Goal: Transaction & Acquisition: Purchase product/service

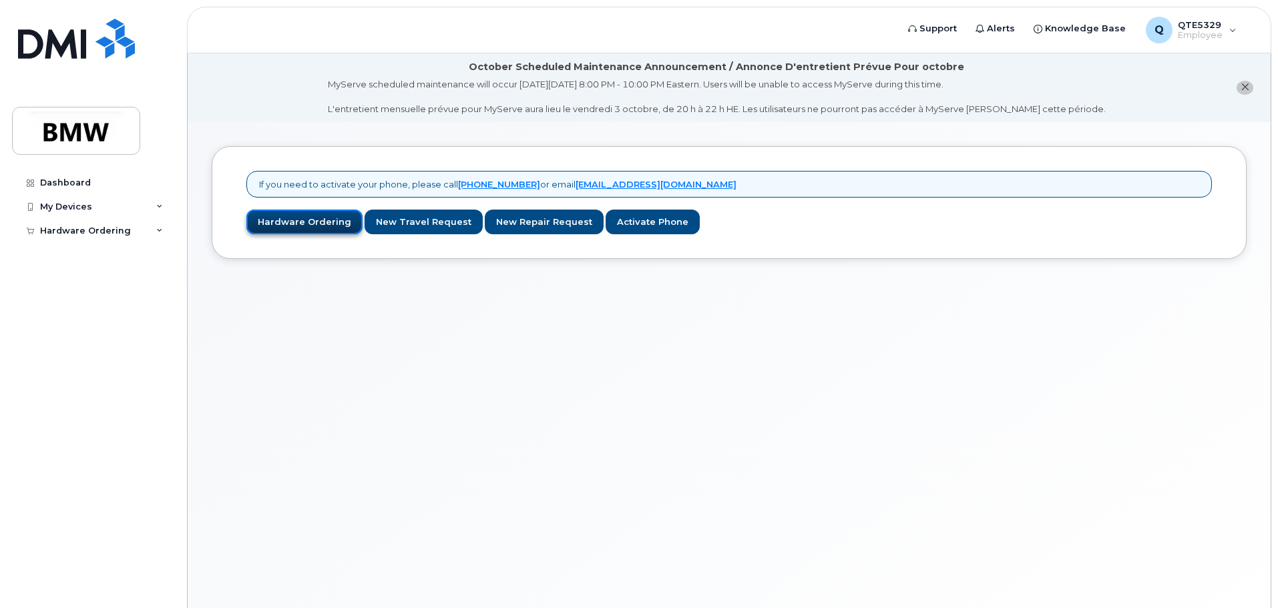
click at [324, 226] on link "Hardware Ordering" at bounding box center [304, 222] width 116 height 25
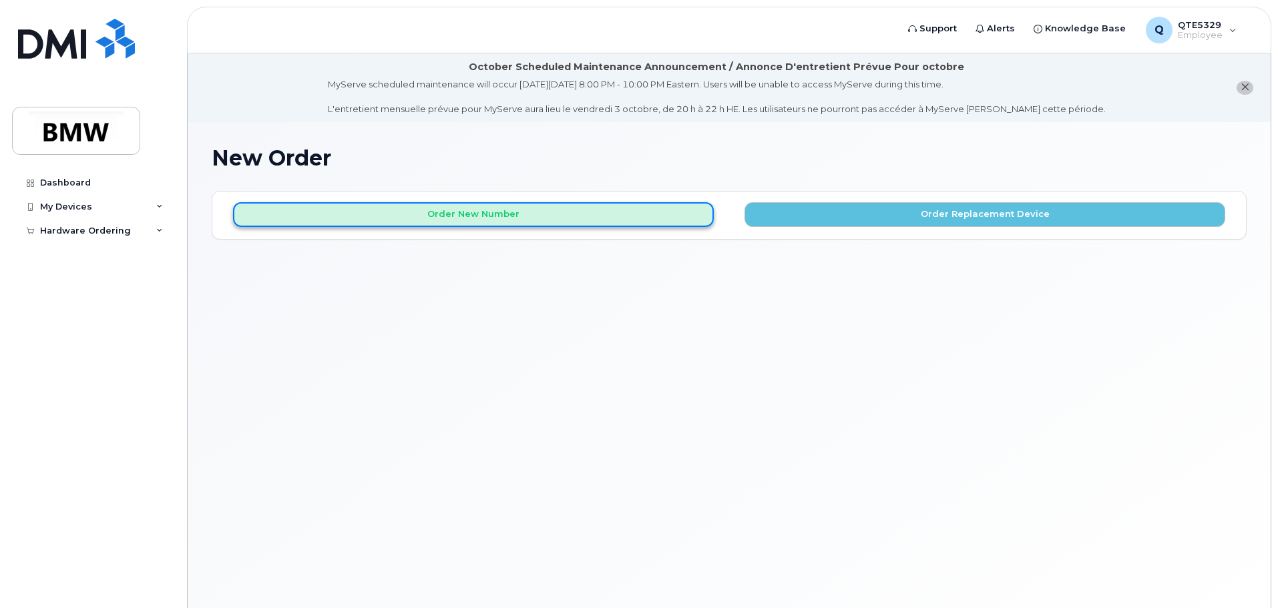
click at [615, 214] on button "Order New Number" at bounding box center [473, 214] width 481 height 25
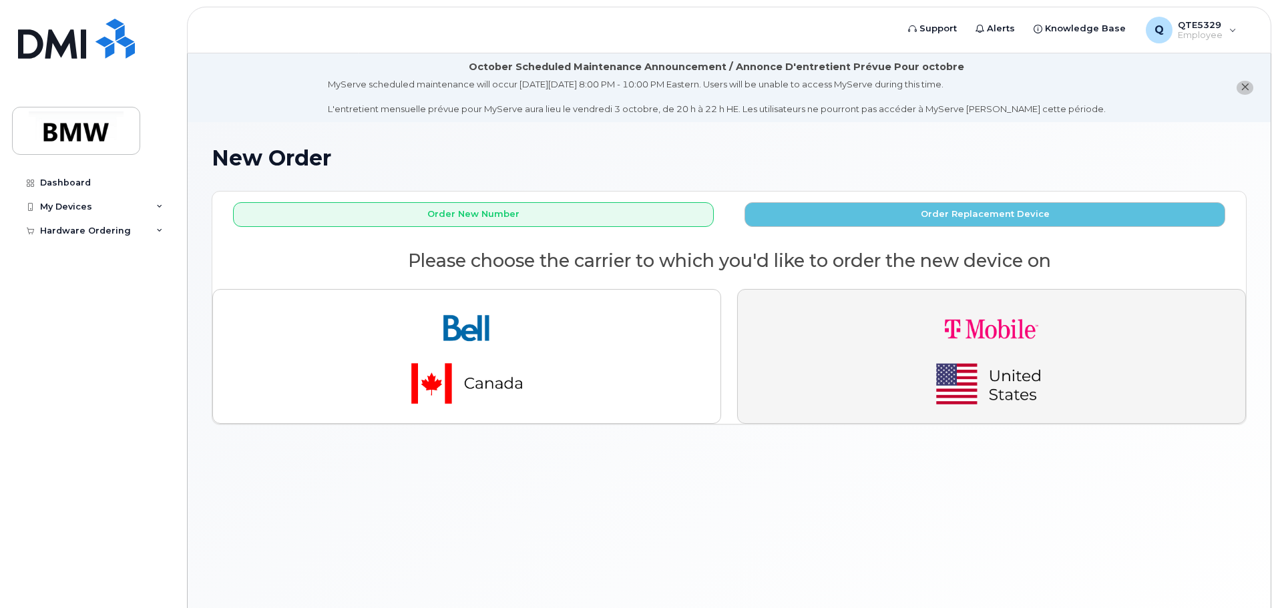
click at [899, 348] on img "button" at bounding box center [991, 356] width 187 height 112
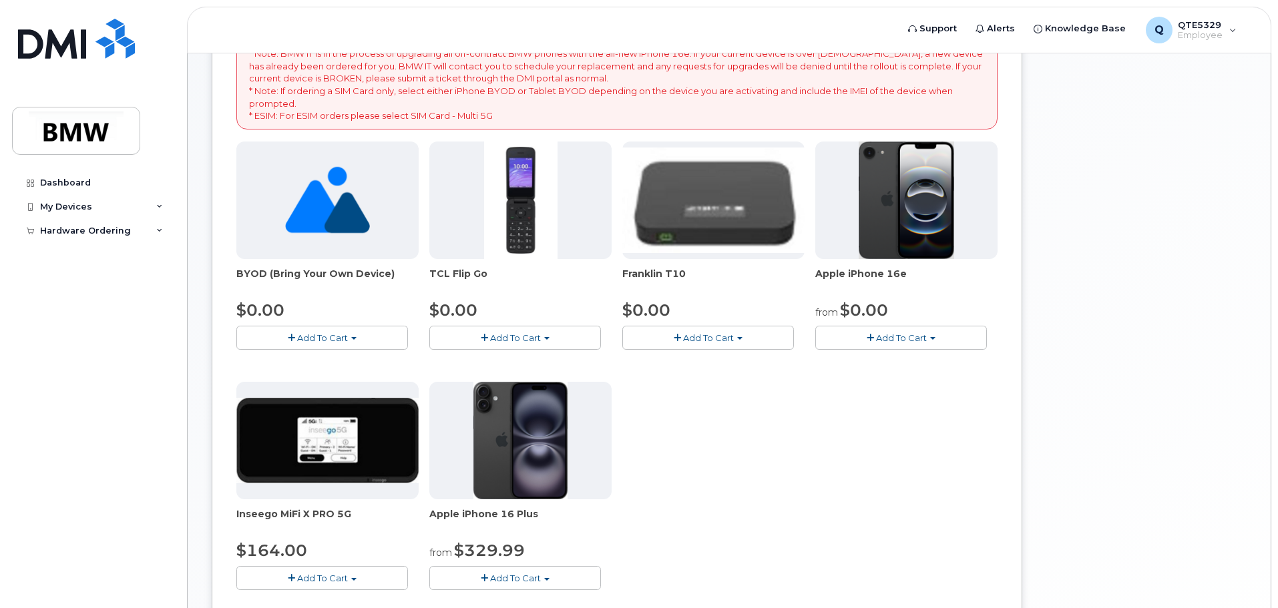
scroll to position [267, 0]
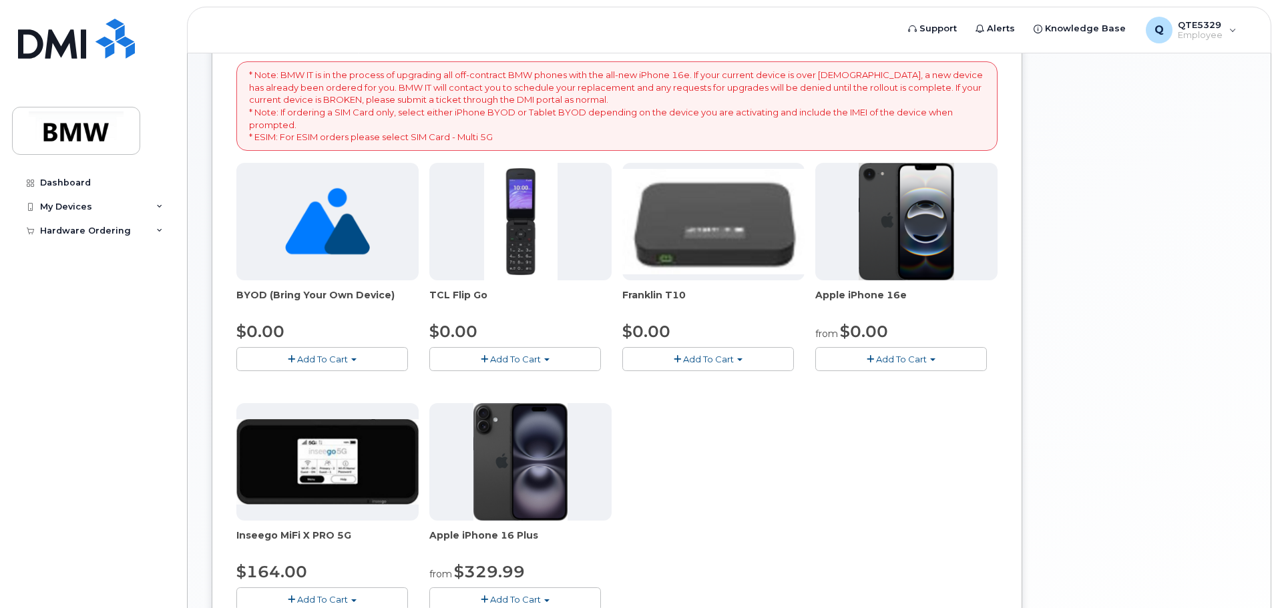
click at [926, 357] on button "Add To Cart" at bounding box center [901, 358] width 172 height 23
click at [963, 388] on link "$0.00 - 30 Month Activation (128GB)" at bounding box center [915, 384] width 192 height 17
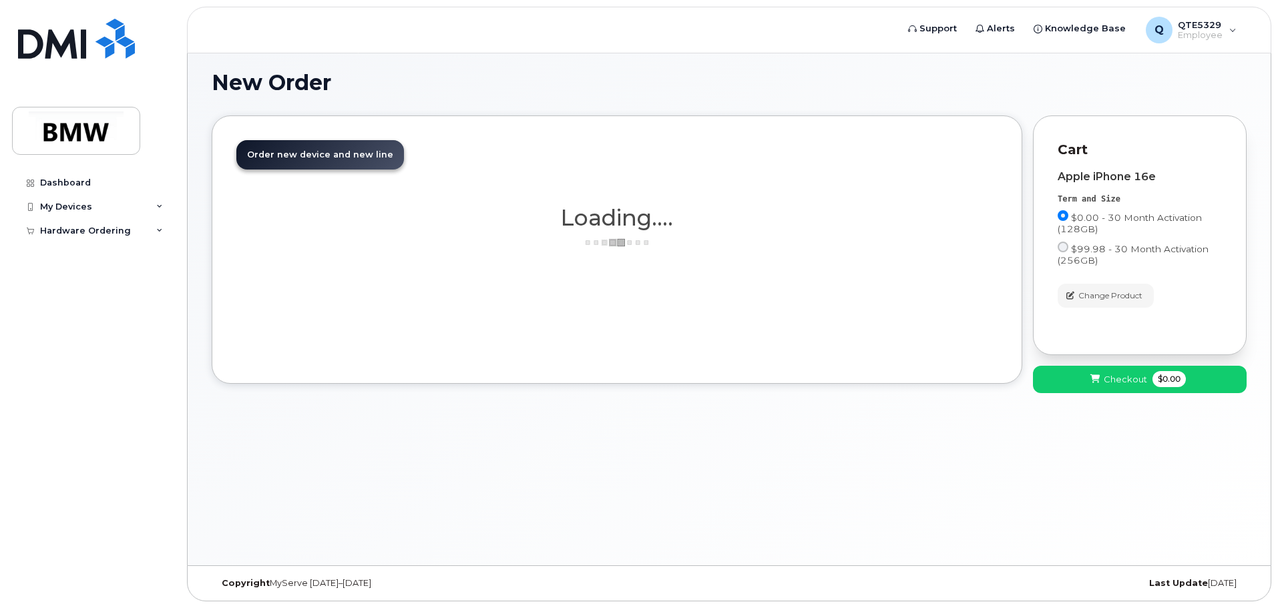
scroll to position [75, 0]
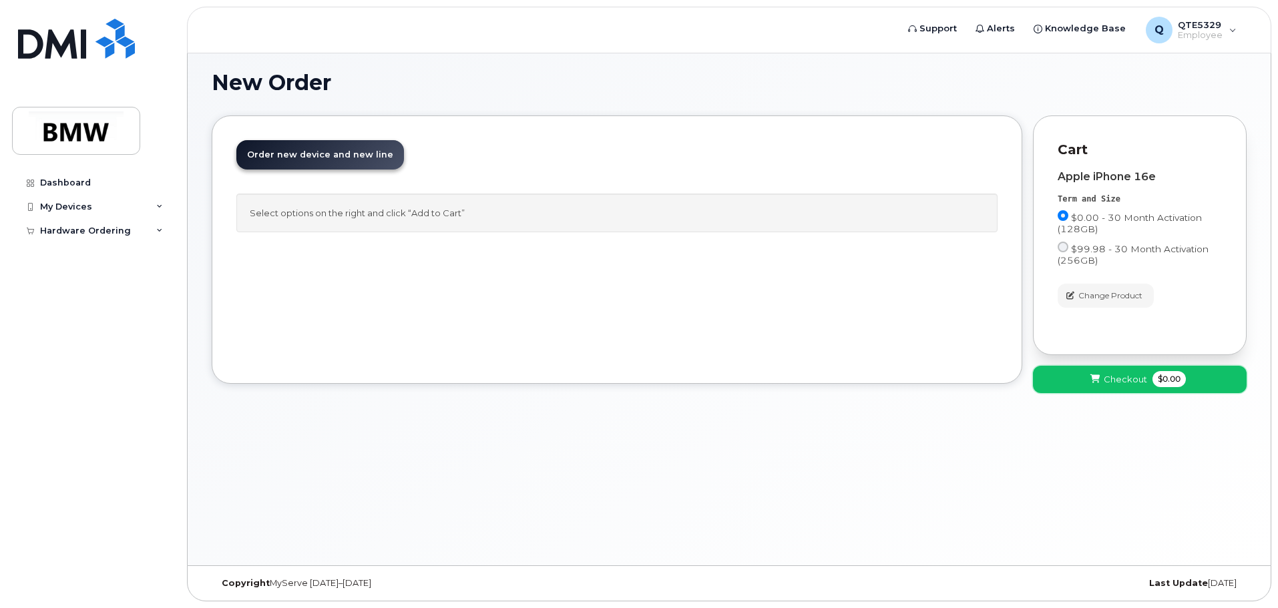
click at [1120, 389] on button "Checkout $0.00" at bounding box center [1140, 379] width 214 height 27
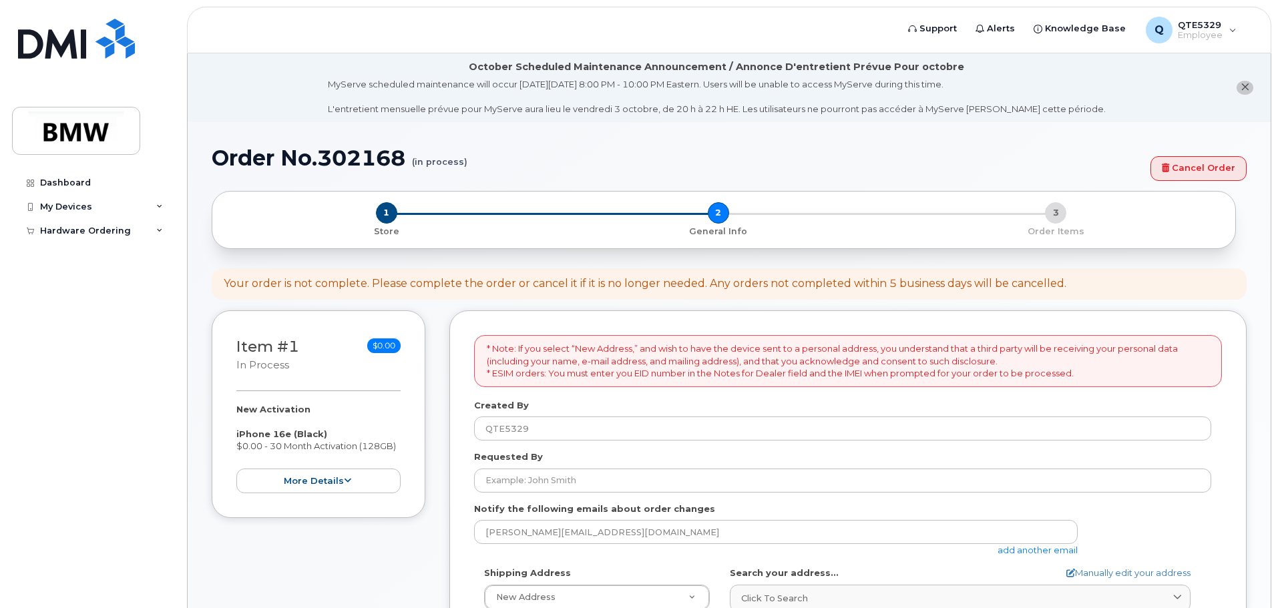
select select
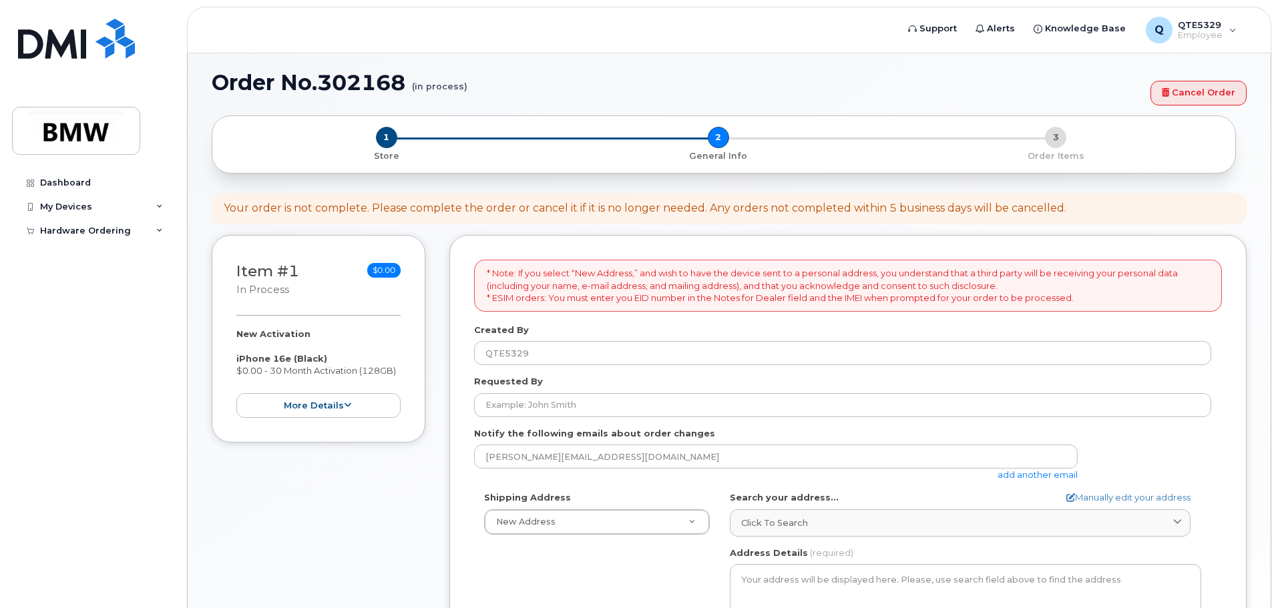
scroll to position [134, 0]
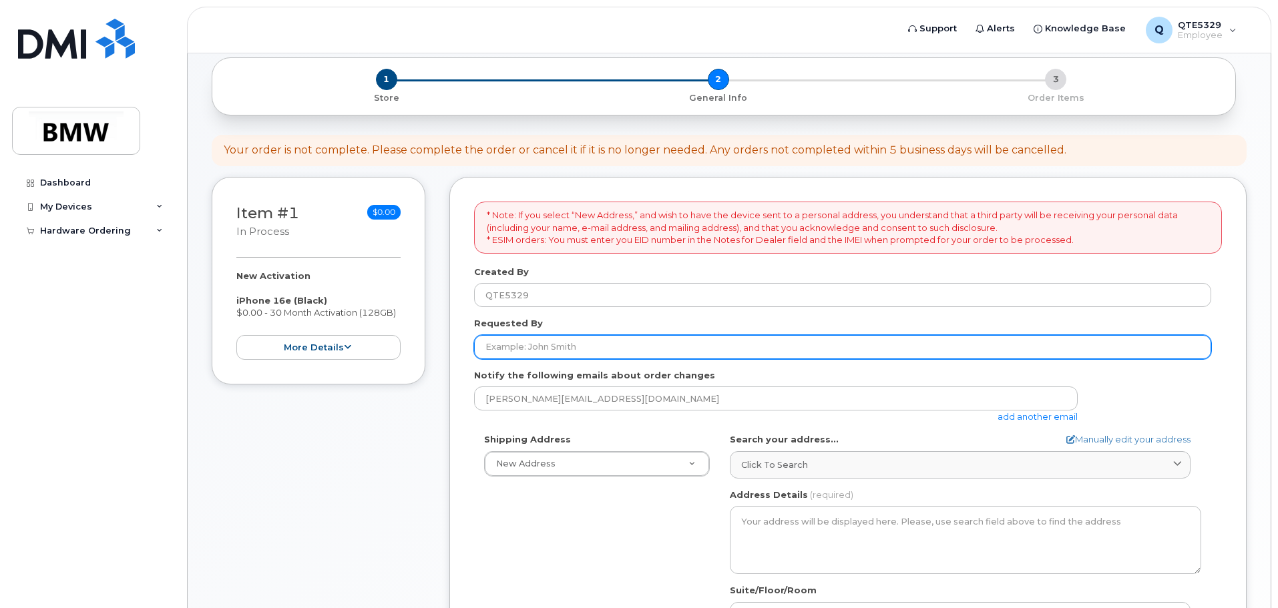
click at [509, 347] on input "Requested By" at bounding box center [842, 347] width 737 height 24
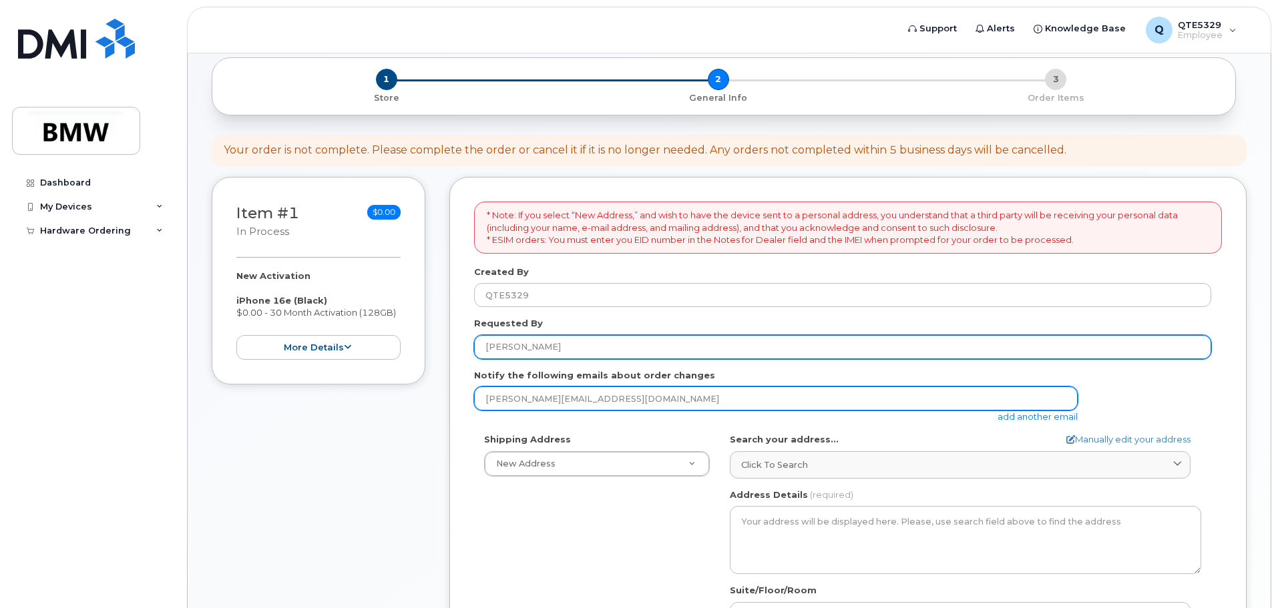
type input "[PERSON_NAME]"
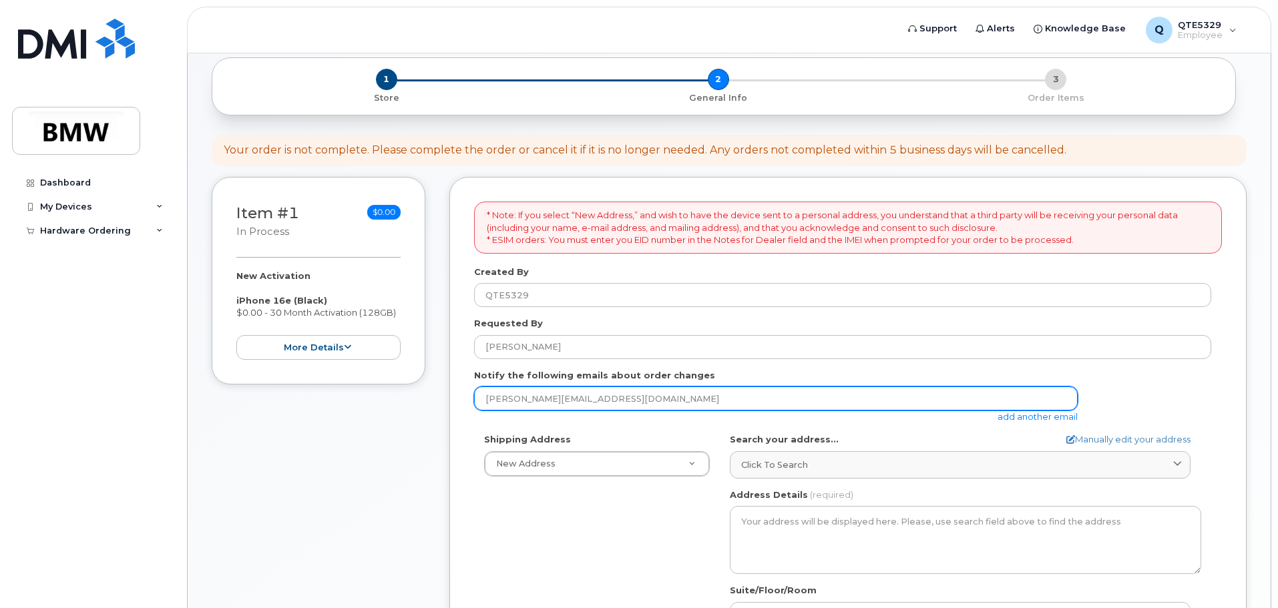
click at [579, 395] on input "nathan.rughubeer@bmwmc.com" at bounding box center [776, 399] width 604 height 24
click at [674, 398] on input "nathan.rughubeer@bmwmc.com" at bounding box center [776, 399] width 604 height 24
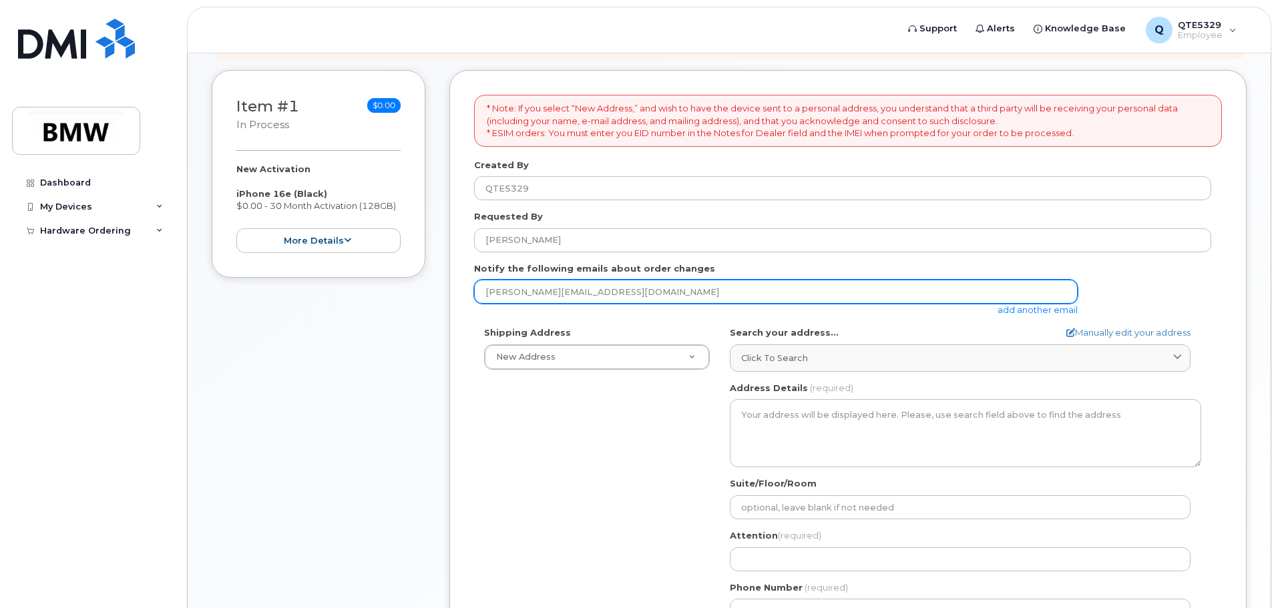
scroll to position [267, 0]
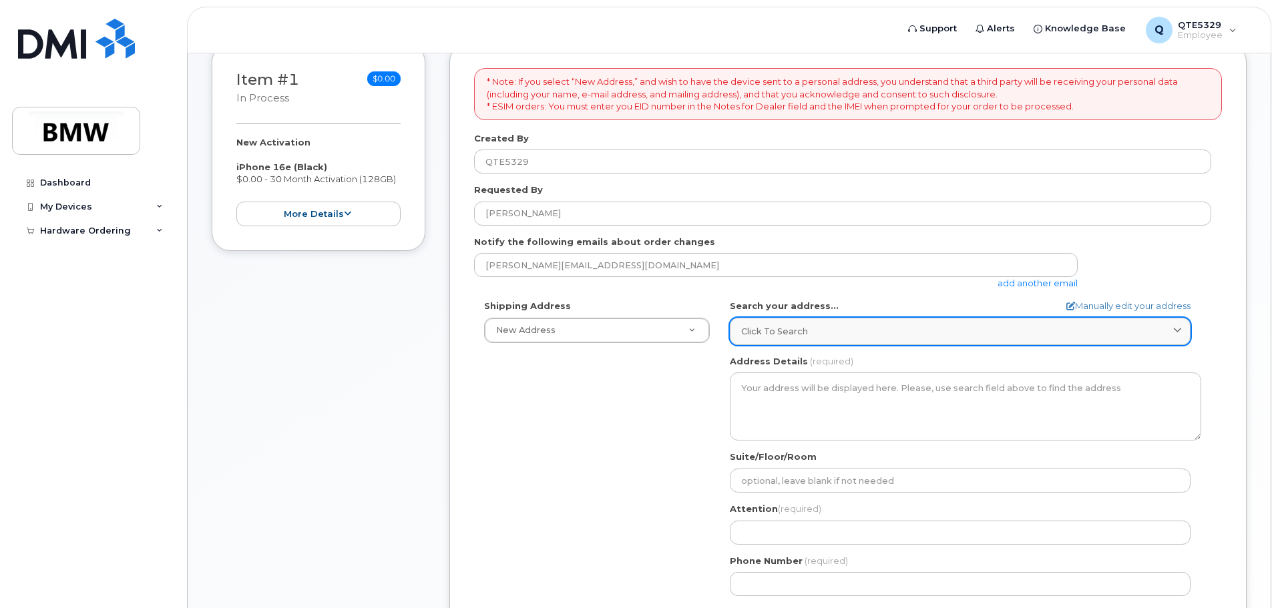
click at [837, 335] on div "Click to search" at bounding box center [960, 331] width 438 height 13
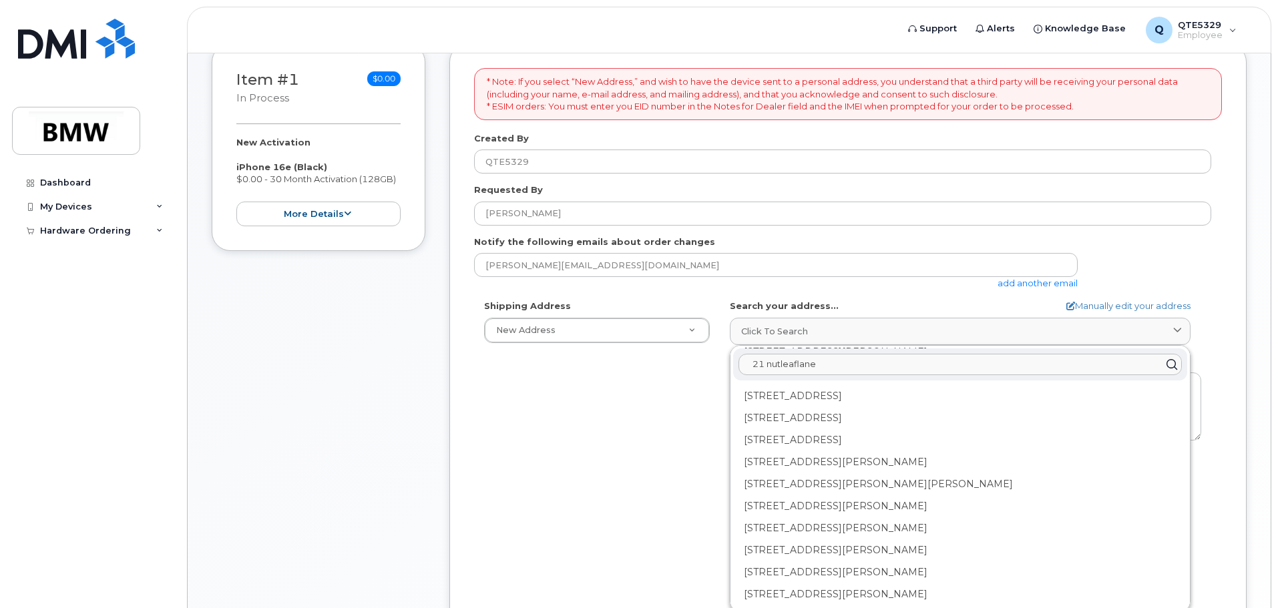
scroll to position [0, 0]
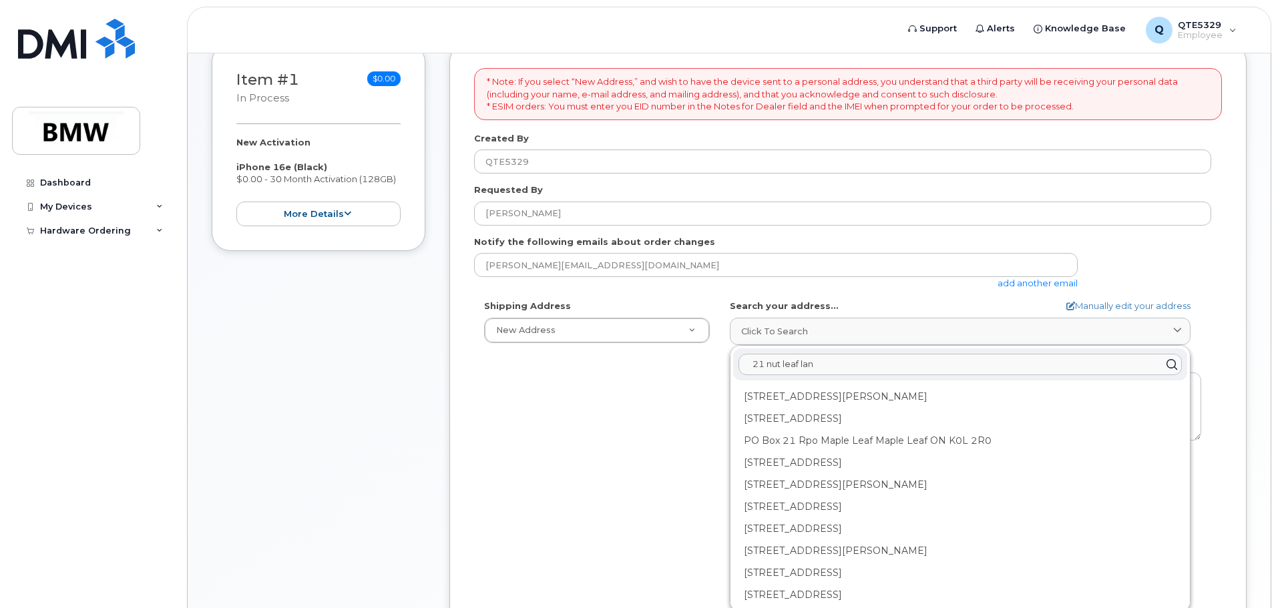
type input "21 nut leaf lane"
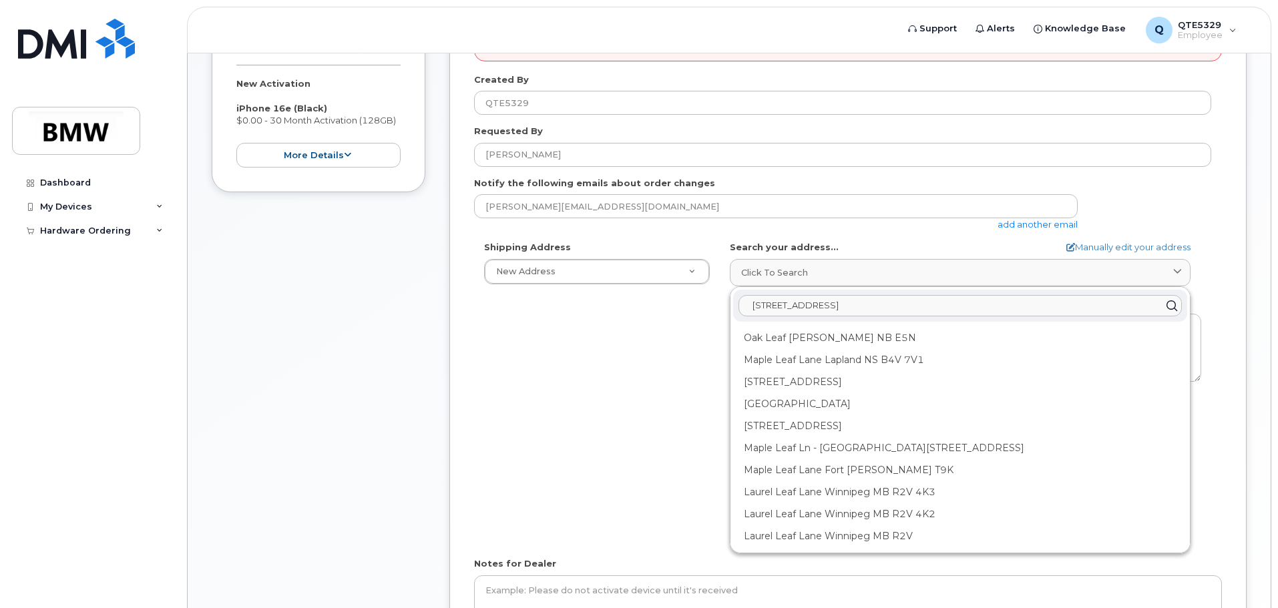
scroll to position [349, 0]
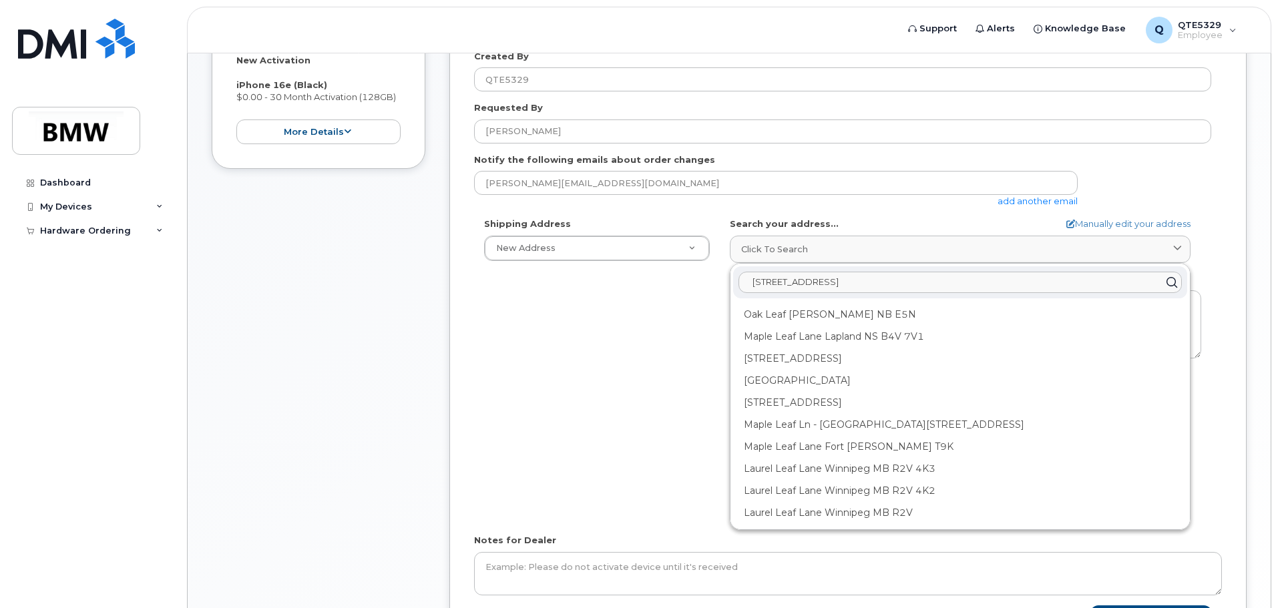
drag, startPoint x: 853, startPoint y: 283, endPoint x: 635, endPoint y: 294, distance: 217.9
click at [635, 294] on div "Shipping Address New Address New Address BMW MC Plant BMW North America Financi…" at bounding box center [842, 371] width 737 height 306
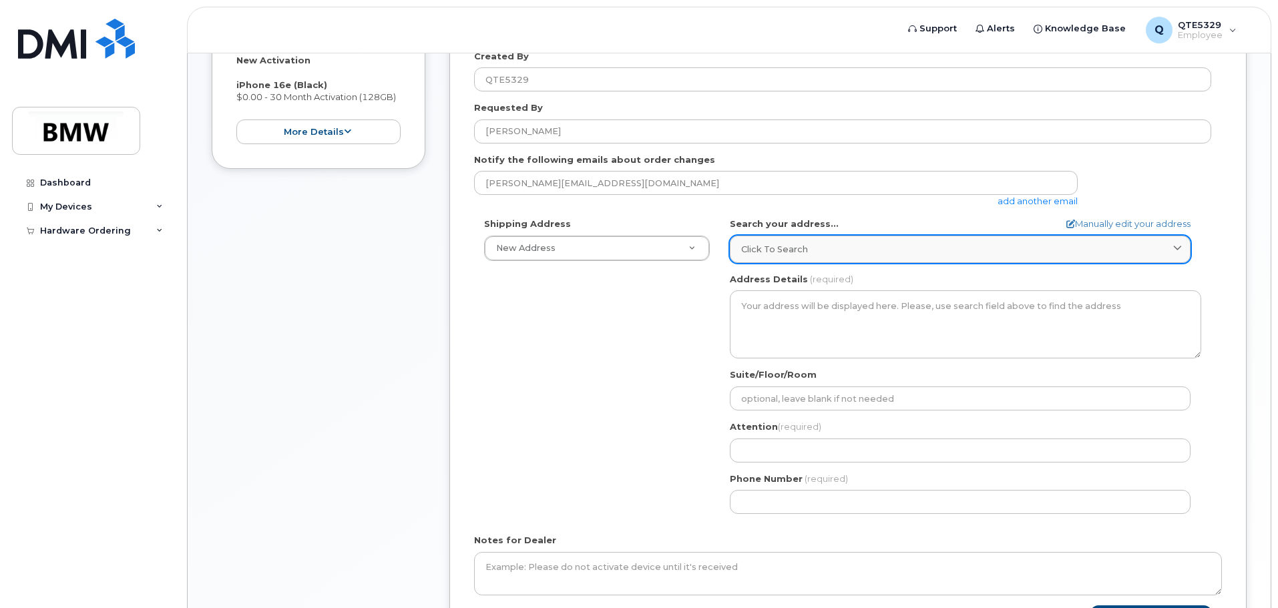
click at [918, 253] on div "Click to search" at bounding box center [960, 249] width 438 height 13
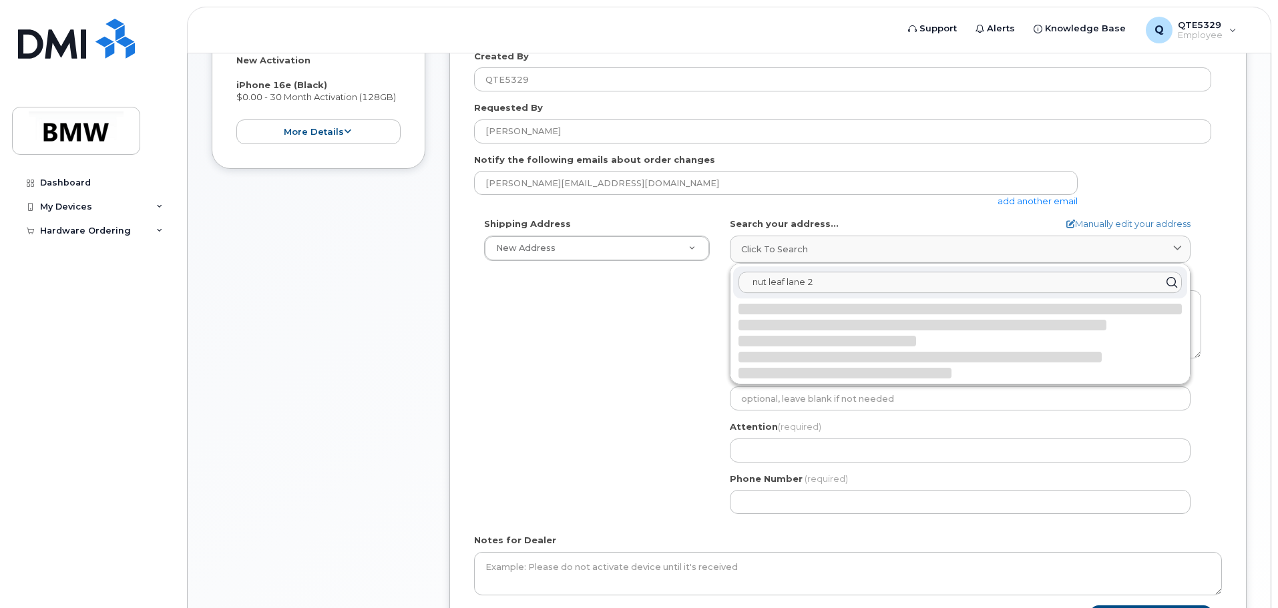
type input "nut leaf lane 21"
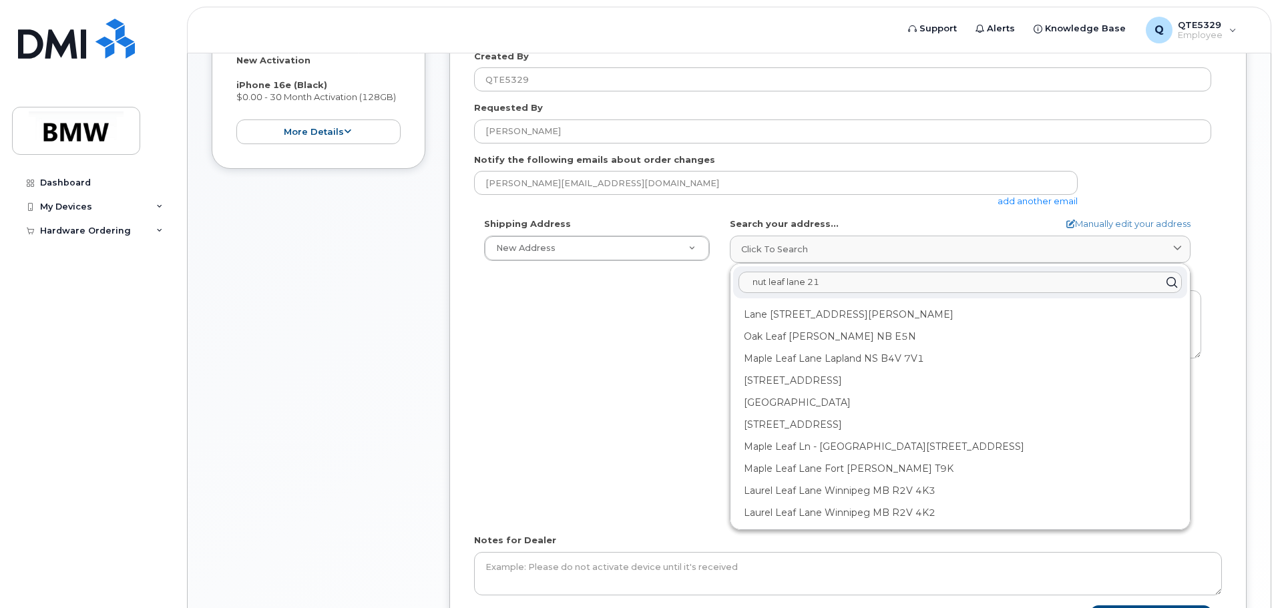
drag, startPoint x: 908, startPoint y: 280, endPoint x: 642, endPoint y: 286, distance: 265.8
click at [642, 286] on div "Shipping Address New Address New Address BMW MC Plant BMW North America Financi…" at bounding box center [842, 371] width 737 height 306
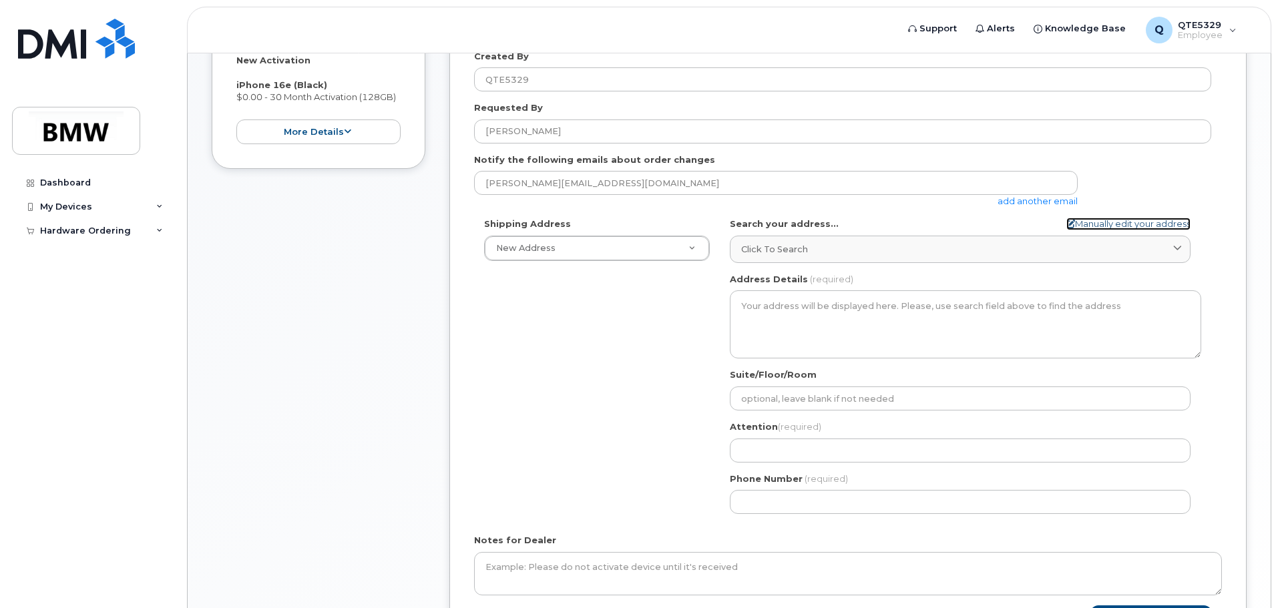
click at [1150, 225] on link "Manually edit your address" at bounding box center [1128, 224] width 124 height 13
select select
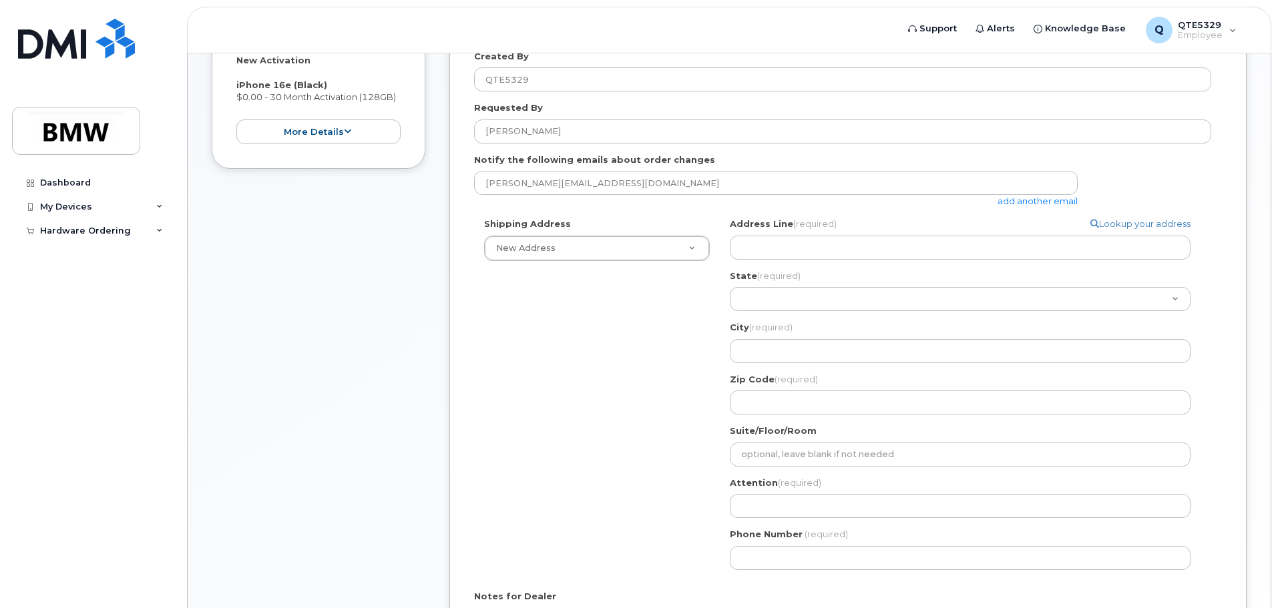
click at [1062, 260] on div "Address Line (required) Lookup your address State (required) Alabama Alaska Ame…" at bounding box center [965, 316] width 471 height 197
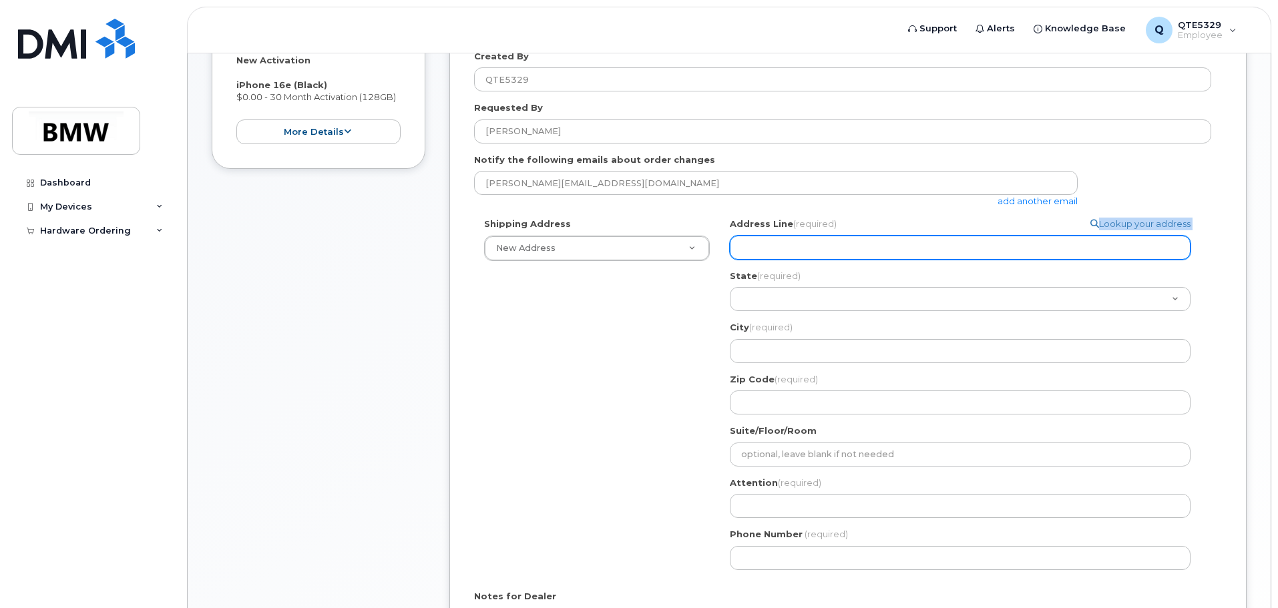
drag, startPoint x: 1056, startPoint y: 228, endPoint x: 1056, endPoint y: 236, distance: 8.0
click at [1056, 236] on div "Address Line (required) Lookup your address" at bounding box center [965, 239] width 471 height 42
click at [1051, 248] on input "Address Line (required)" at bounding box center [960, 248] width 461 height 24
select select
type input "2"
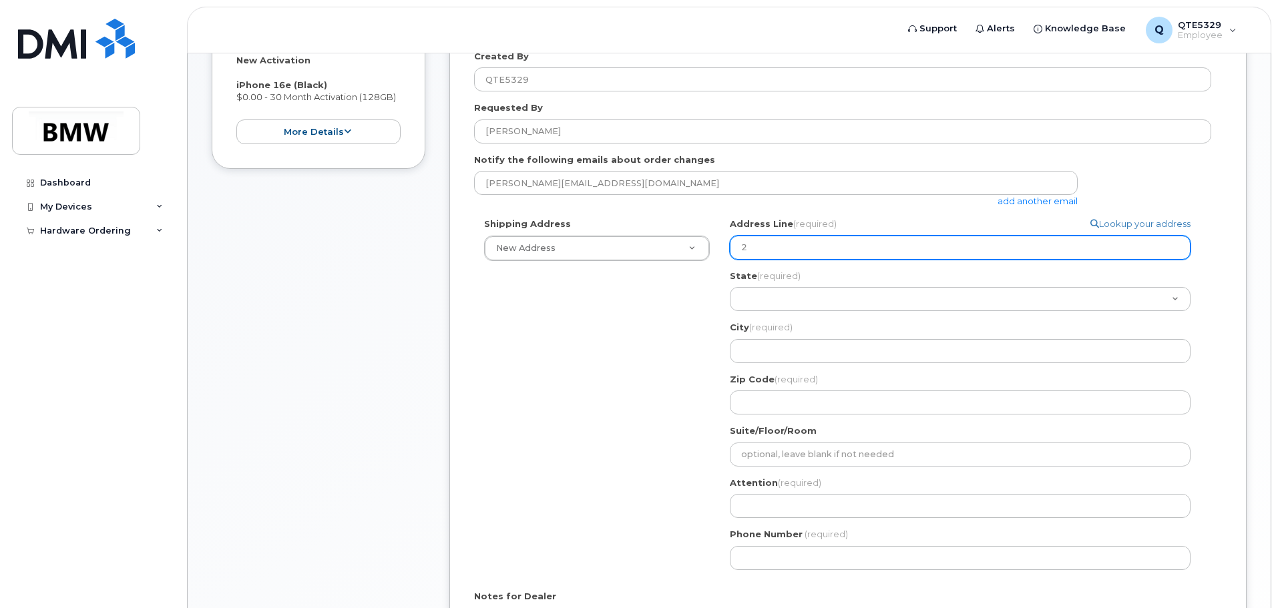
select select
type input "21"
select select
type input "21 N"
select select
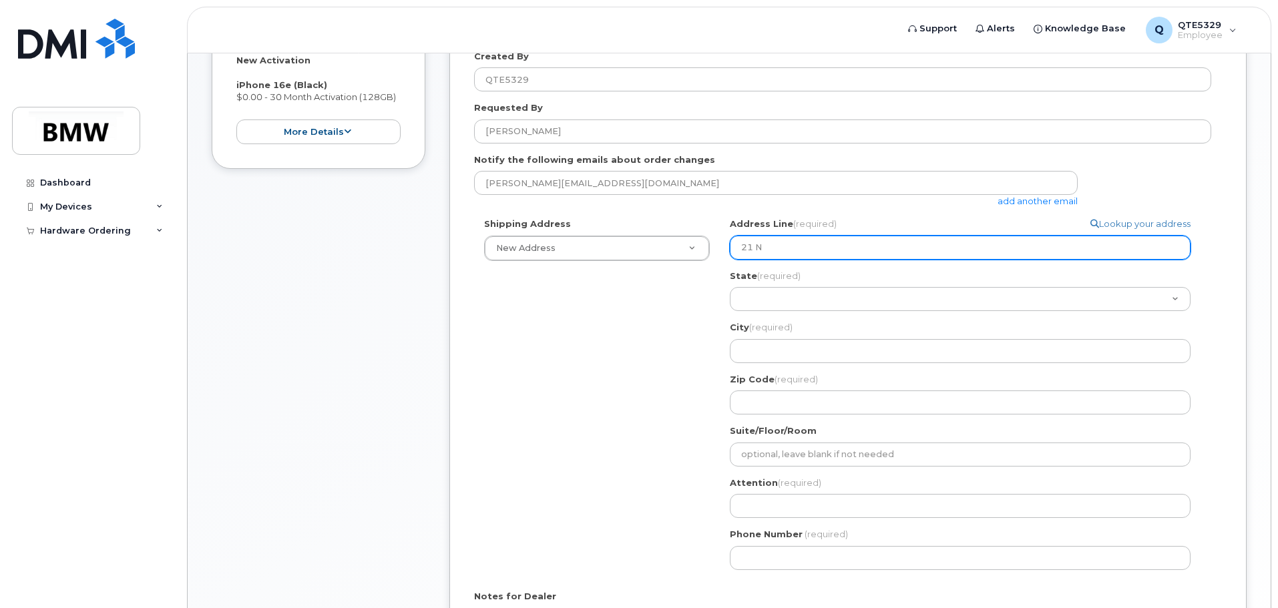
type input "21 NU"
select select
type input "21 NUt"
select select
type input "21 NUt e"
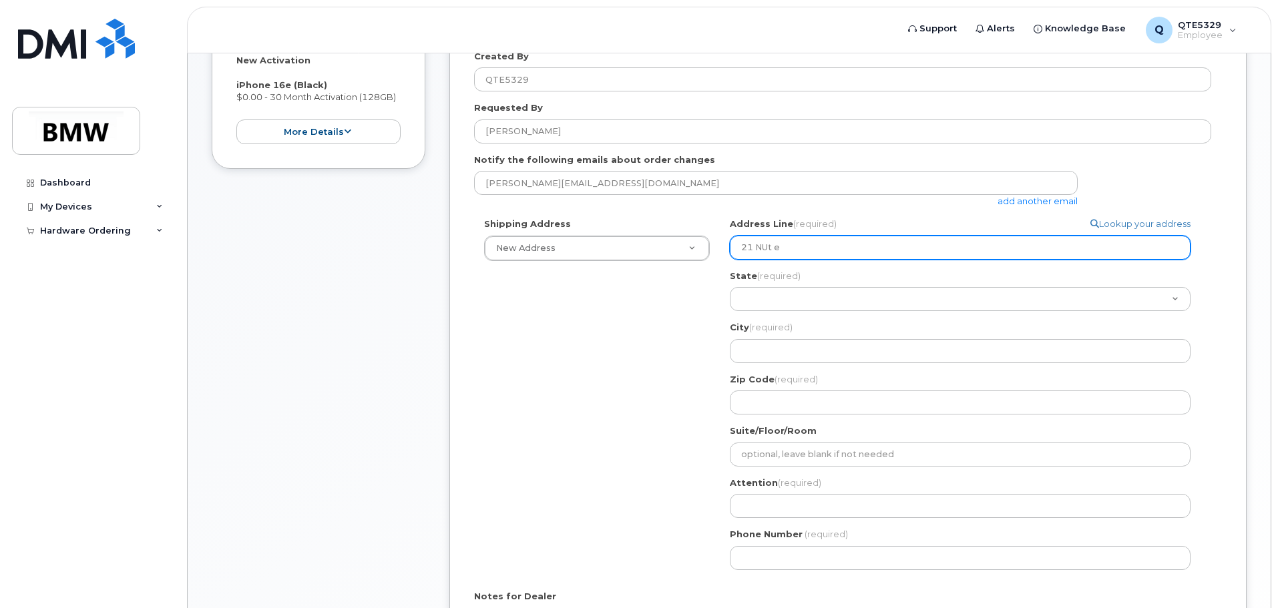
select select
type input "21 NUt el"
select select
type input "21 NUt e"
select select
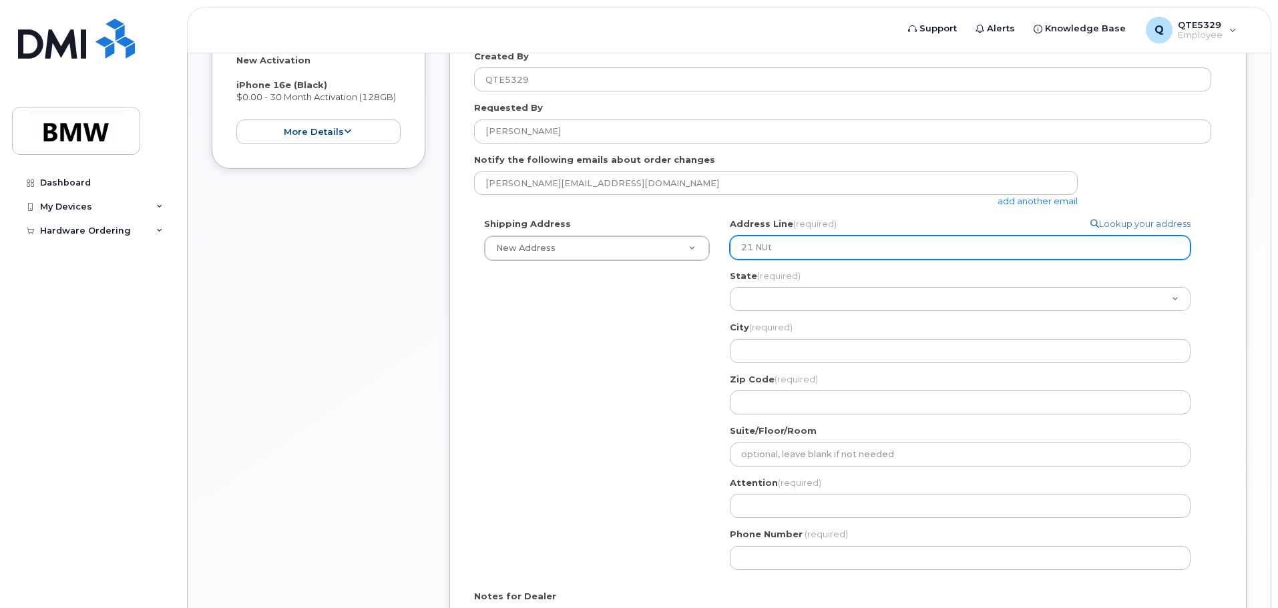
type input "21 NUt"
select select
type input "21 NU"
select select
type input "21 N"
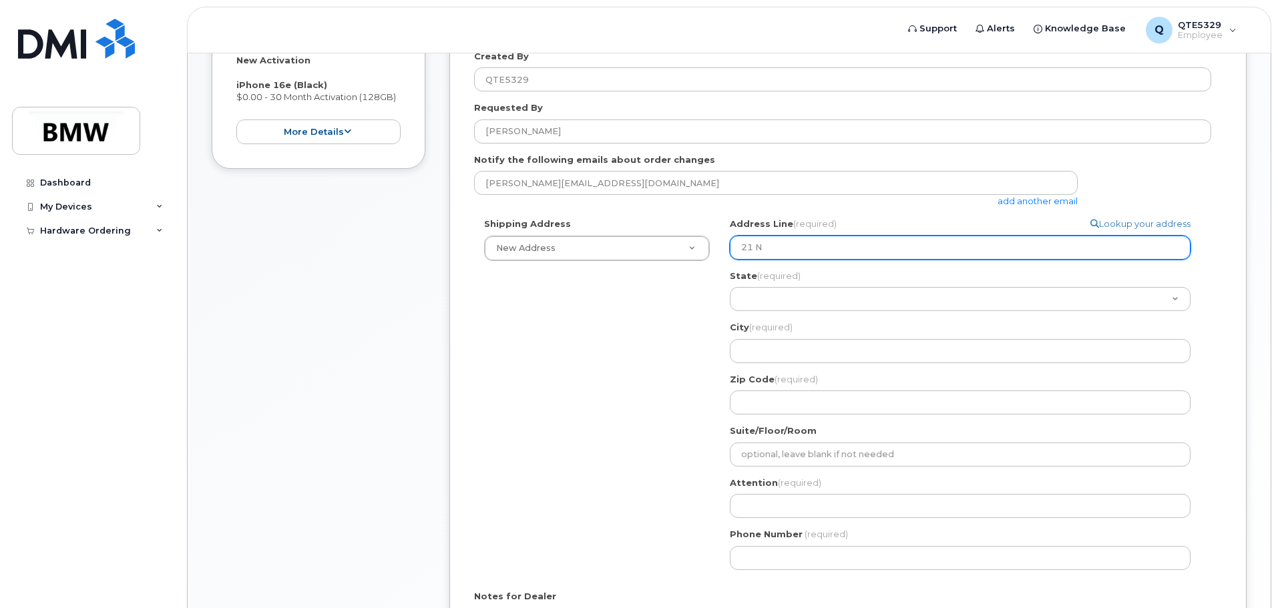
select select
type input "21 Nu"
select select
type input "21 Nut"
select select
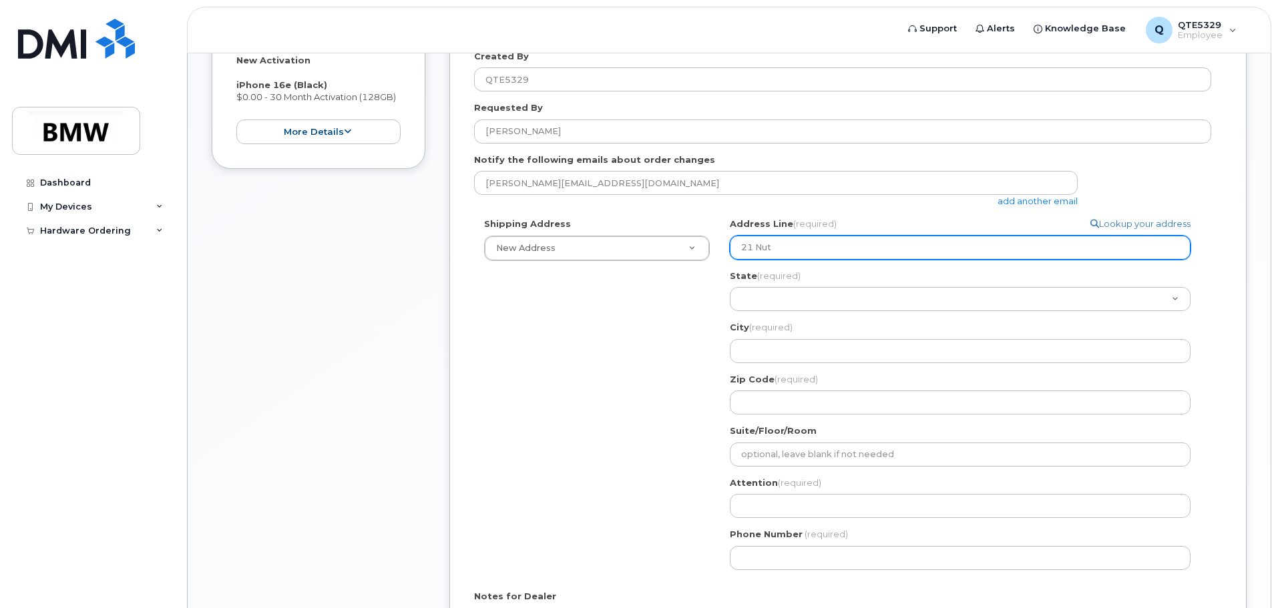
type input "21 Nut L"
select select
type input "21 Nut Le"
select select
type input "21 Nut Lea"
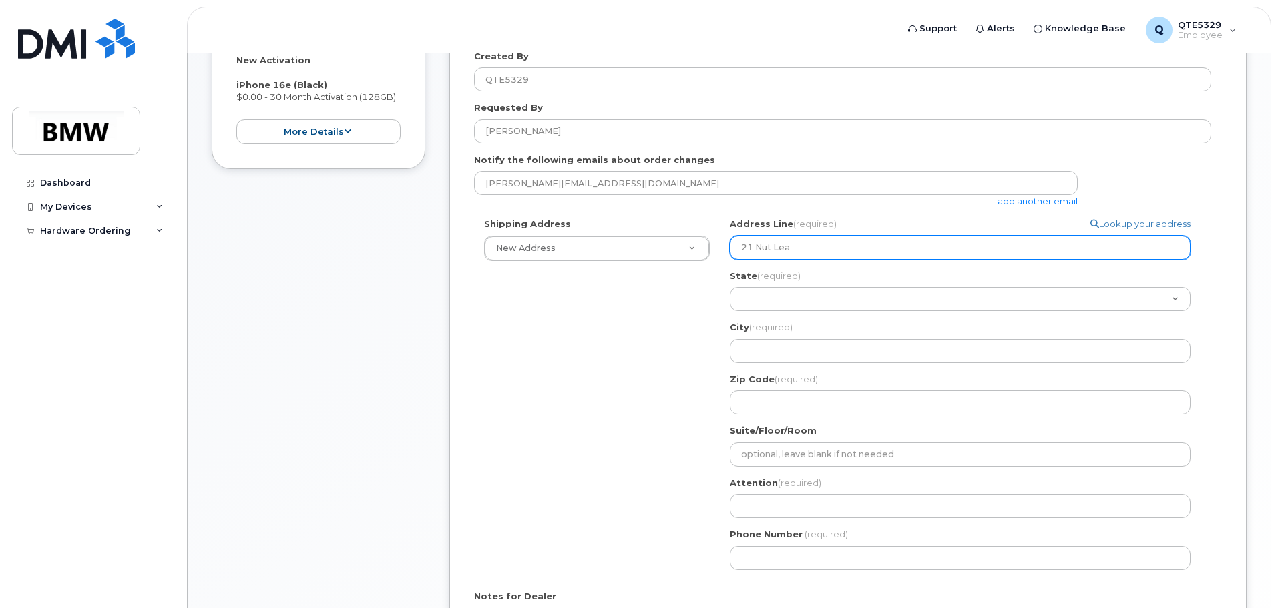
select select
type input "21 Nut Leaf"
select select
type input "21 Nut Leaf L"
select select
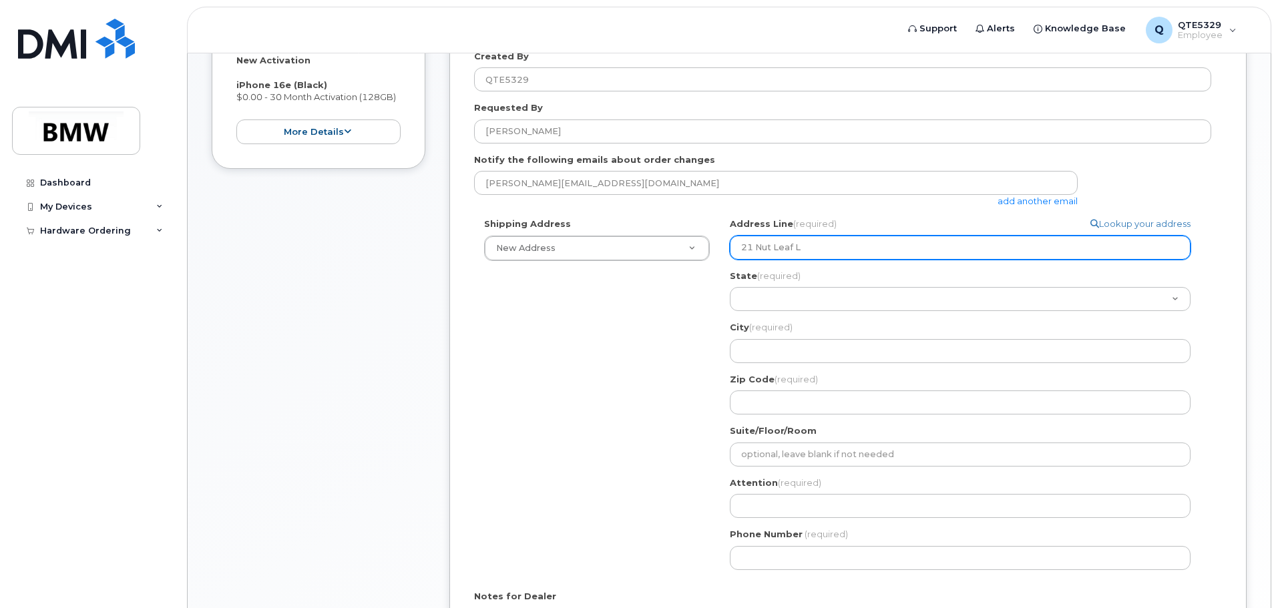
type input "21 Nut Leaf La"
select select
type input "21 Nut Leaf Lan"
select select
type input "21 Nut Leaf Lane"
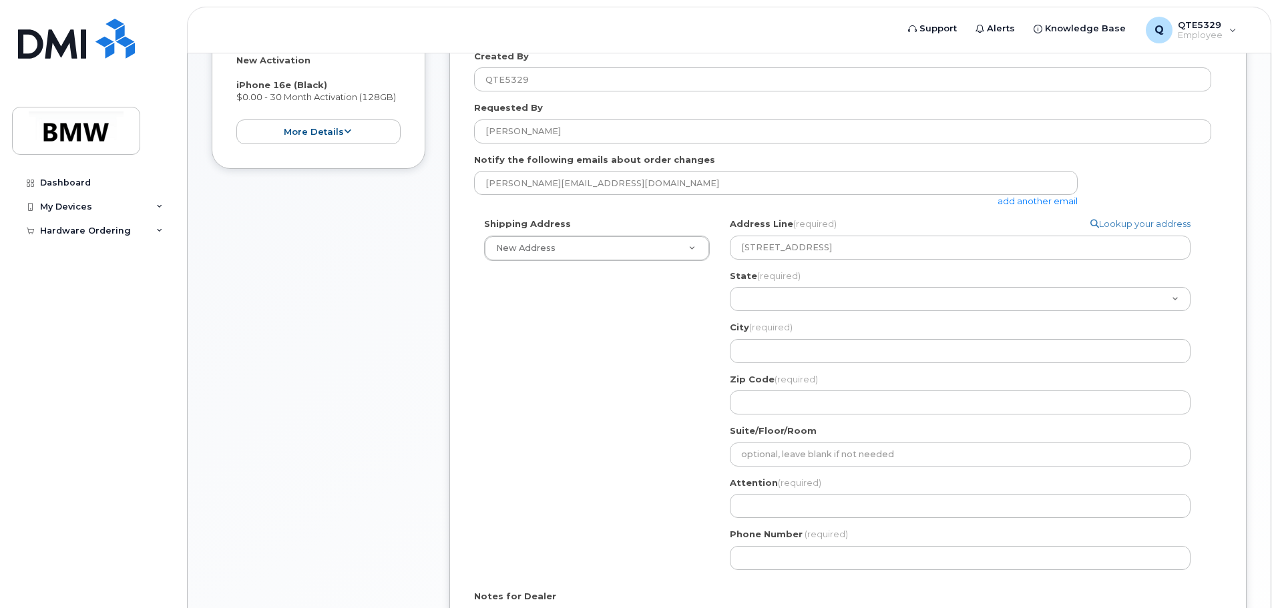
click at [1025, 282] on div "State (required) Alabama Alaska American Samoa Arizona Arkansas California Colo…" at bounding box center [965, 291] width 471 height 42
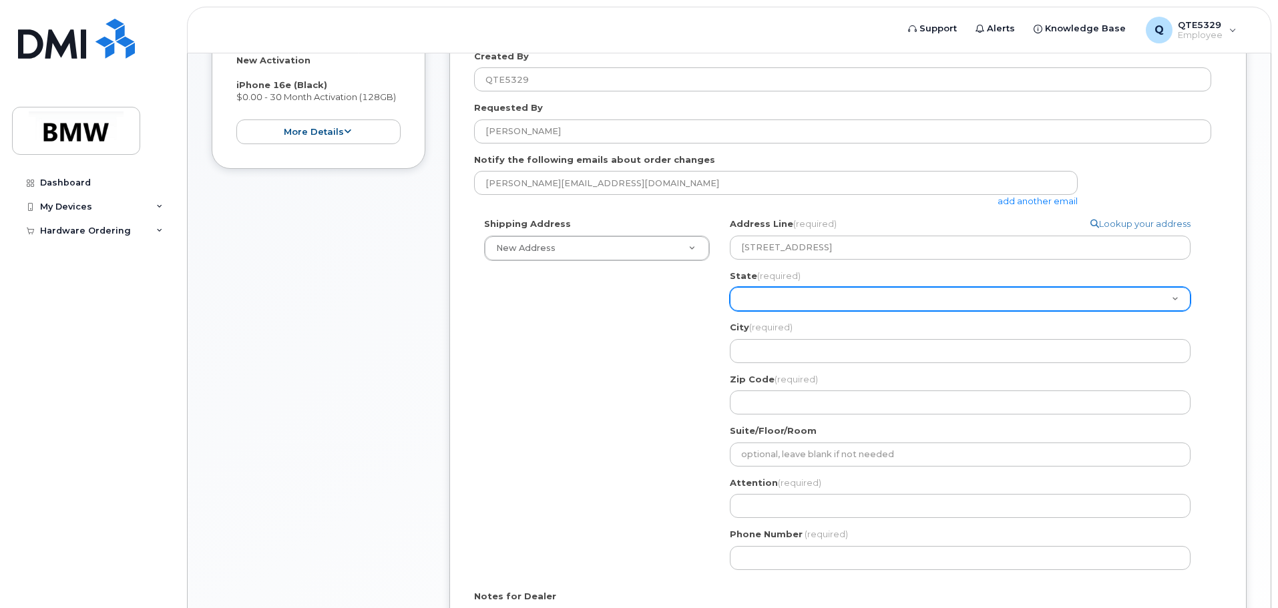
click at [1024, 291] on select "Alabama Alaska American Samoa Arizona Arkansas California Colorado Connecticut …" at bounding box center [960, 299] width 461 height 24
select select "SC"
click at [730, 287] on select "Alabama Alaska American Samoa Arizona Arkansas California Colorado Connecticut …" at bounding box center [960, 299] width 461 height 24
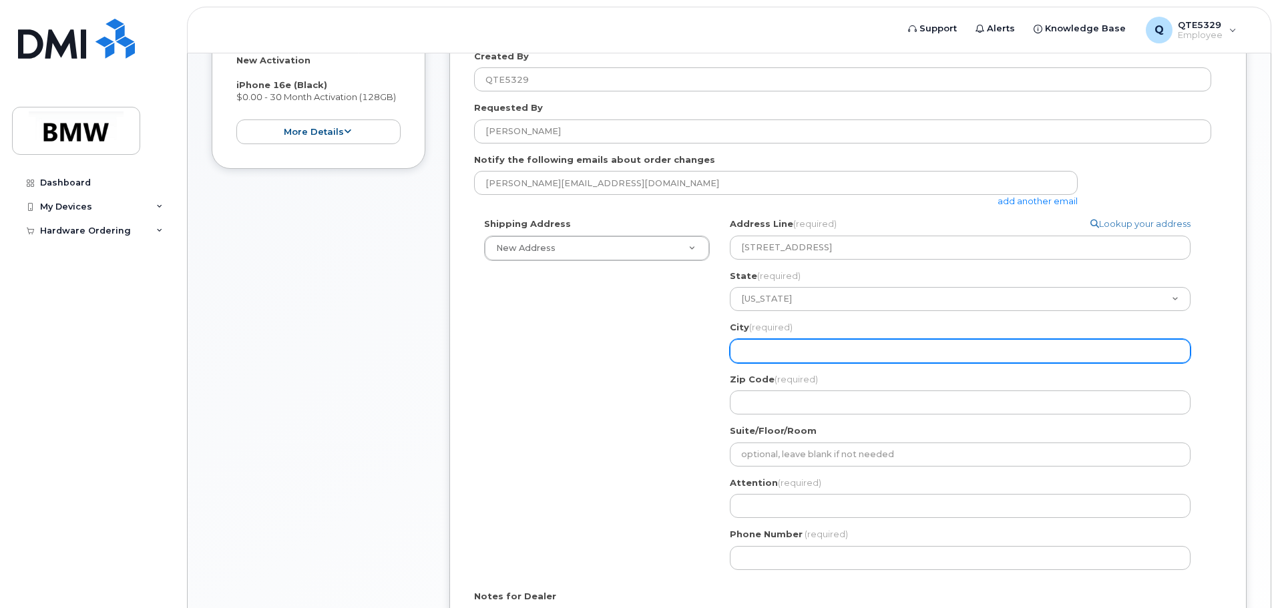
click at [800, 348] on input "City (required)" at bounding box center [960, 351] width 461 height 24
select select
type input "G"
select select
type input "Gr"
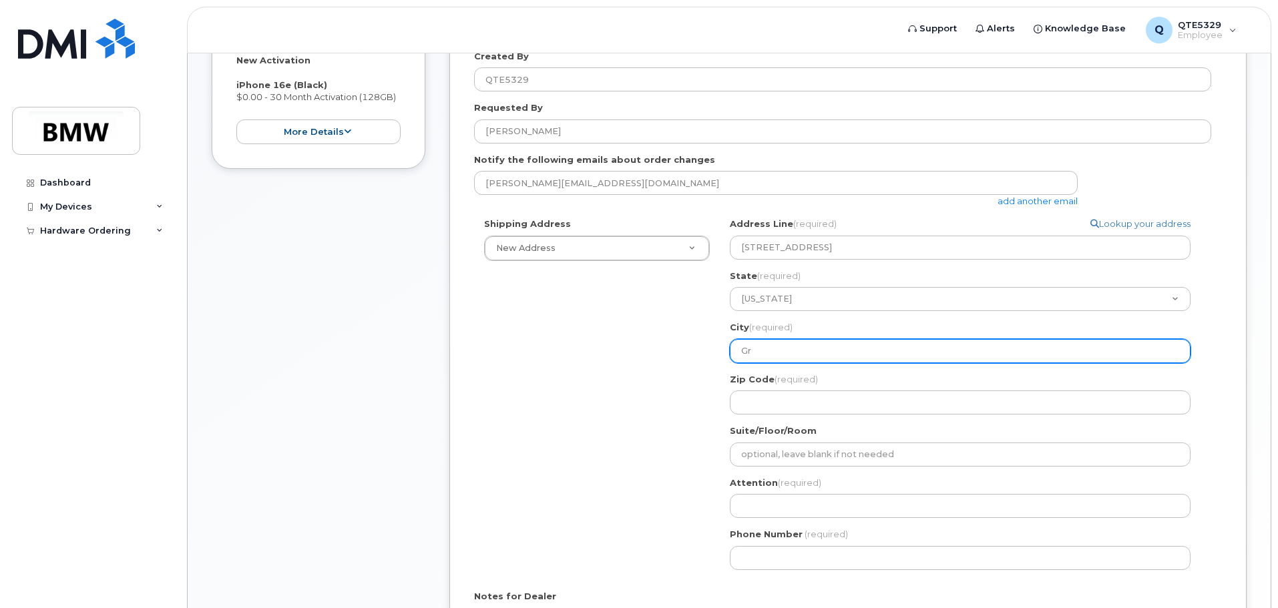
select select
type input "Gre"
select select
type input "Gree"
select select
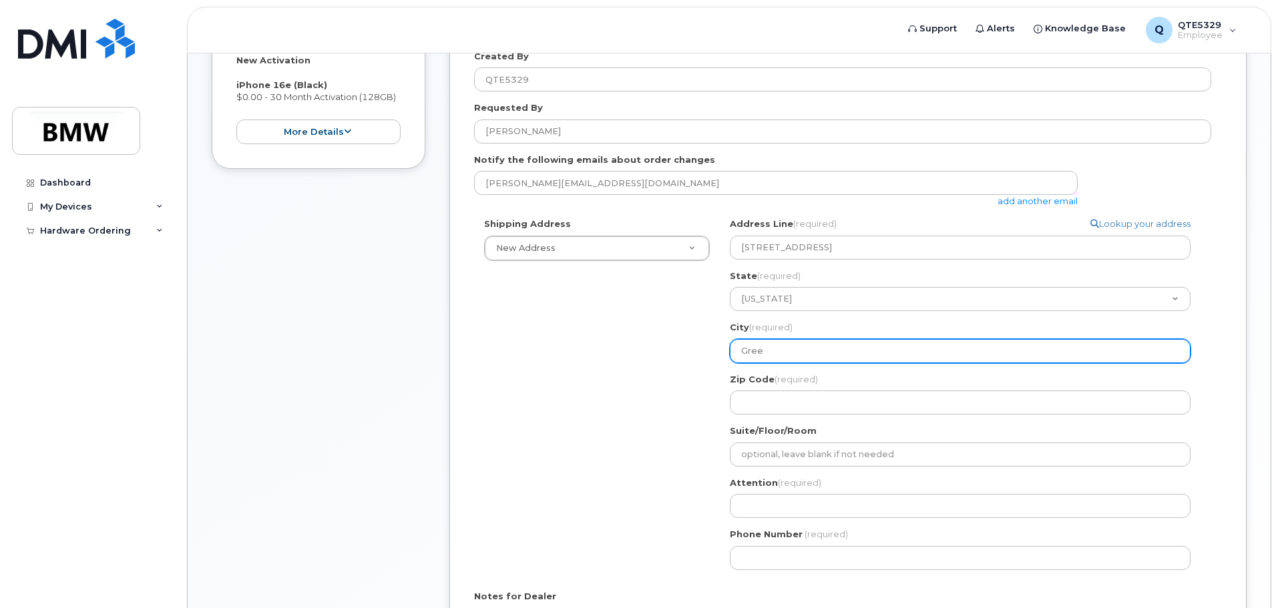
type input "Green"
select select
type input "Greenv"
select select
type input "Greenvi"
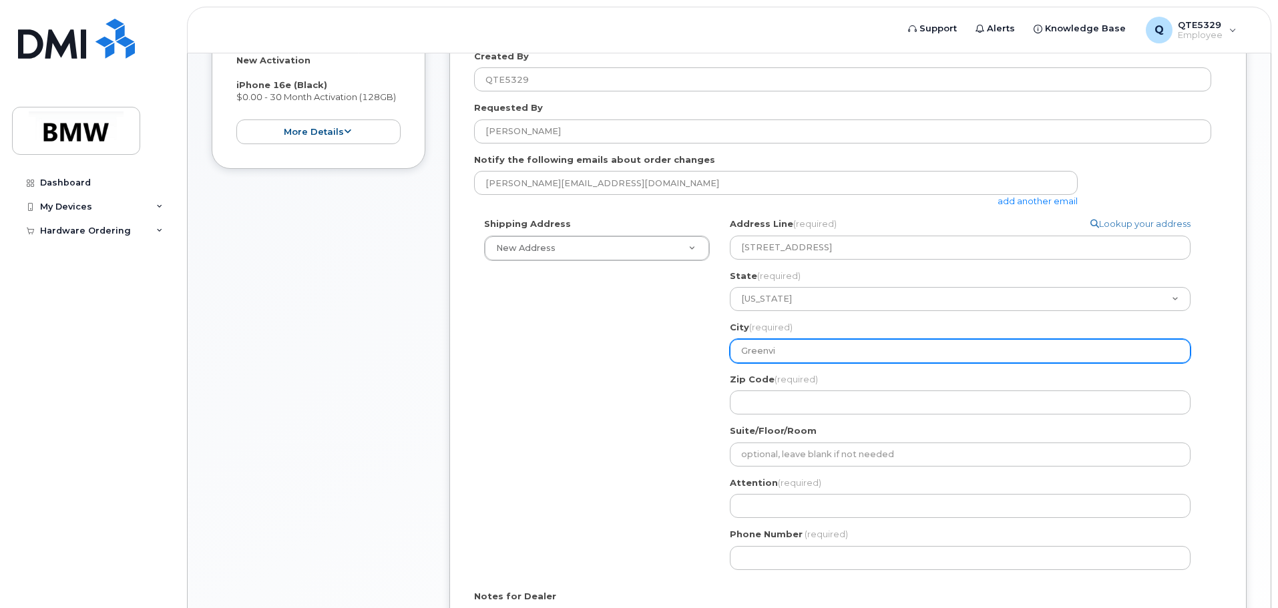
select select
type input "Greenvil"
select select
type input "Greenvill"
select select
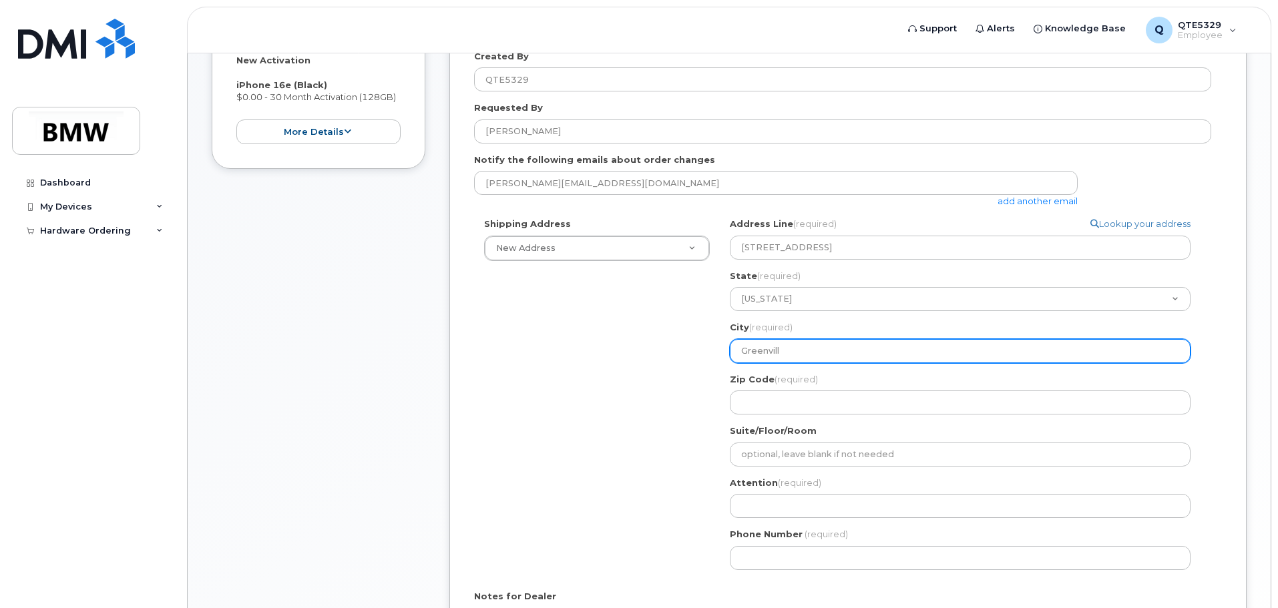
type input "Greenvilll"
select select
type input "Greenvillle"
select select
type input "Greenville"
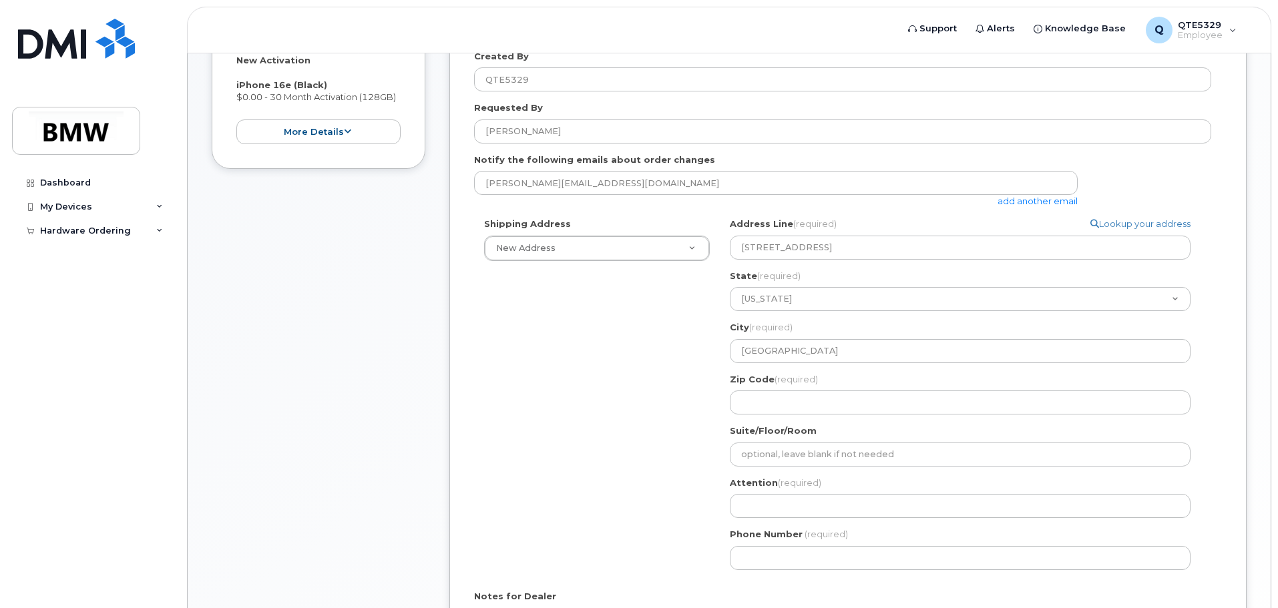
click at [821, 390] on div "Zip Code (required)" at bounding box center [965, 394] width 471 height 42
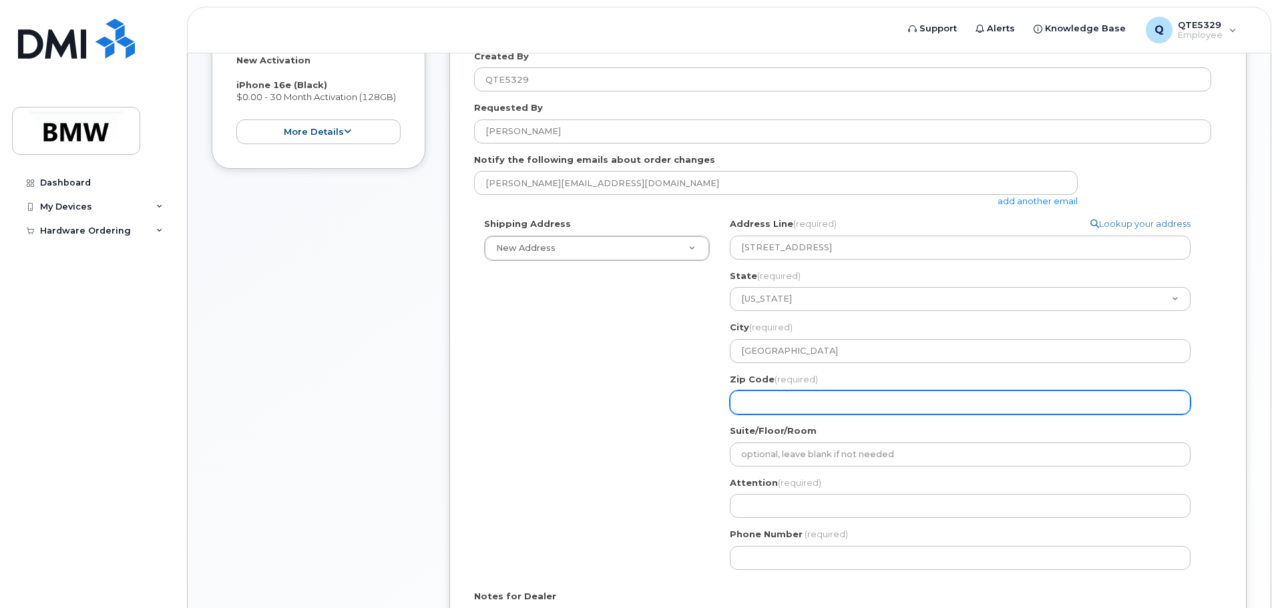
click at [827, 407] on input "Zip Code (required)" at bounding box center [960, 403] width 461 height 24
select select
type input "2"
select select
type input "29"
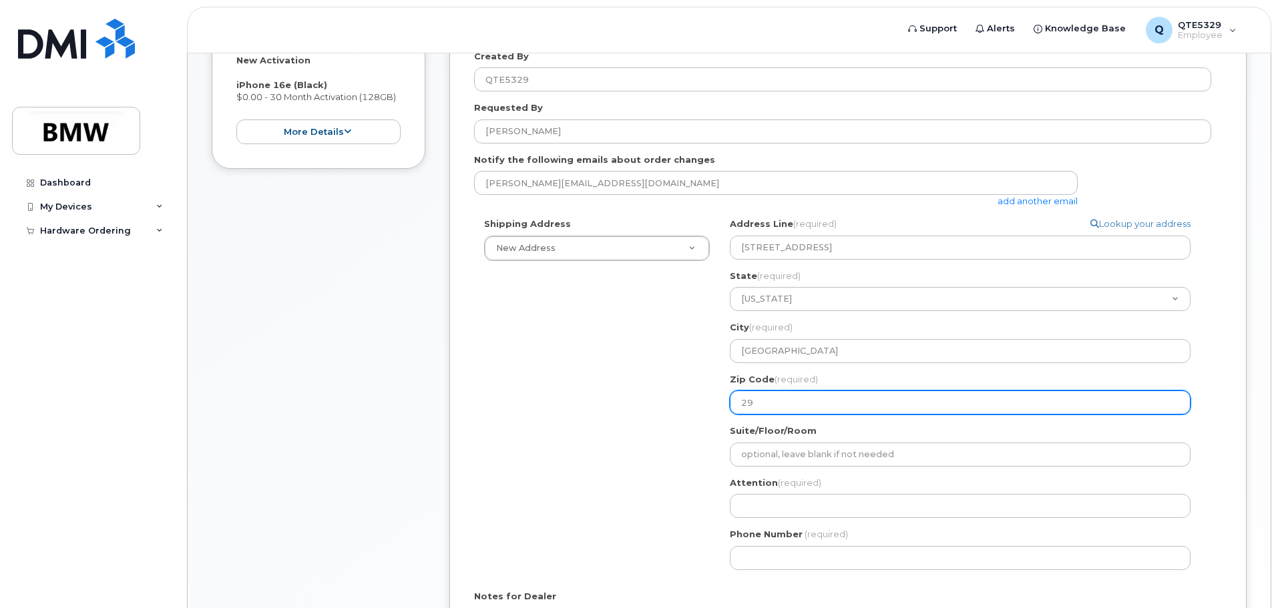
select select
type input "296"
select select
type input "2960"
select select
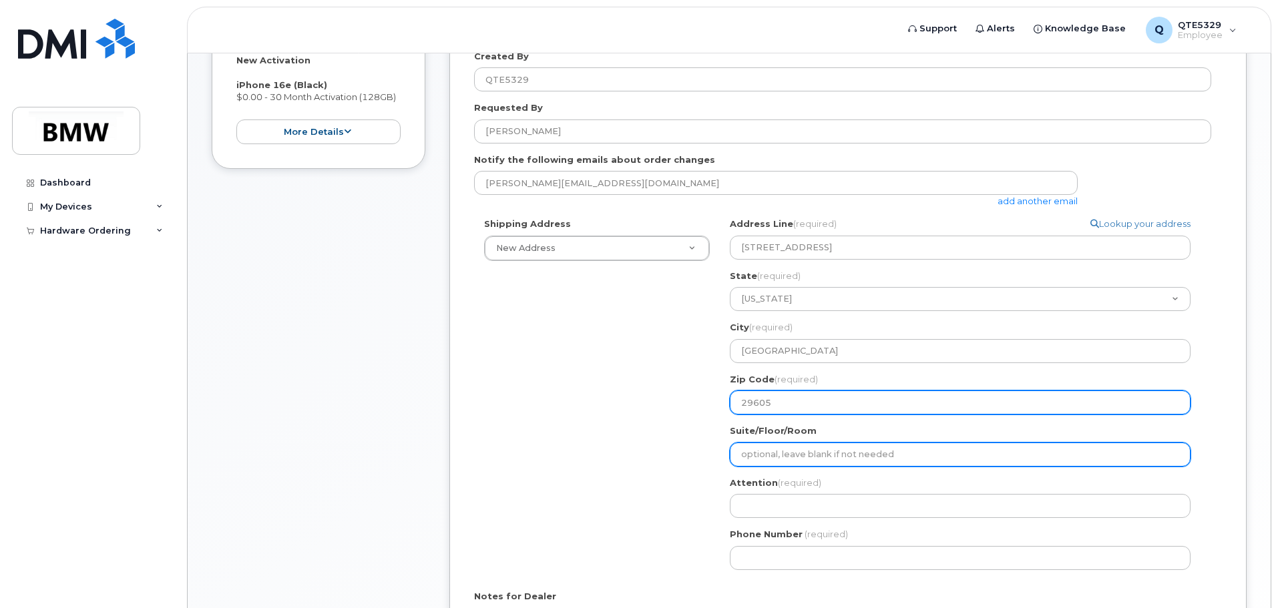
type input "29605"
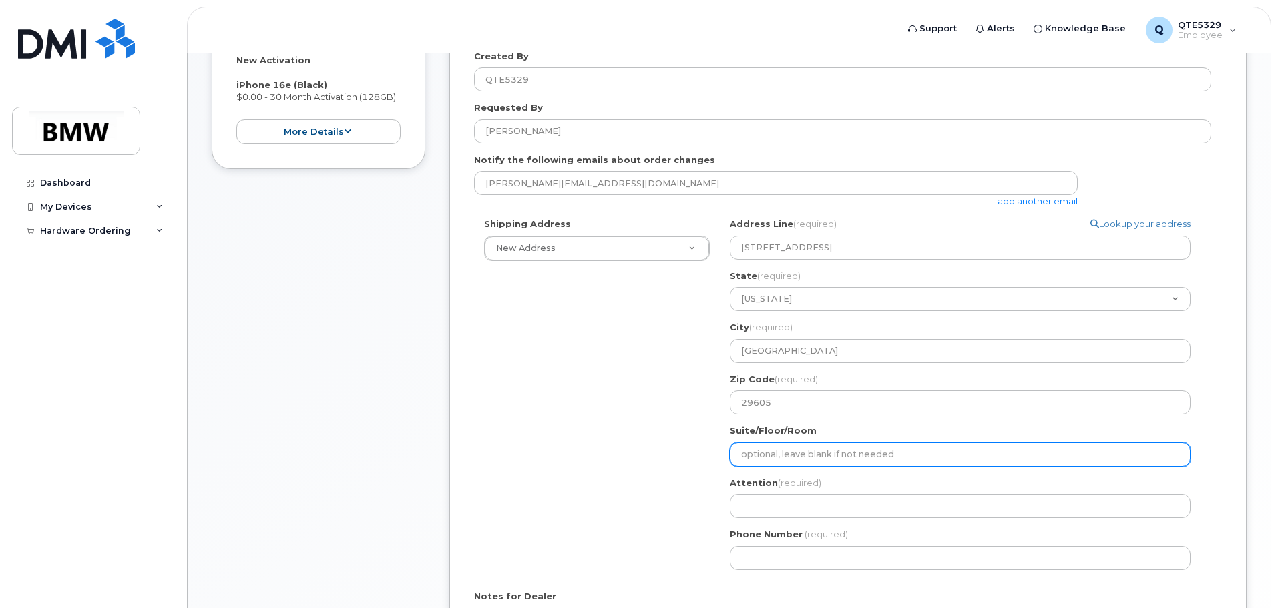
click at [814, 455] on input "Suite/Floor/Room" at bounding box center [960, 455] width 461 height 24
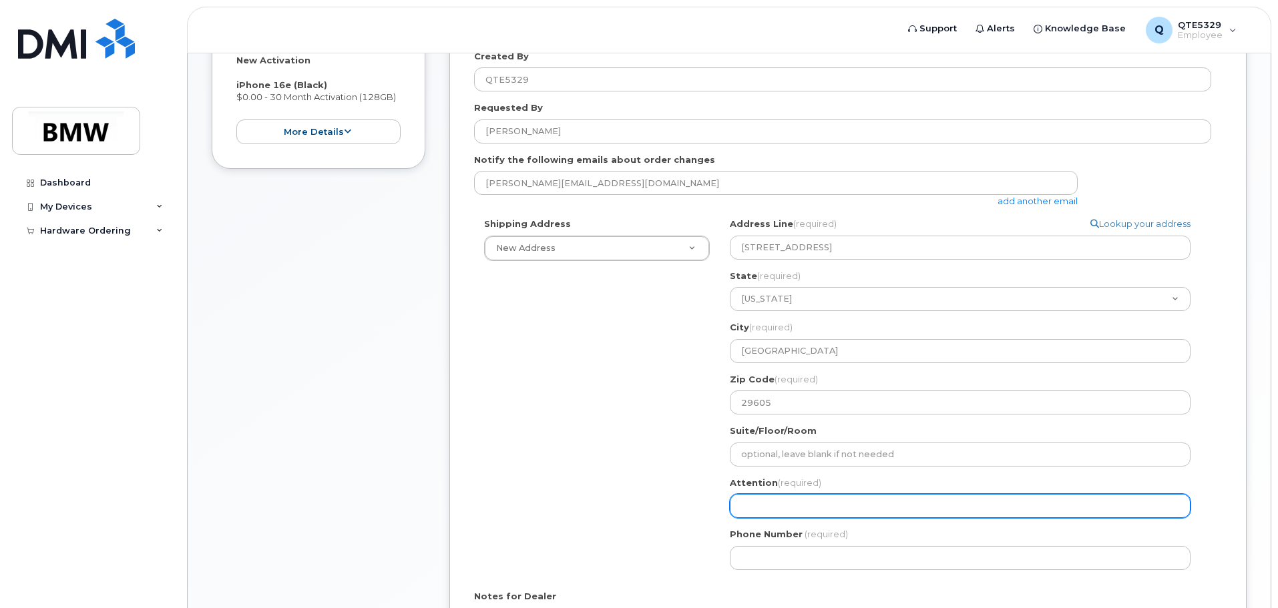
click at [848, 512] on input "Attention (required)" at bounding box center [960, 506] width 461 height 24
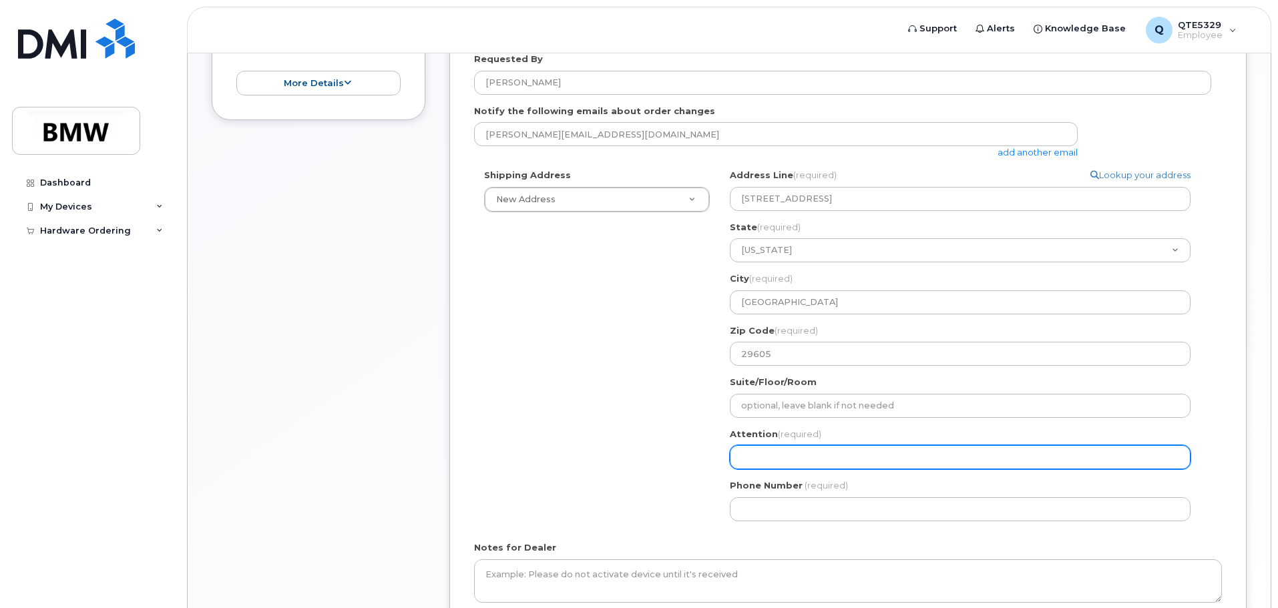
scroll to position [416, 0]
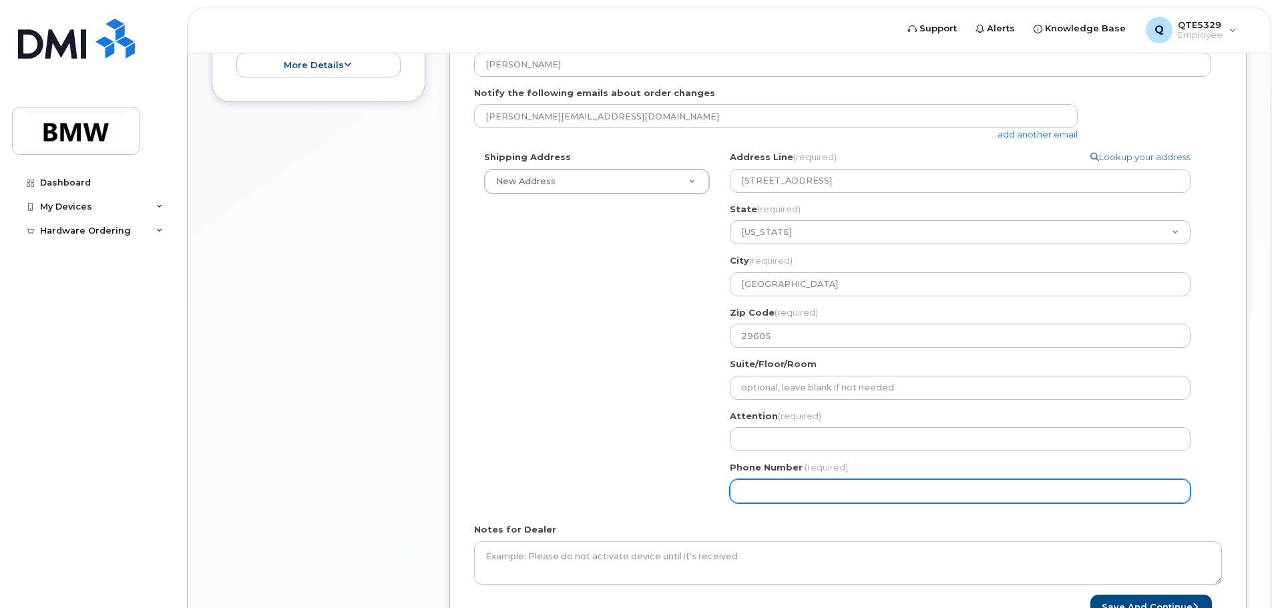
click at [853, 497] on input "Phone Number" at bounding box center [960, 491] width 461 height 24
type input "864432474"
select select
type input "8644324749"
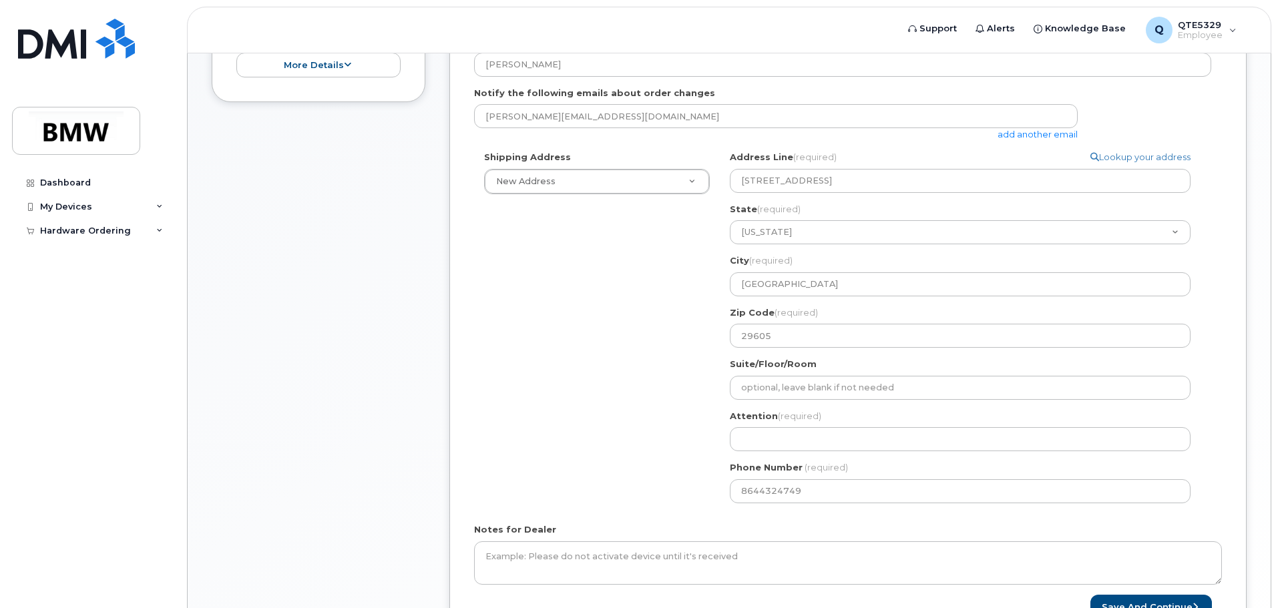
click at [769, 456] on div "SC Greenville Search your address... Manually edit your address Click to search…" at bounding box center [965, 332] width 491 height 363
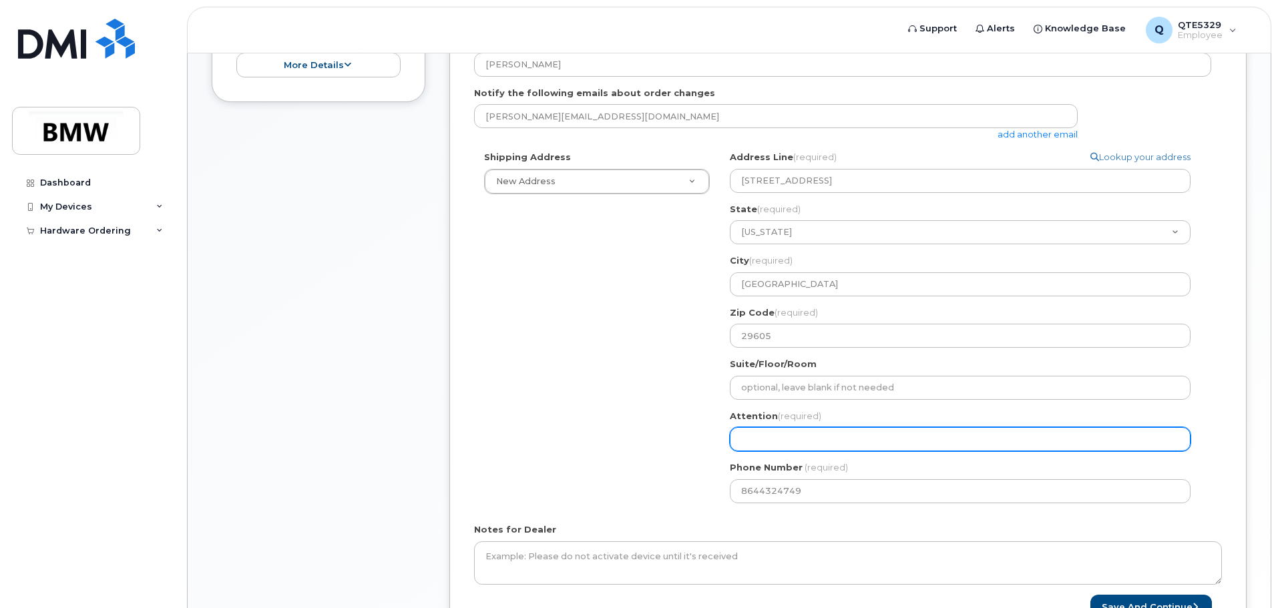
click at [770, 442] on input "Attention (required)" at bounding box center [960, 439] width 461 height 24
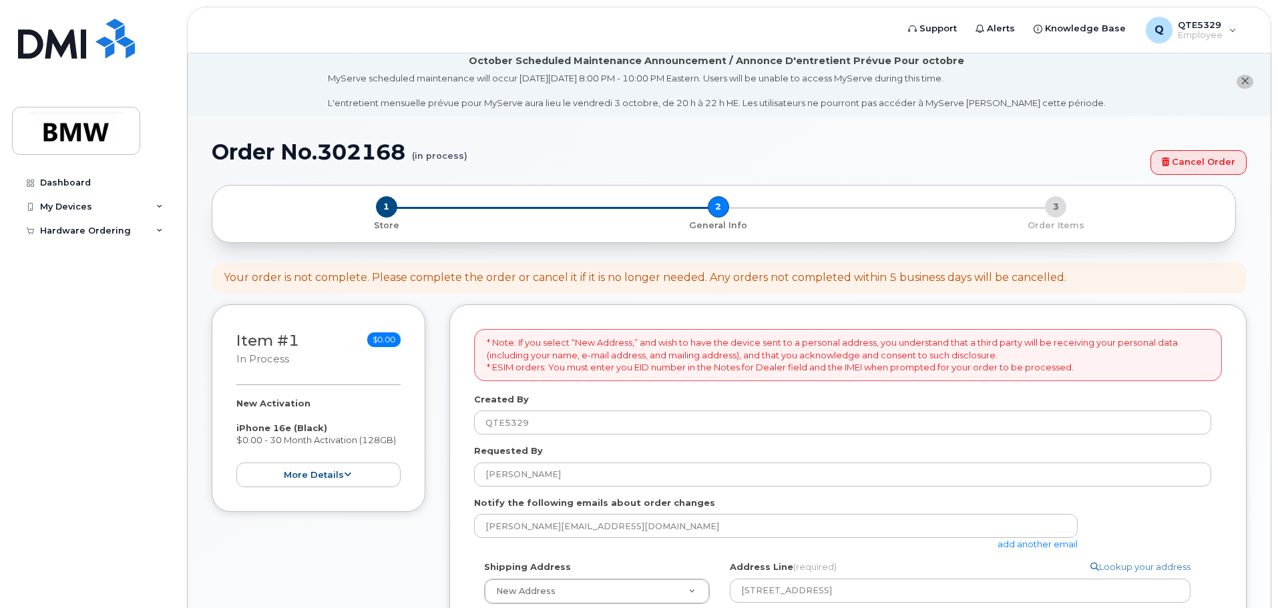
scroll to position [0, 0]
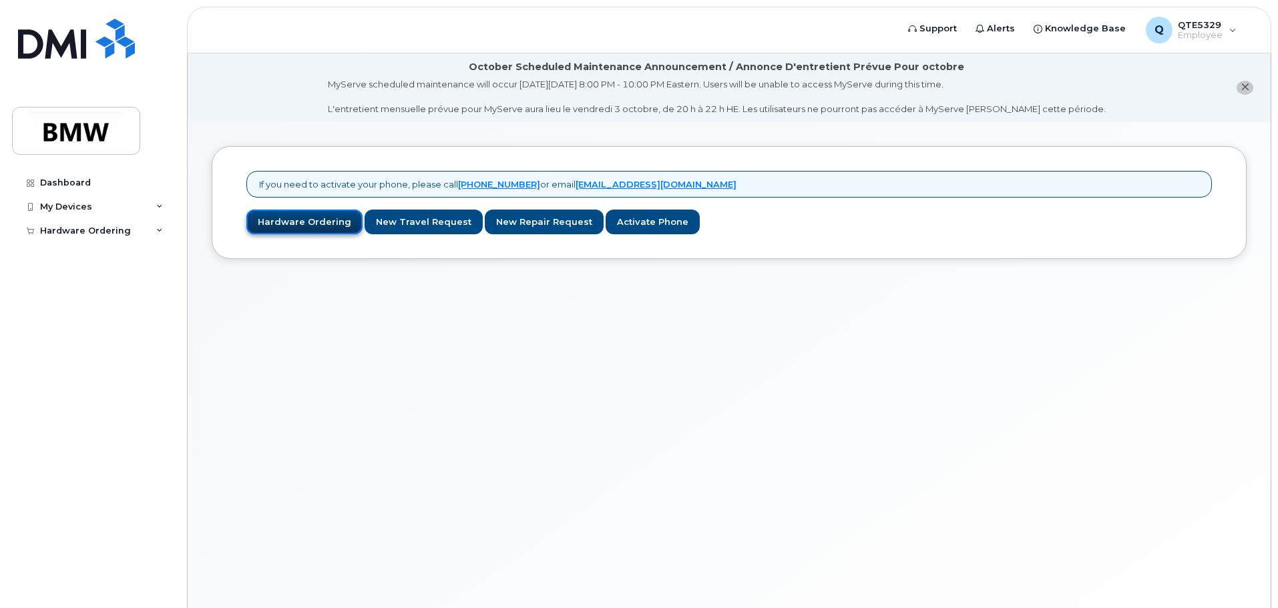
click at [326, 223] on link "Hardware Ordering" at bounding box center [304, 222] width 116 height 25
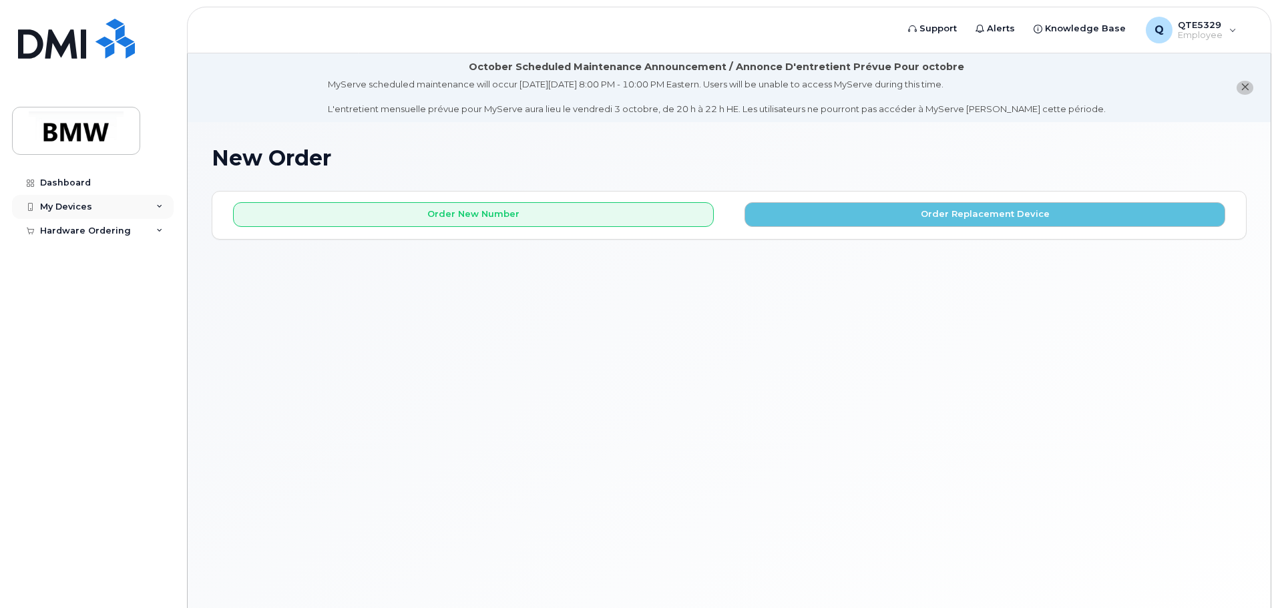
click at [104, 200] on div "My Devices" at bounding box center [93, 207] width 162 height 24
click at [113, 239] on link "Add Device" at bounding box center [104, 231] width 138 height 25
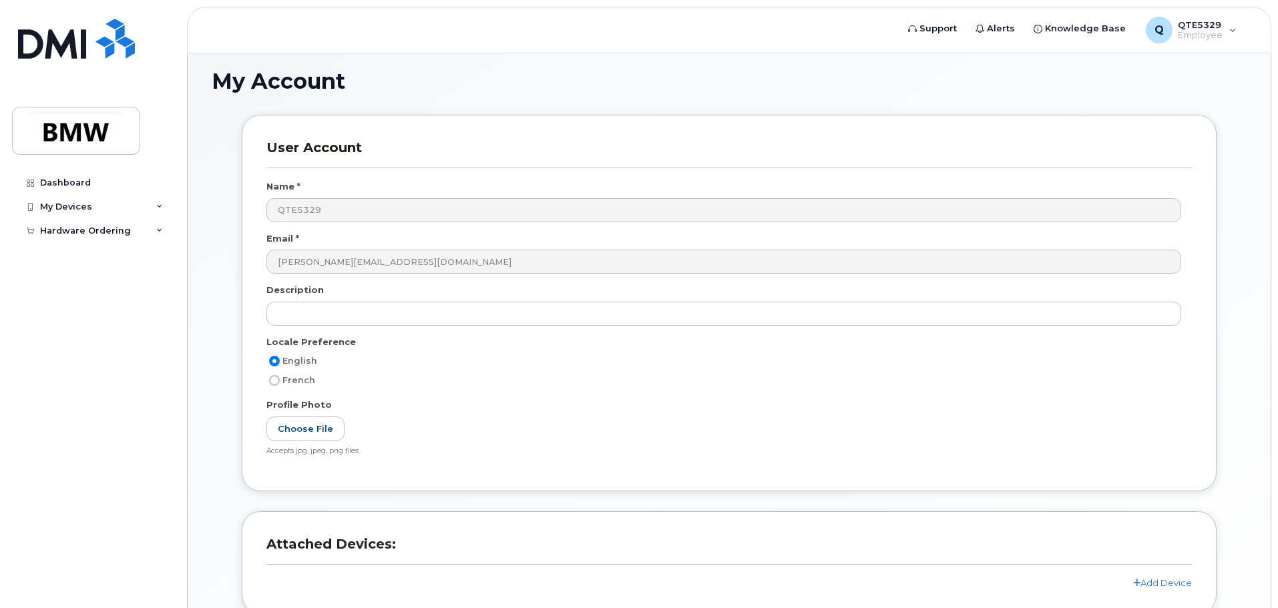
scroll to position [194, 0]
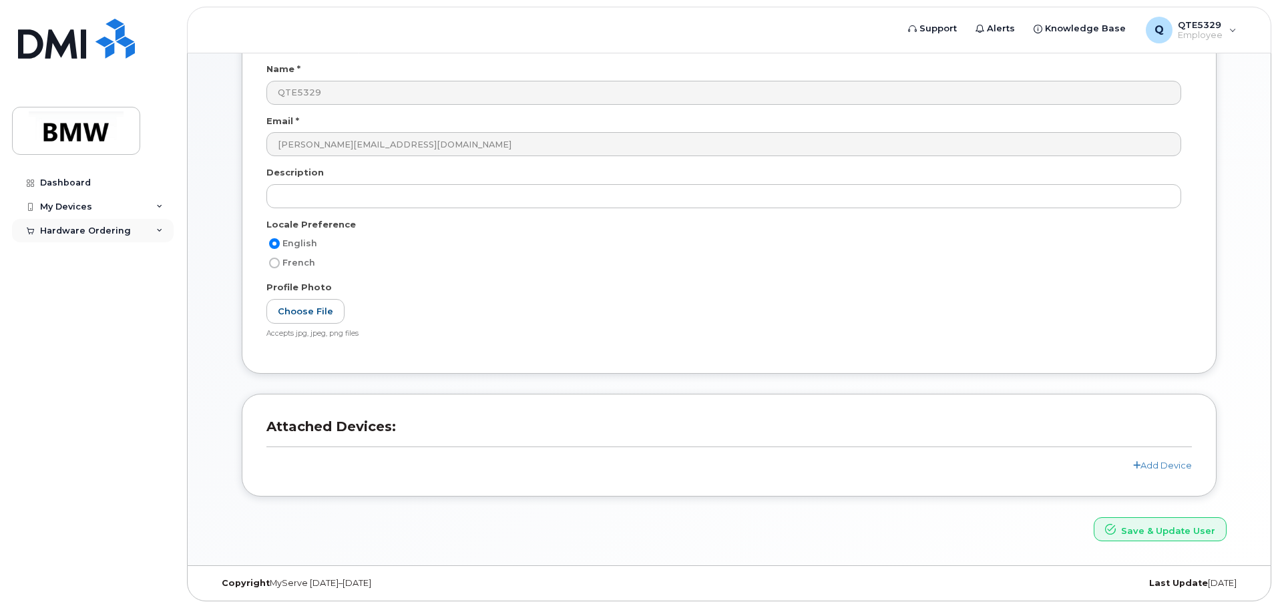
click at [29, 226] on div at bounding box center [30, 231] width 15 height 11
click at [51, 256] on div "My Orders" at bounding box center [70, 255] width 48 height 12
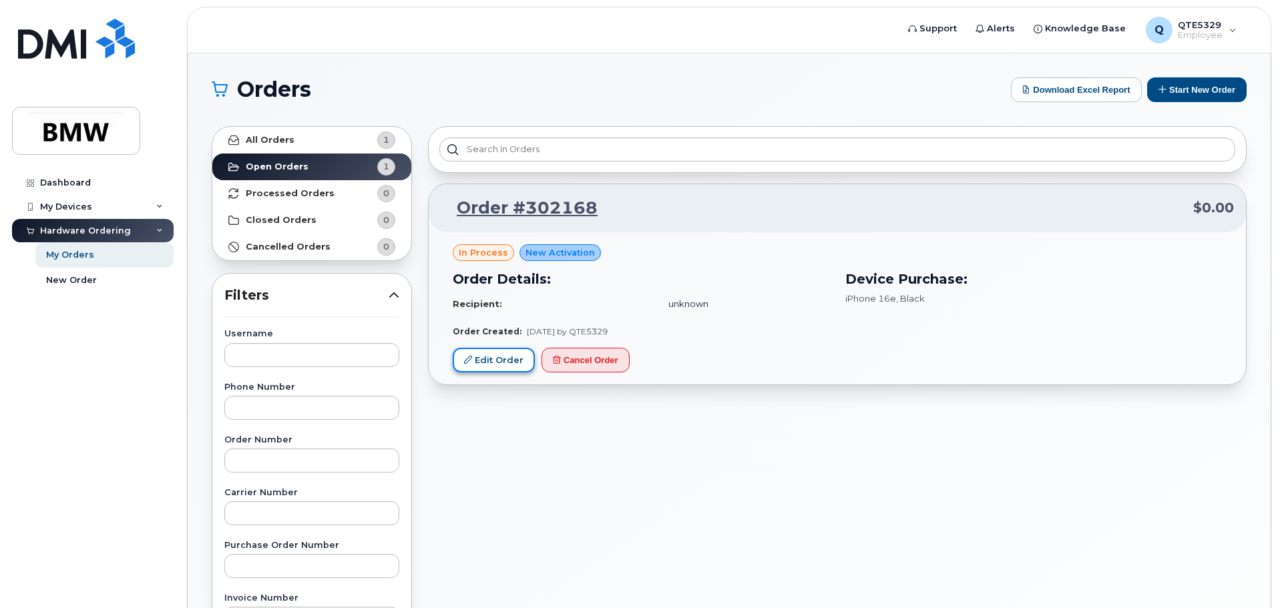
click at [491, 362] on link "Edit Order" at bounding box center [494, 360] width 82 height 25
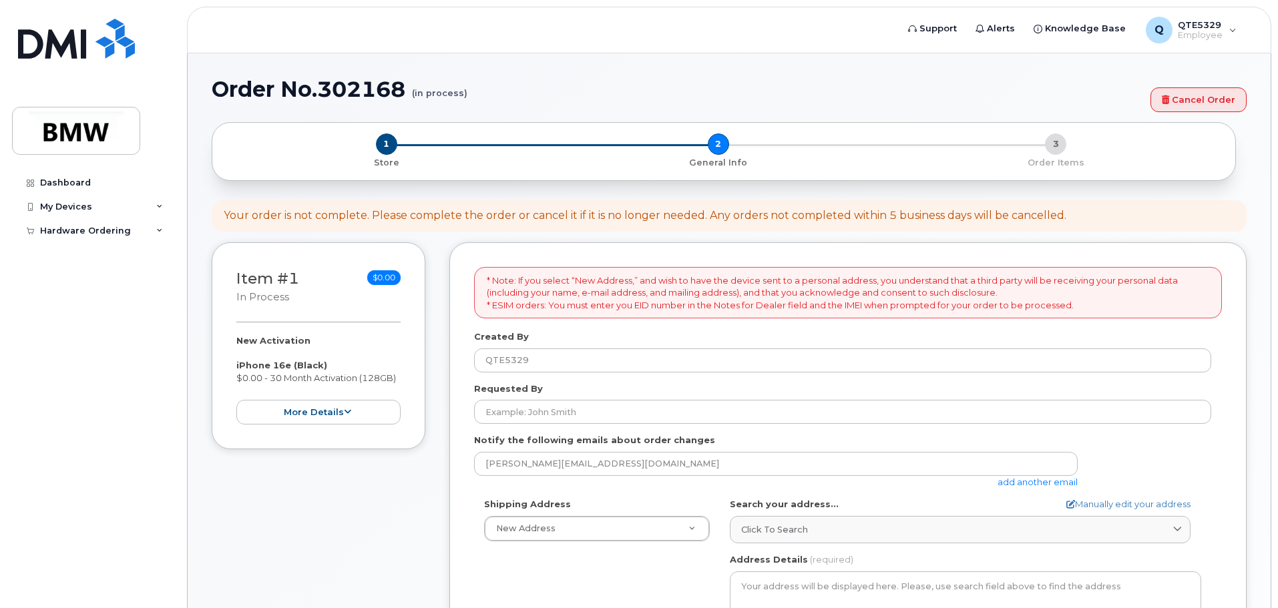
select select
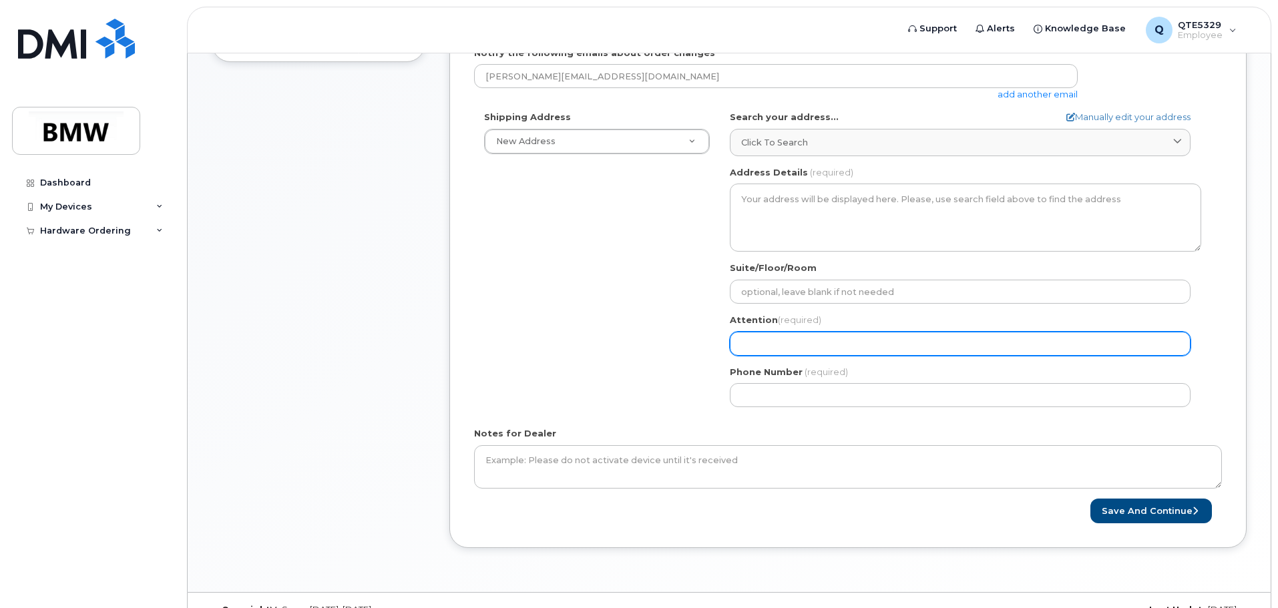
scroll to position [483, 0]
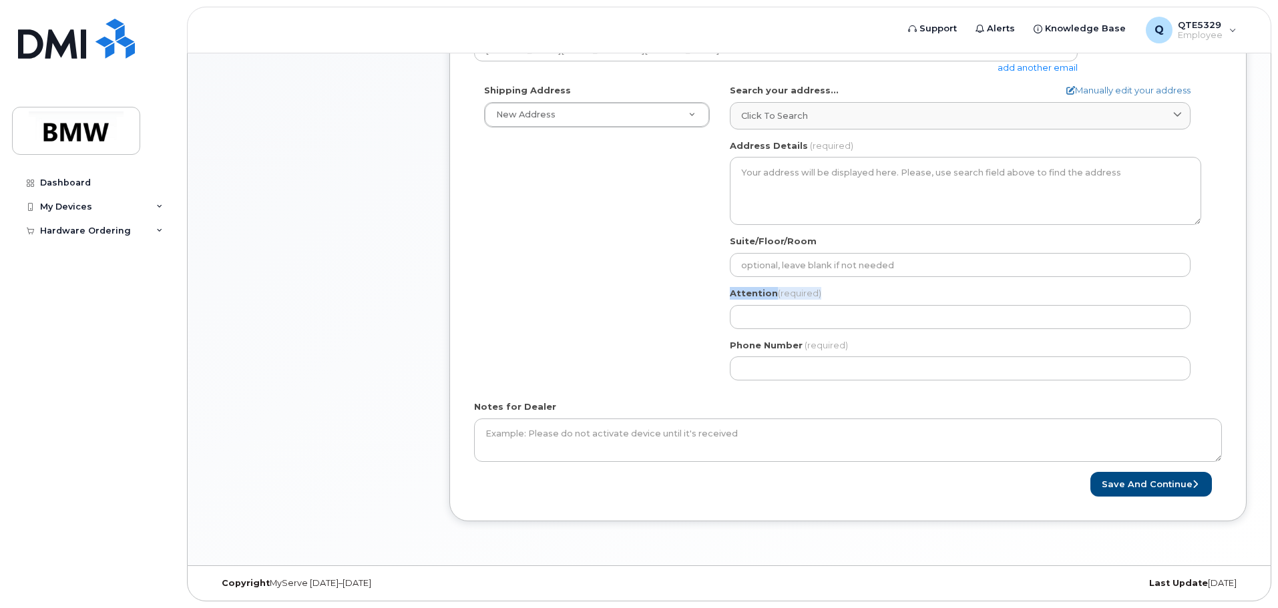
drag, startPoint x: 732, startPoint y: 296, endPoint x: 766, endPoint y: 300, distance: 34.2
click at [766, 300] on div "Attention (required)" at bounding box center [965, 308] width 471 height 42
click at [814, 386] on div "AB Search your address... Manually edit your address Click to search No availab…" at bounding box center [965, 237] width 491 height 306
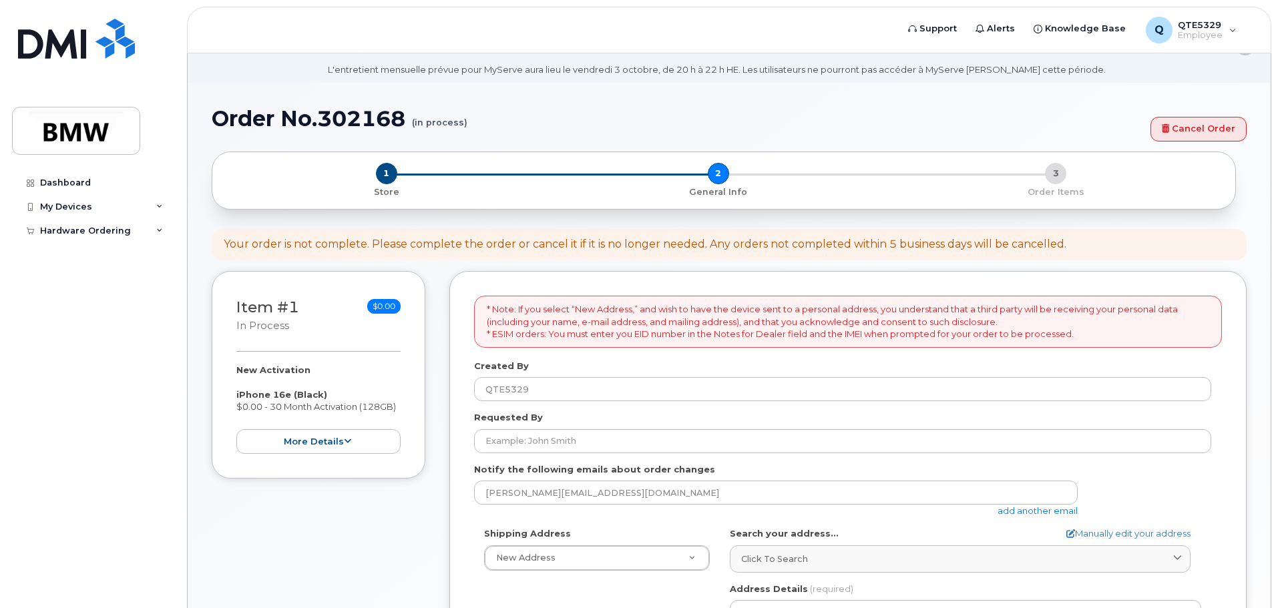
scroll to position [0, 0]
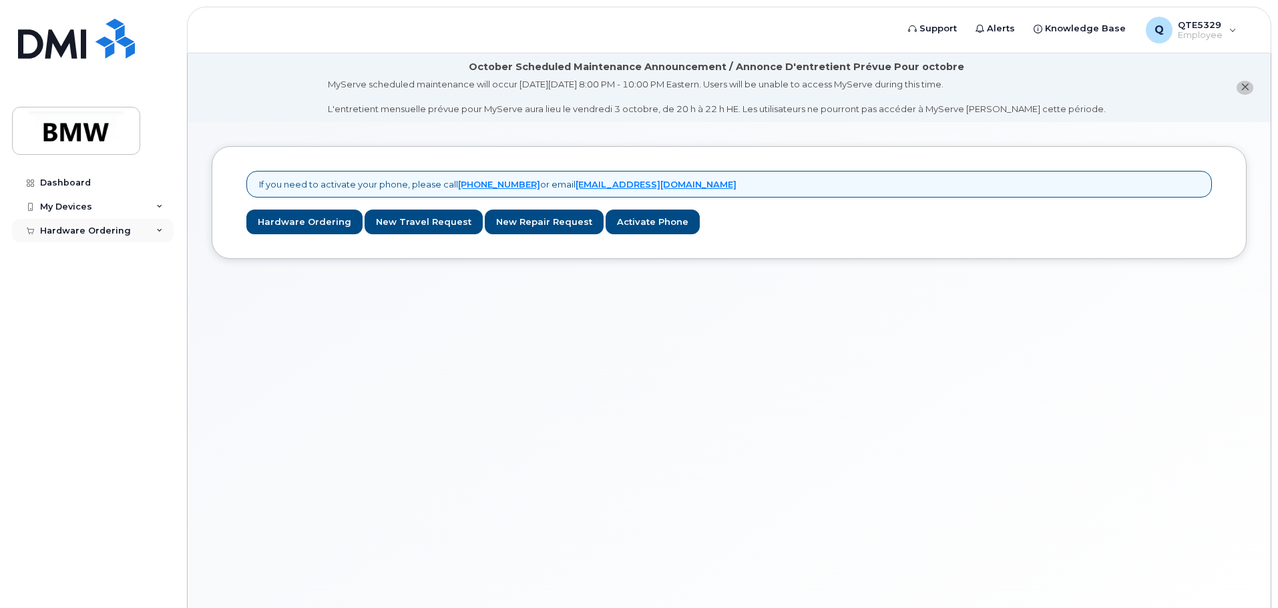
click at [148, 235] on div "Hardware Ordering" at bounding box center [93, 231] width 162 height 24
click at [116, 254] on link "My Orders" at bounding box center [104, 254] width 138 height 25
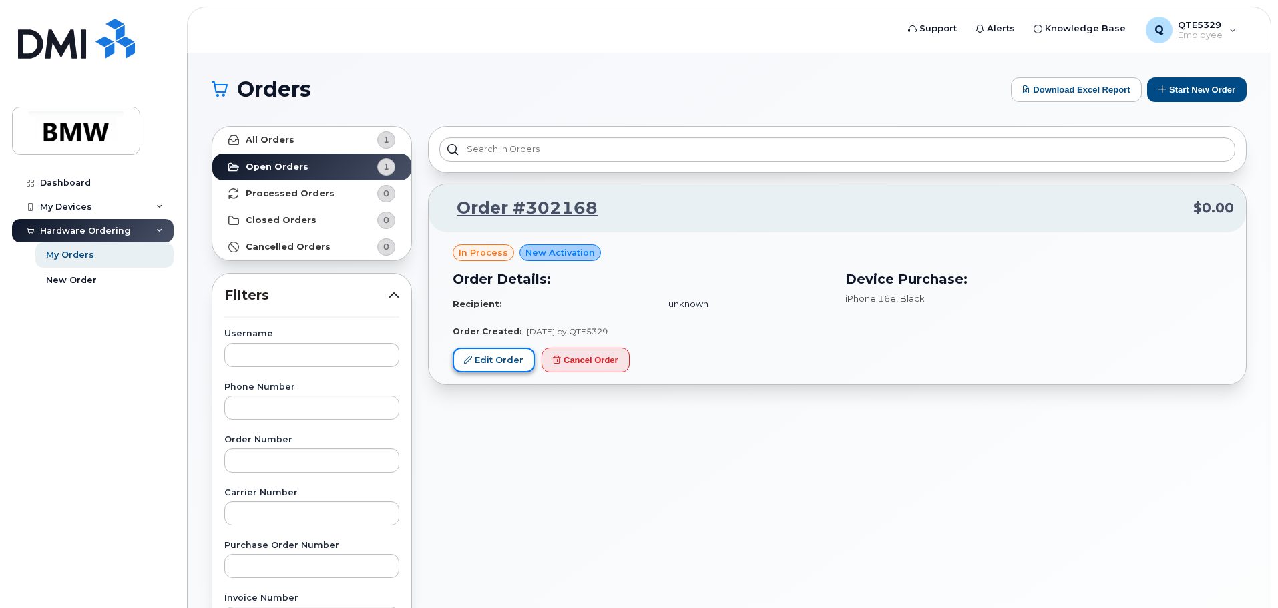
click at [503, 370] on link "Edit Order" at bounding box center [494, 360] width 82 height 25
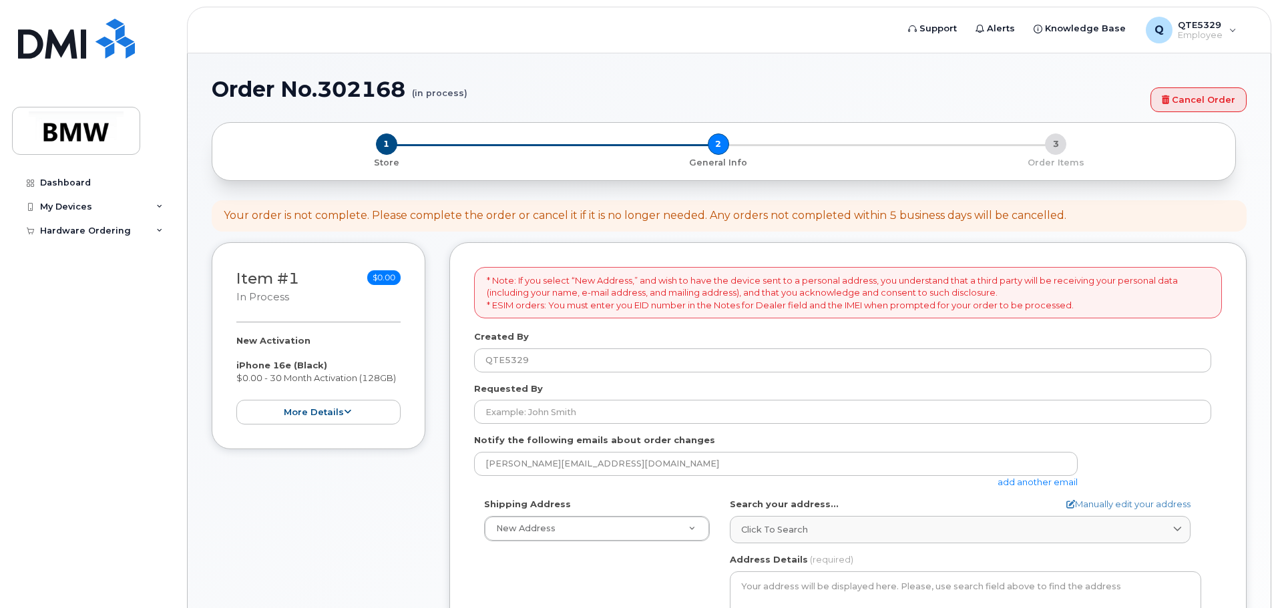
select select
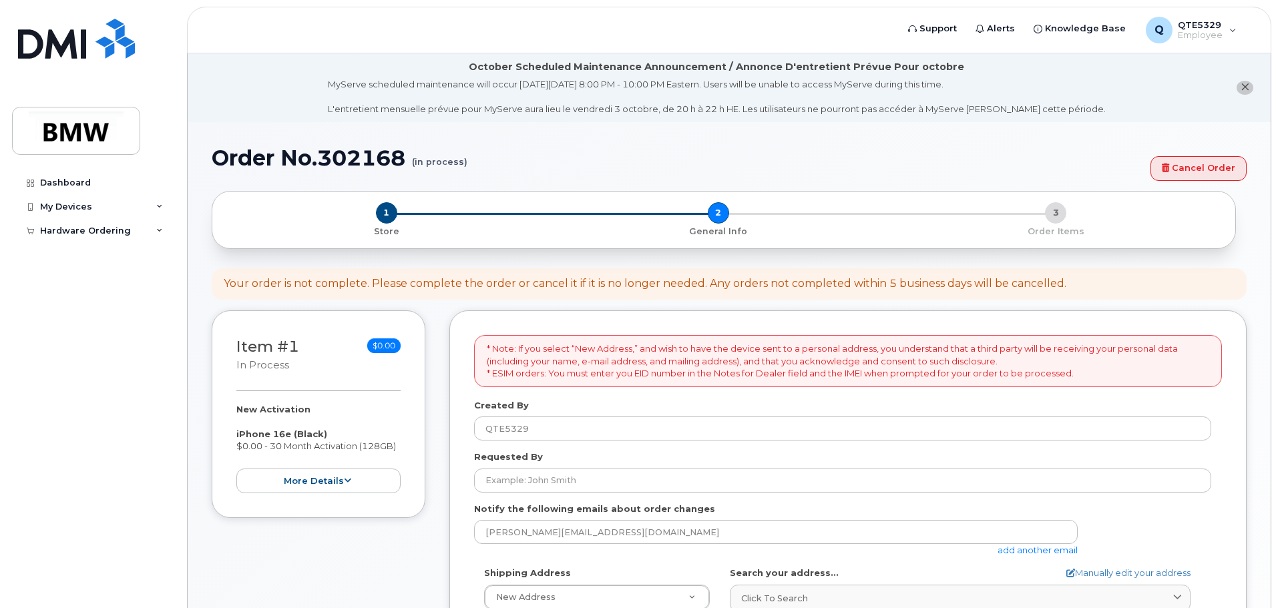
click at [406, 220] on div "1 Store" at bounding box center [386, 219] width 326 height 35
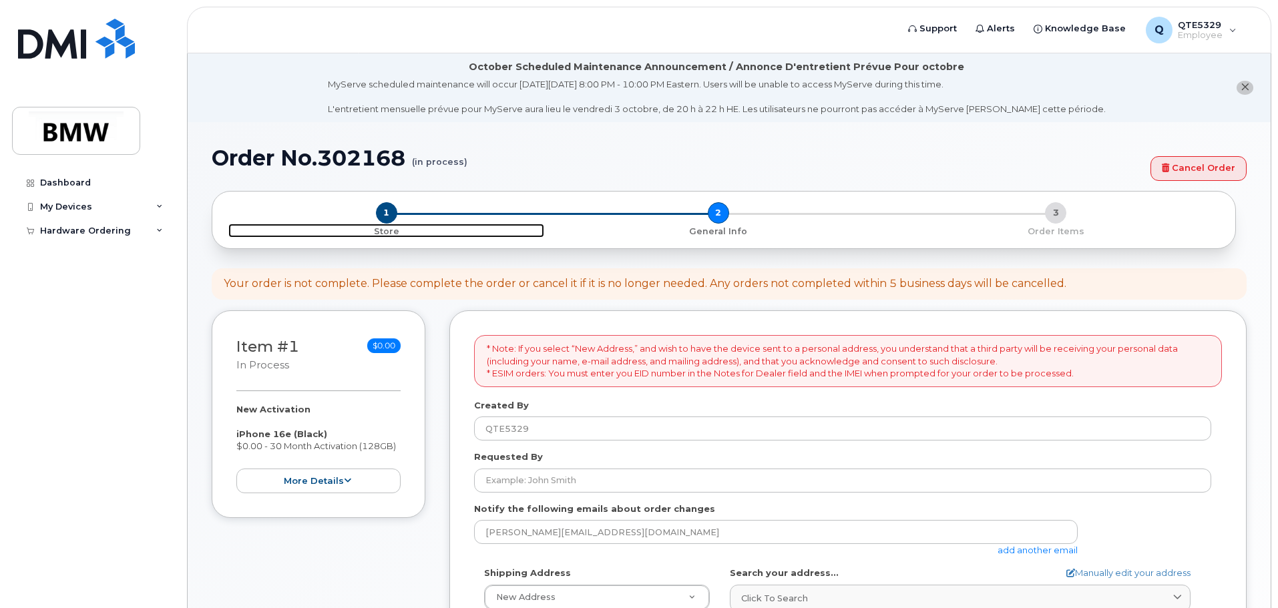
click at [389, 219] on span "1" at bounding box center [386, 212] width 21 height 21
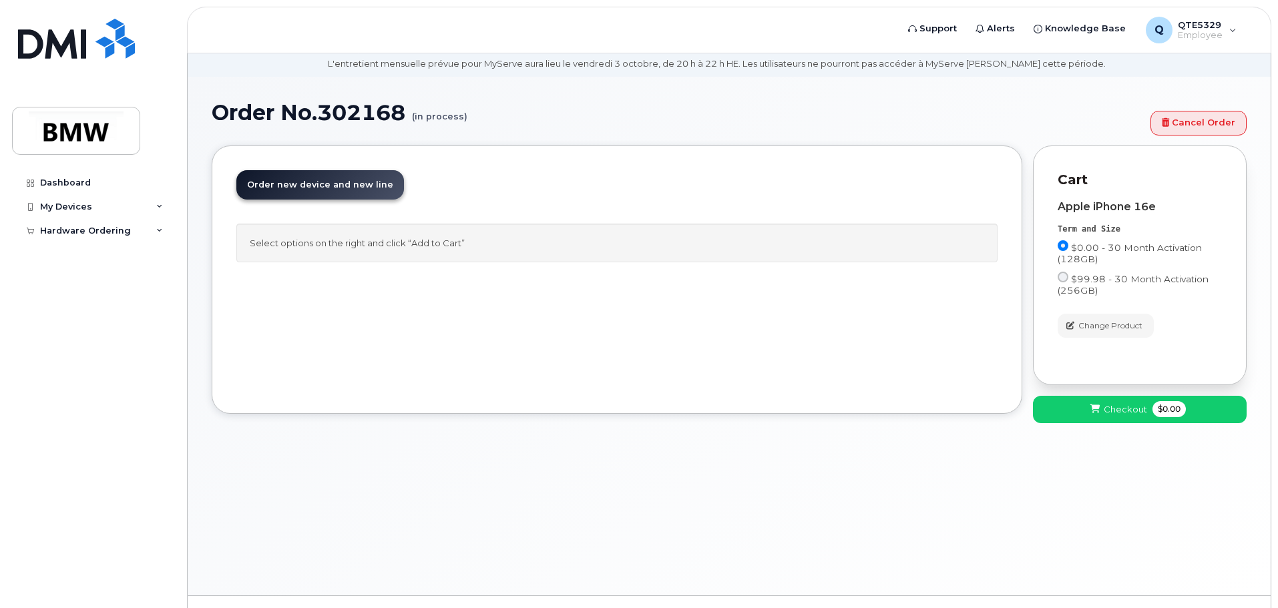
scroll to position [67, 0]
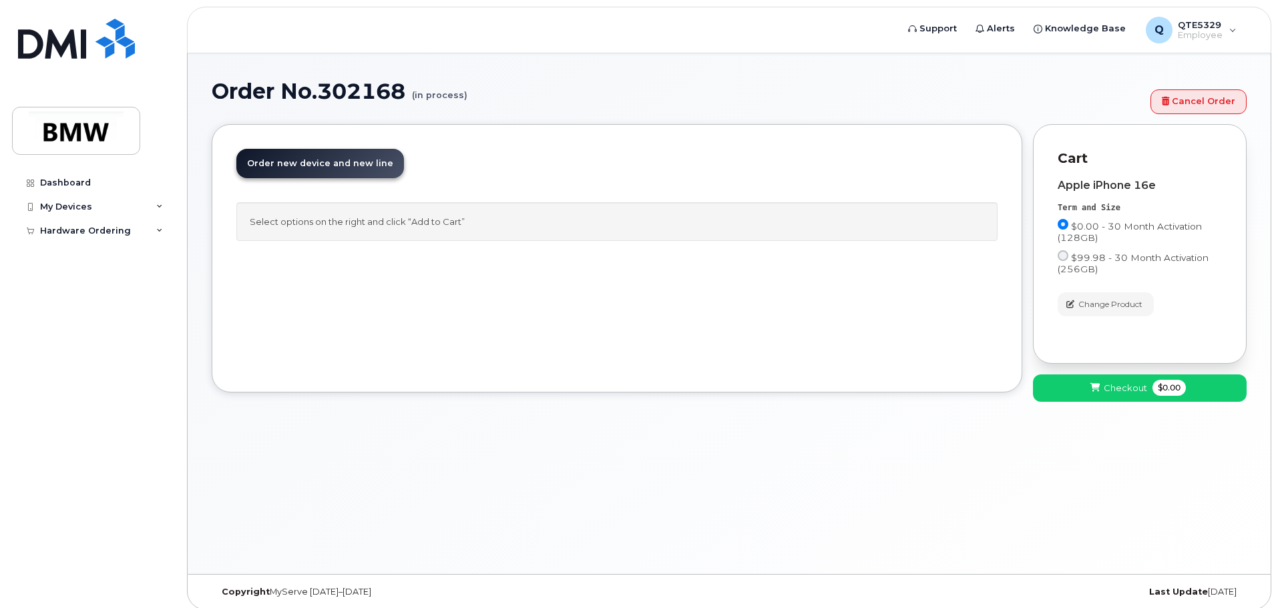
click at [304, 162] on span "Order new device and new line" at bounding box center [320, 163] width 146 height 10
click at [1204, 102] on link "Cancel Order" at bounding box center [1198, 101] width 96 height 25
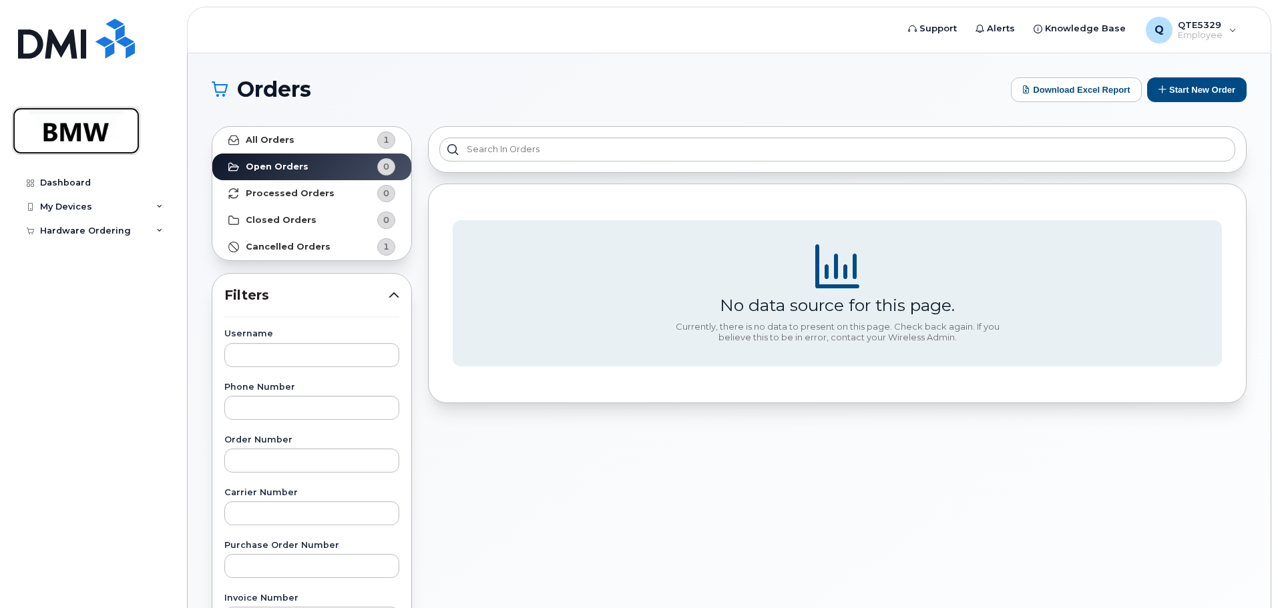
click at [97, 121] on img at bounding box center [76, 130] width 103 height 39
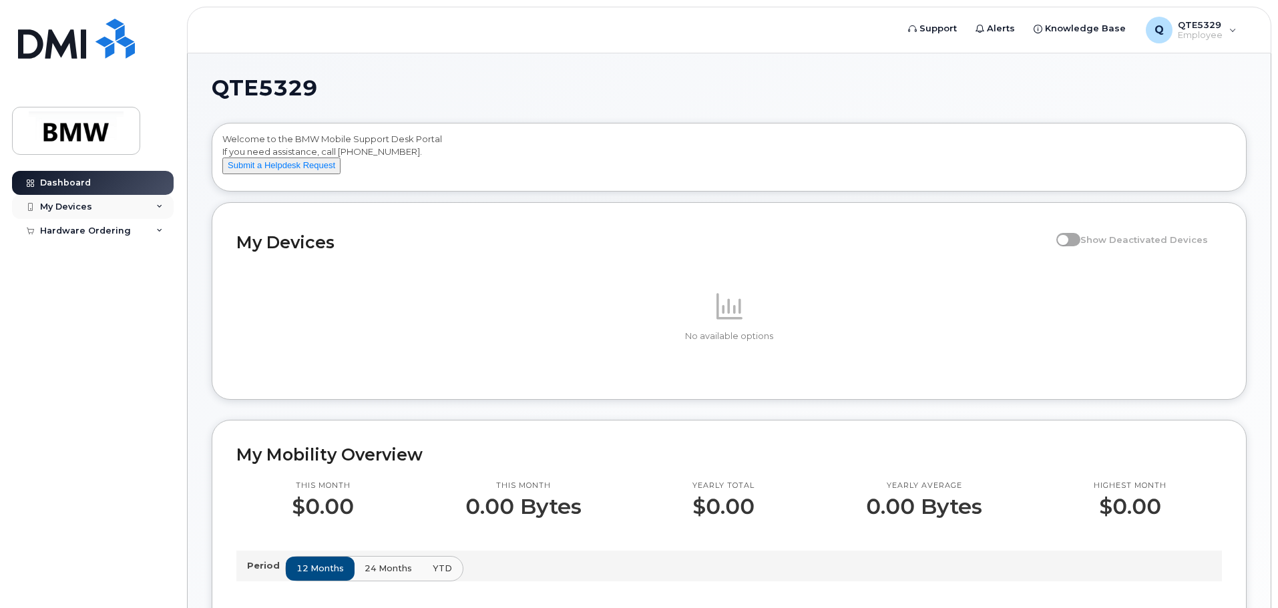
click at [86, 209] on div "My Devices" at bounding box center [66, 207] width 52 height 11
click at [98, 229] on link "Add Device" at bounding box center [104, 231] width 138 height 25
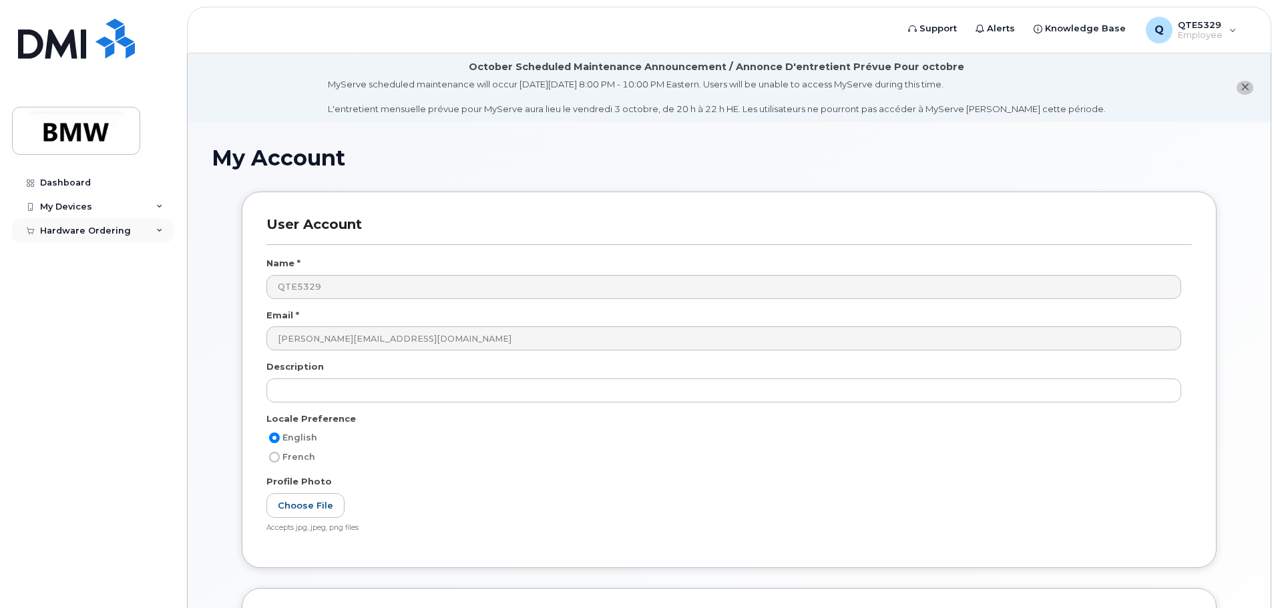
click at [95, 234] on div "Hardware Ordering" at bounding box center [85, 231] width 91 height 11
click at [98, 256] on link "My Orders" at bounding box center [104, 254] width 138 height 25
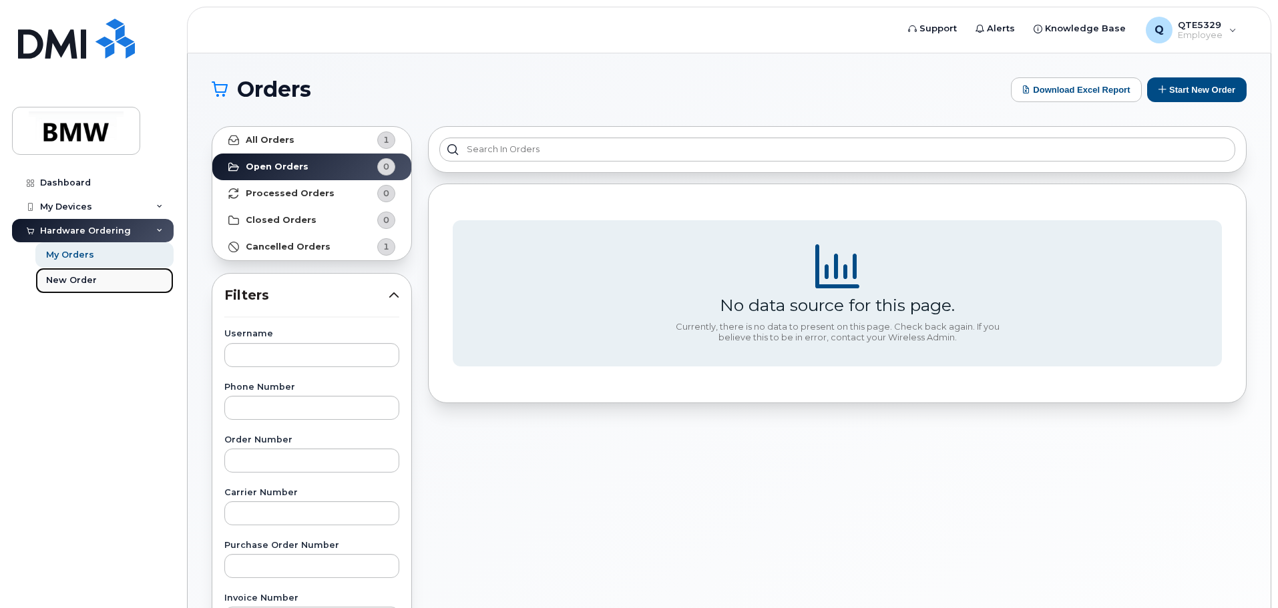
click at [89, 282] on div "New Order" at bounding box center [71, 280] width 51 height 12
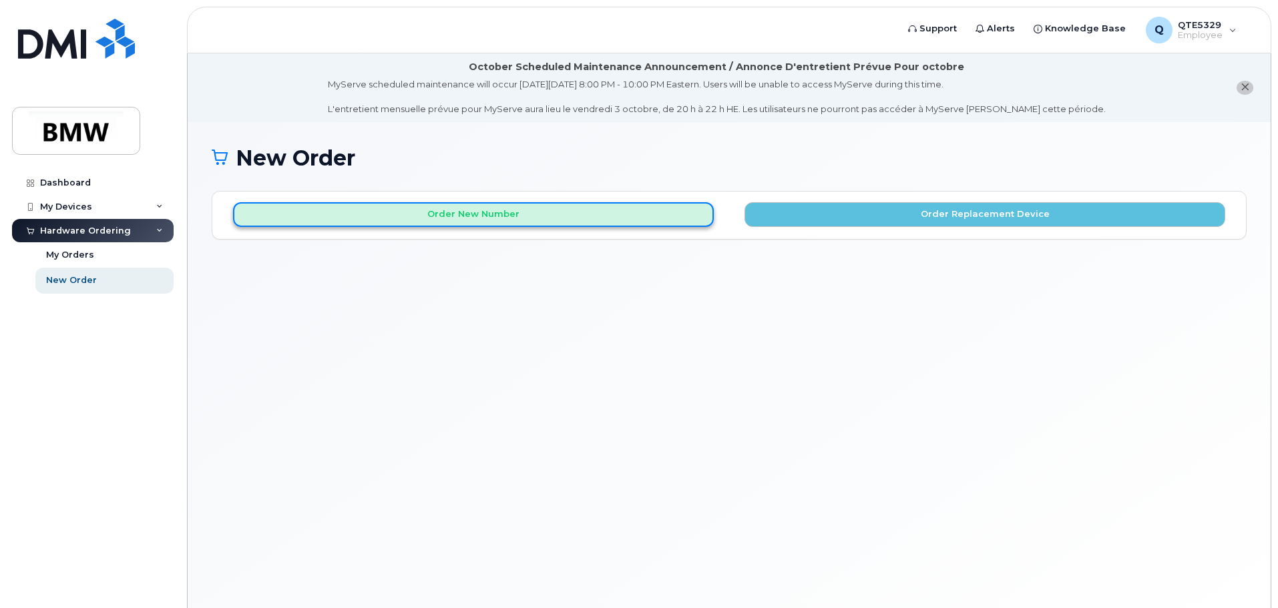
click at [629, 218] on button "Order New Number" at bounding box center [473, 214] width 481 height 25
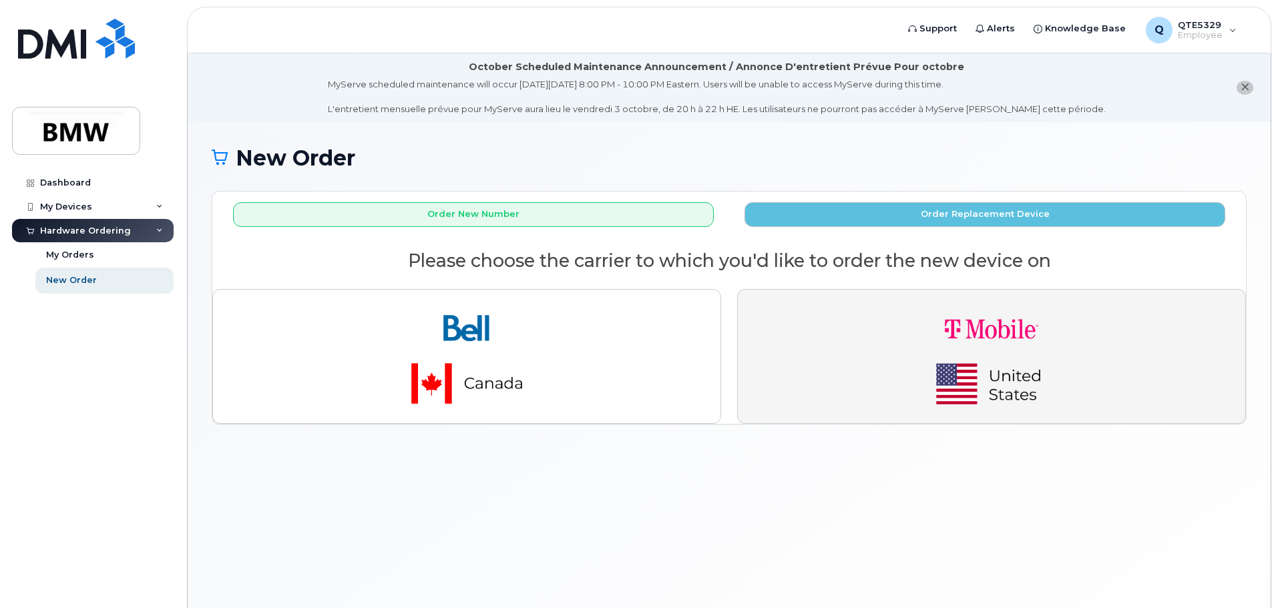
click at [1012, 344] on img "button" at bounding box center [991, 356] width 187 height 112
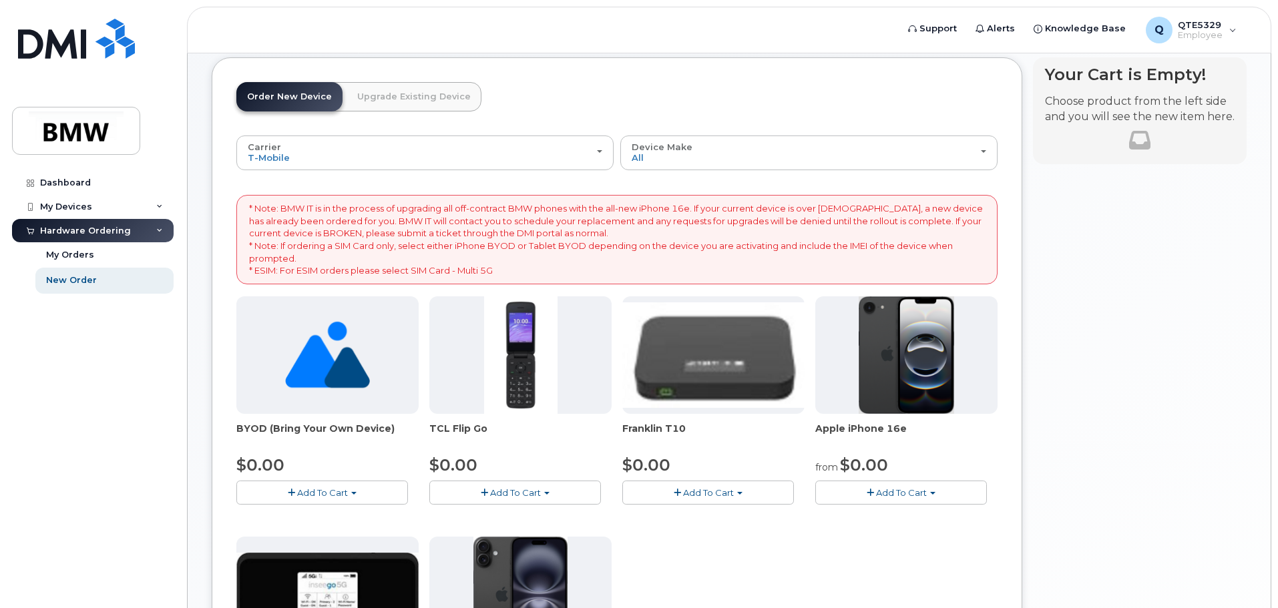
scroll to position [67, 0]
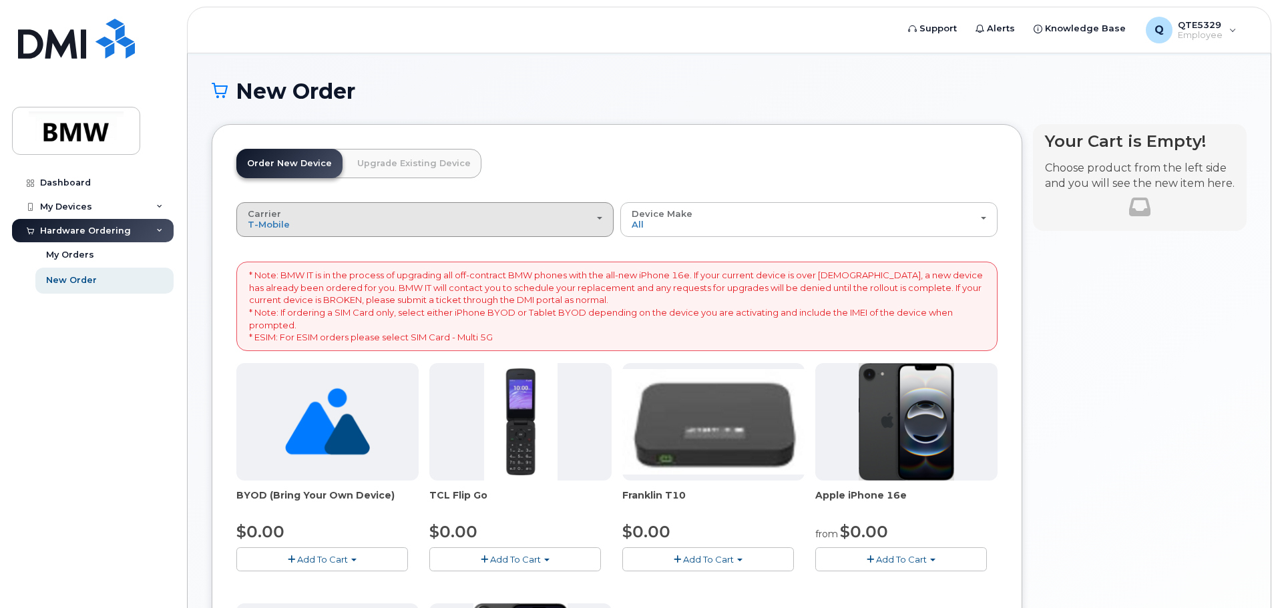
click at [604, 220] on button "Carrier Bell T-Mobile" at bounding box center [424, 219] width 377 height 35
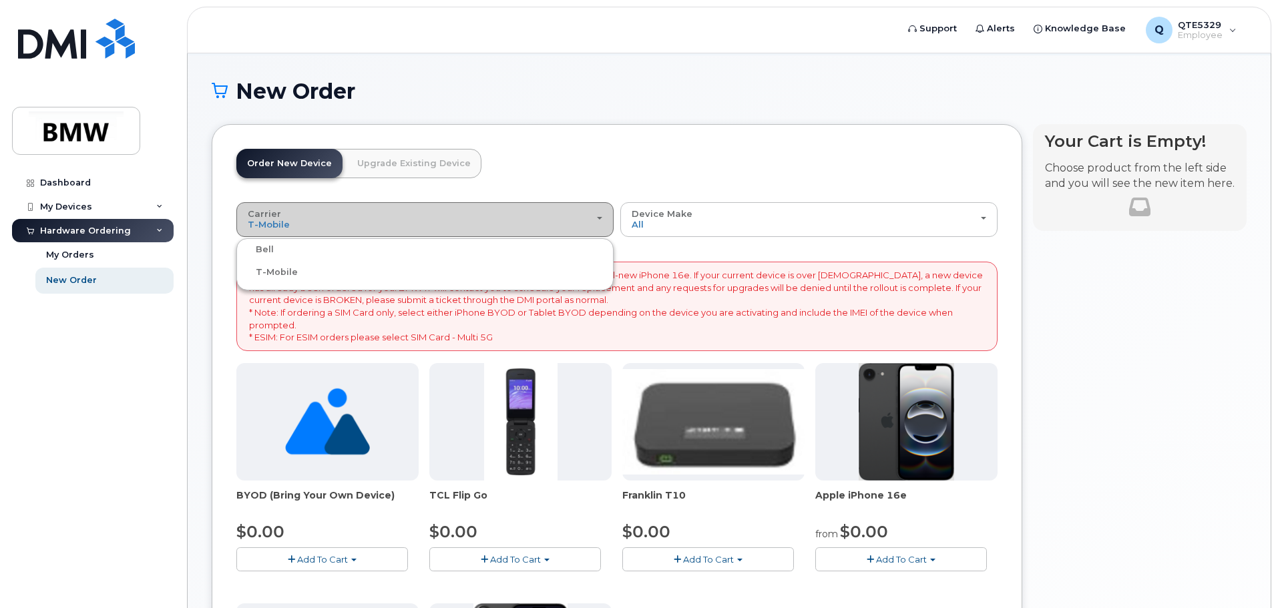
click at [604, 220] on button "Carrier Bell T-Mobile" at bounding box center [424, 219] width 377 height 35
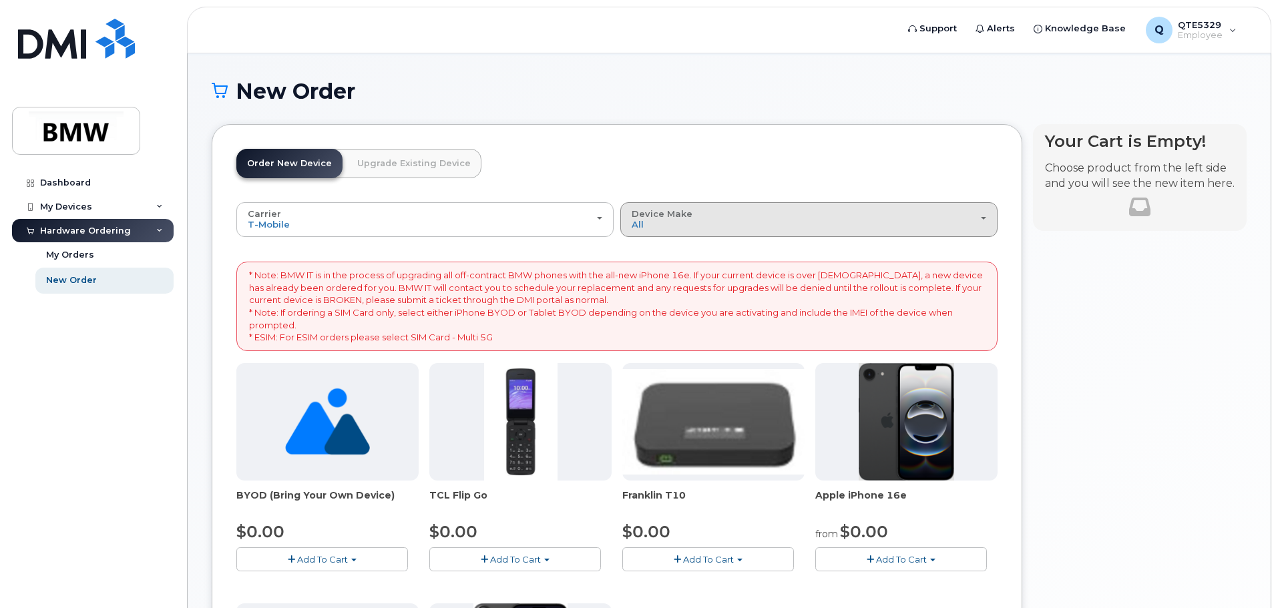
click at [676, 217] on span "Device Make" at bounding box center [662, 213] width 61 height 11
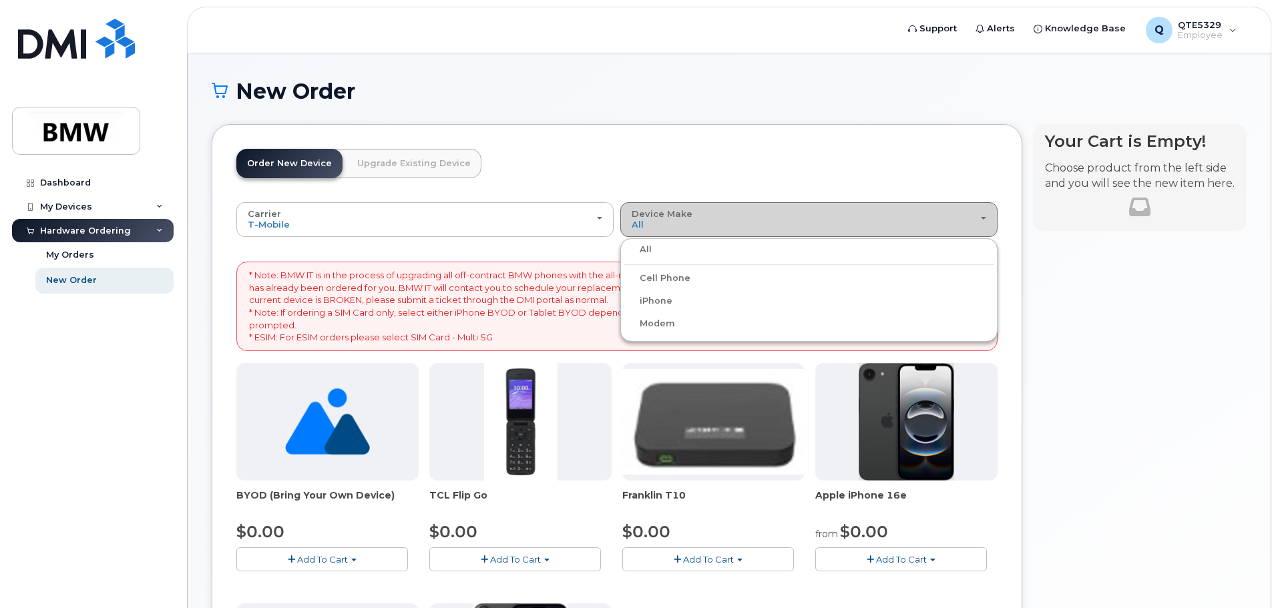
click at [676, 217] on span "Device Make" at bounding box center [662, 213] width 61 height 11
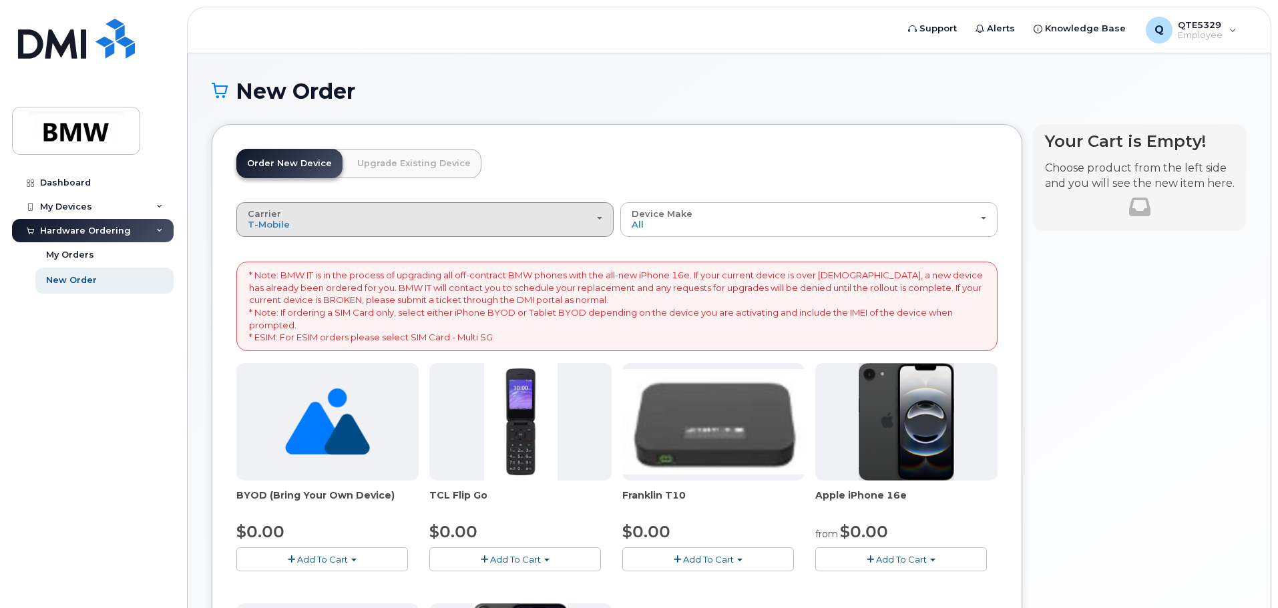
click at [571, 214] on div "Carrier Bell T-Mobile" at bounding box center [425, 219] width 355 height 21
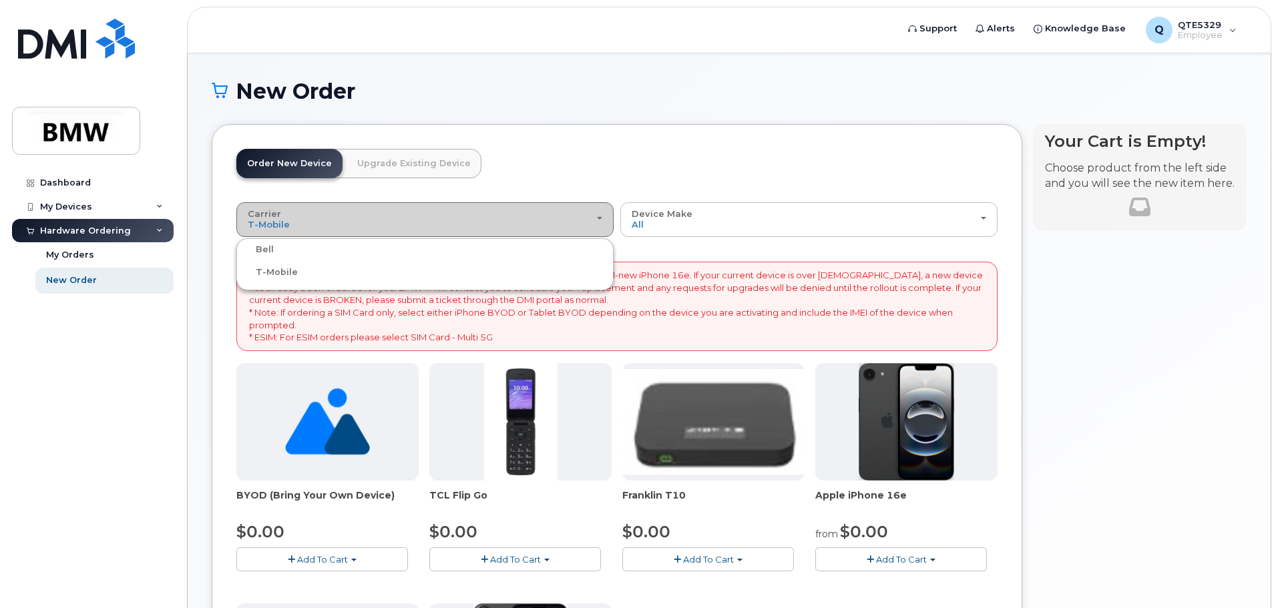
click at [355, 224] on div "Carrier Bell T-Mobile" at bounding box center [425, 219] width 355 height 21
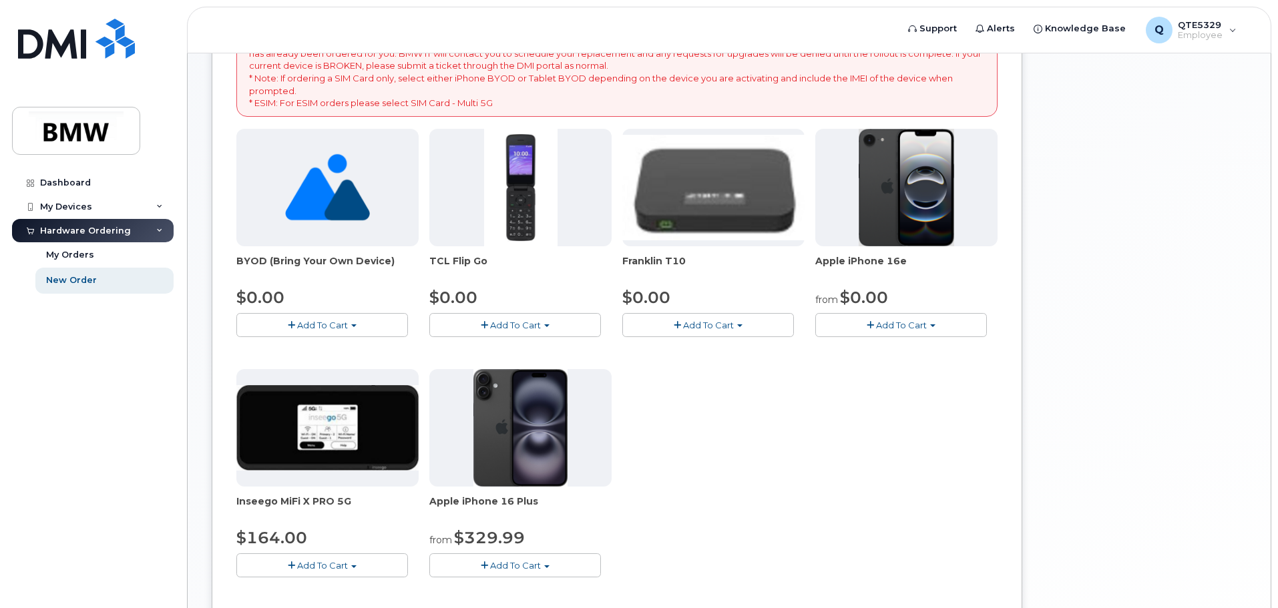
scroll to position [446, 0]
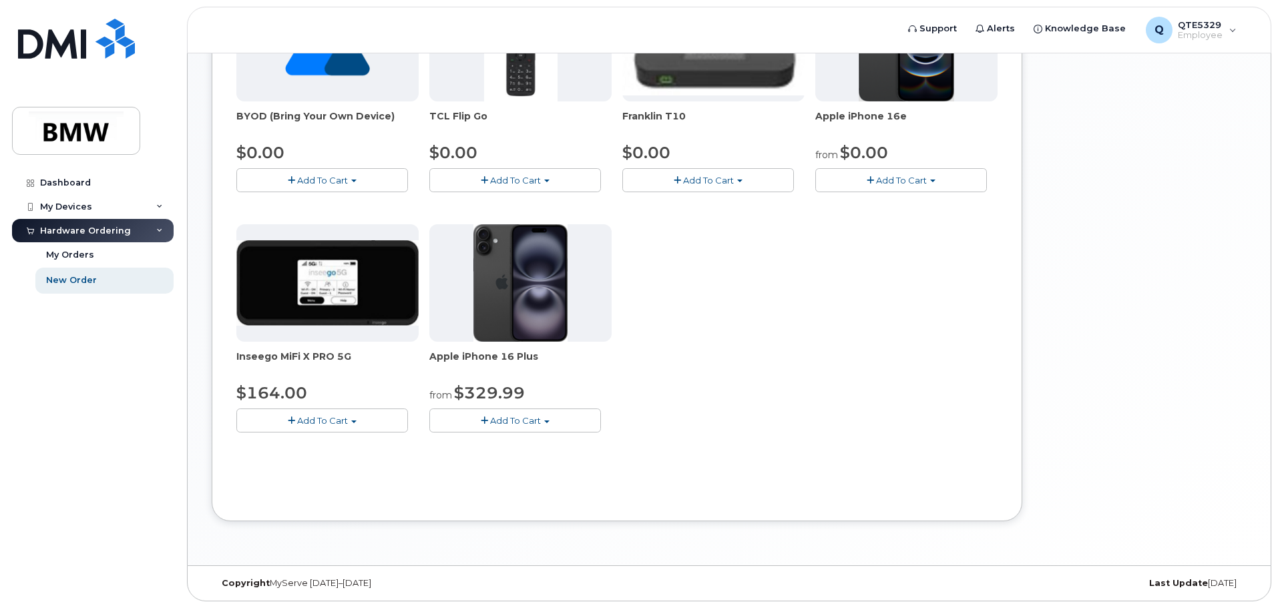
click at [932, 181] on span "button" at bounding box center [932, 181] width 5 height 3
click at [911, 206] on link "$0.00 - 30 Month Activation (128GB)" at bounding box center [915, 205] width 192 height 17
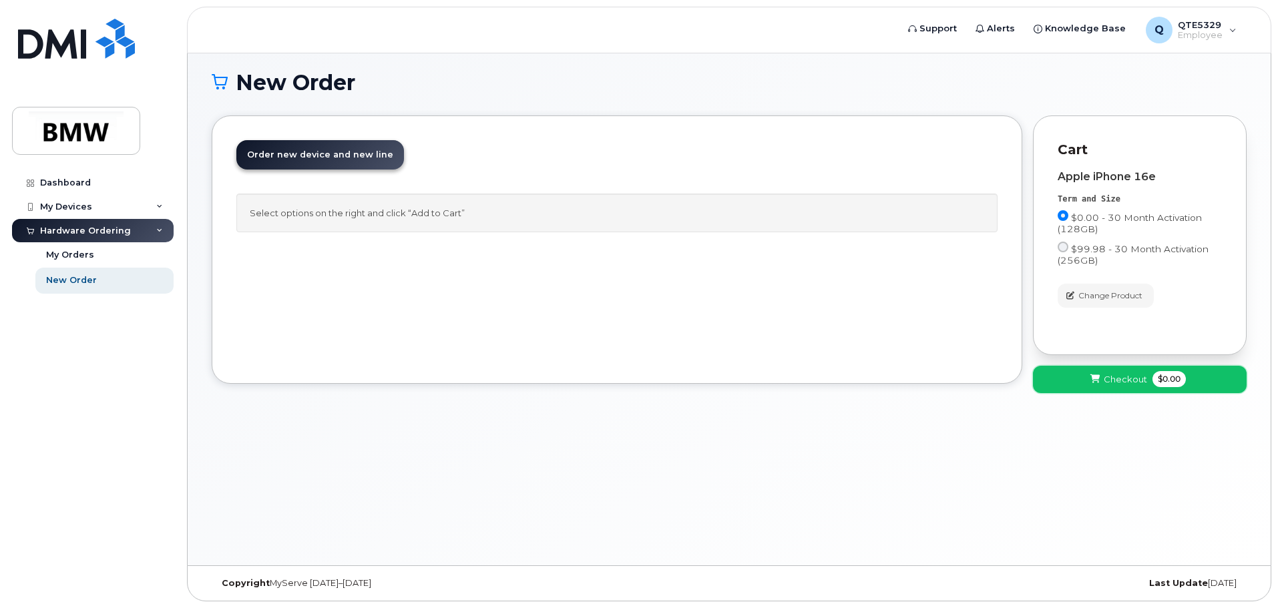
click at [1102, 378] on button "Checkout $0.00" at bounding box center [1140, 379] width 214 height 27
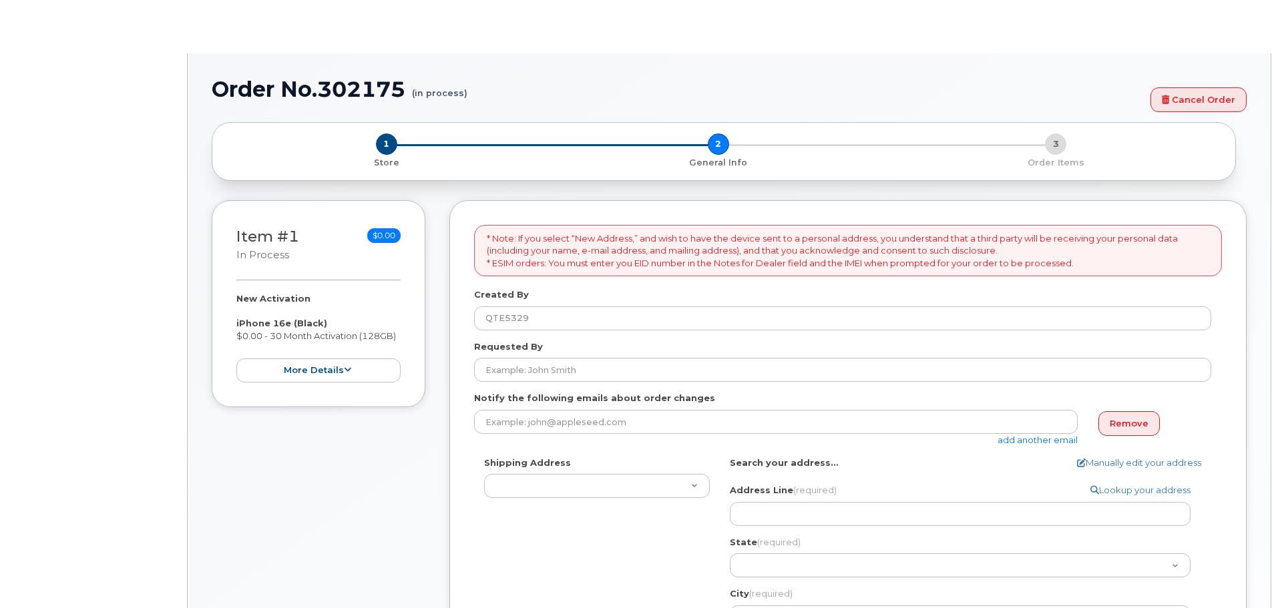
select select
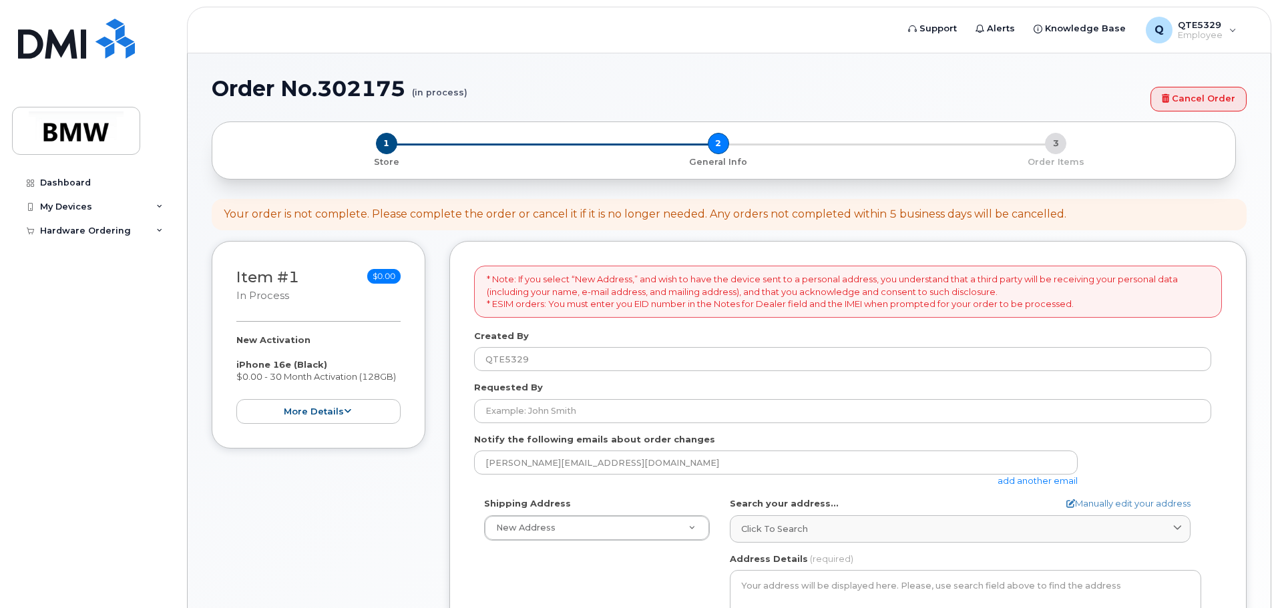
scroll to position [67, 0]
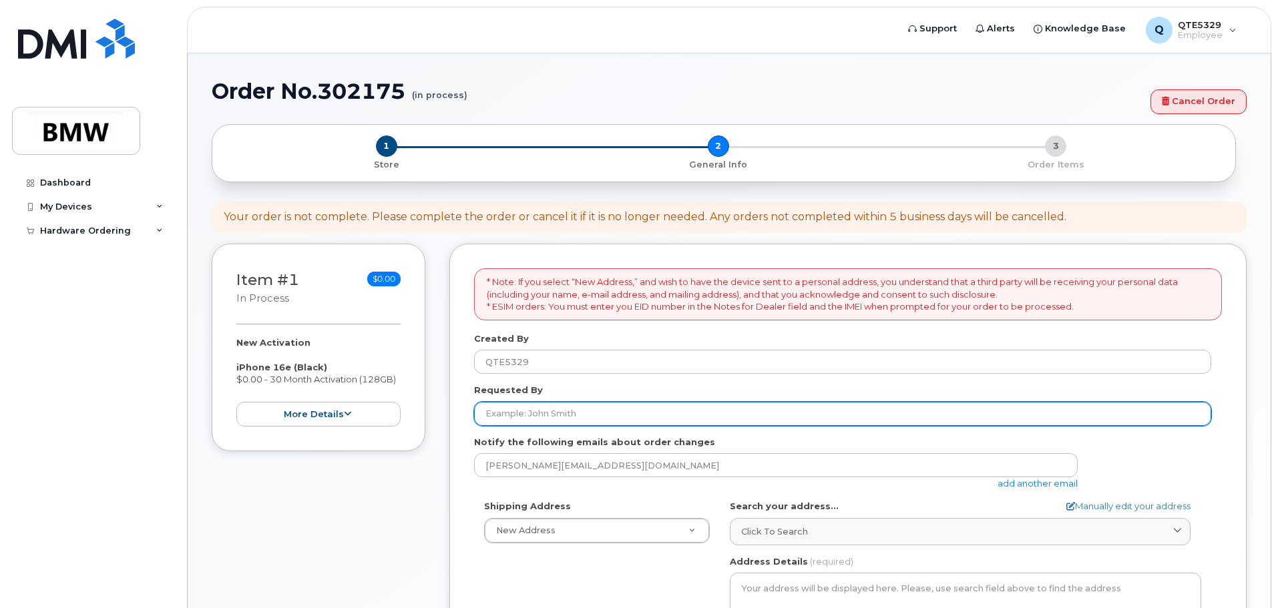
click at [594, 417] on input "Requested By" at bounding box center [842, 414] width 737 height 24
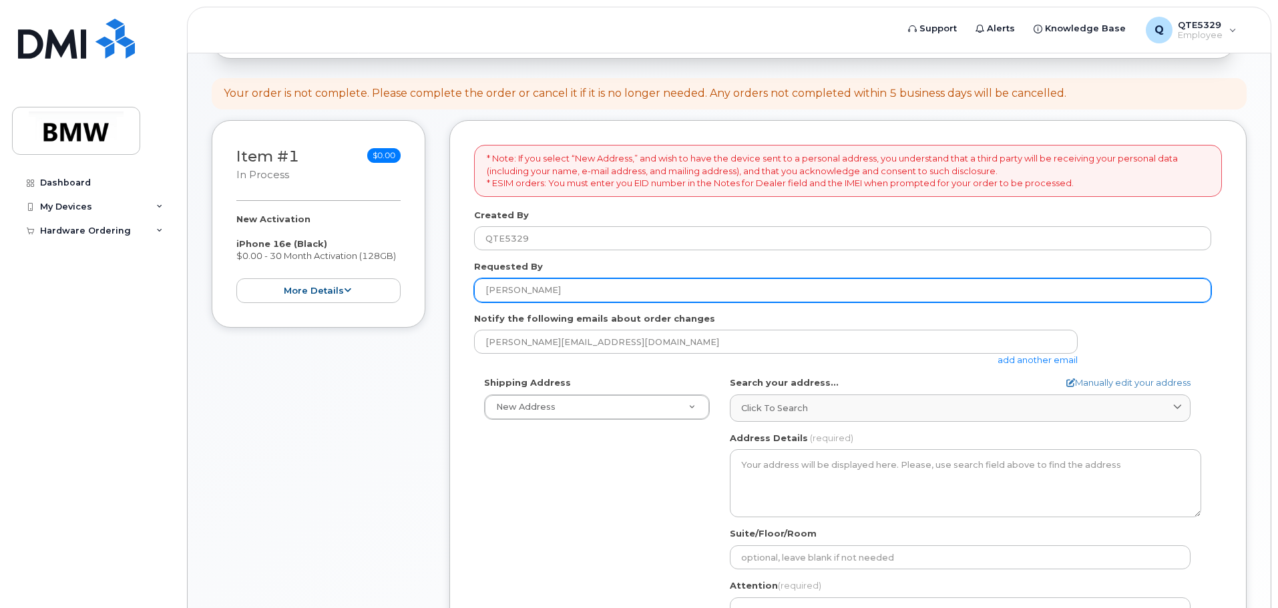
scroll to position [200, 0]
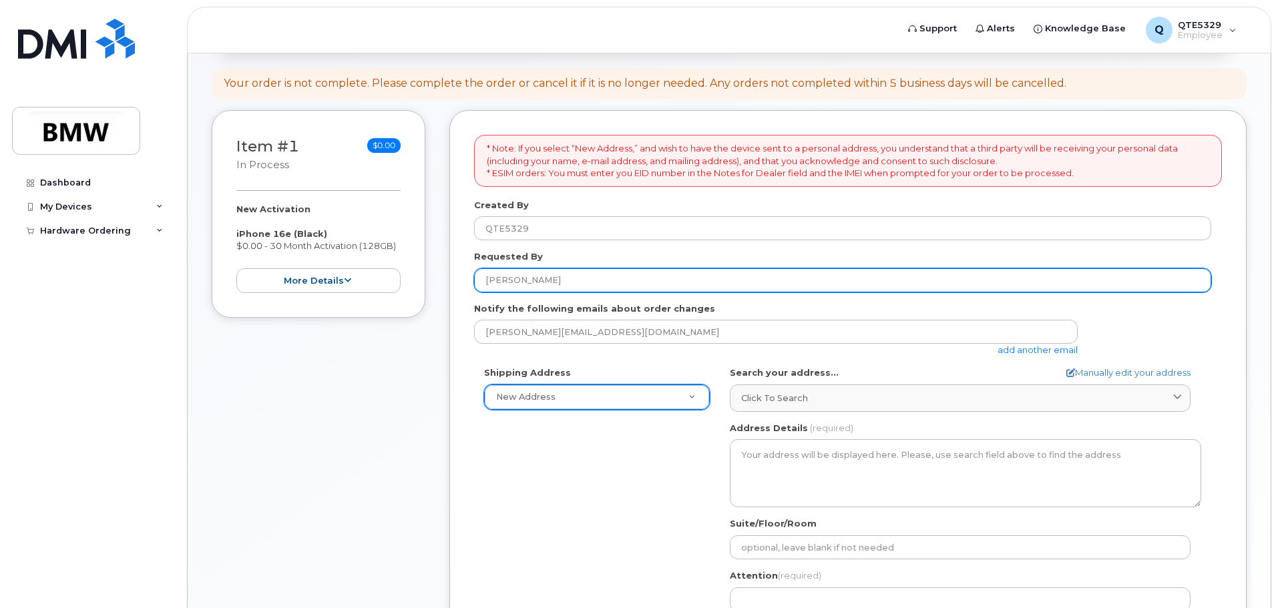
type input "[PERSON_NAME]"
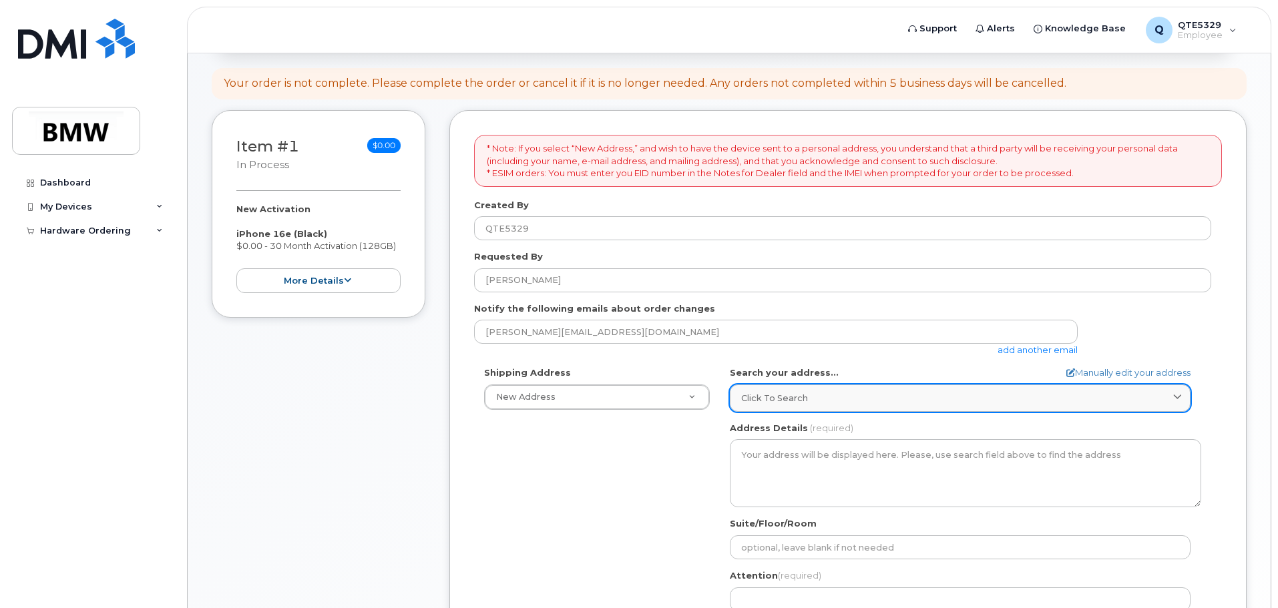
click at [798, 403] on span "Click to search" at bounding box center [774, 398] width 67 height 13
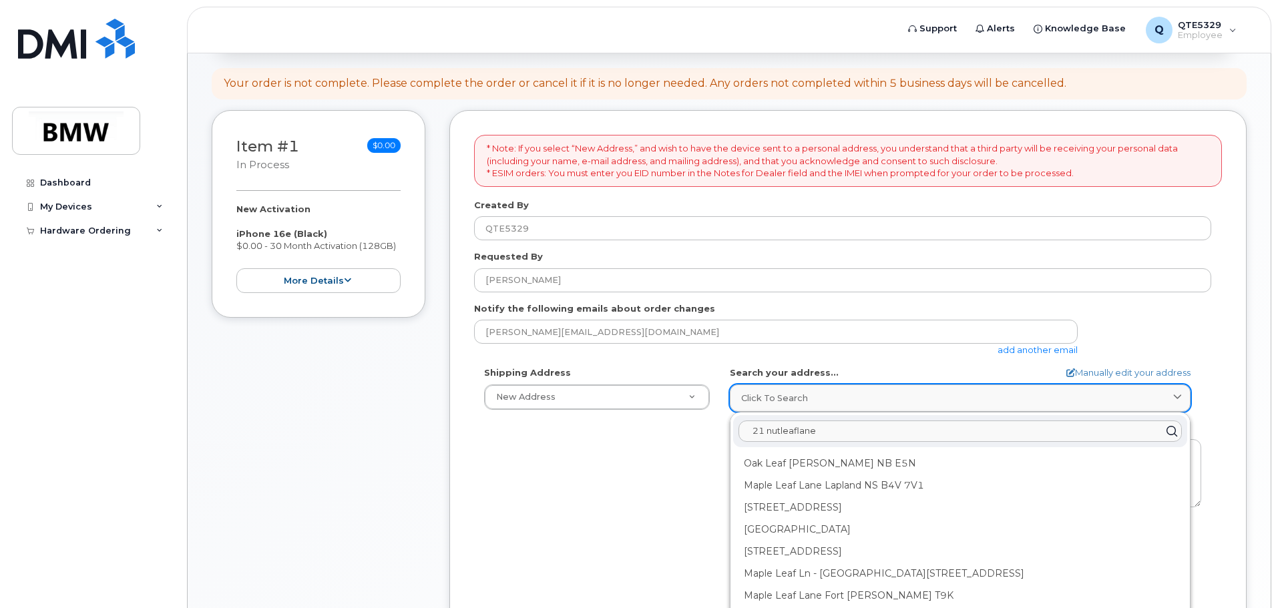
type input "21 nutleaflane"
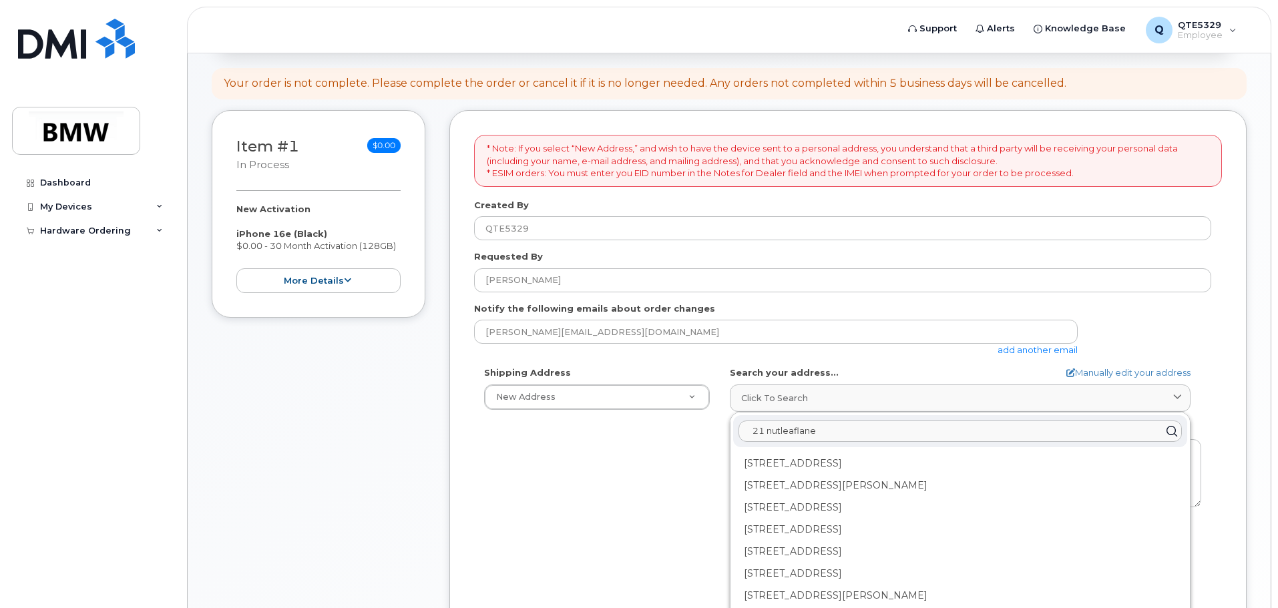
drag, startPoint x: 1014, startPoint y: 401, endPoint x: 890, endPoint y: 433, distance: 128.2
click at [890, 433] on input "21 nutleaflane" at bounding box center [959, 431] width 443 height 21
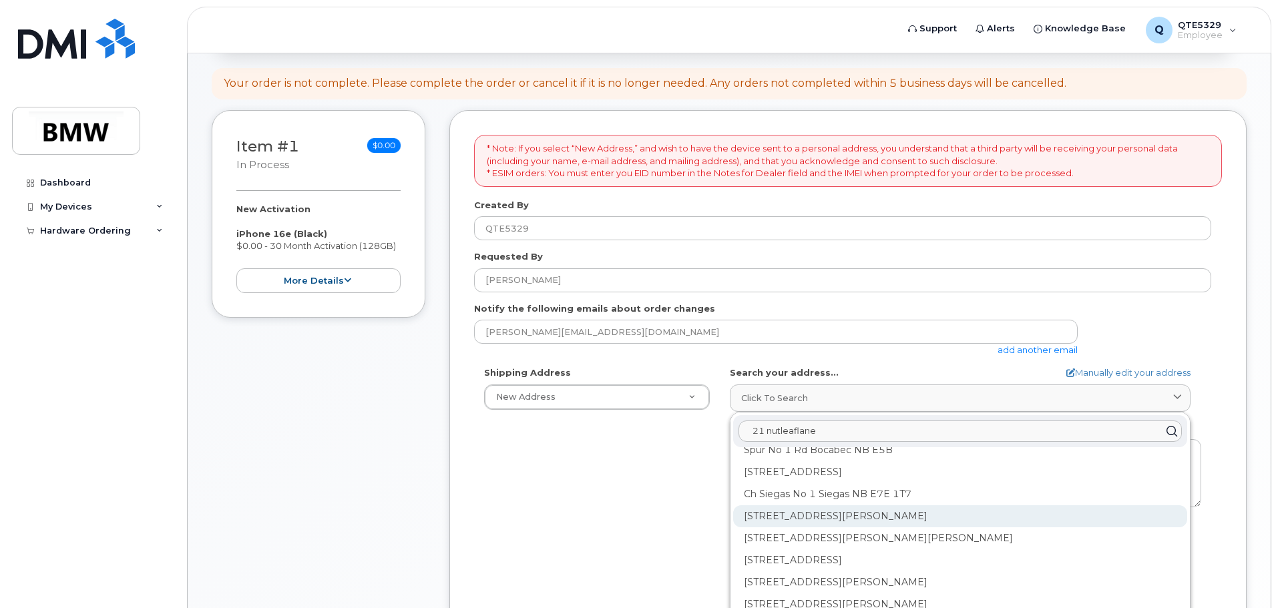
scroll to position [1402, 0]
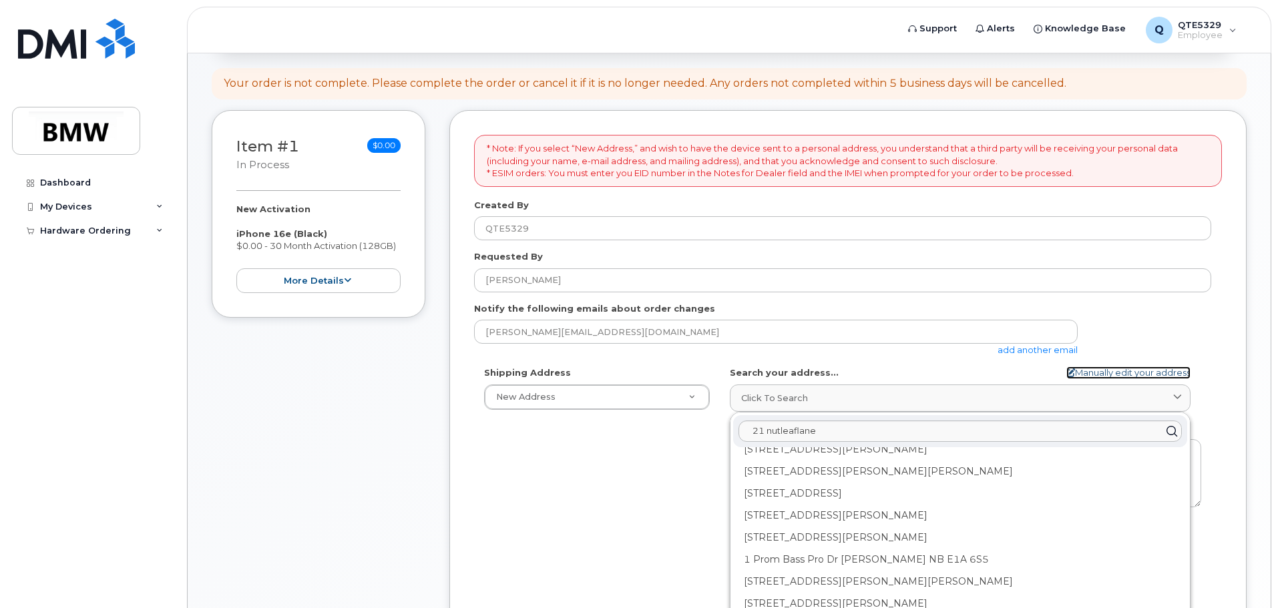
click at [1142, 369] on link "Manually edit your address" at bounding box center [1128, 373] width 124 height 13
select select
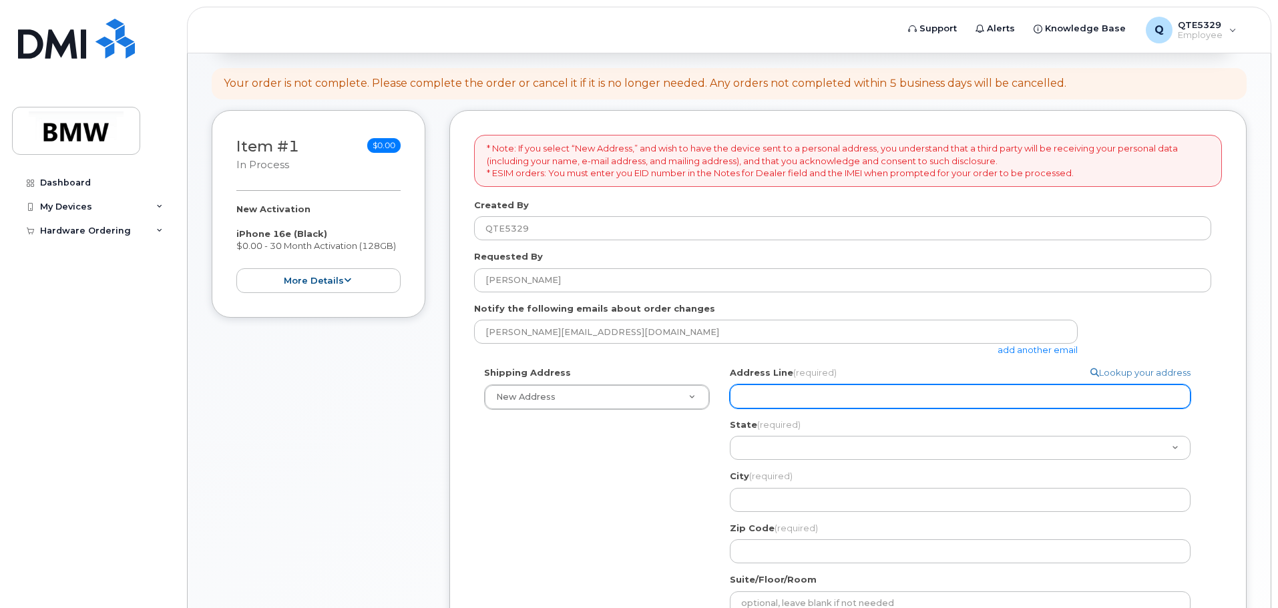
click at [886, 396] on input "Address Line (required)" at bounding box center [960, 397] width 461 height 24
select select
type input "2"
select select
type input "21"
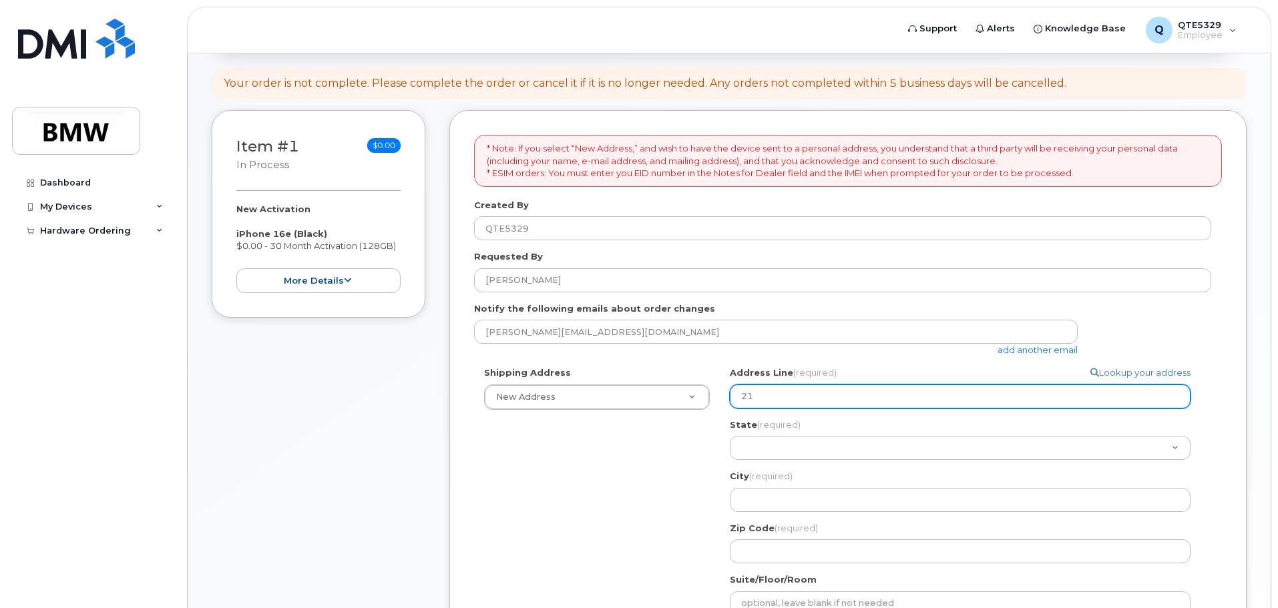
select select
type input "21 N"
select select
type input "21 Nu"
select select
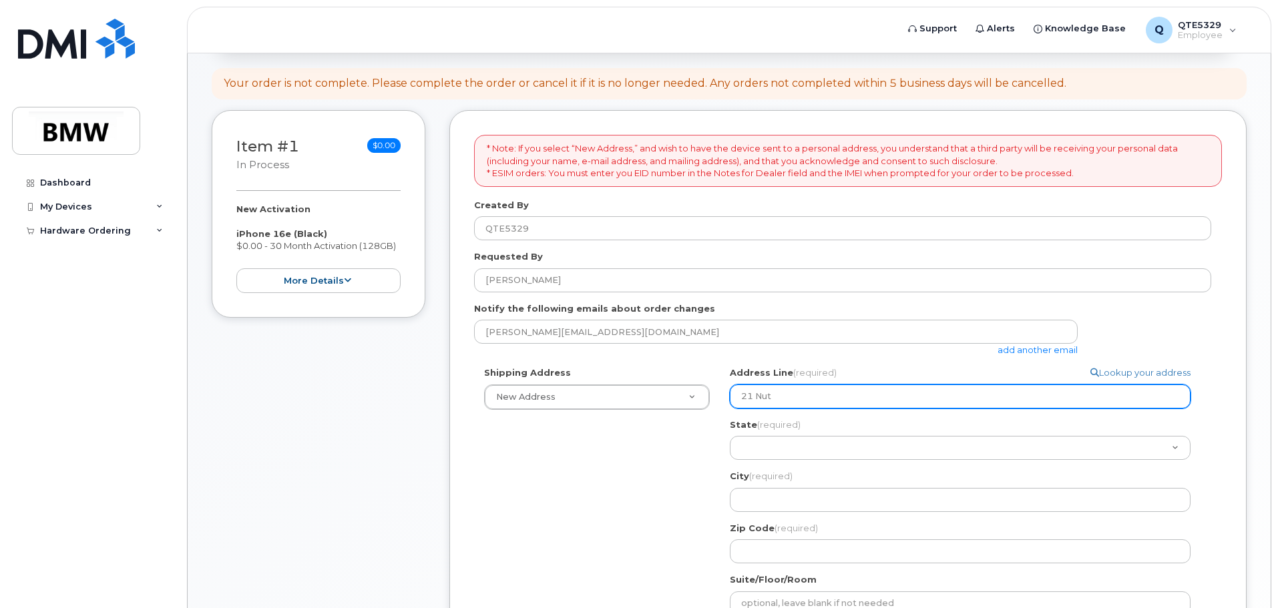
type input "21 Nut"
select select
type input "21 Nut L"
select select
type input "21 Nut LE"
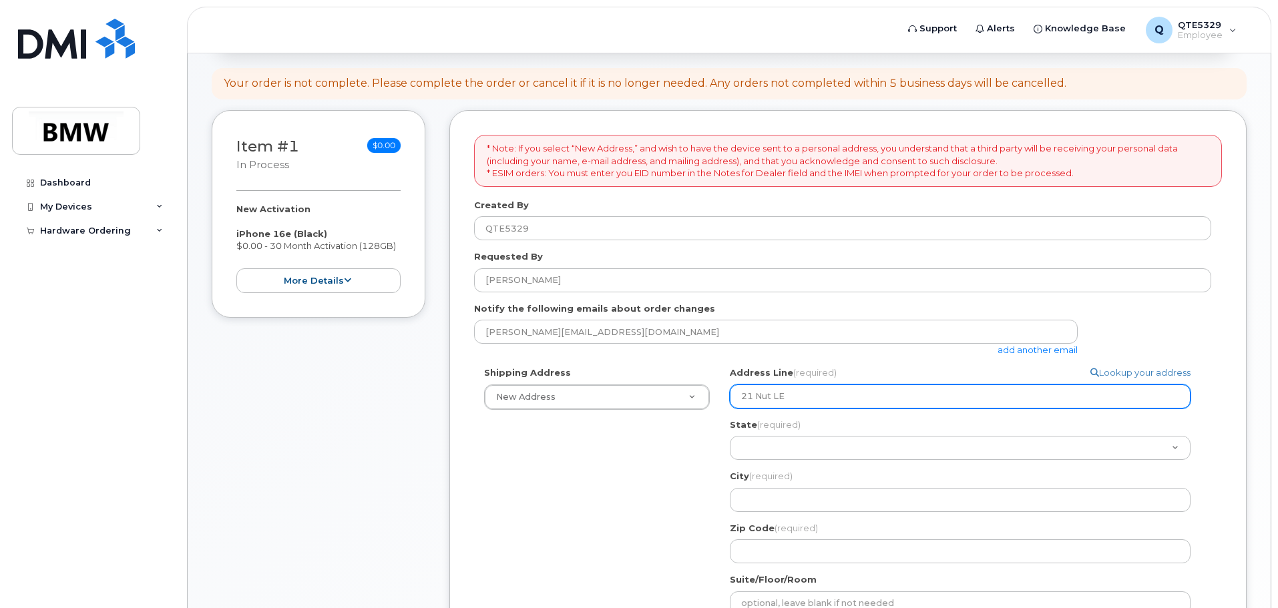
select select
type input "21 Nut LEa"
select select
type input "21 Nut LEaf"
select select
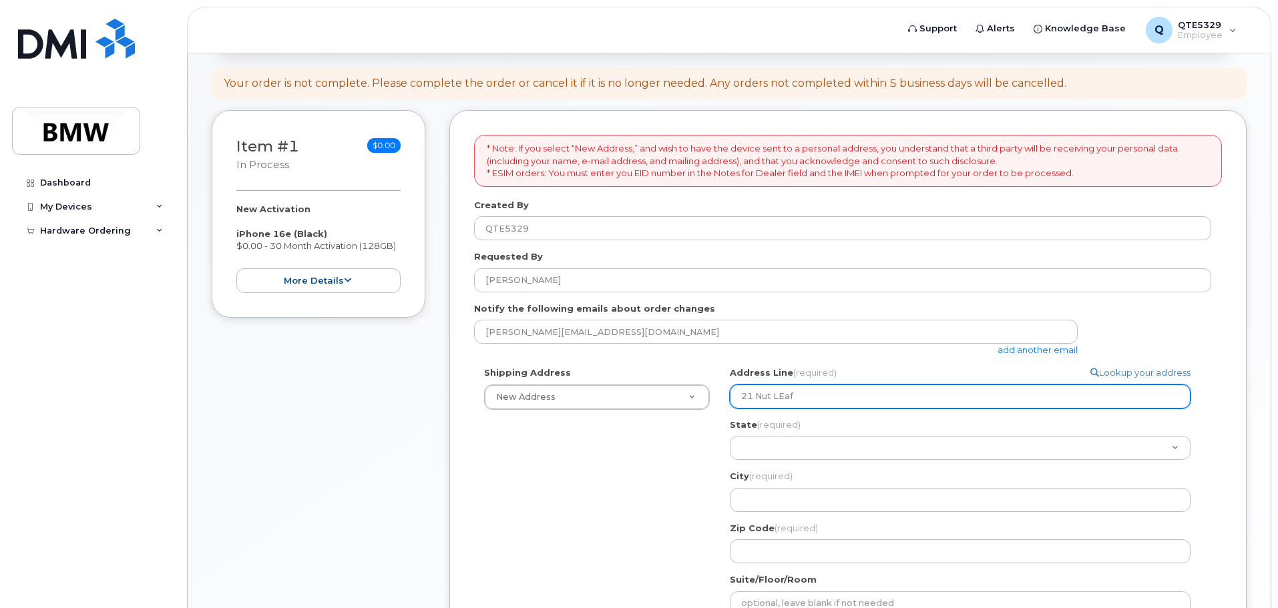
type input "21 Nut LEaf L"
select select
type input "21 Nut LEaf La"
select select
type input "21 Nut LEaf Lan"
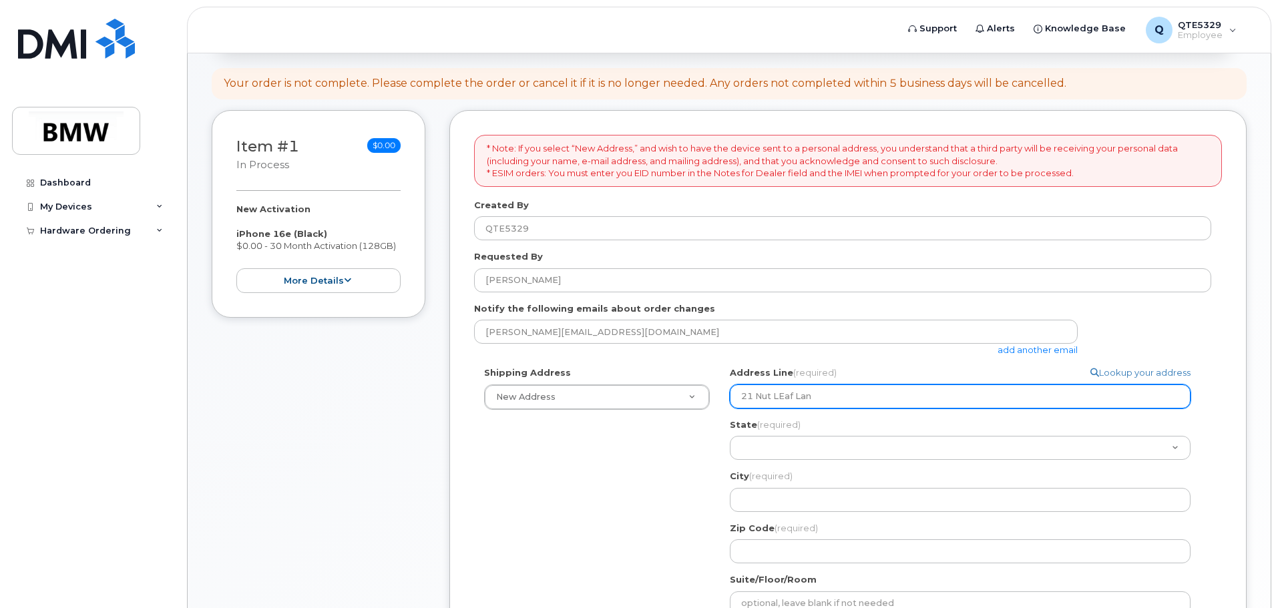
select select
type input "21 Nut LEaf Lane"
click at [782, 402] on input "21 Nut LEaf Lane" at bounding box center [960, 397] width 461 height 24
click at [790, 403] on input "21 Nut LEaf Lane" at bounding box center [960, 397] width 461 height 24
select select
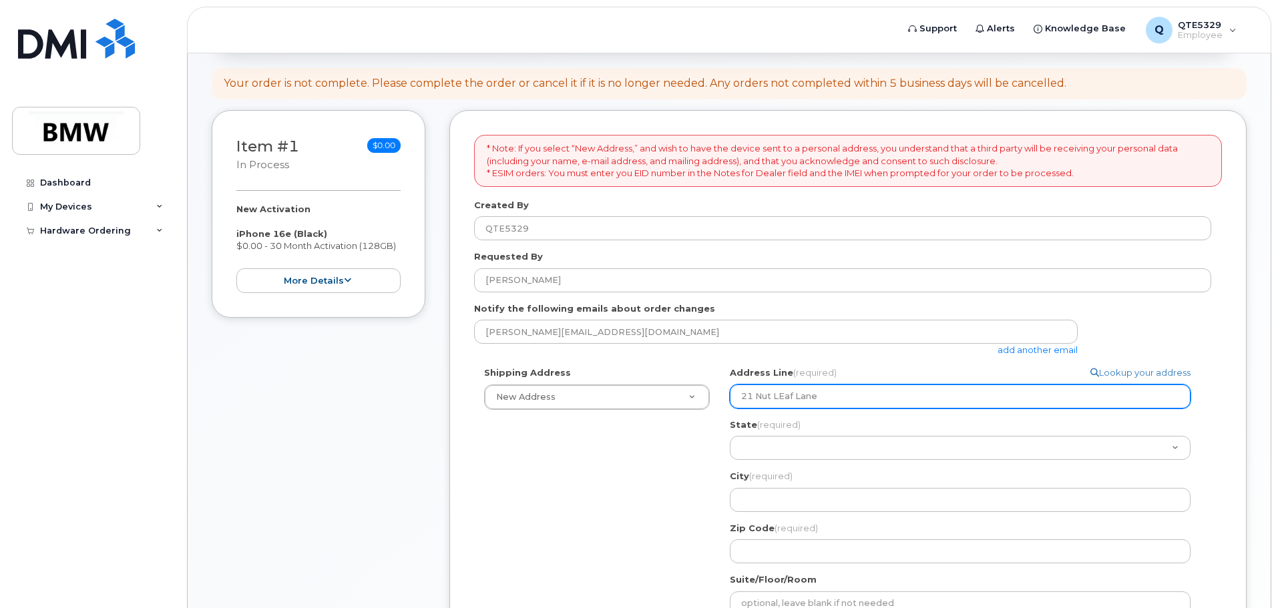
type input "21 Nut LEf Lane"
select select
type input "21 Nut Lf Lane"
select select
type input "21 Nut Lef Lane"
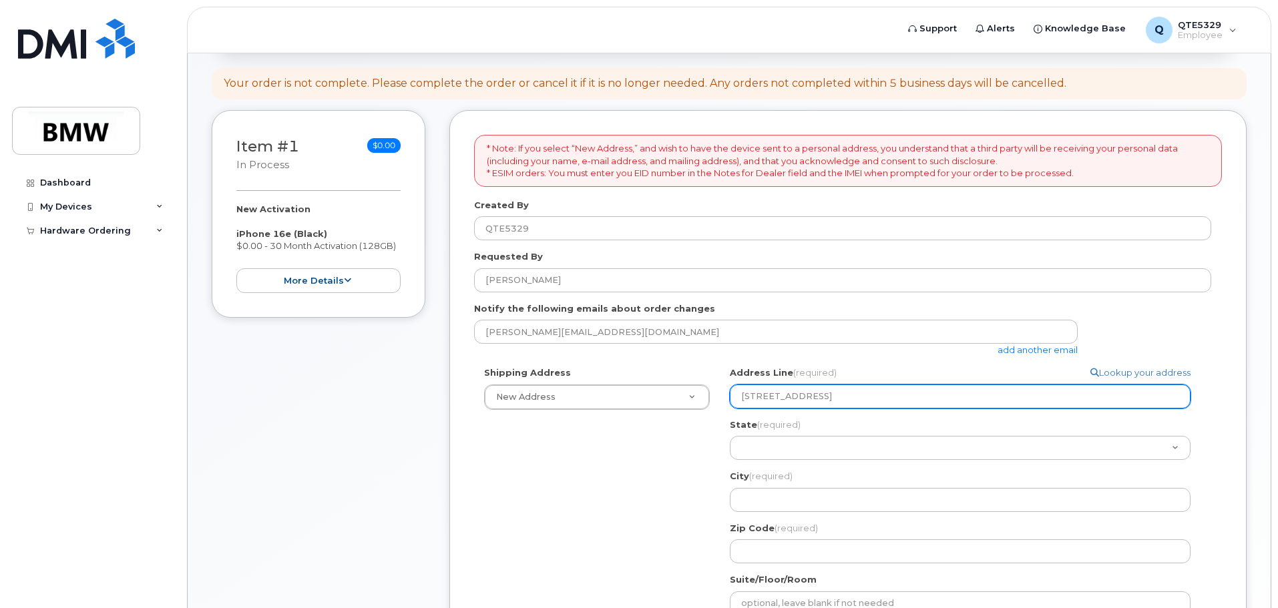
select select
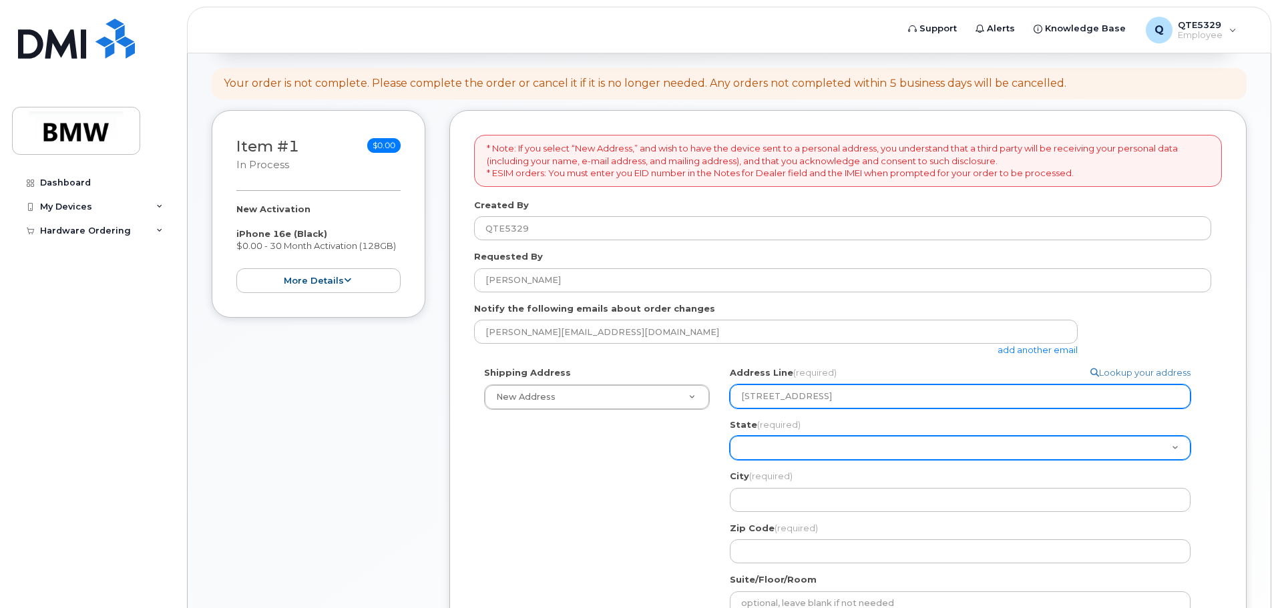
type input "21 Nut Leaf Lane"
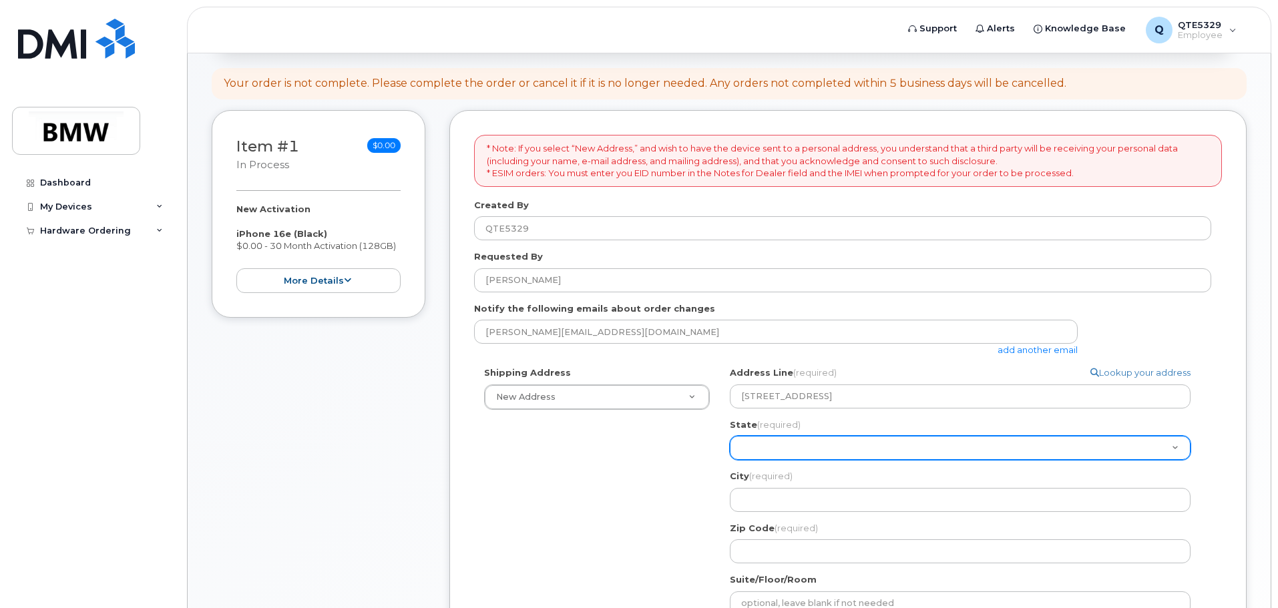
click at [818, 443] on select "Alabama Alaska American Samoa Arizona Arkansas California Colorado Connecticut …" at bounding box center [960, 448] width 461 height 24
select select "SC"
click at [730, 436] on select "Alabama Alaska American Samoa Arizona Arkansas California Colorado Connecticut …" at bounding box center [960, 448] width 461 height 24
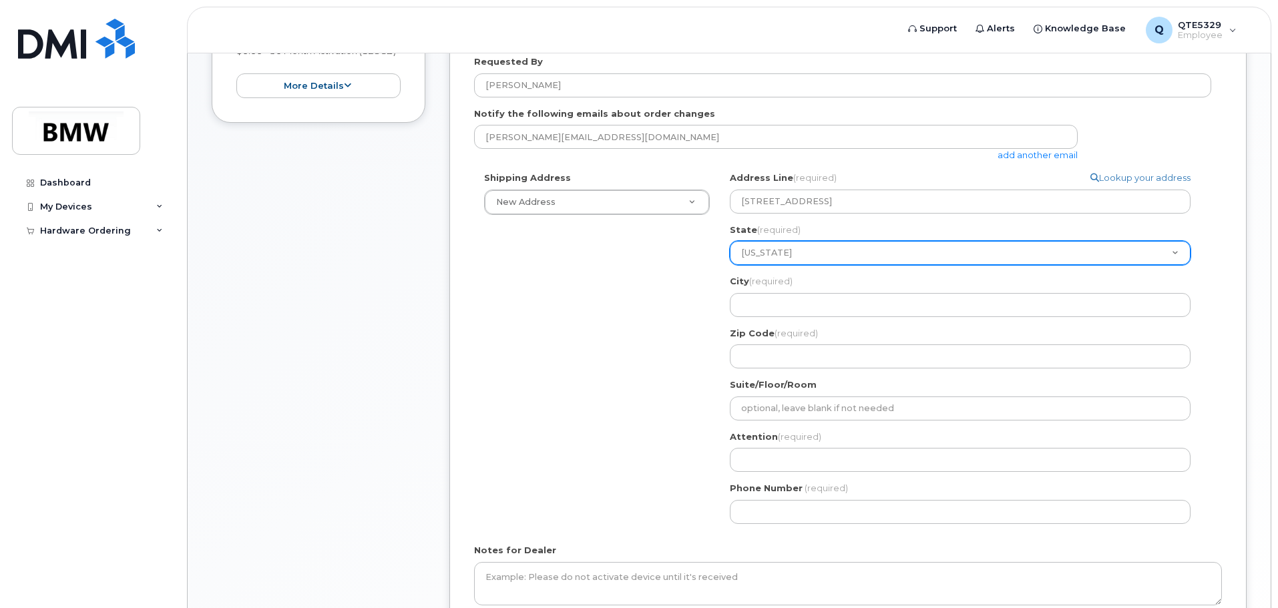
scroll to position [401, 0]
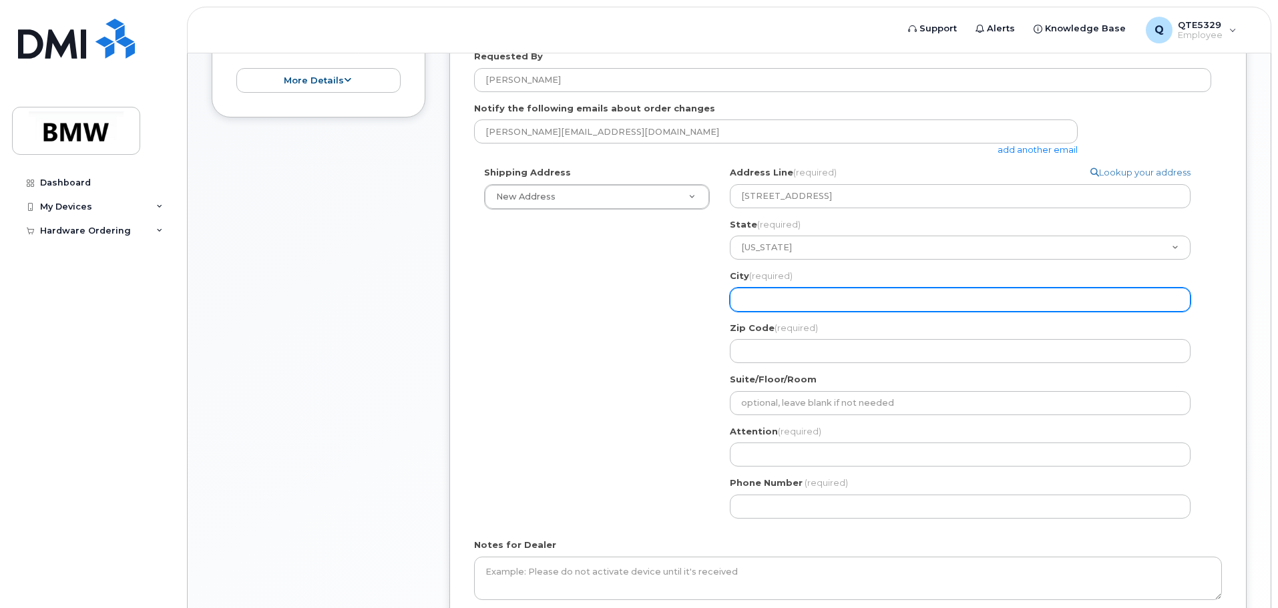
click at [829, 311] on input "City (required)" at bounding box center [960, 300] width 461 height 24
select select
type input "G"
select select
type input "Gr"
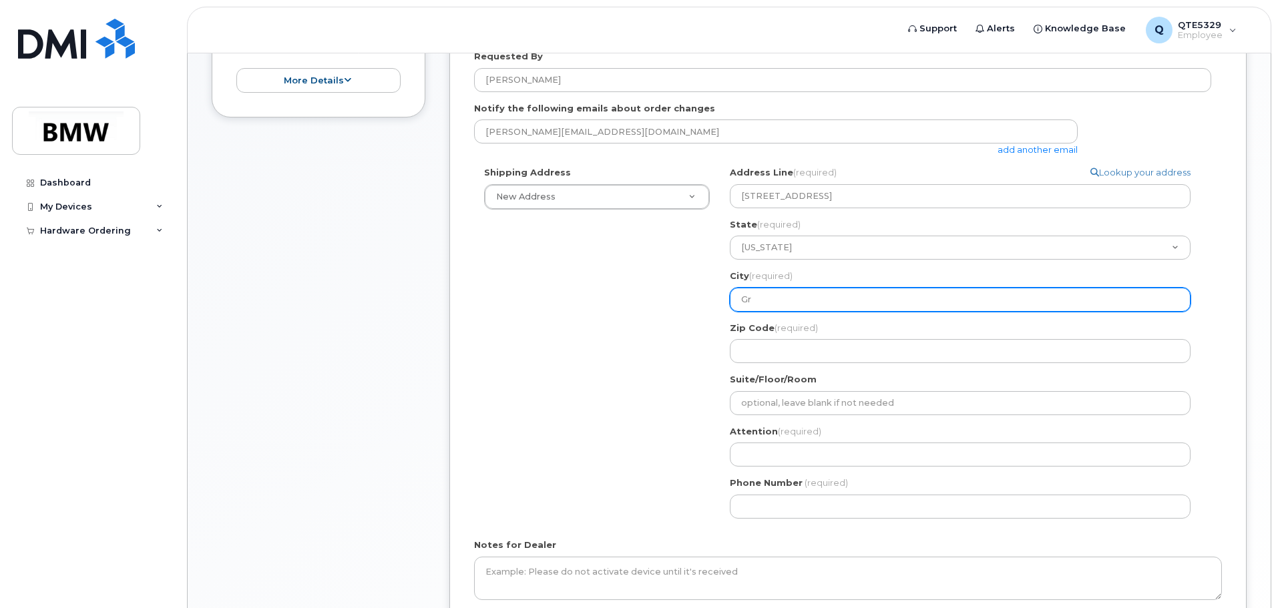
select select
type input "Gre"
select select
type input "Gree"
select select
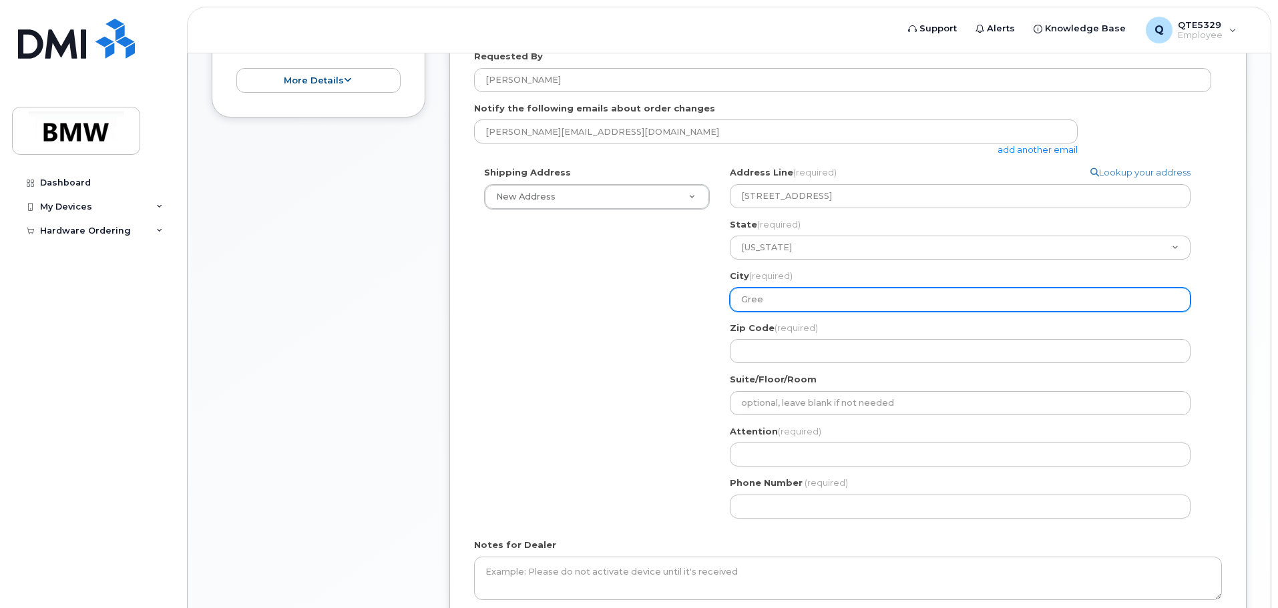
type input "Green"
select select
type input "Greenv"
select select
type input "Greenvi"
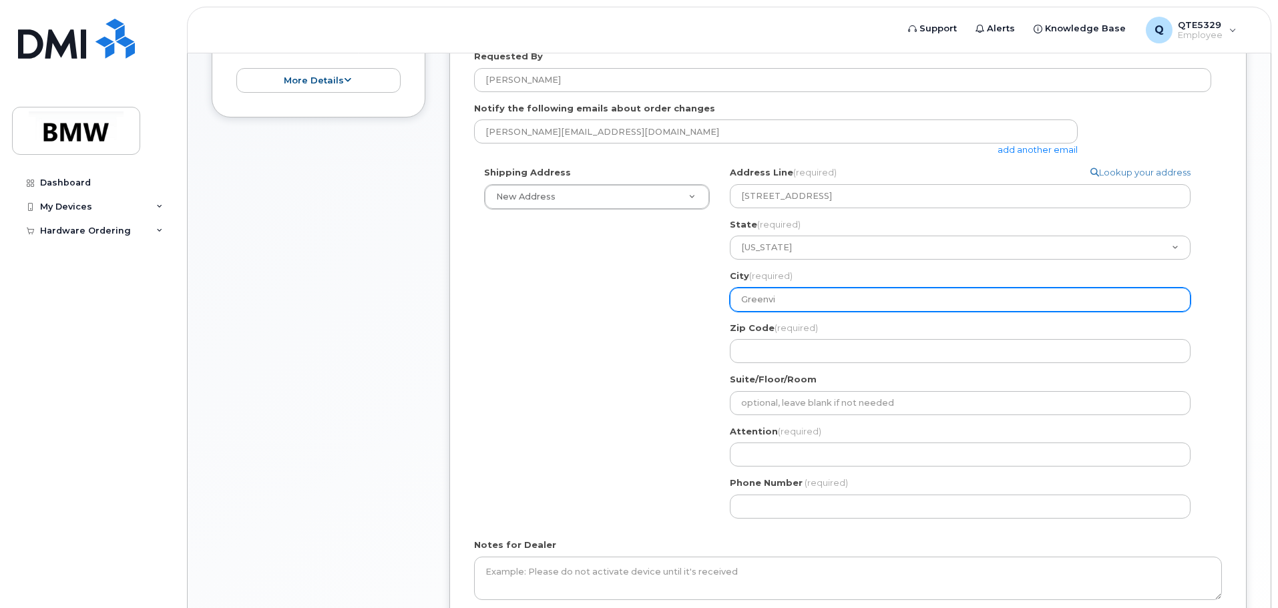
select select
type input "Greenvil"
select select
type input "Greenvill"
select select
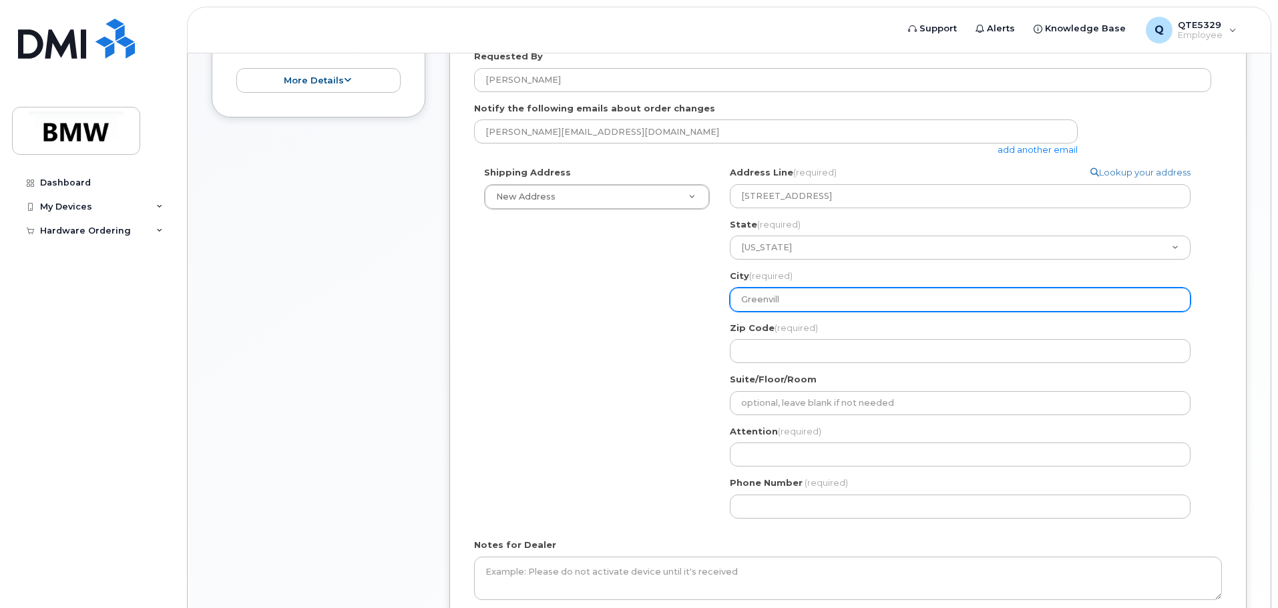
type input "Greenville"
select select
type input "Greenviller"
select select
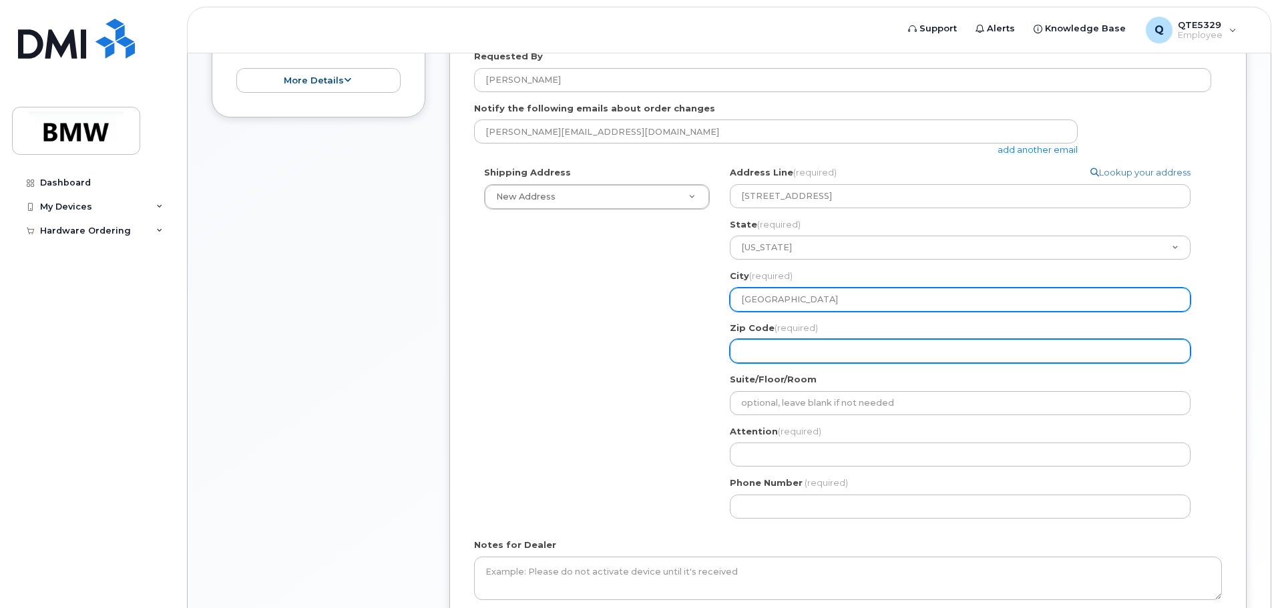
type input "Greenville"
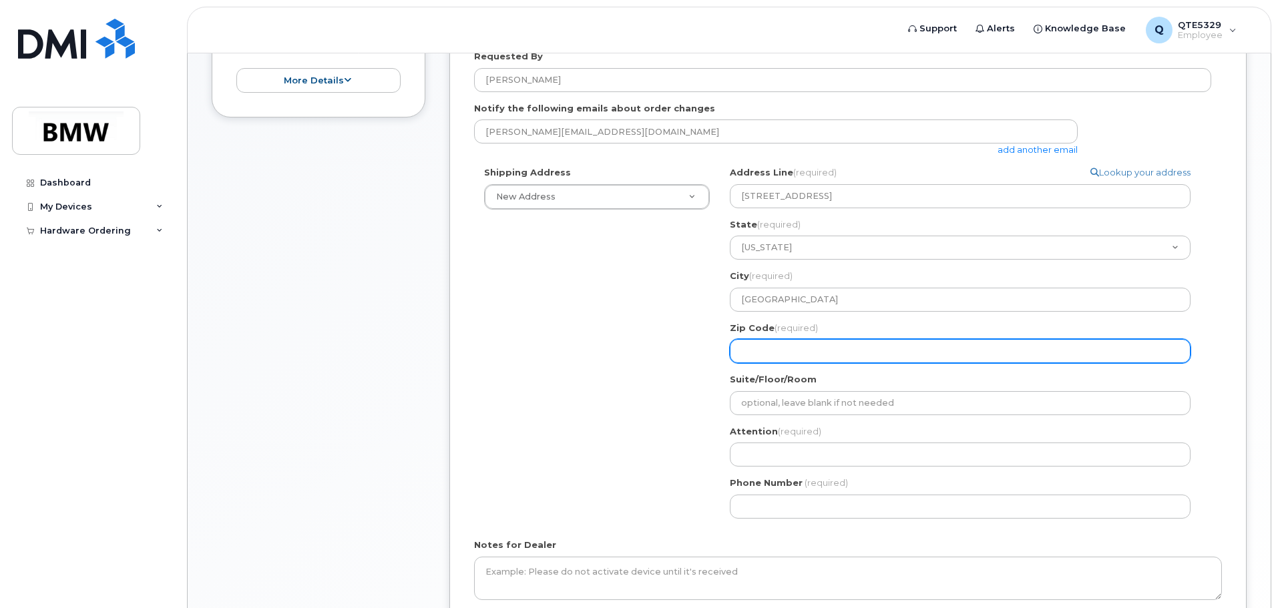
click at [789, 352] on input "Zip Code (required)" at bounding box center [960, 351] width 461 height 24
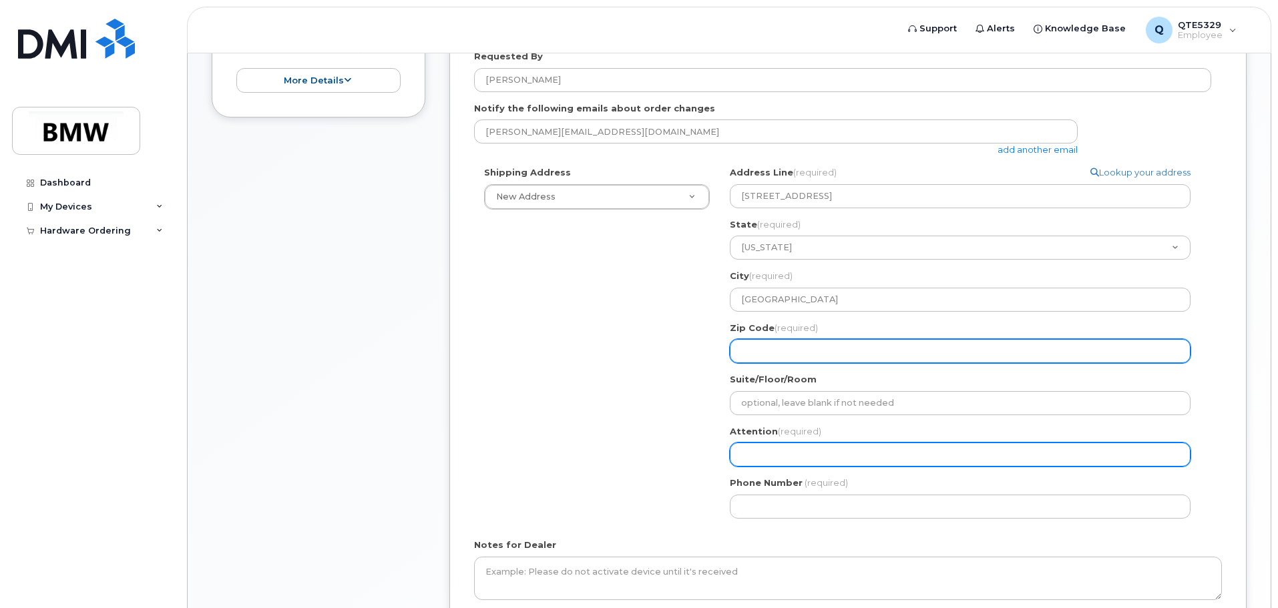
select select
type input "2"
select select
type input "29"
select select
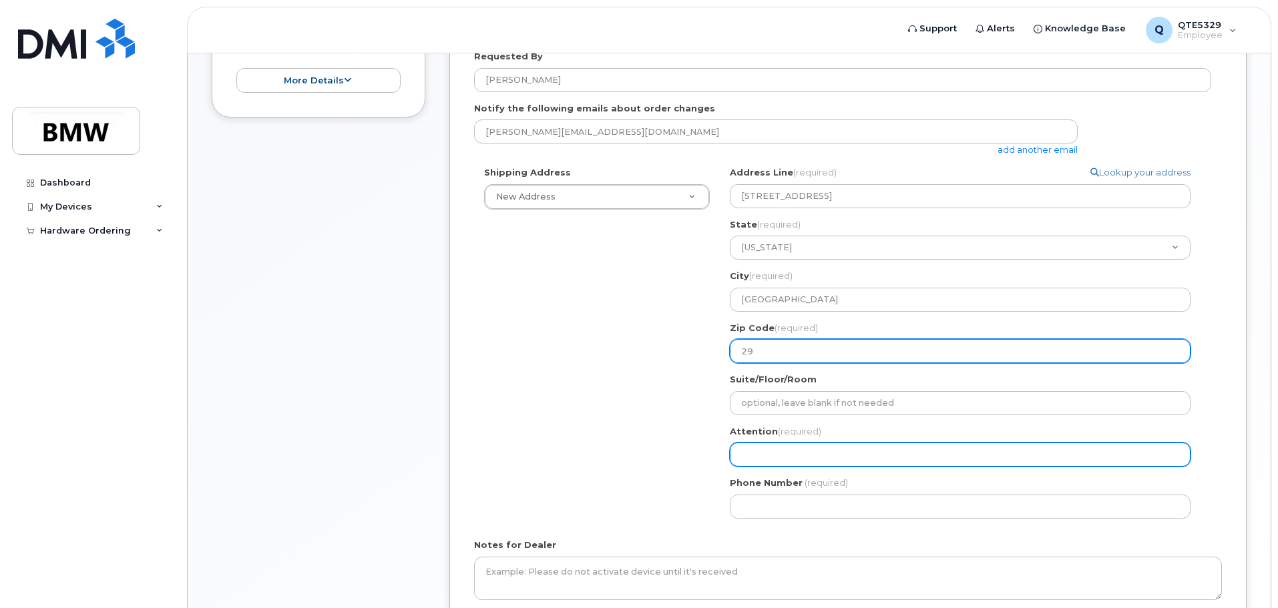
type input "296"
select select
type input "2960"
select select
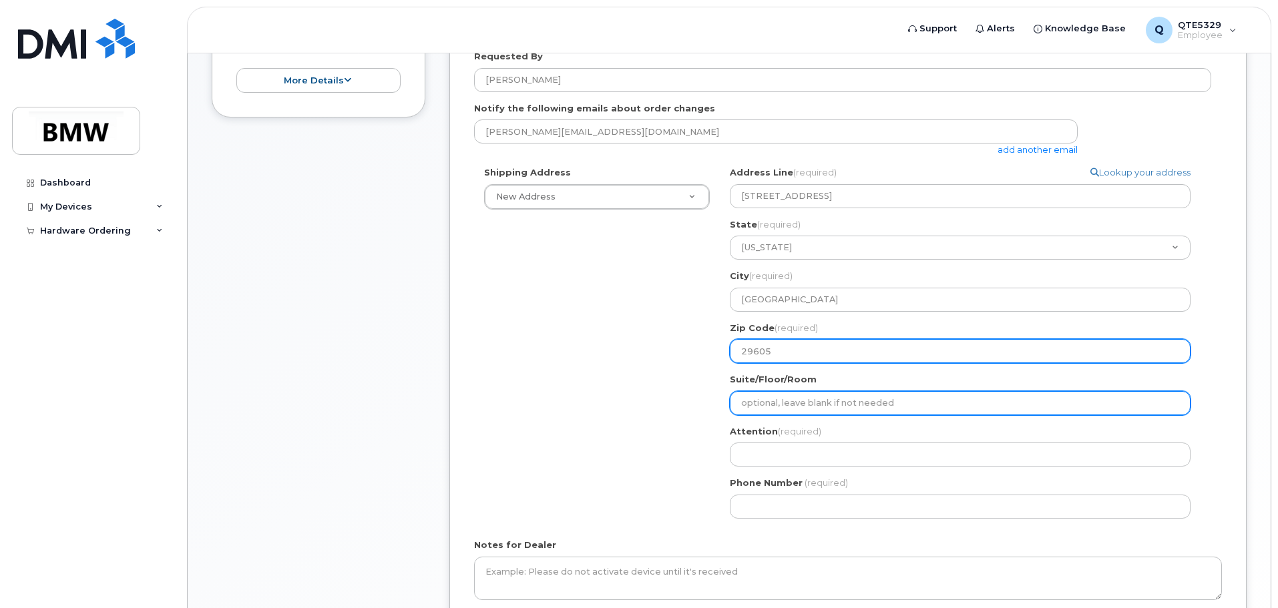
type input "29605"
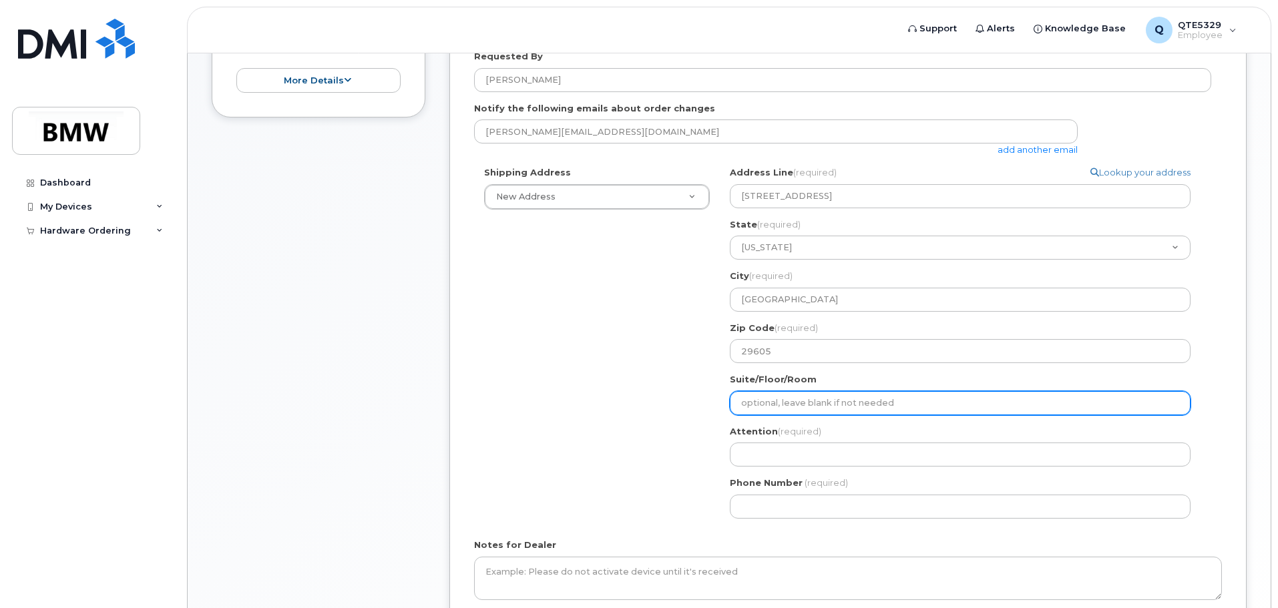
click at [827, 395] on input "Suite/Floor/Room" at bounding box center [960, 403] width 461 height 24
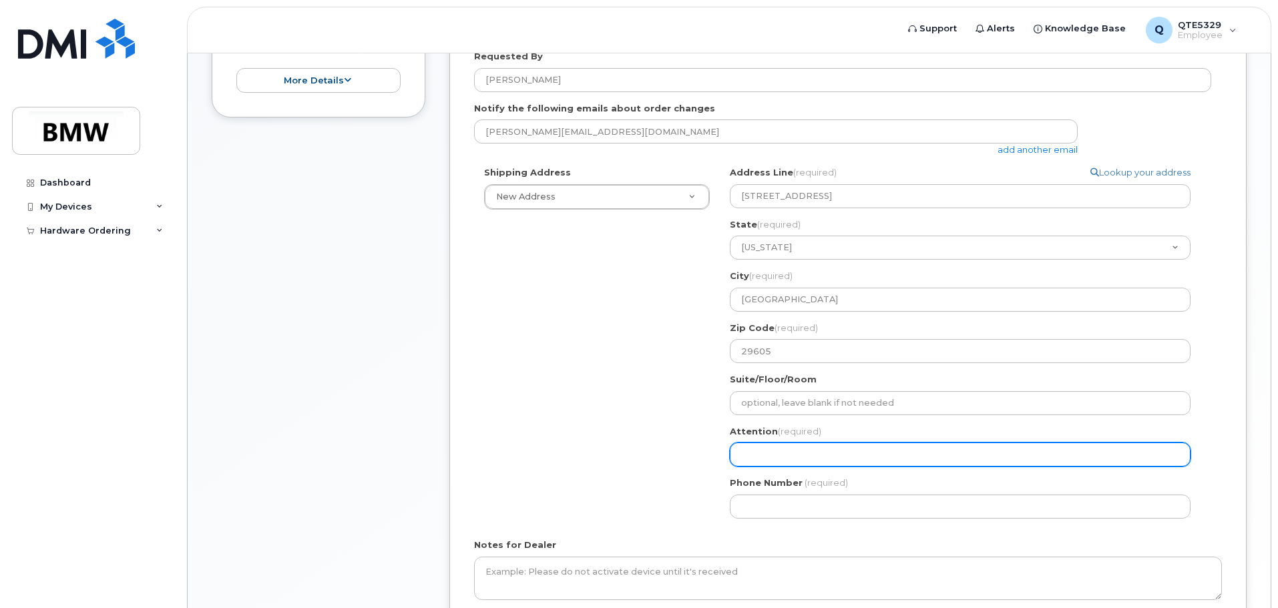
click at [846, 454] on input "Attention (required)" at bounding box center [960, 455] width 461 height 24
select select
type input "N"
select select
type input "Na"
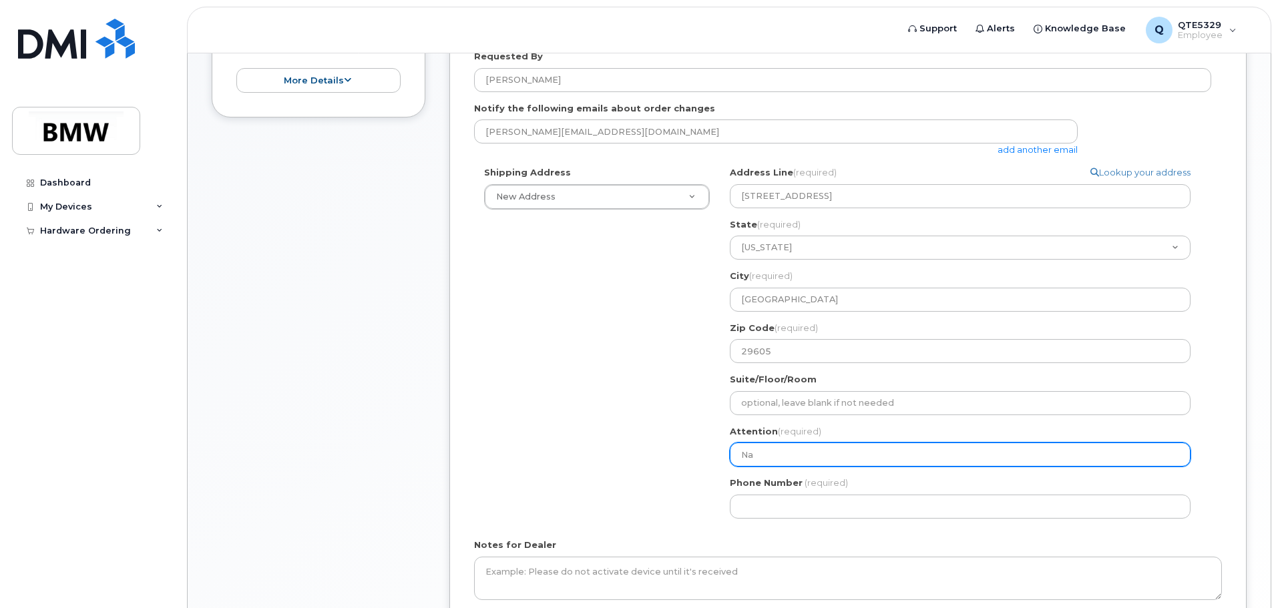
select select
type input "Nah"
select select
type input "Na"
select select
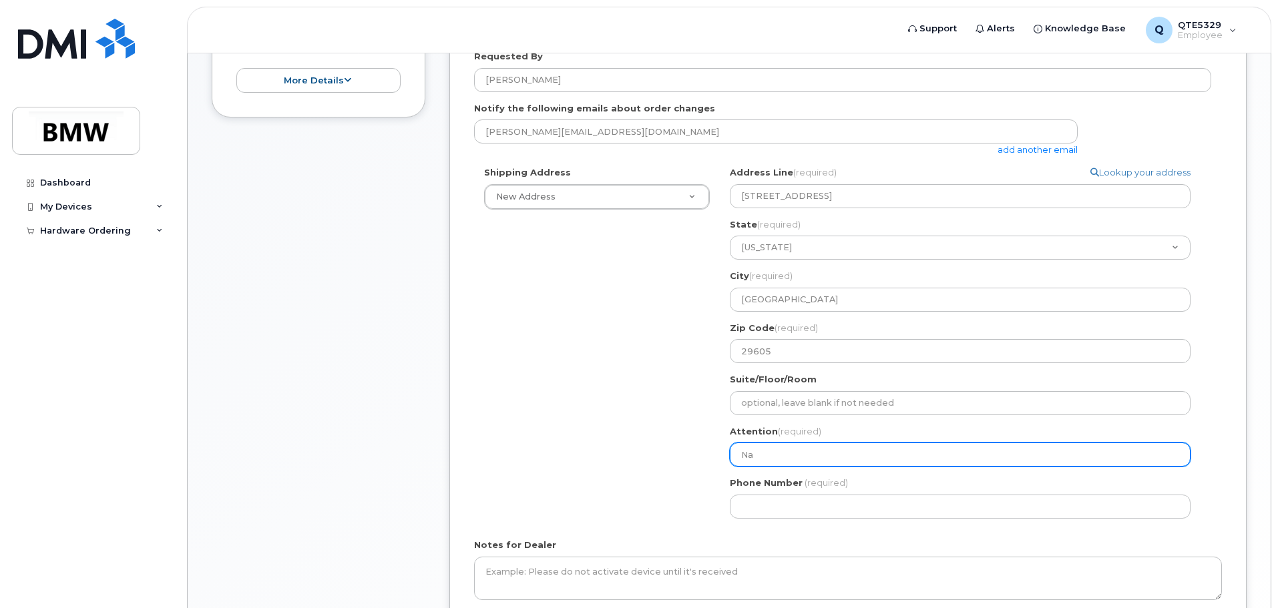
type input "Nat"
select select
type input "Nath"
select select
type input "Natha"
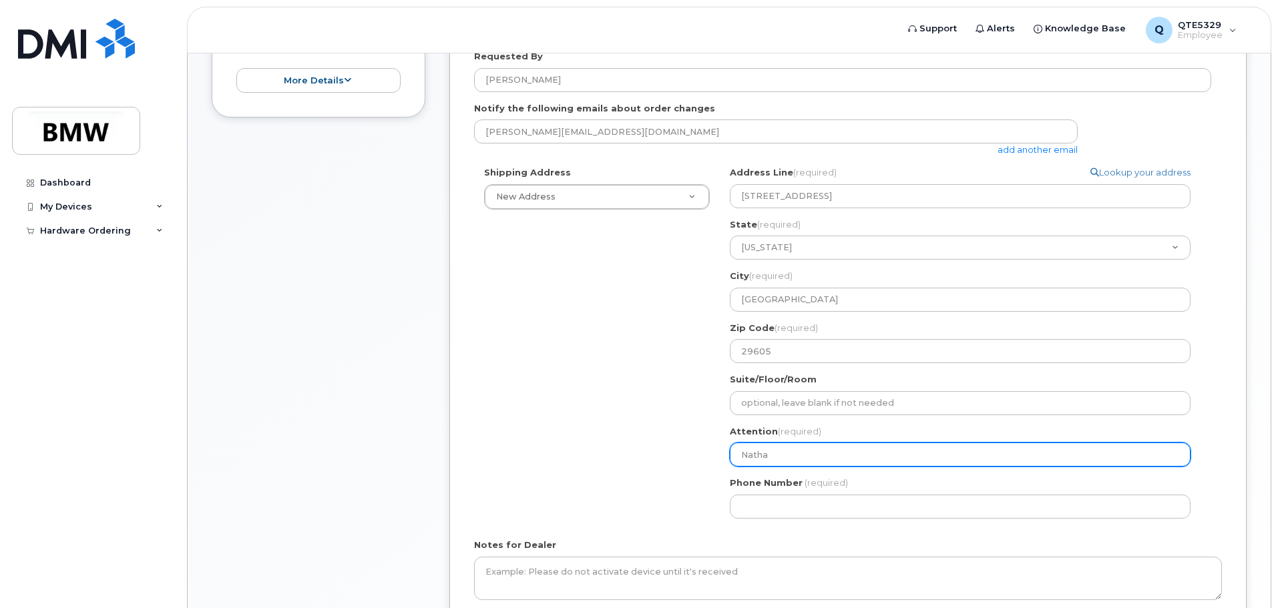
select select
type input "Nathan"
select select
type input "Nathan R"
select select
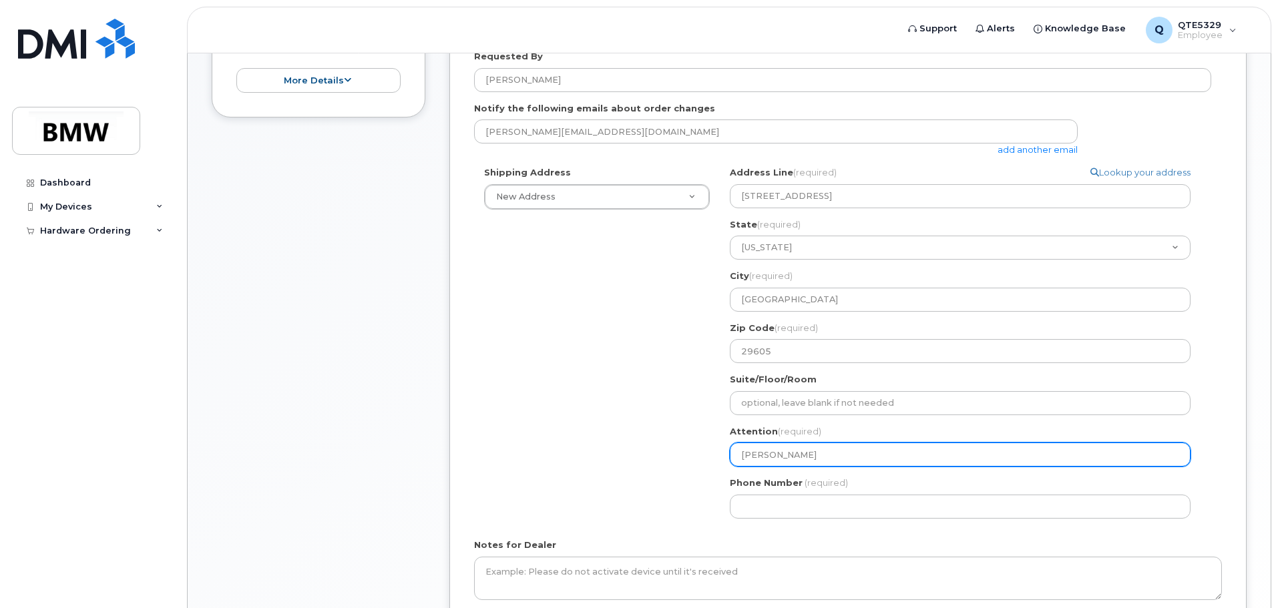
type input "Nathan Ru"
select select
type input "Nathan Rug"
select select
type input "Nathan Rugh"
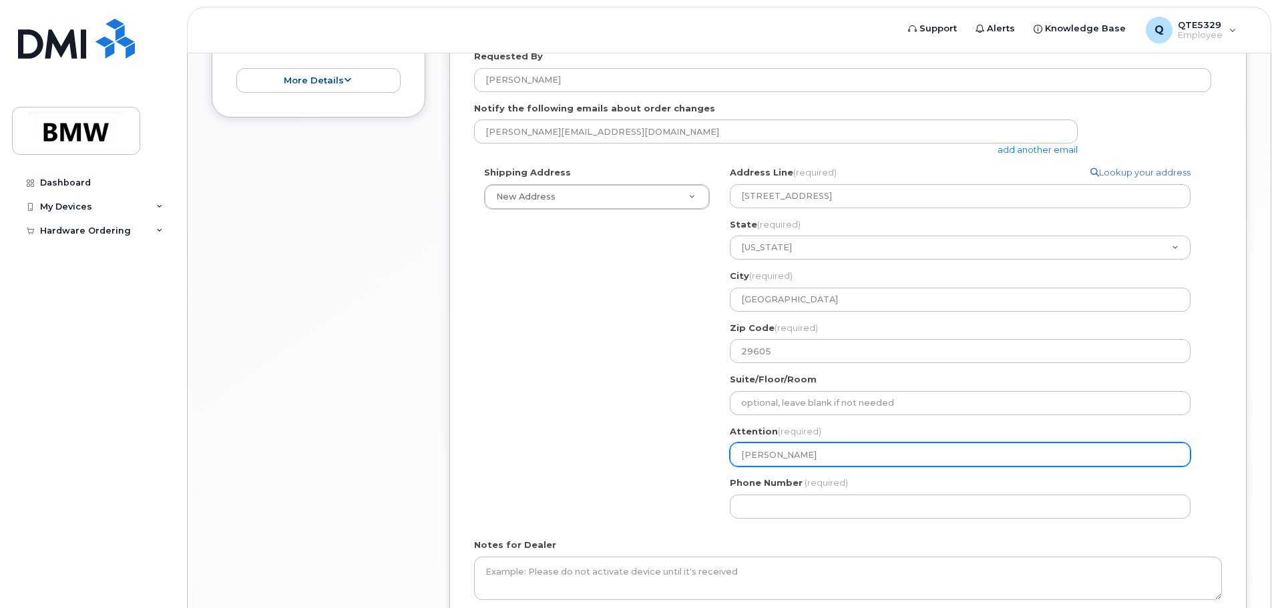
select select
type input "Nathan Rughu"
select select
type input "Nathan Rughub"
select select
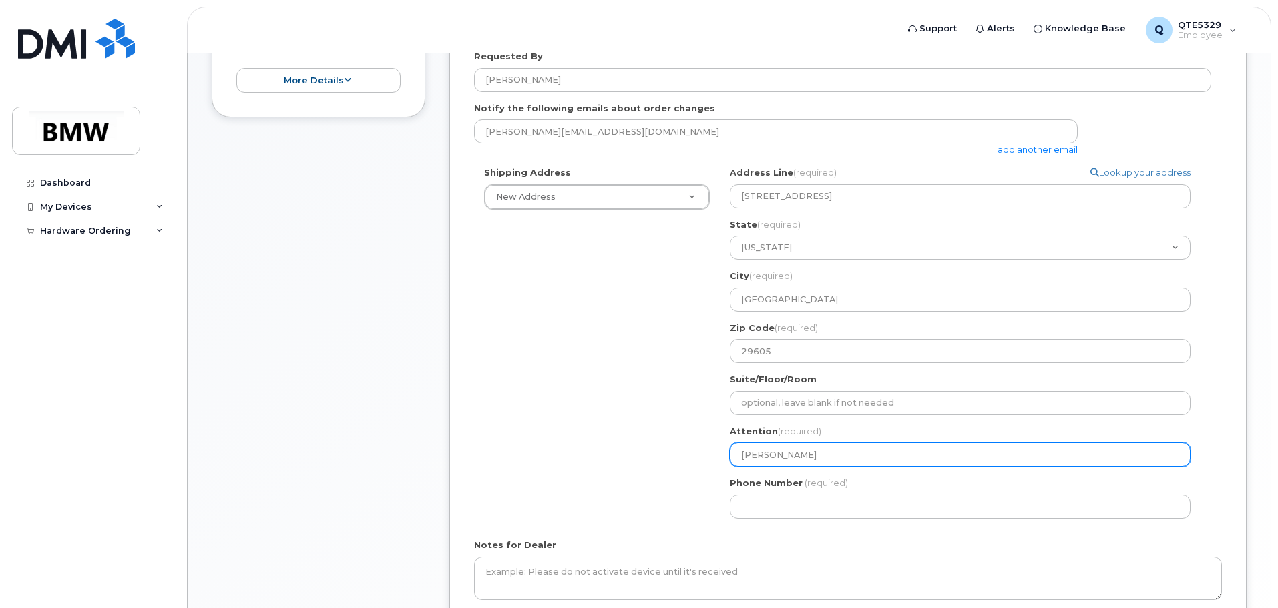
type input "Nathan Rughube"
select select
type input "Nathan Rughubee"
select select
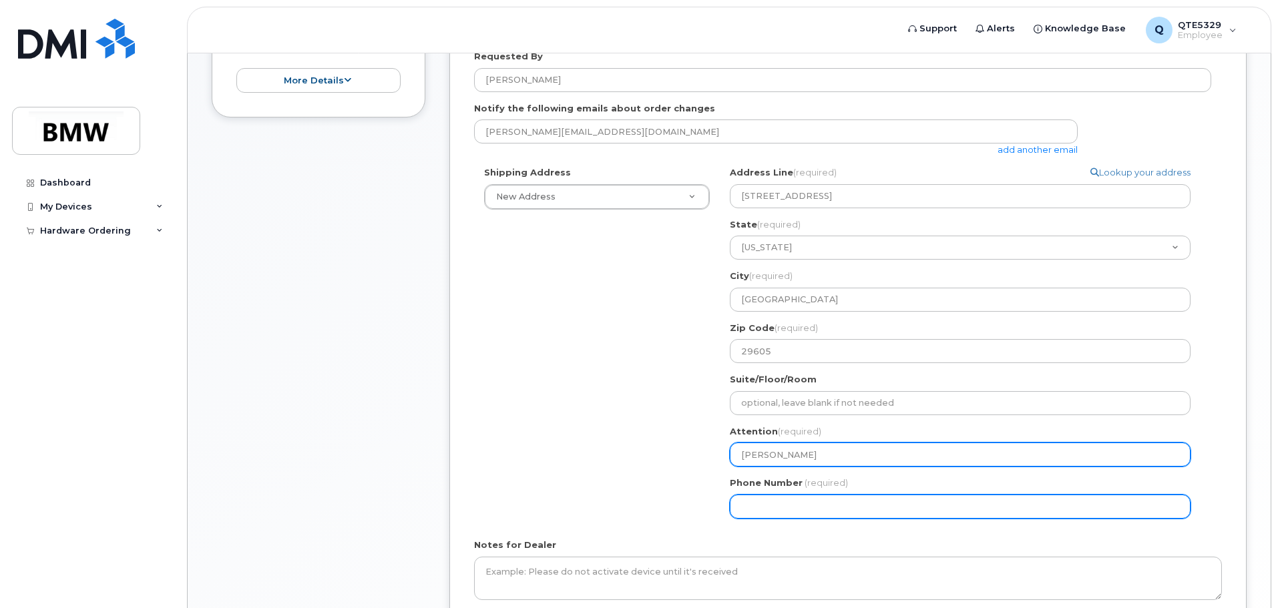
type input "Nathan Rughubeer"
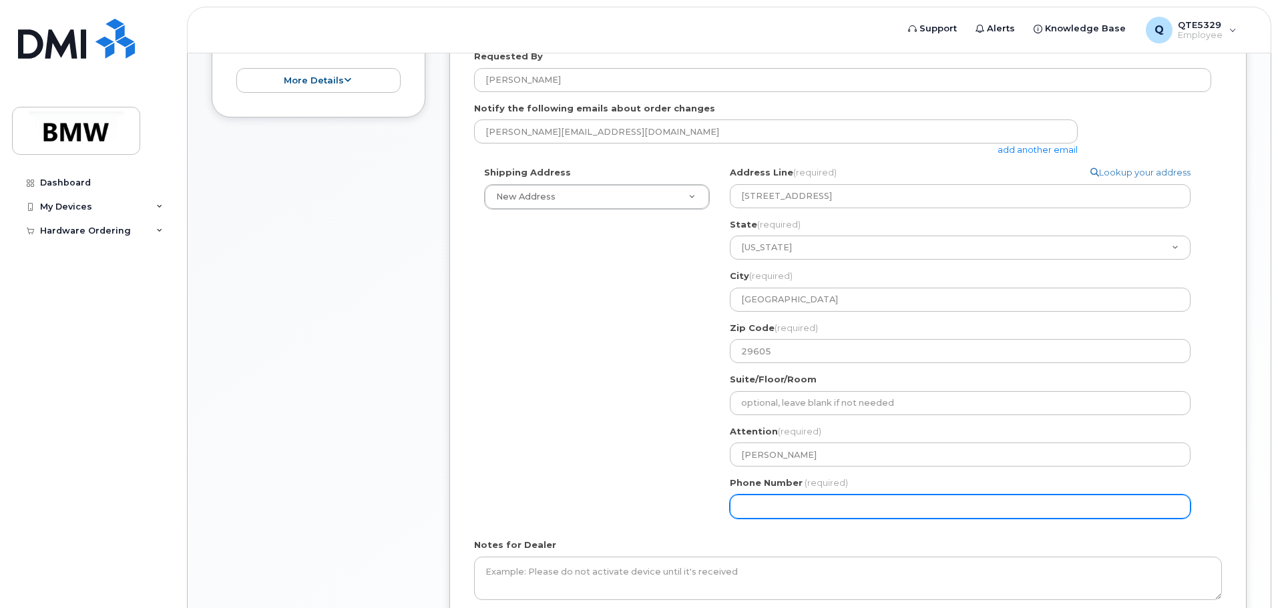
click at [798, 513] on input "Phone Number" at bounding box center [960, 507] width 461 height 24
type input "864432474"
select select
type input "8644324749"
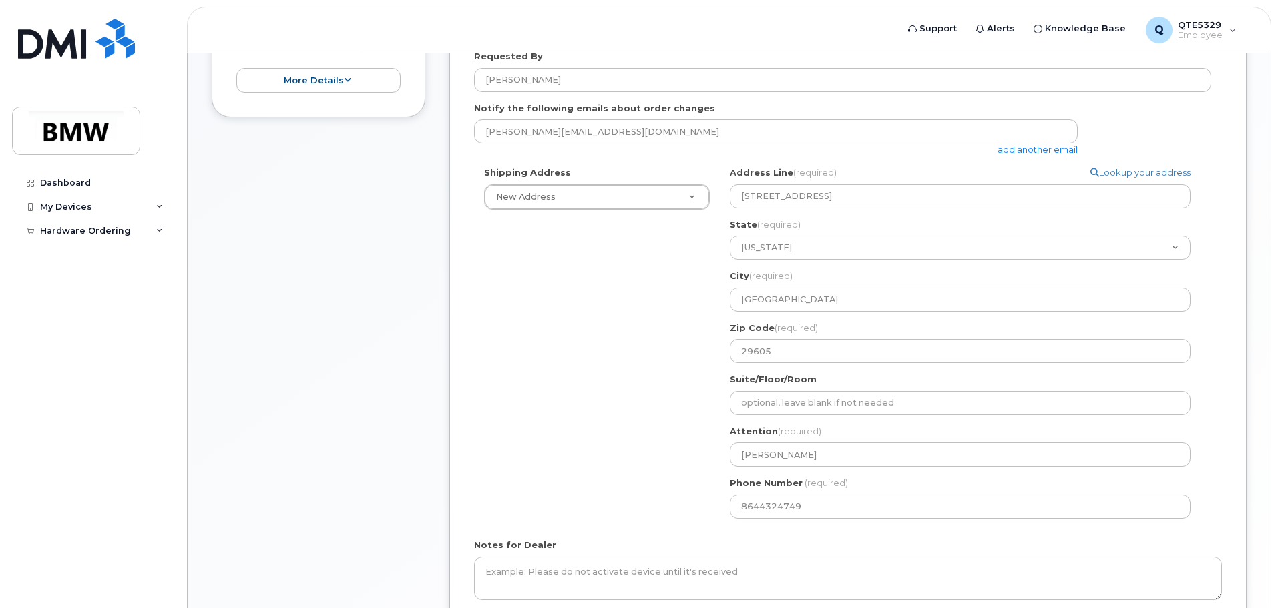
click at [606, 495] on div "Shipping Address New Address New Address BMW MC Plant BMW North America Financi…" at bounding box center [842, 347] width 737 height 363
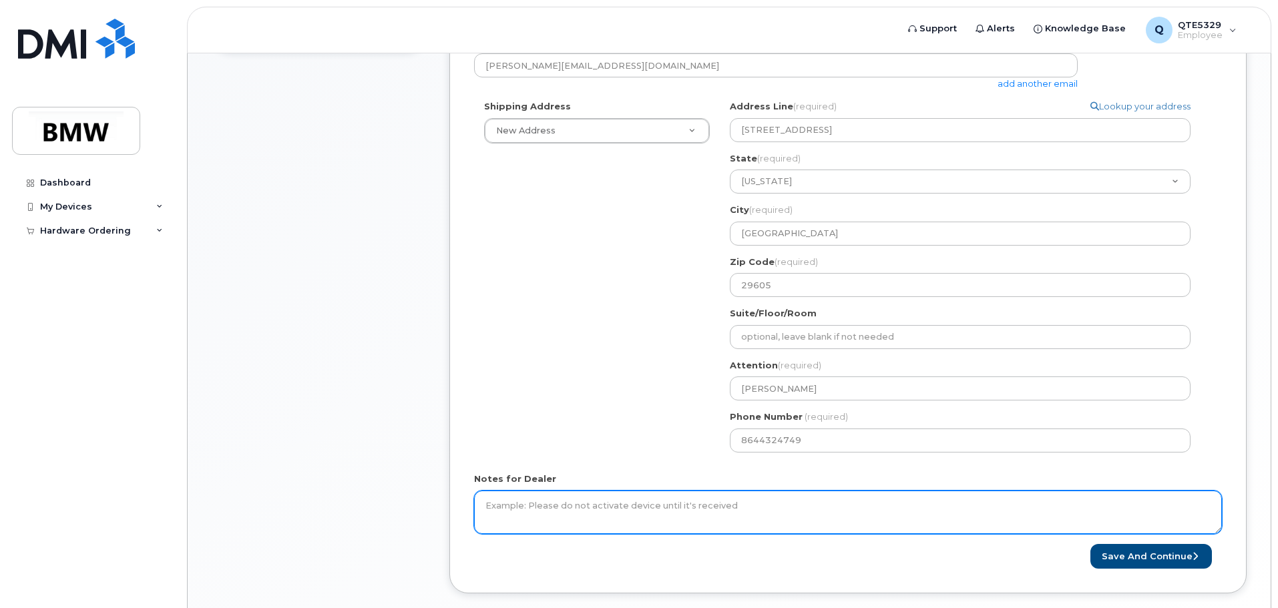
scroll to position [539, 0]
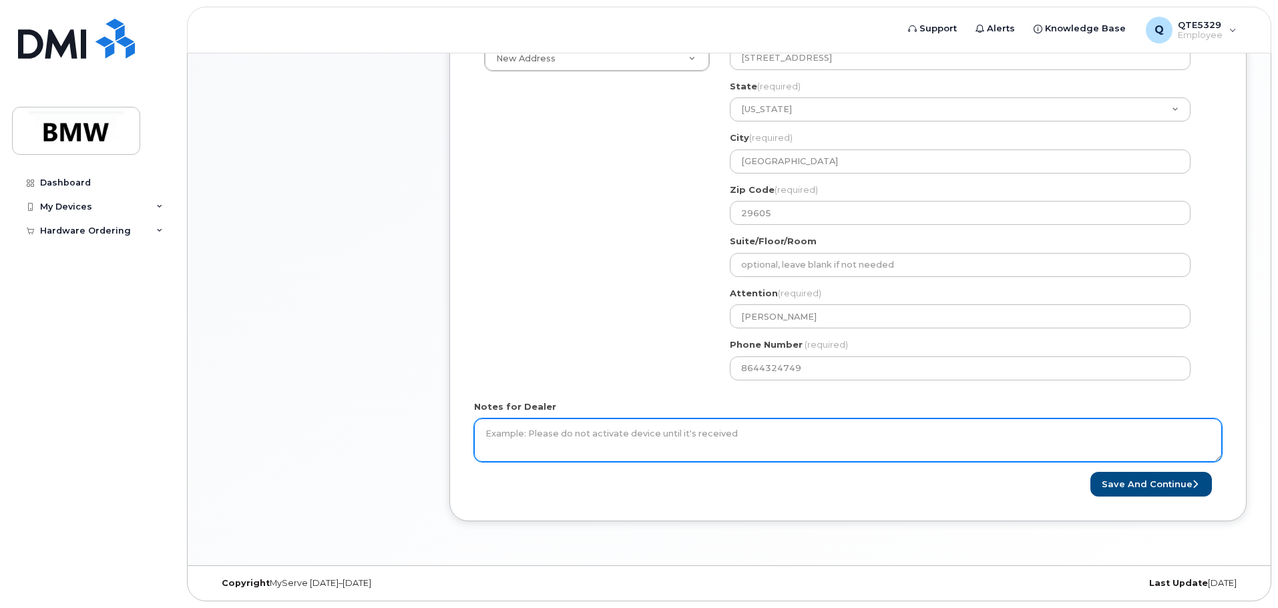
drag, startPoint x: 755, startPoint y: 433, endPoint x: 549, endPoint y: 431, distance: 205.6
click at [550, 431] on textarea "Notes for Dealer" at bounding box center [848, 441] width 748 height 44
drag, startPoint x: 541, startPoint y: 431, endPoint x: 706, endPoint y: 431, distance: 164.2
click at [706, 431] on textarea "Notes for Dealer" at bounding box center [848, 441] width 748 height 44
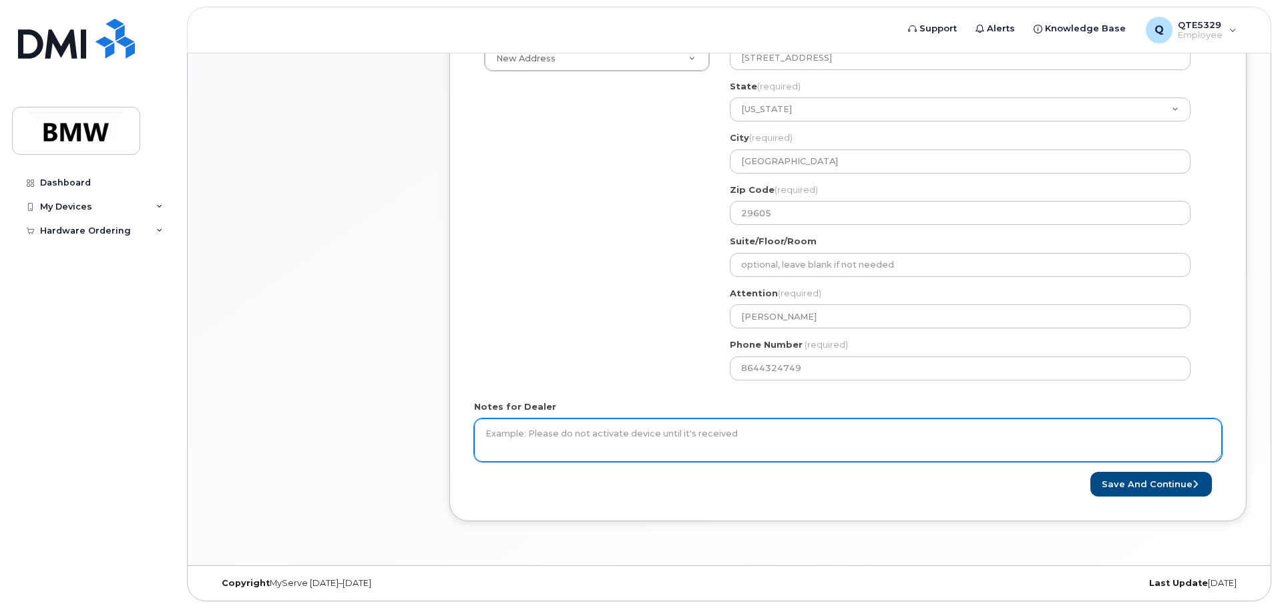
click at [706, 431] on textarea "Notes for Dealer" at bounding box center [848, 441] width 748 height 44
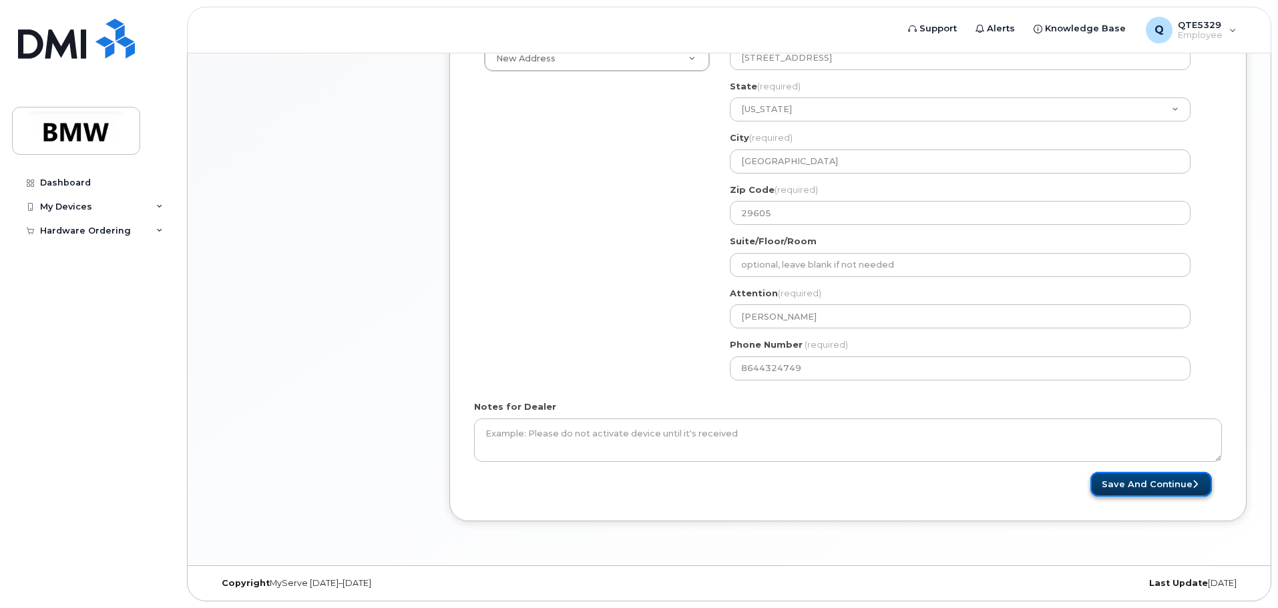
click at [1173, 493] on button "Save and Continue" at bounding box center [1151, 484] width 122 height 25
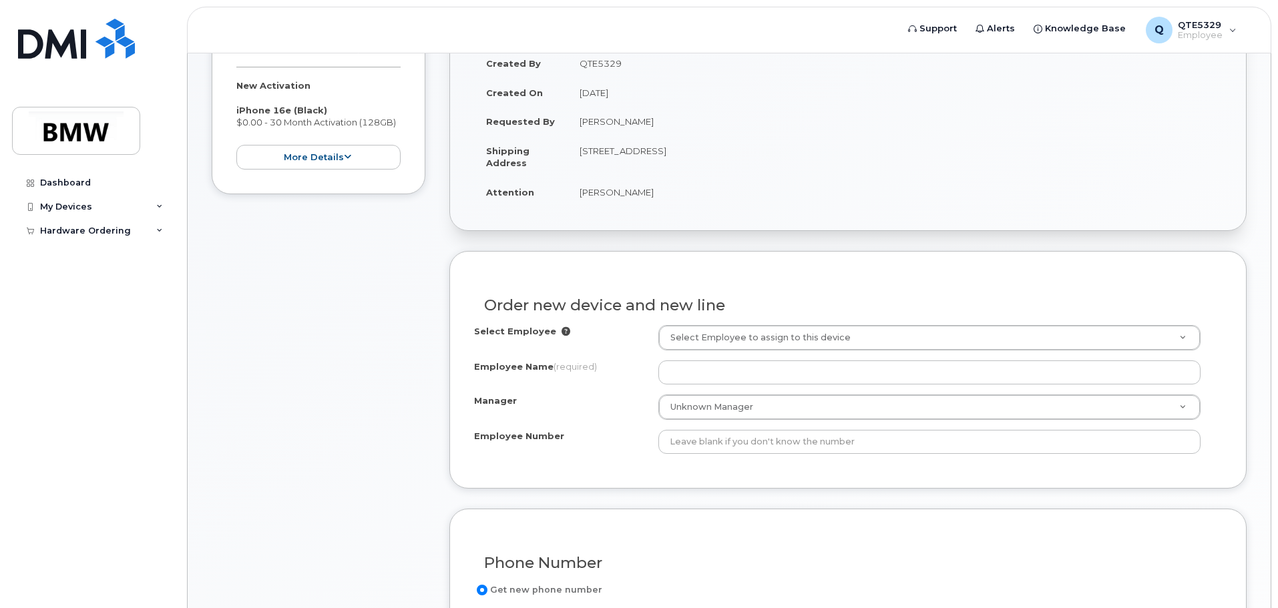
scroll to position [334, 0]
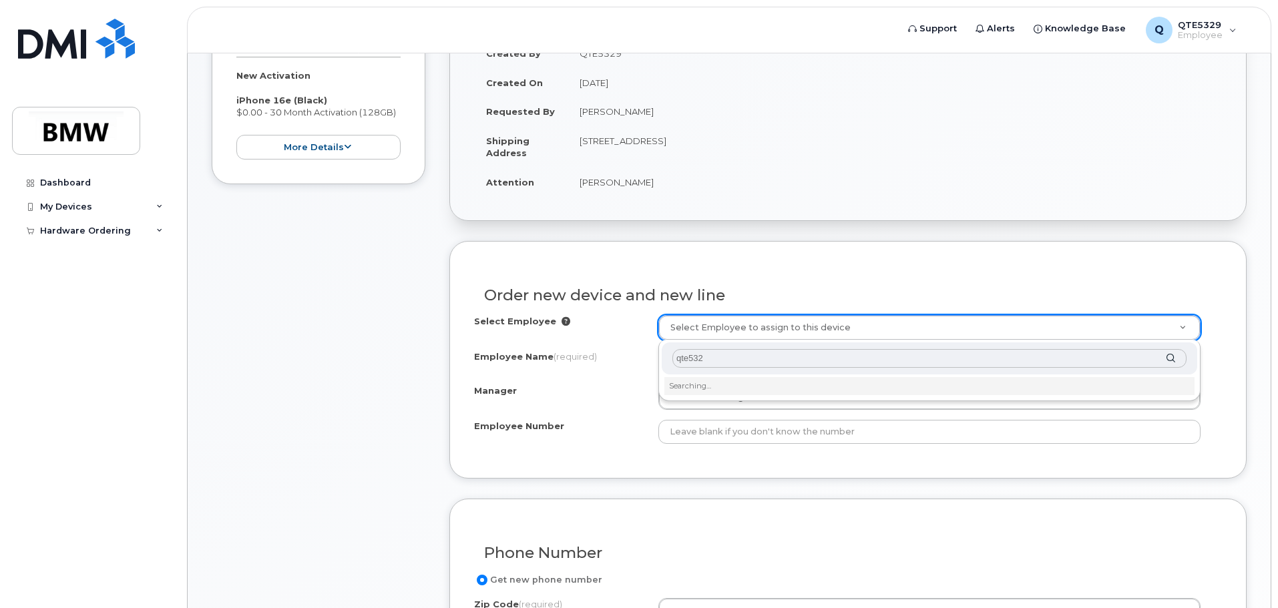
type input "qte5329"
click at [1166, 359] on input "qte5329" at bounding box center [929, 358] width 514 height 19
drag, startPoint x: 711, startPoint y: 360, endPoint x: 627, endPoint y: 359, distance: 84.1
click at [627, 359] on body "Support Alerts Knowledge Base Q QTE5329 Employee English Français Sign out Dash…" at bounding box center [639, 455] width 1278 height 1578
click at [772, 365] on input "Nathan Rughubeer" at bounding box center [929, 358] width 514 height 19
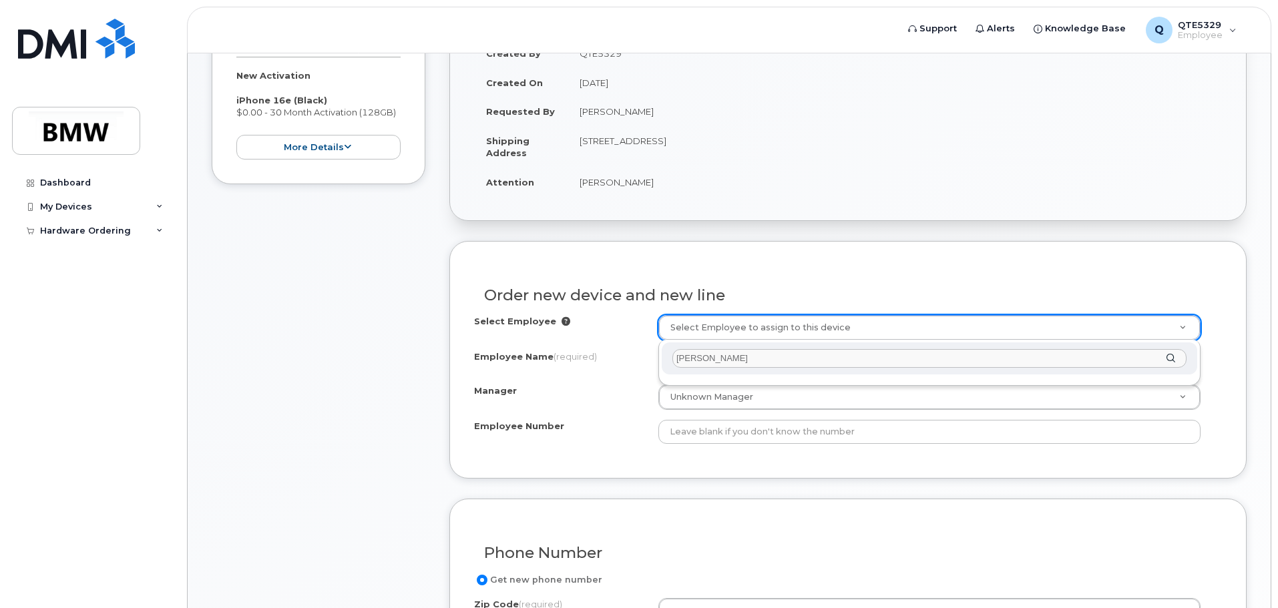
click at [688, 357] on input "Nathan Rughubeer" at bounding box center [929, 358] width 514 height 19
click at [708, 356] on input "Nathan Rughubeer" at bounding box center [929, 358] width 514 height 19
click at [704, 358] on input "Nathan Rughubeer" at bounding box center [929, 358] width 514 height 19
click at [710, 360] on input "Nathan Rughubeer" at bounding box center [929, 358] width 514 height 19
type input "Rughubeer"
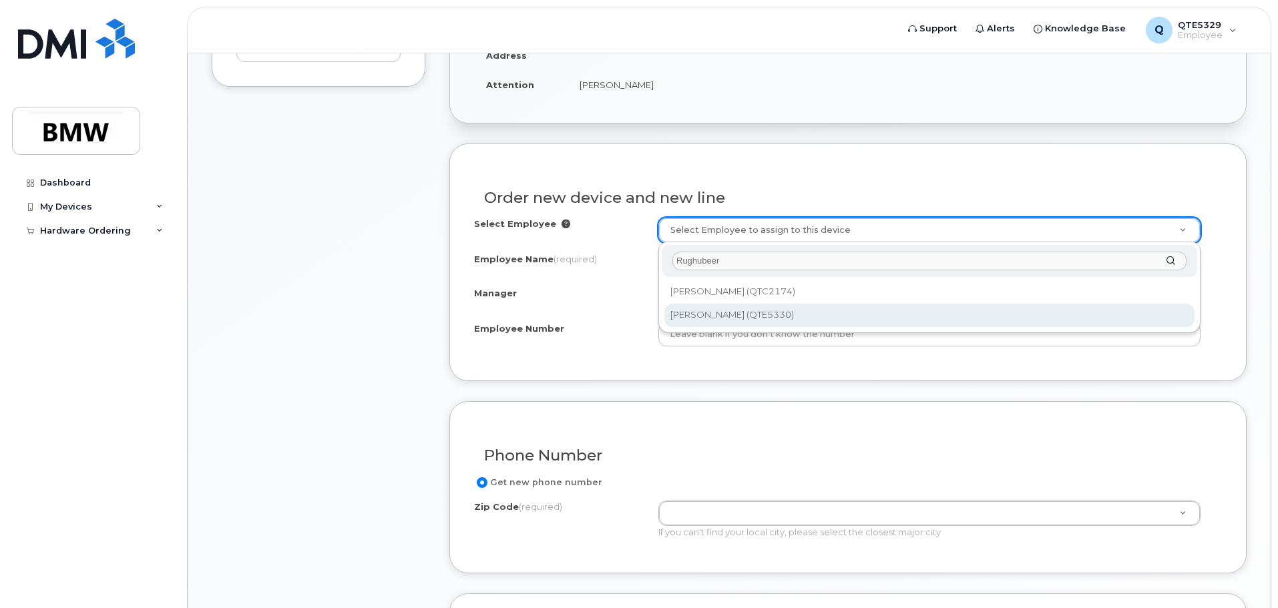
scroll to position [467, 0]
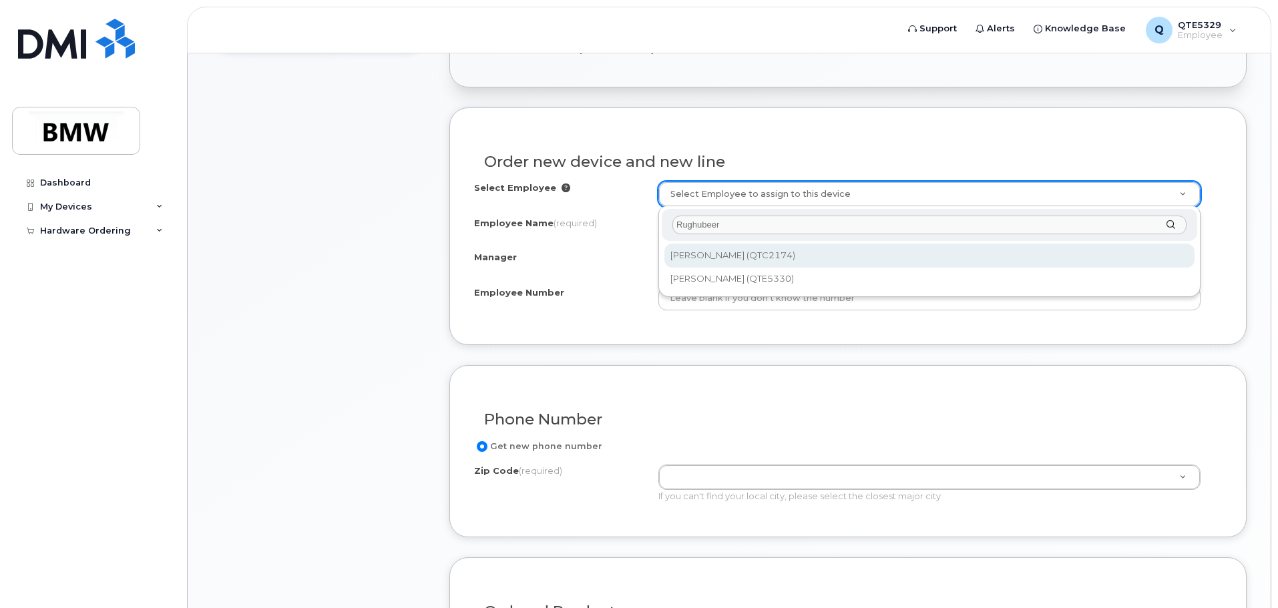
click at [759, 220] on input "Rughubeer" at bounding box center [929, 225] width 514 height 19
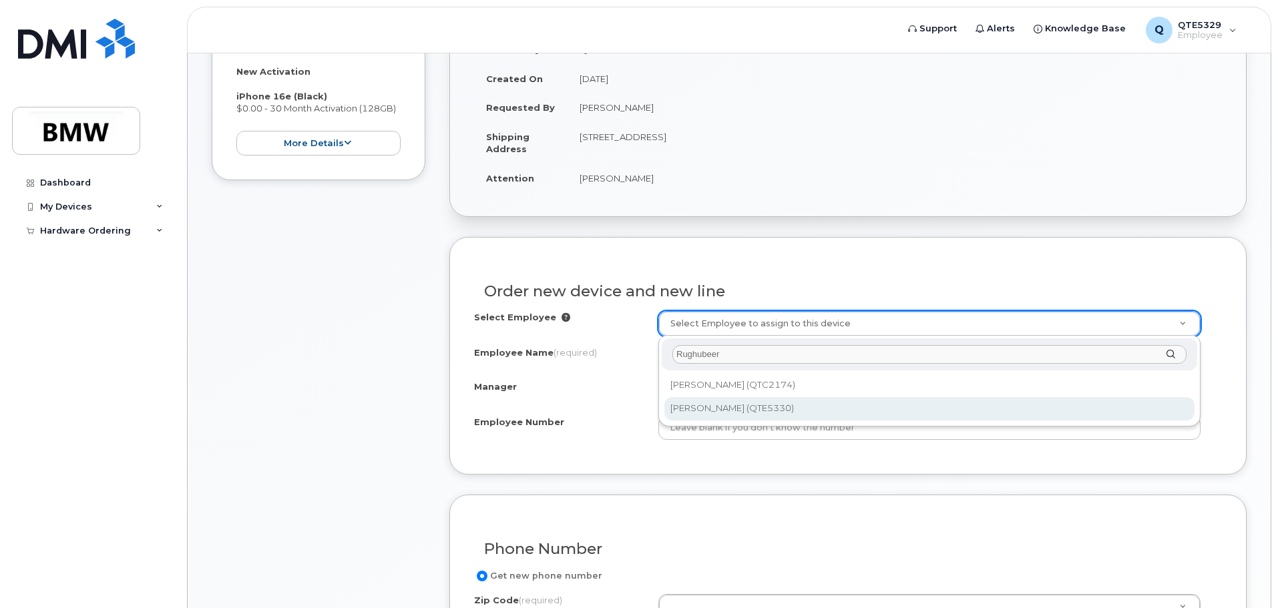
scroll to position [334, 0]
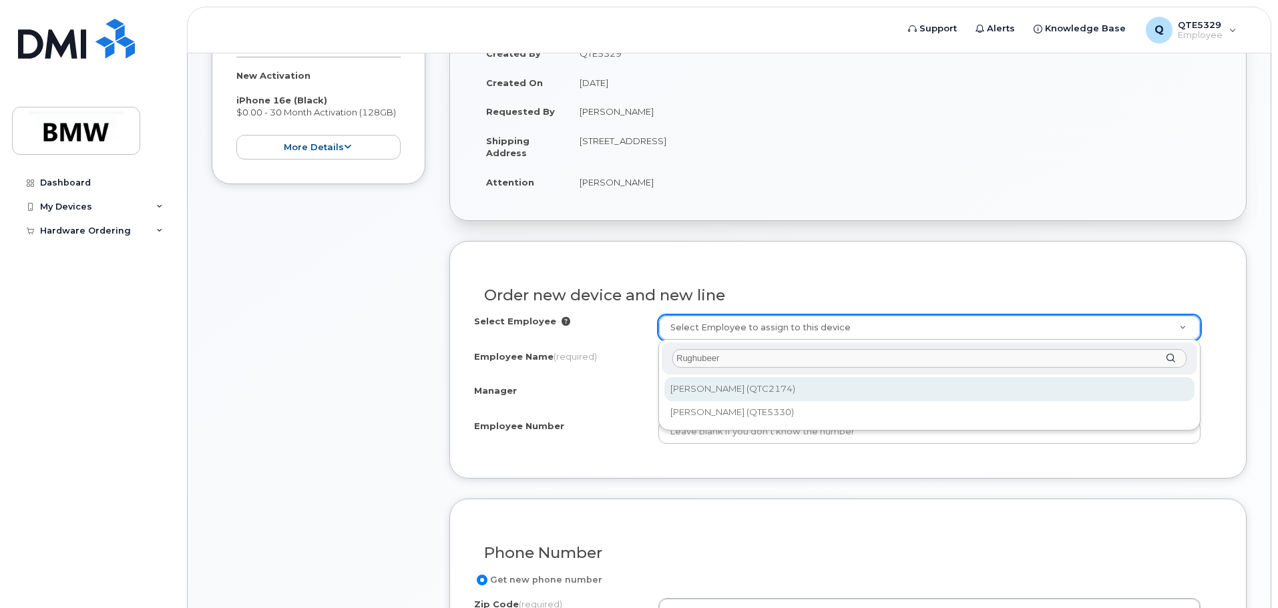
click at [755, 361] on input "Rughubeer" at bounding box center [929, 358] width 514 height 19
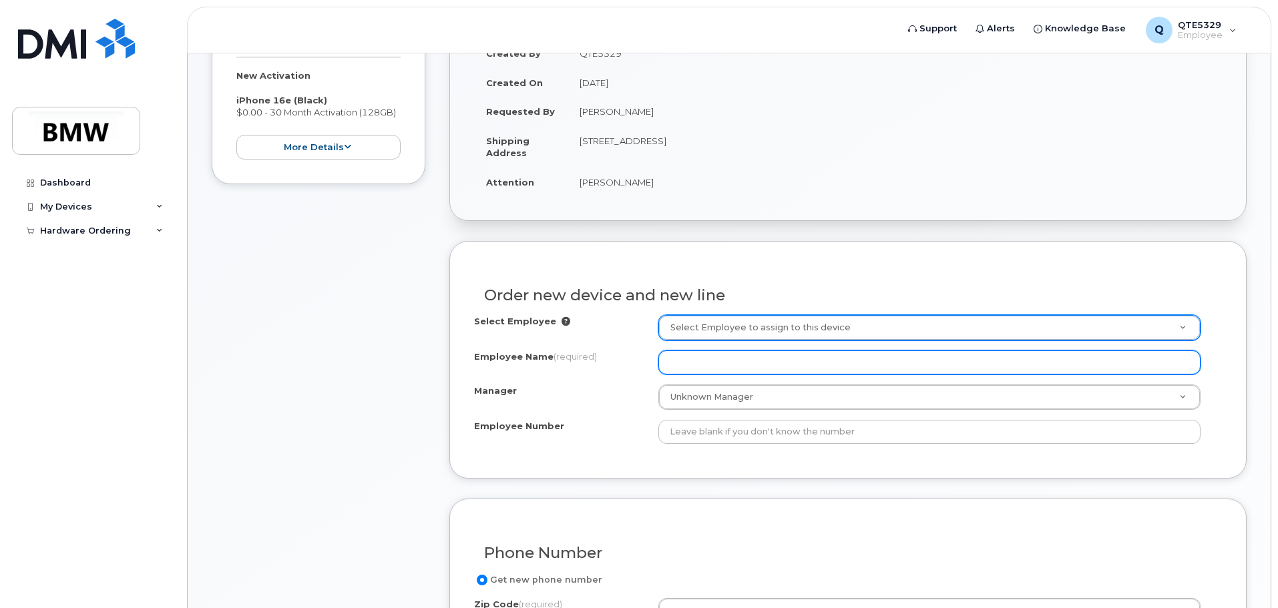
click at [717, 361] on input "Employee Name (required)" at bounding box center [929, 363] width 542 height 24
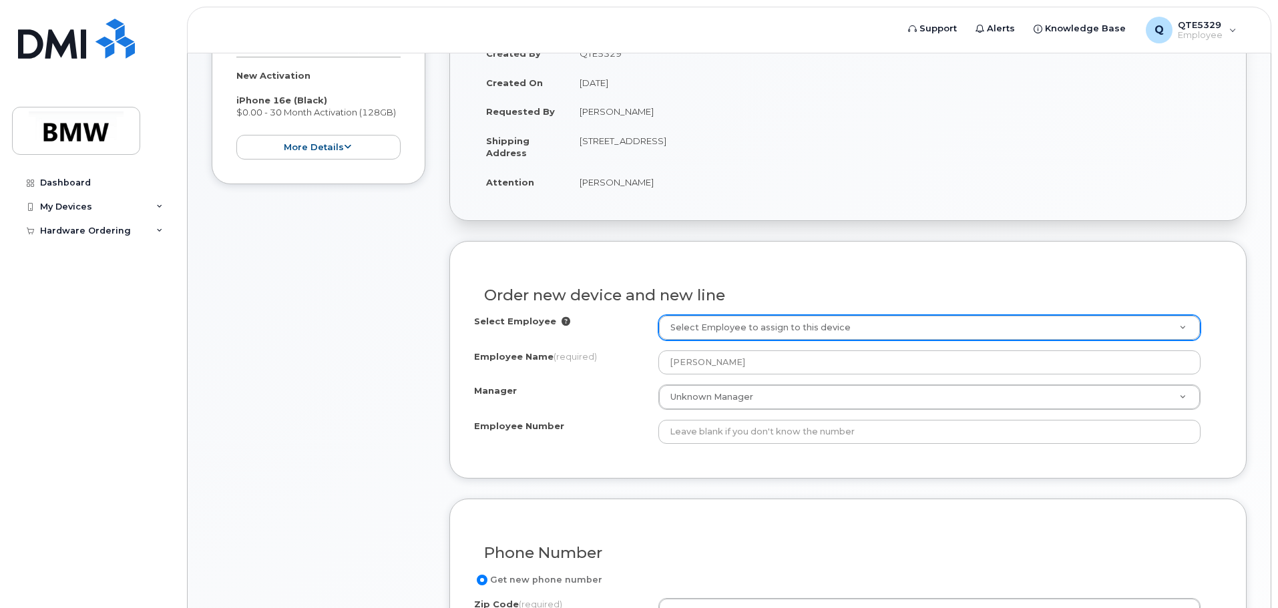
click at [712, 281] on div "Order new device and new line" at bounding box center [848, 290] width 748 height 49
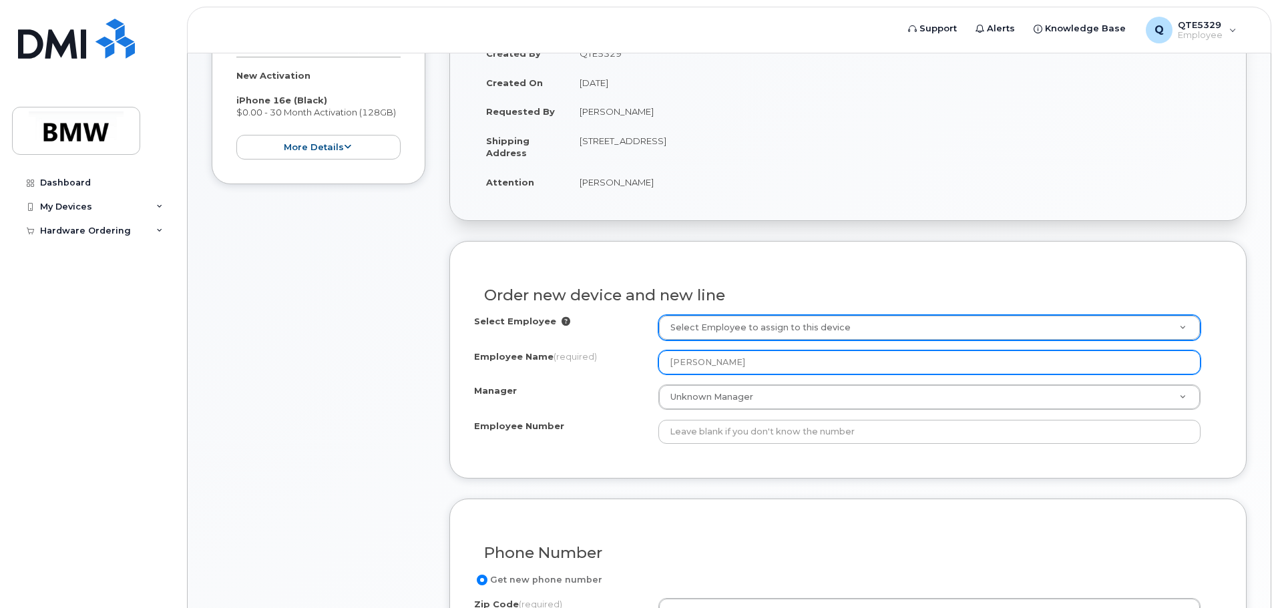
click at [668, 365] on input "Nathan Rughubeer" at bounding box center [929, 363] width 542 height 24
click at [706, 363] on input "Nathan Rughubeer" at bounding box center [929, 363] width 542 height 24
type input "Nathan Rughubeer"
click at [764, 364] on input "Nathan Rughubeer" at bounding box center [929, 363] width 542 height 24
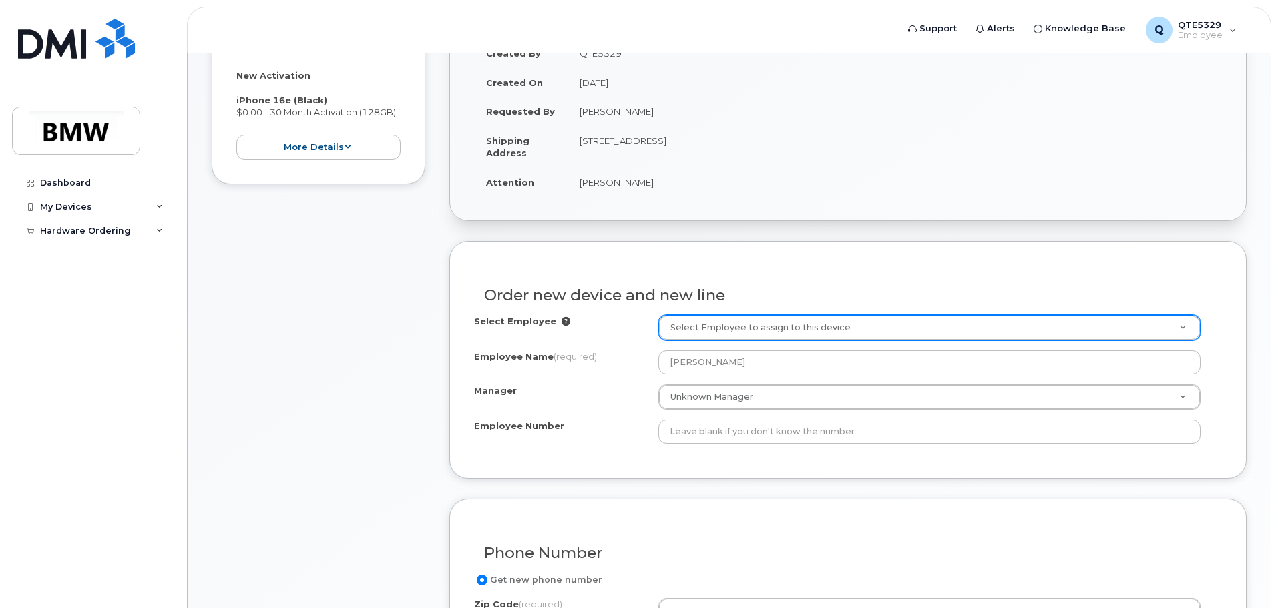
click at [895, 217] on div "Created By QTE5329 Created On September 30, 2025 Requested By Gerhard Orthuber …" at bounding box center [848, 124] width 796 height 194
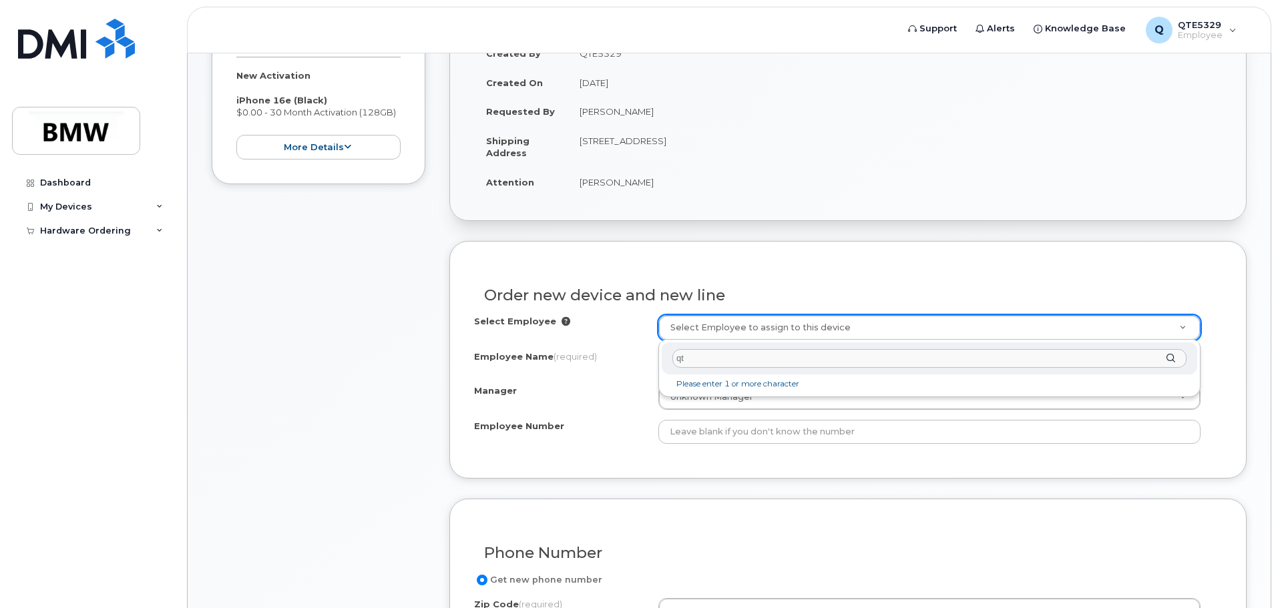
type input "q"
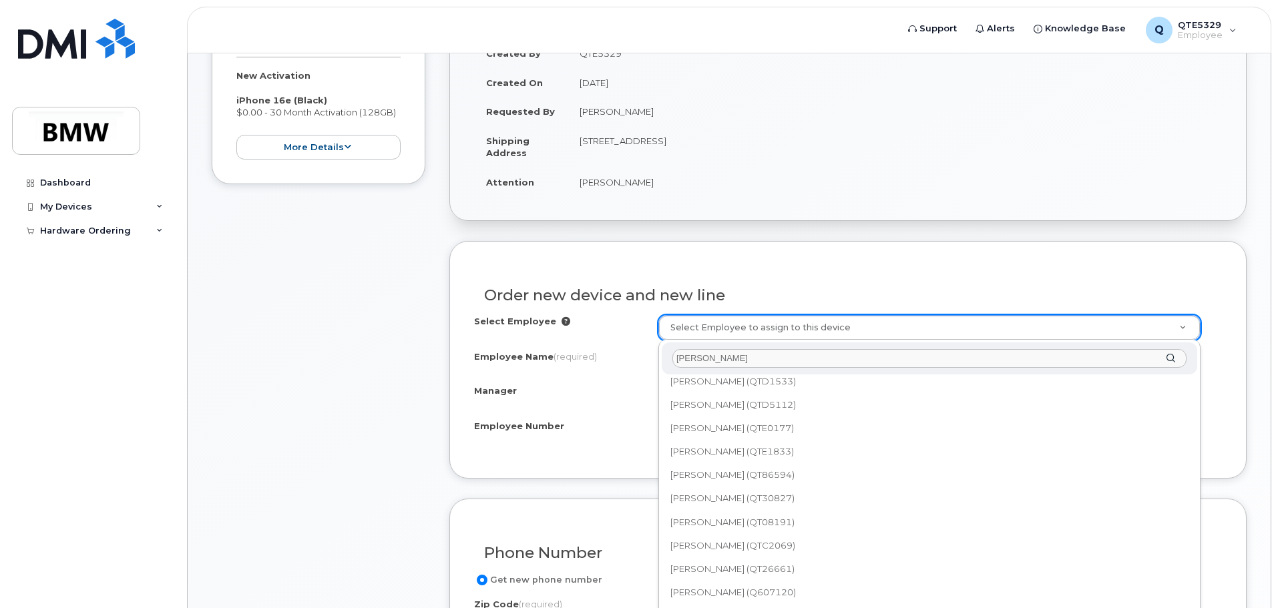
scroll to position [1411, 0]
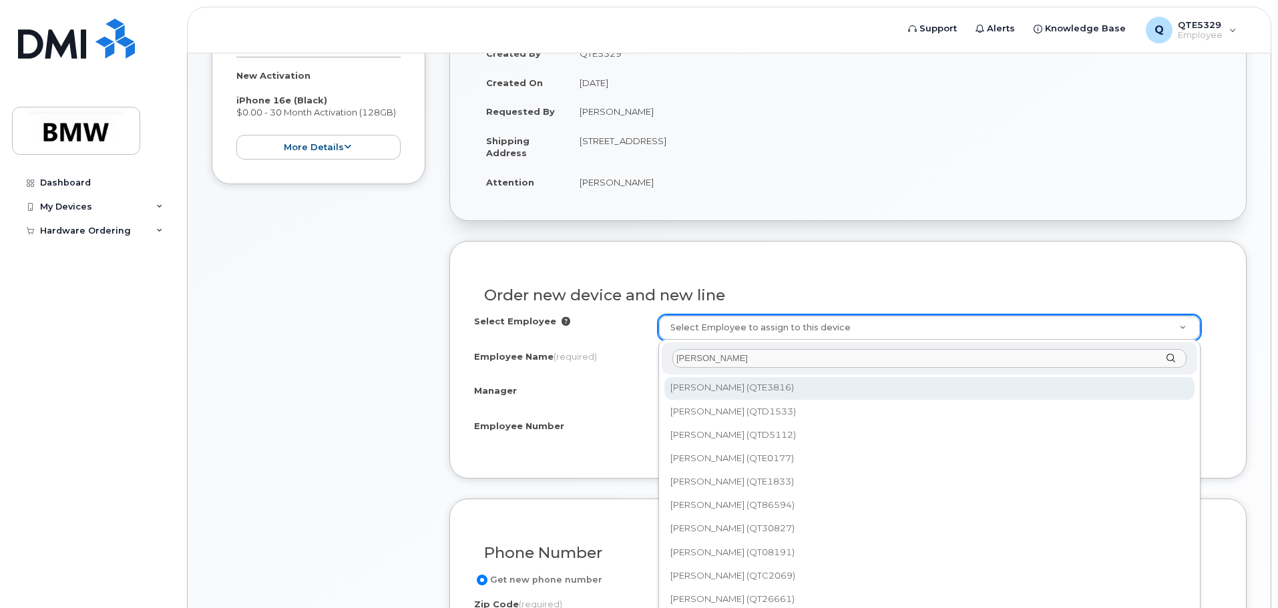
drag, startPoint x: 751, startPoint y: 357, endPoint x: 659, endPoint y: 371, distance: 93.2
click at [659, 371] on div "Nathan Bhooma Raghunathan (QTB0058) Hareesh Viswanathan (QXZ4JAI) Johnathan Bog…" at bounding box center [929, 529] width 542 height 378
click at [744, 359] on input "Nathan" at bounding box center [929, 358] width 514 height 19
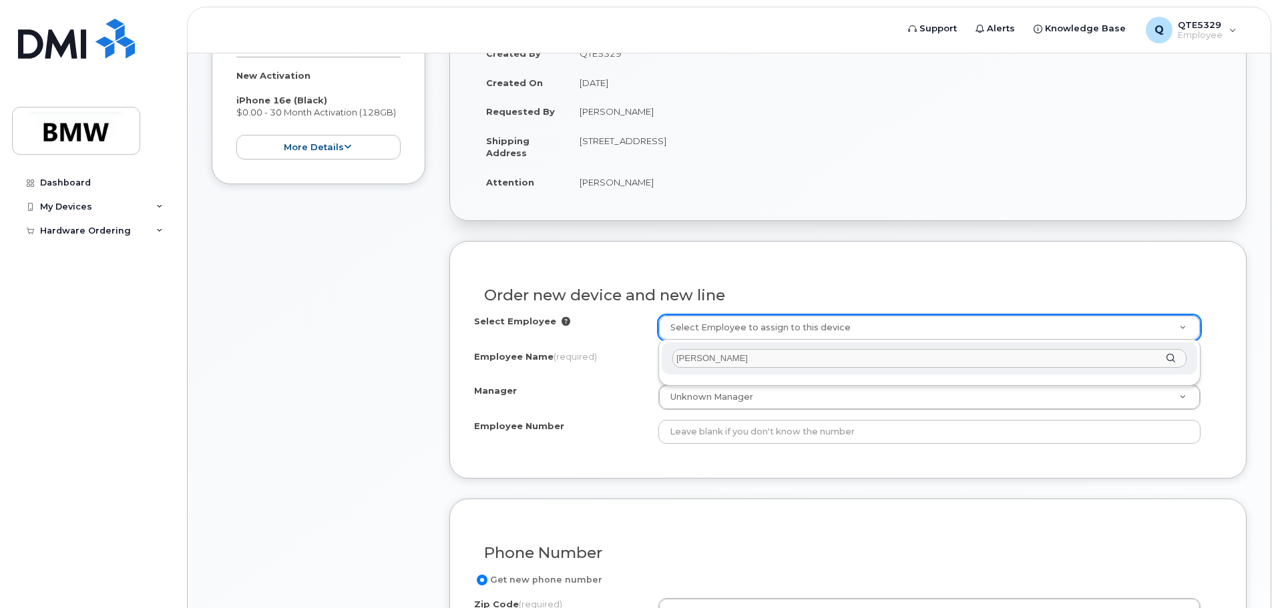
scroll to position [334, 0]
drag, startPoint x: 798, startPoint y: 355, endPoint x: 523, endPoint y: 353, distance: 275.1
click at [523, 353] on body "Support Alerts Knowledge Base Q QTE5329 Employee English Français Sign out Dash…" at bounding box center [639, 455] width 1278 height 1578
type input "C"
type input "R"
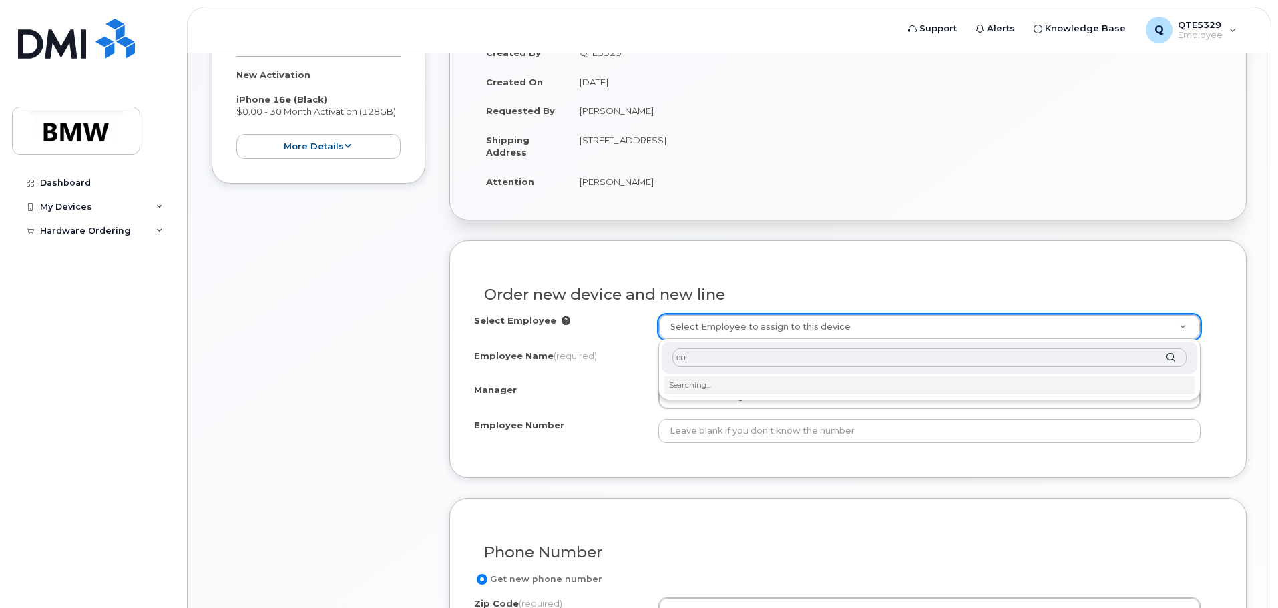
type input "c"
type input "q"
type input "carlos moncayo"
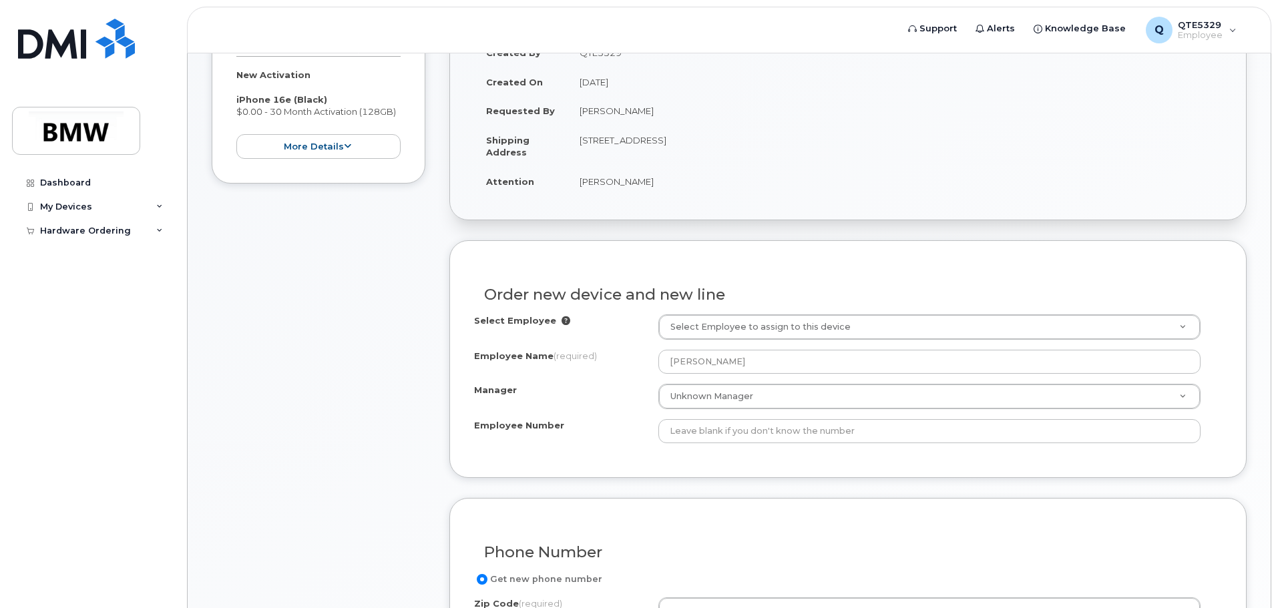
click at [561, 319] on icon at bounding box center [565, 320] width 9 height 9
click at [562, 321] on icon at bounding box center [565, 320] width 9 height 9
click at [561, 320] on icon at bounding box center [565, 320] width 9 height 9
click at [559, 325] on div "Select Employee" at bounding box center [566, 323] width 184 height 18
click at [561, 319] on icon at bounding box center [565, 320] width 9 height 9
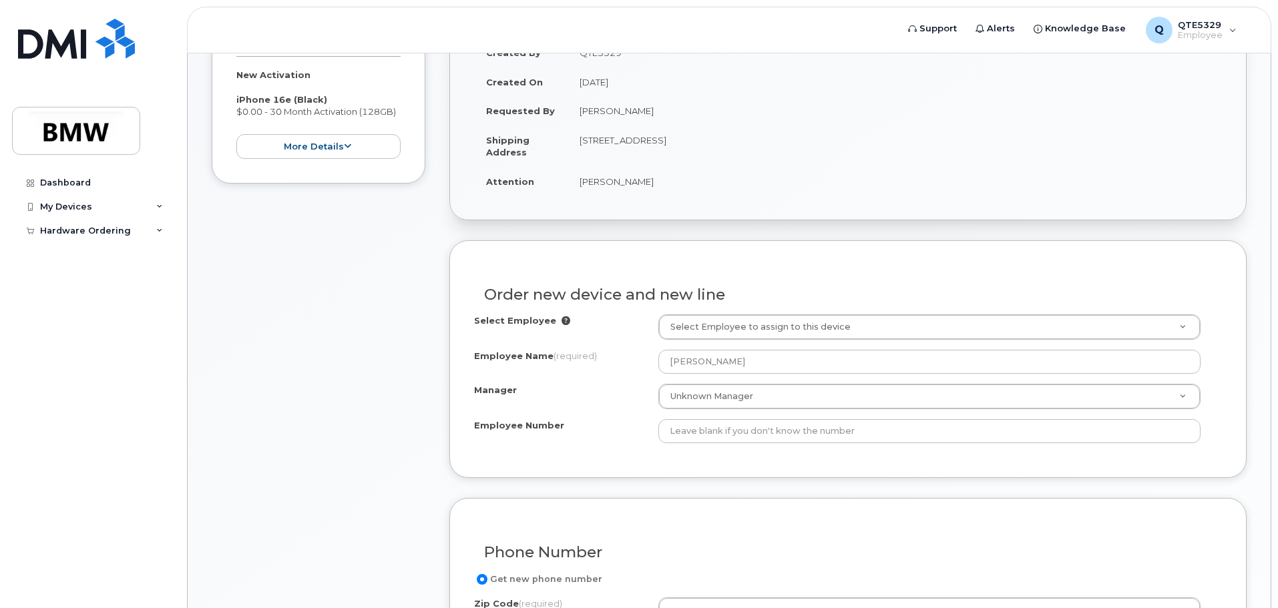
click at [561, 319] on icon at bounding box center [565, 320] width 9 height 9
click at [574, 318] on div "Select Employee" at bounding box center [566, 323] width 184 height 18
click at [557, 326] on div "Select Employee" at bounding box center [566, 323] width 184 height 18
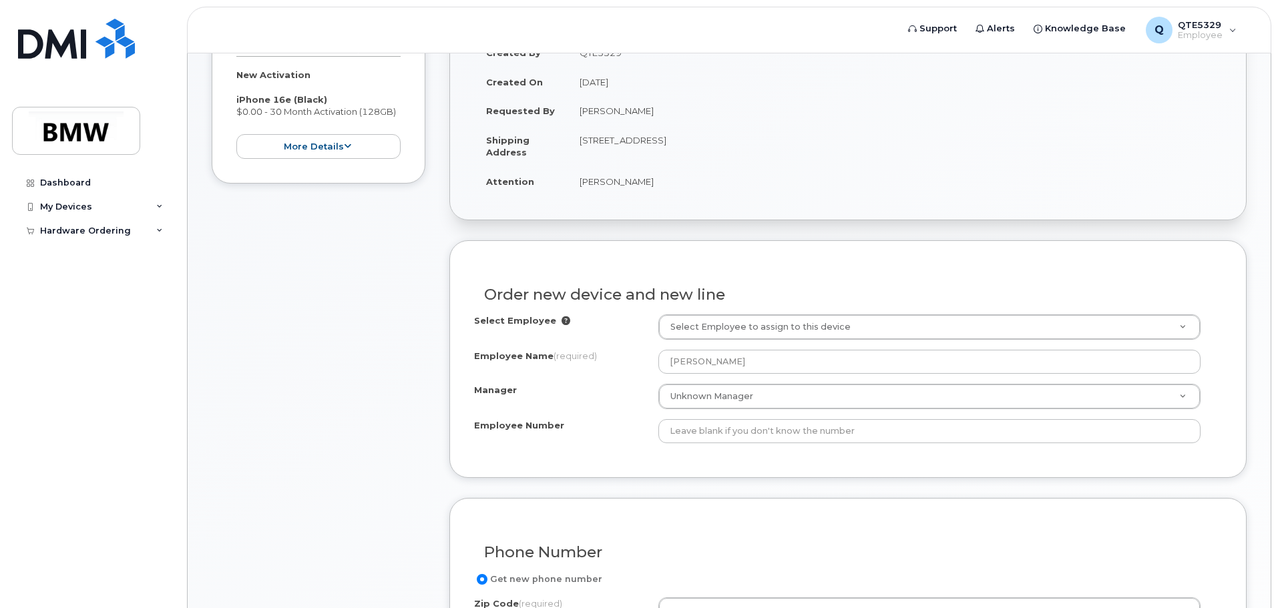
click at [561, 319] on icon at bounding box center [565, 320] width 9 height 9
drag, startPoint x: 559, startPoint y: 319, endPoint x: 467, endPoint y: 347, distance: 95.5
click at [467, 347] on div "Order new device and new line Select Employee Select Employee to assign to this…" at bounding box center [847, 358] width 797 height 237
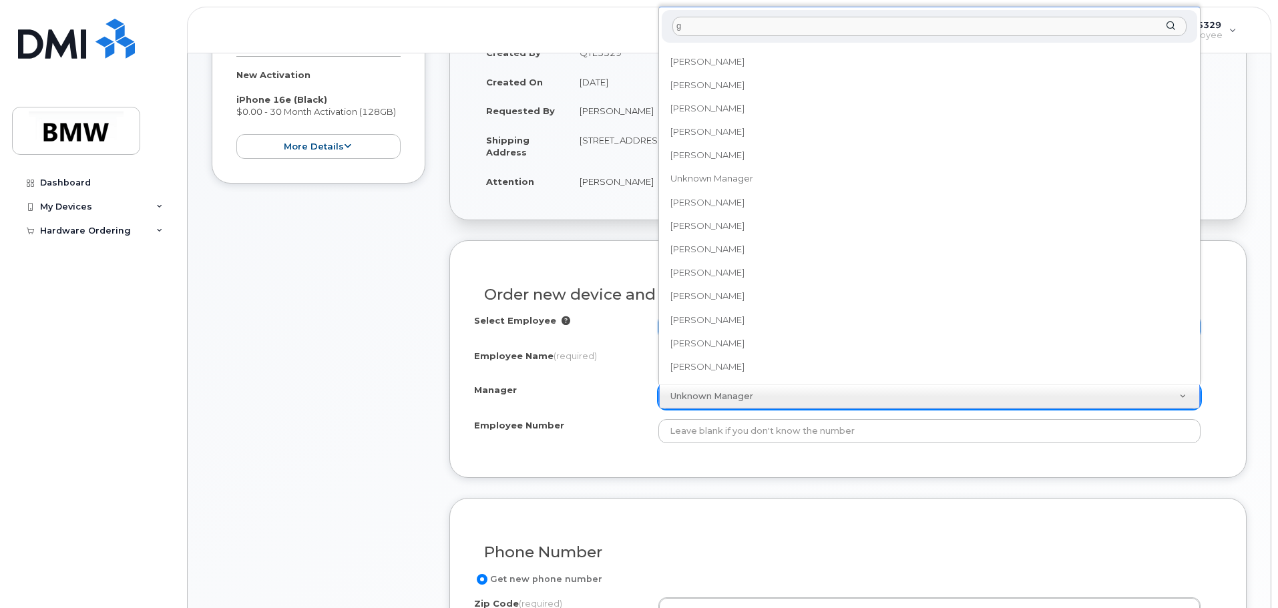
scroll to position [0, 0]
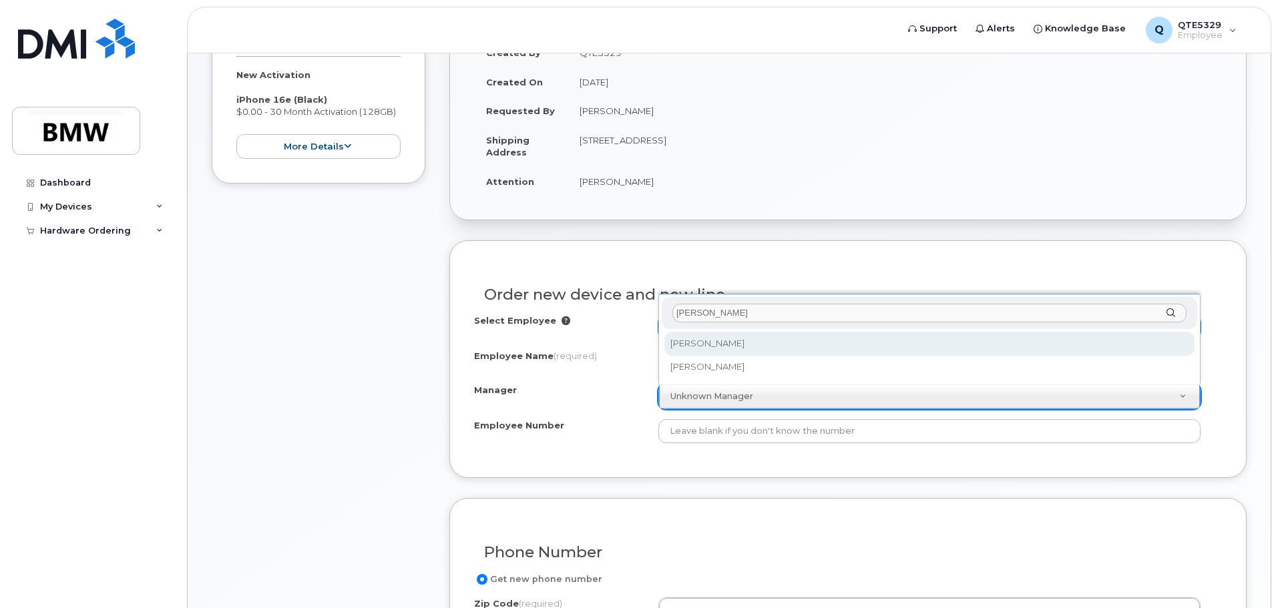
type input "gerhard"
select select "2101579"
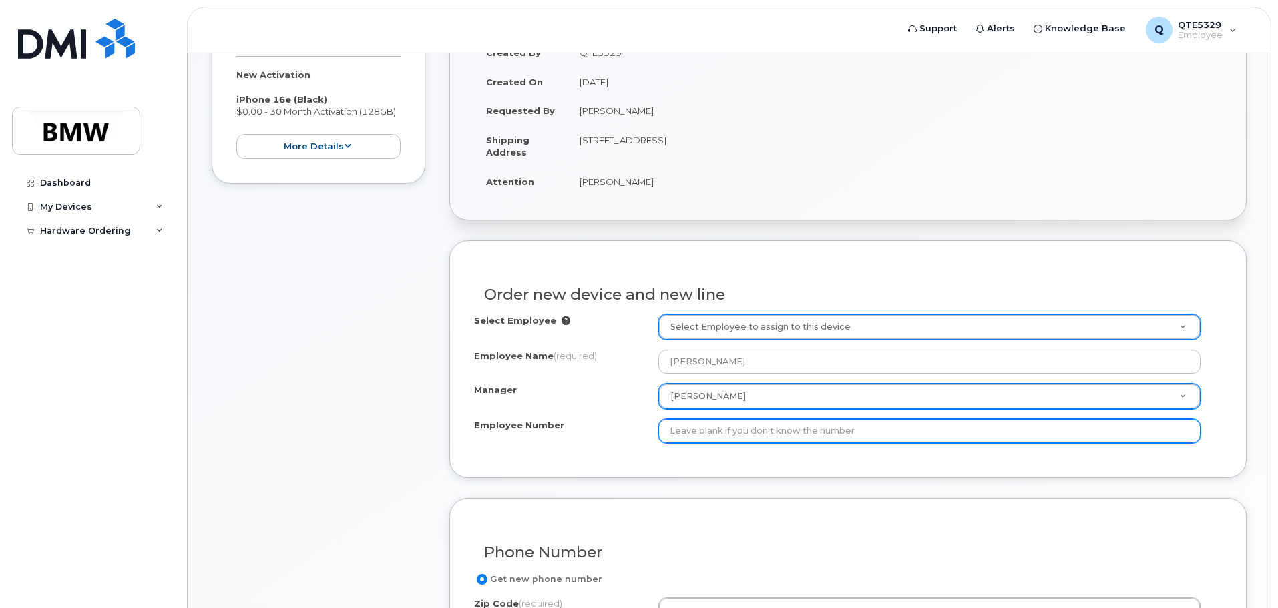
click at [761, 431] on input "Employee Number" at bounding box center [929, 431] width 542 height 24
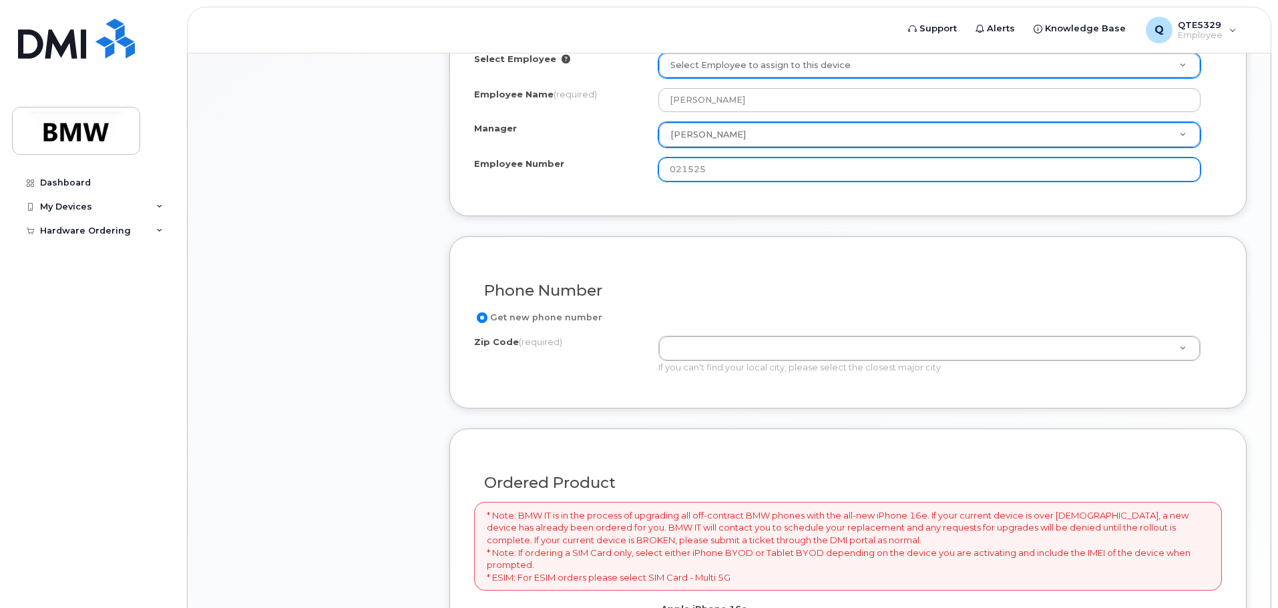
scroll to position [602, 0]
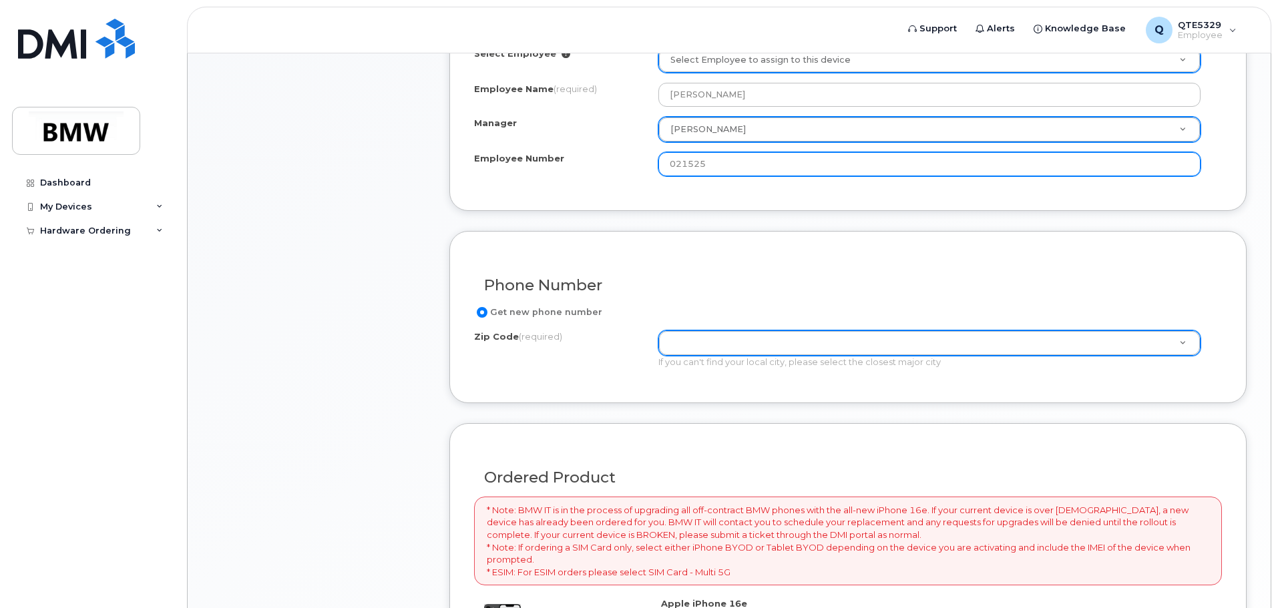
type input "021525"
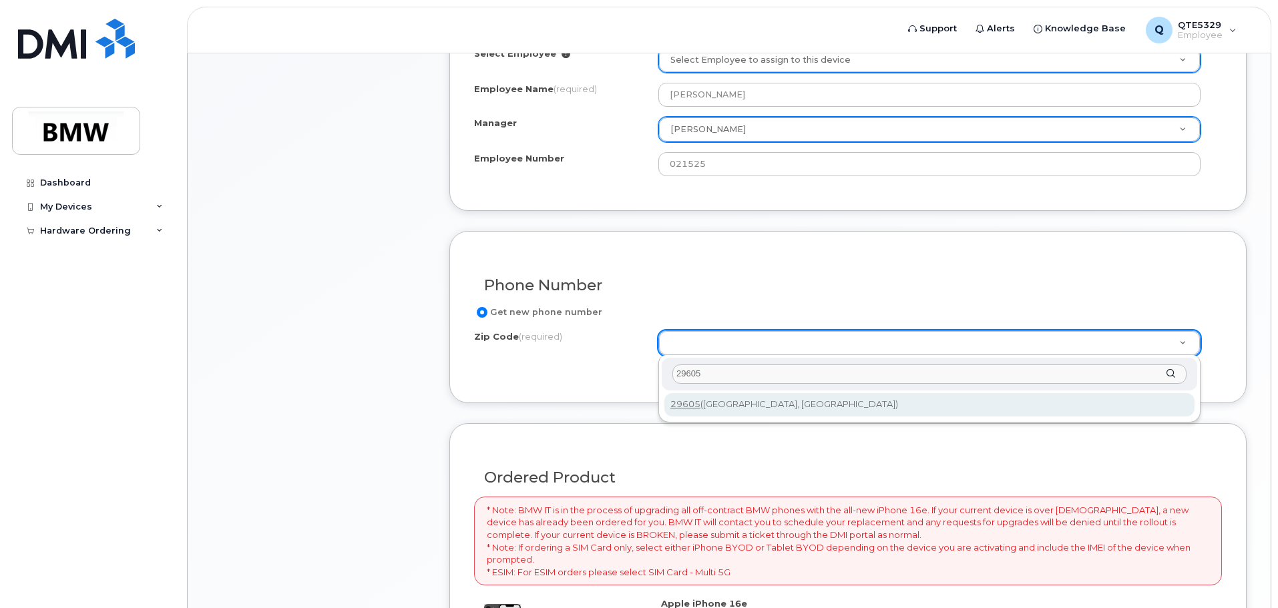
type input "29605"
type input "29605 ([GEOGRAPHIC_DATA], [GEOGRAPHIC_DATA])"
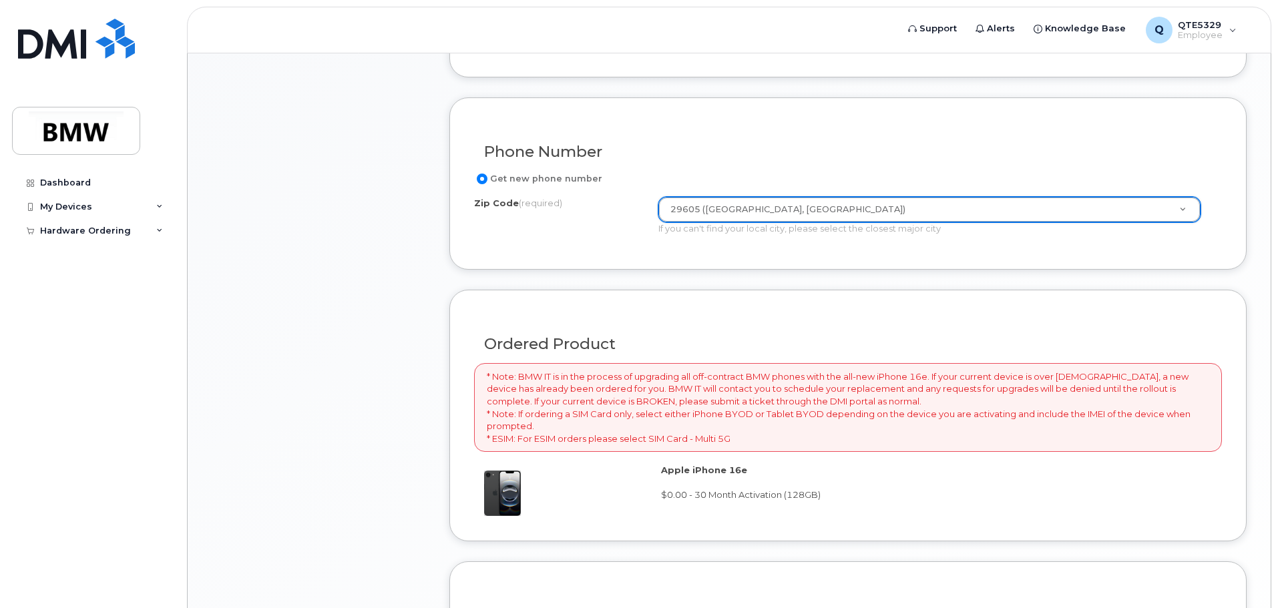
scroll to position [802, 0]
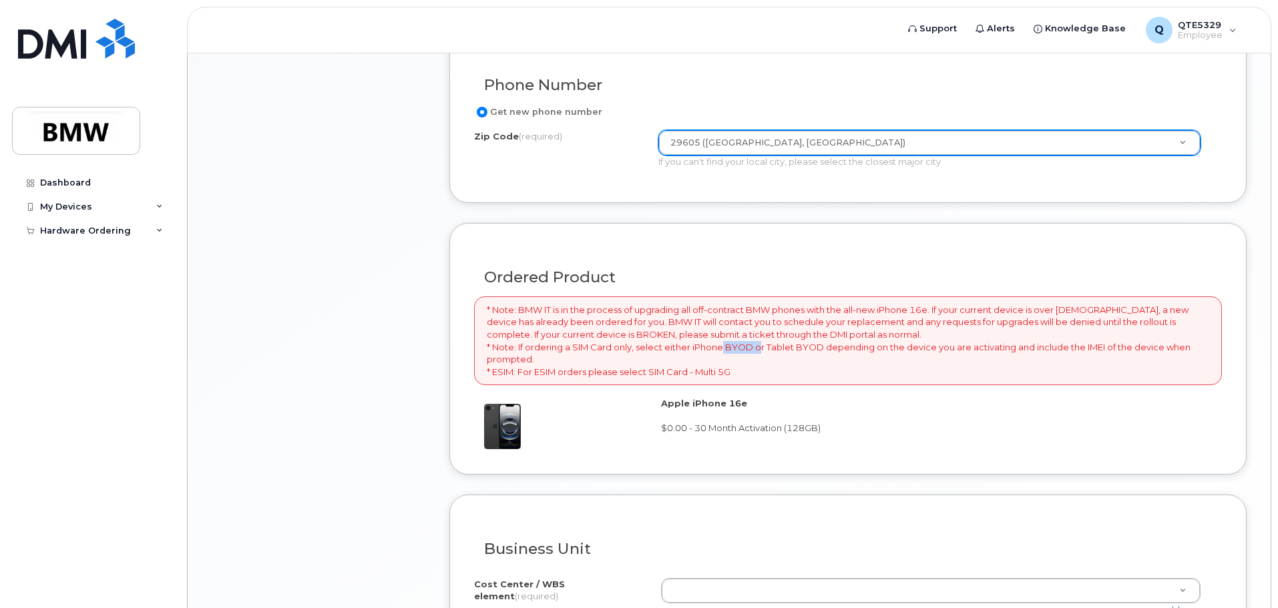
drag, startPoint x: 724, startPoint y: 349, endPoint x: 756, endPoint y: 346, distance: 32.8
click at [756, 346] on p "* Note: BMW IT is in the process of upgrading all off-contract BMW phones with …" at bounding box center [848, 341] width 722 height 74
click at [748, 347] on p "* Note: BMW IT is in the process of upgrading all off-contract BMW phones with …" at bounding box center [848, 341] width 722 height 74
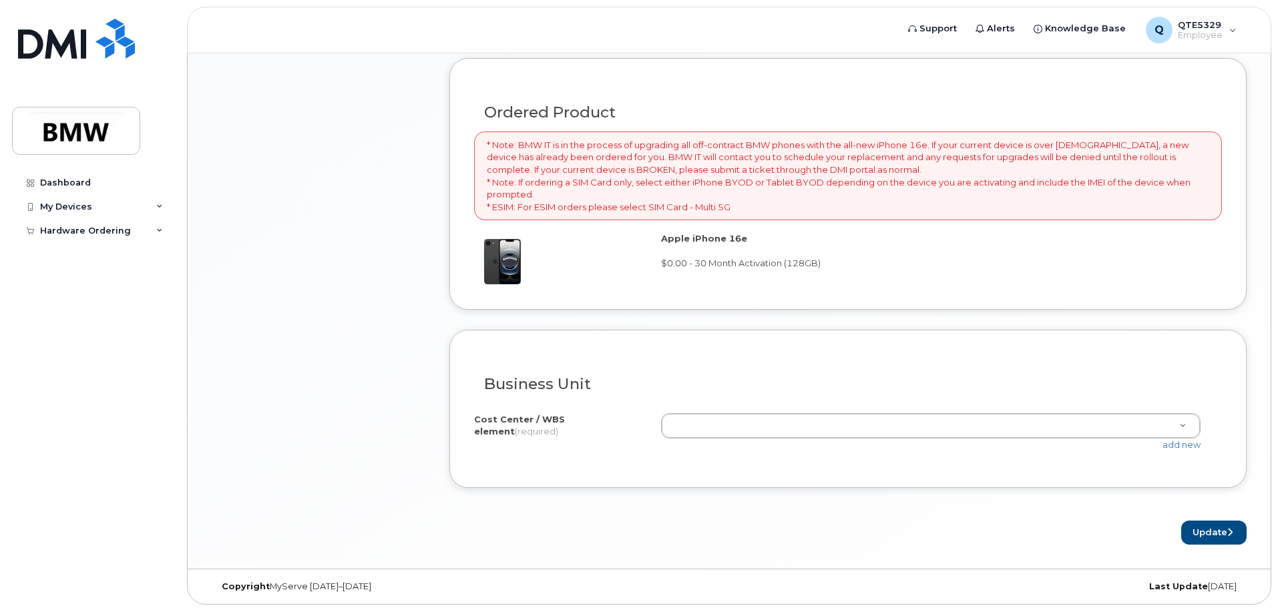
scroll to position [970, 0]
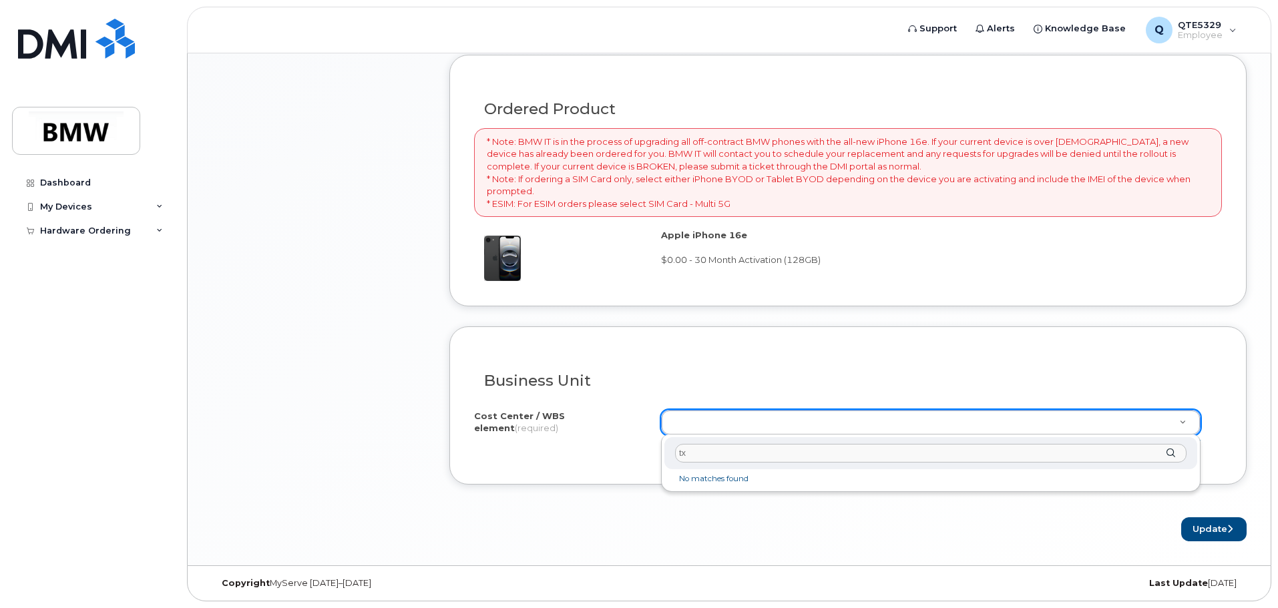
type input "t"
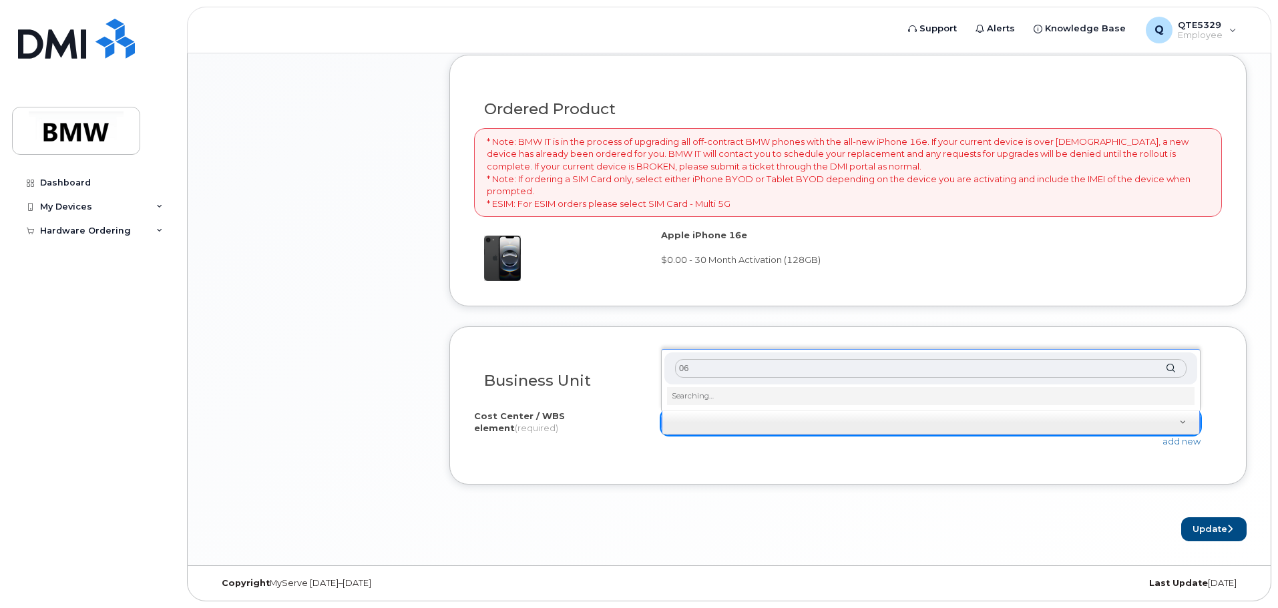
type input "0"
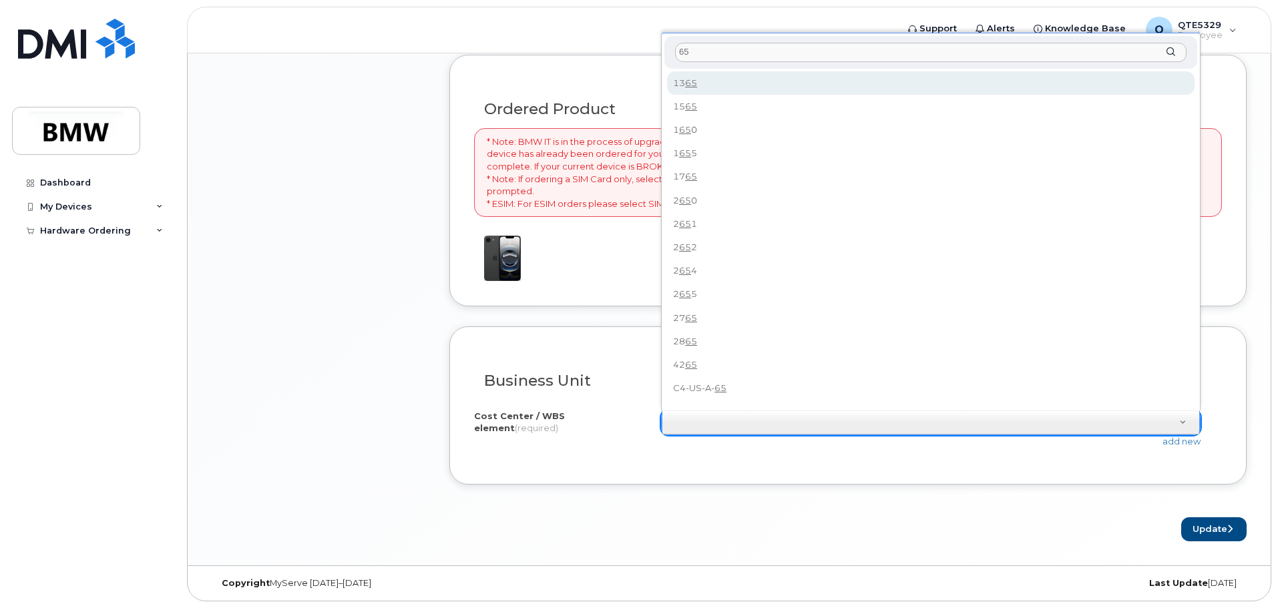
type input "6"
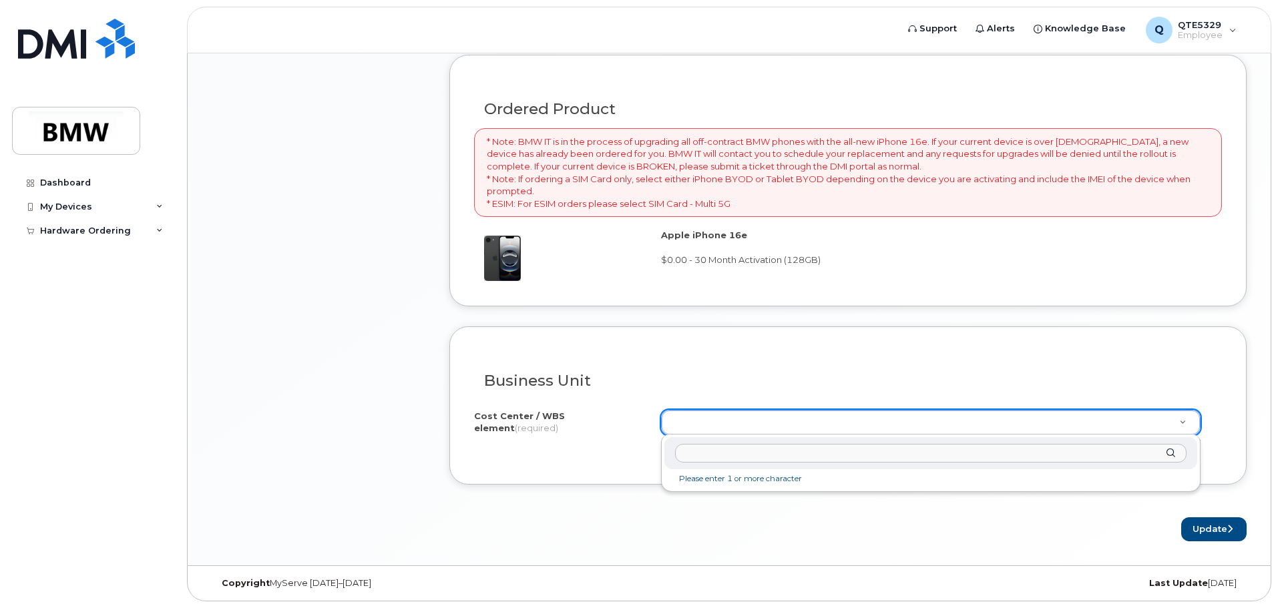
click at [805, 451] on input "text" at bounding box center [930, 453] width 511 height 19
type input "i"
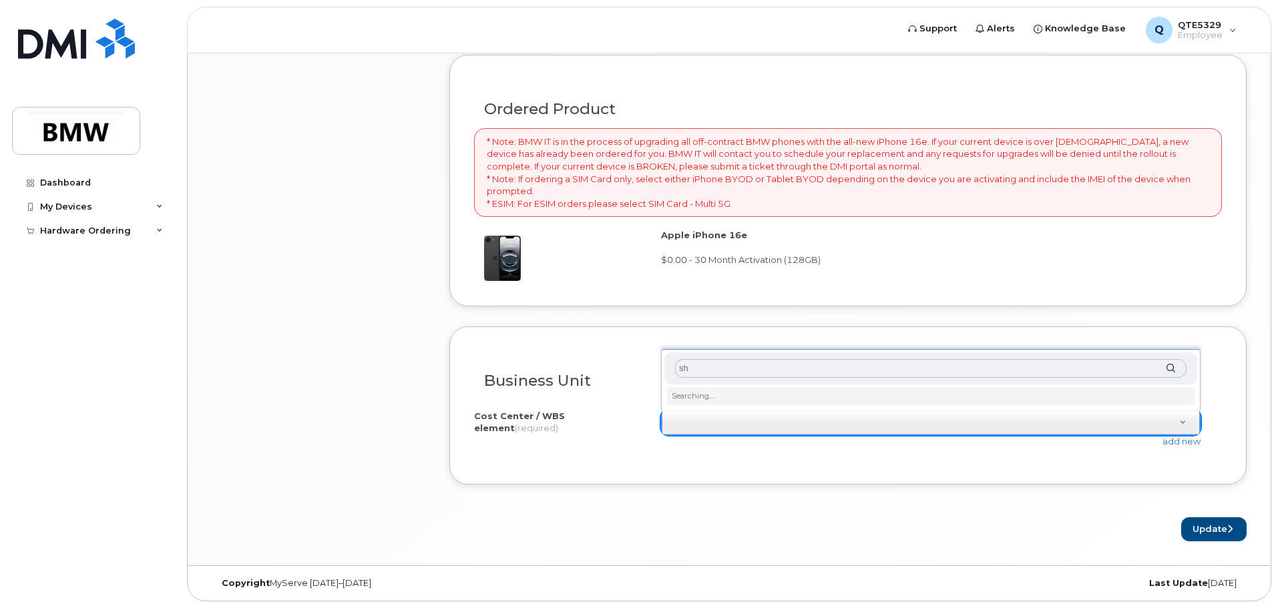
type input "s"
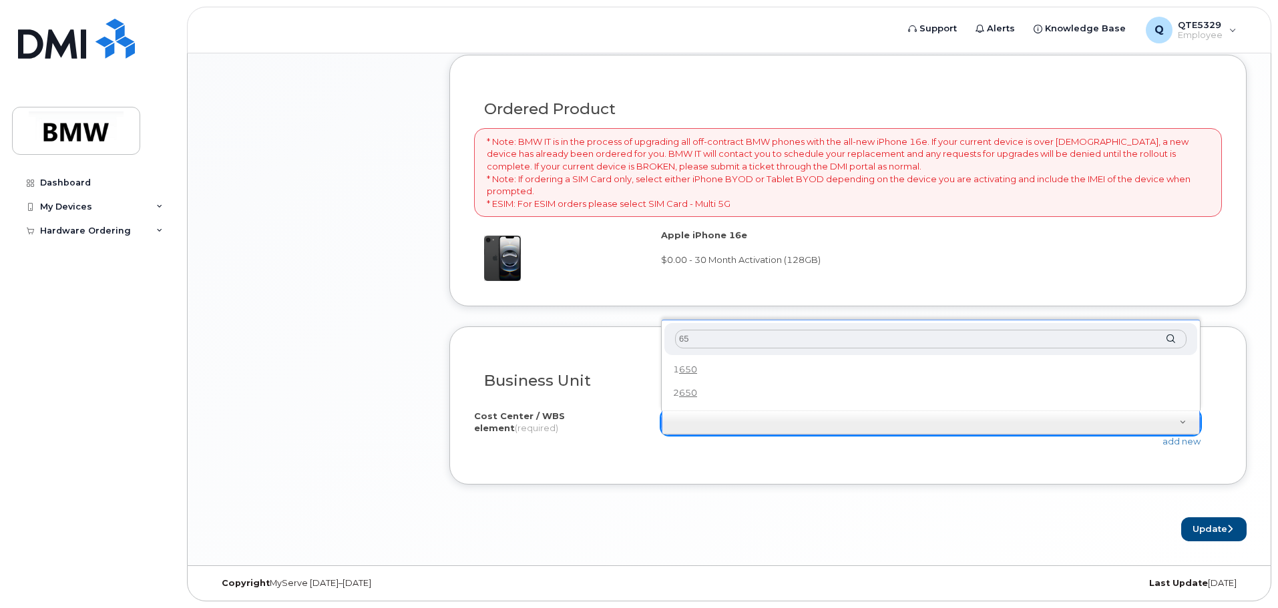
type input "6"
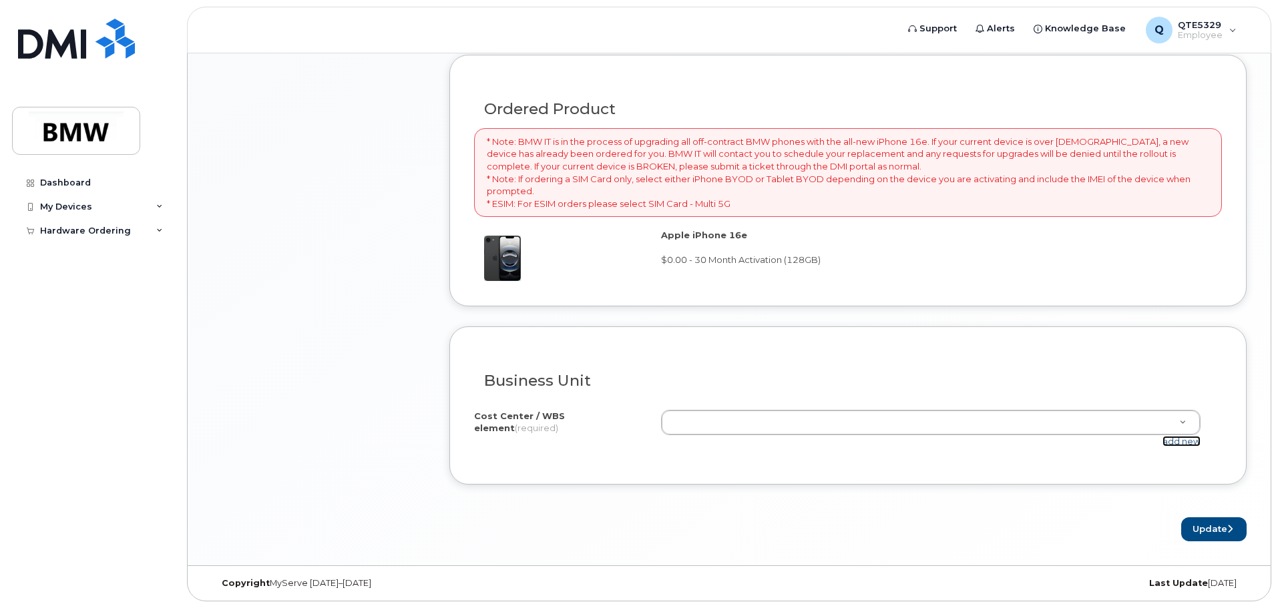
click at [1178, 439] on link "add new" at bounding box center [1181, 441] width 38 height 11
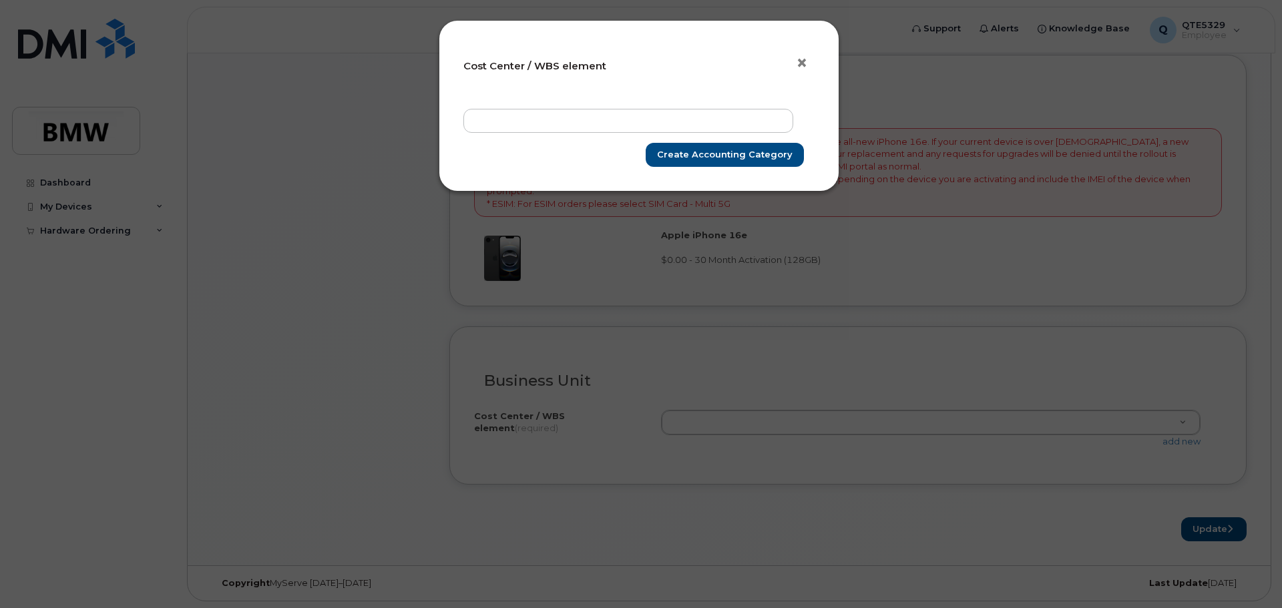
click at [802, 64] on span "×" at bounding box center [802, 63] width 12 height 25
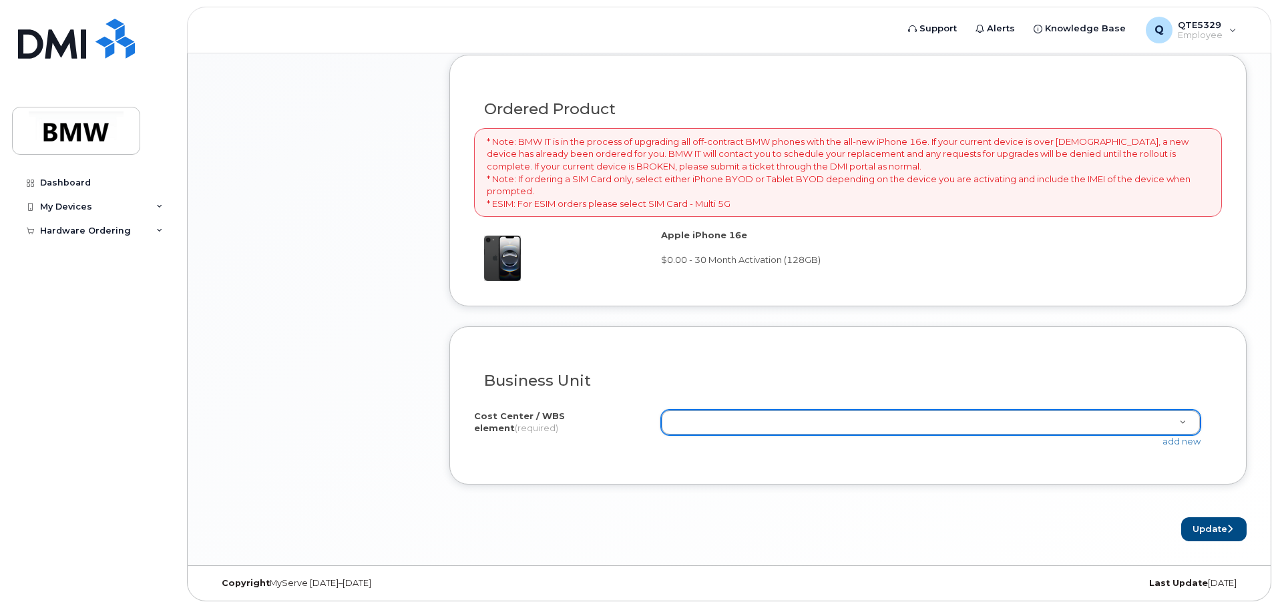
type input "b"
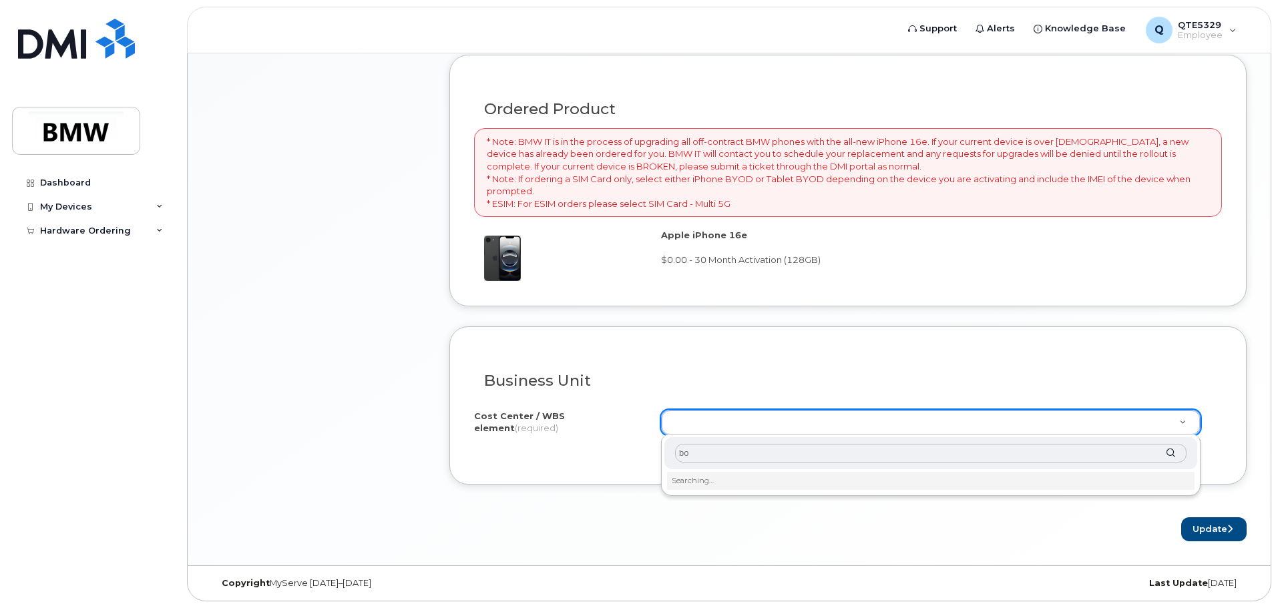
type input "b"
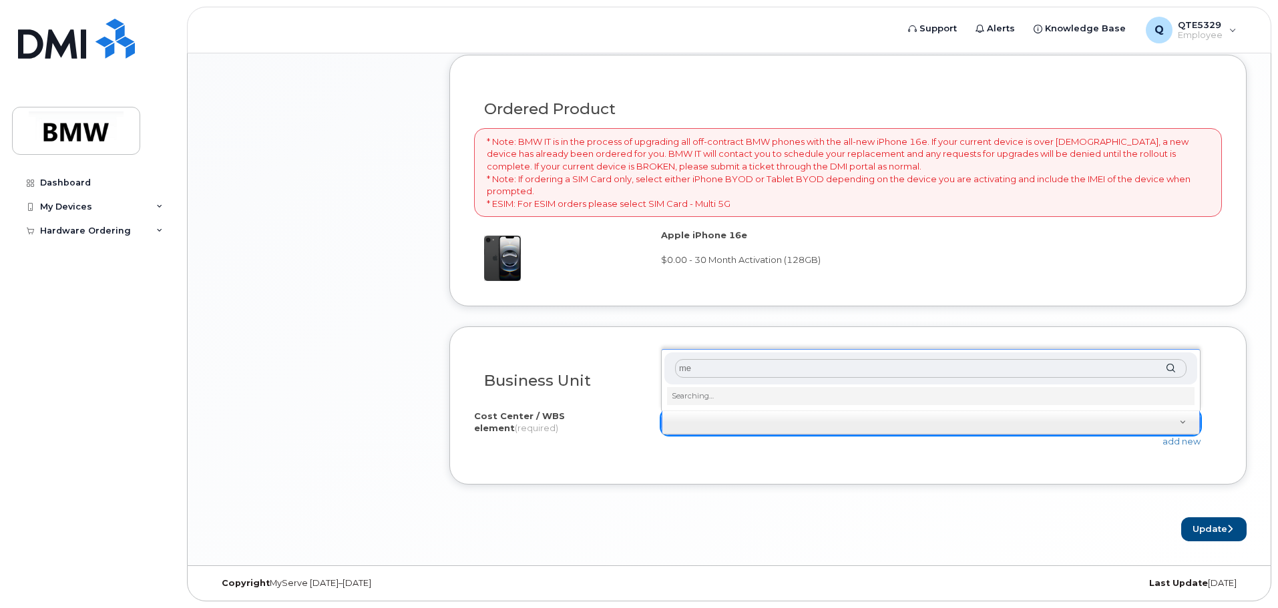
type input "m"
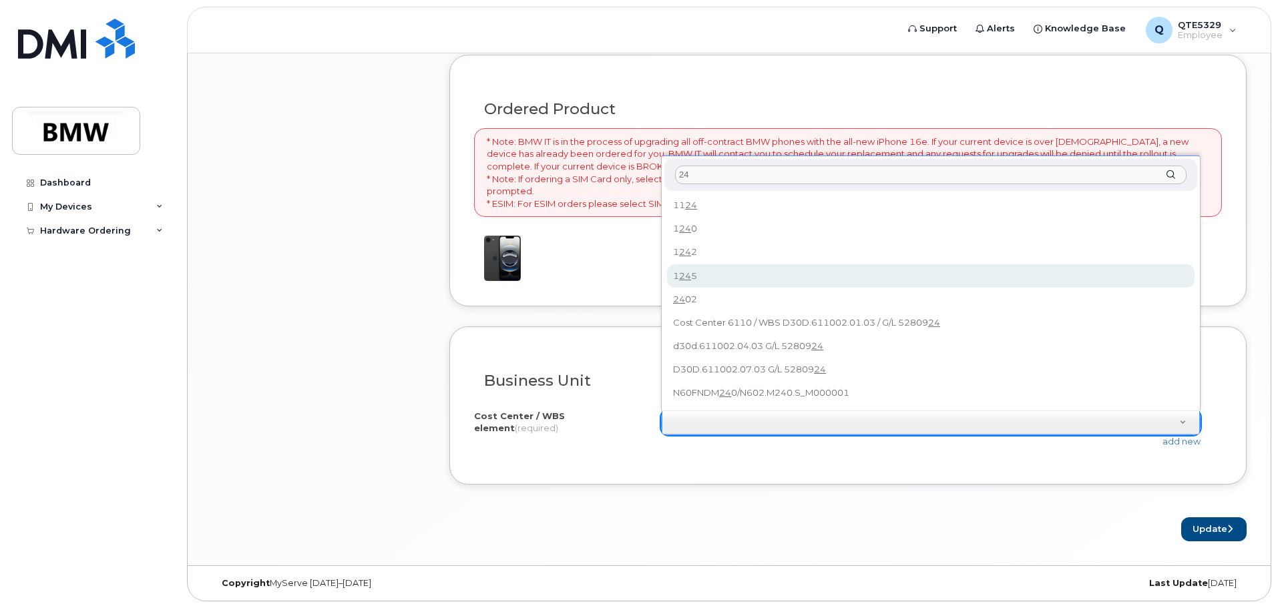
type input "2"
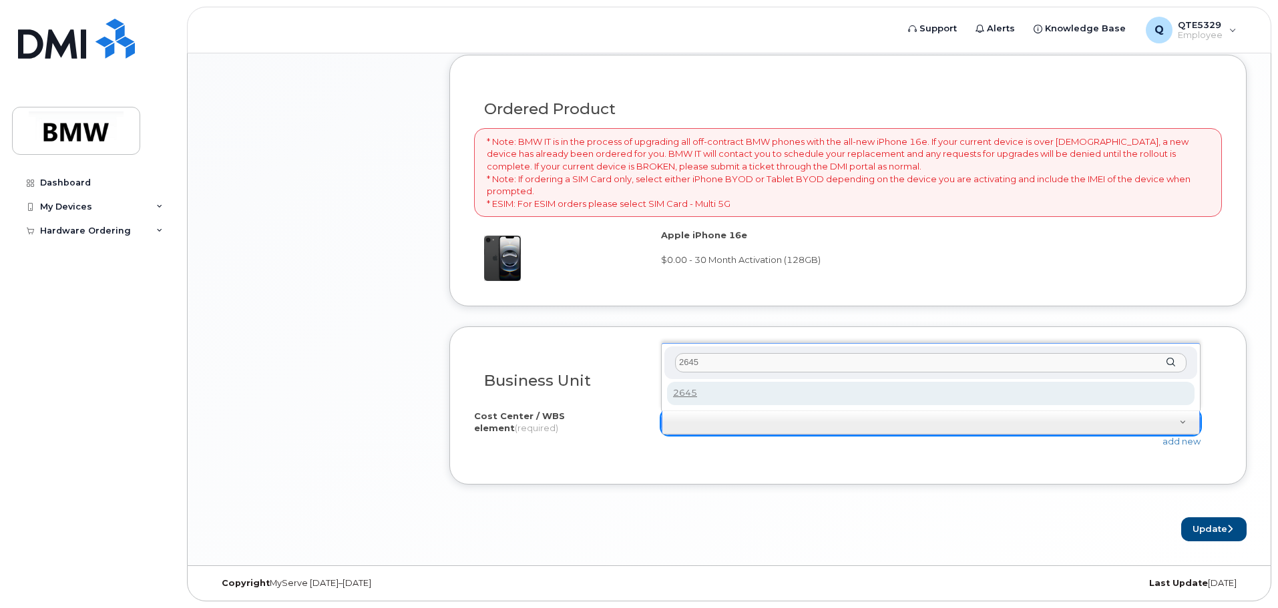
type input "2645"
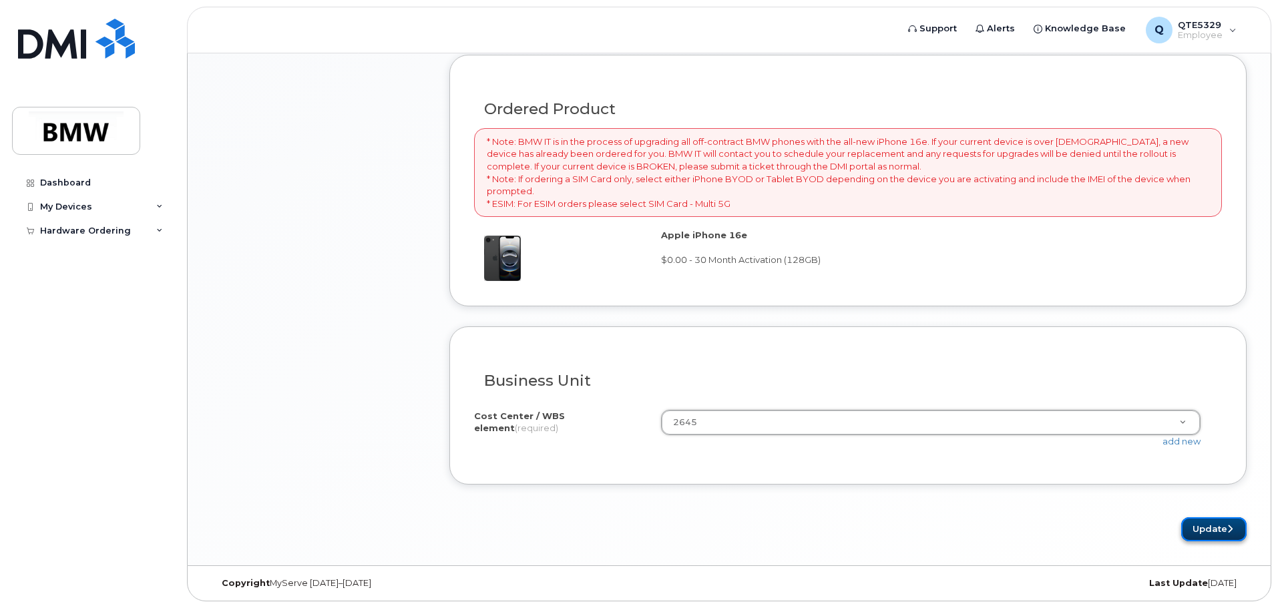
click at [1190, 526] on button "Update" at bounding box center [1213, 529] width 65 height 25
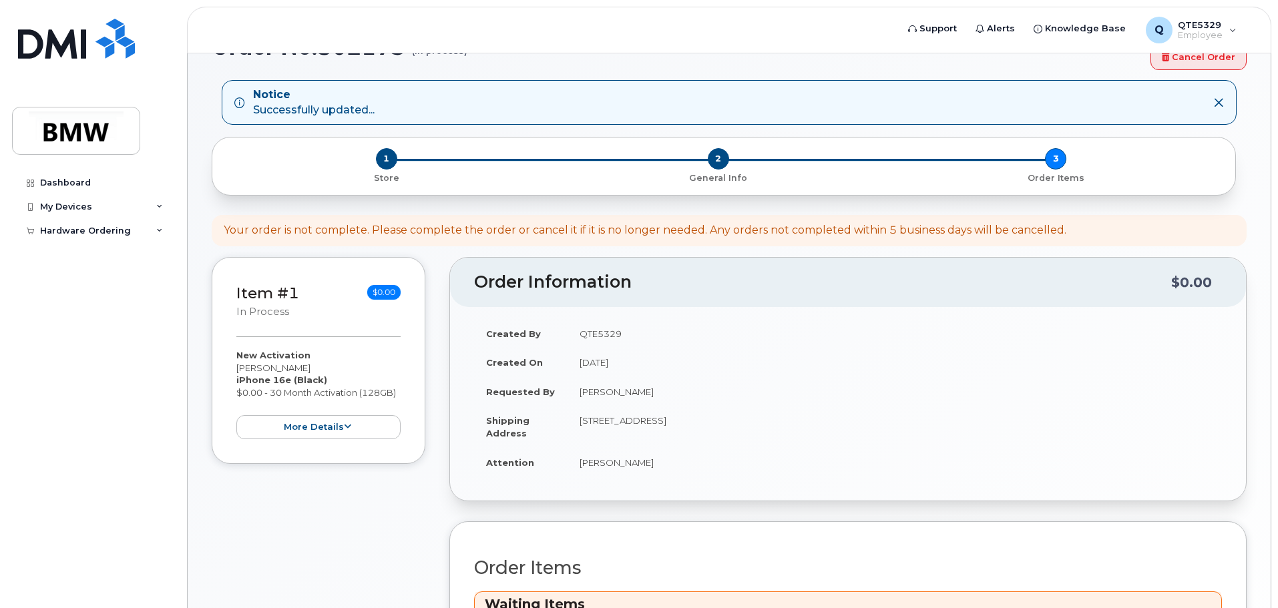
scroll to position [134, 0]
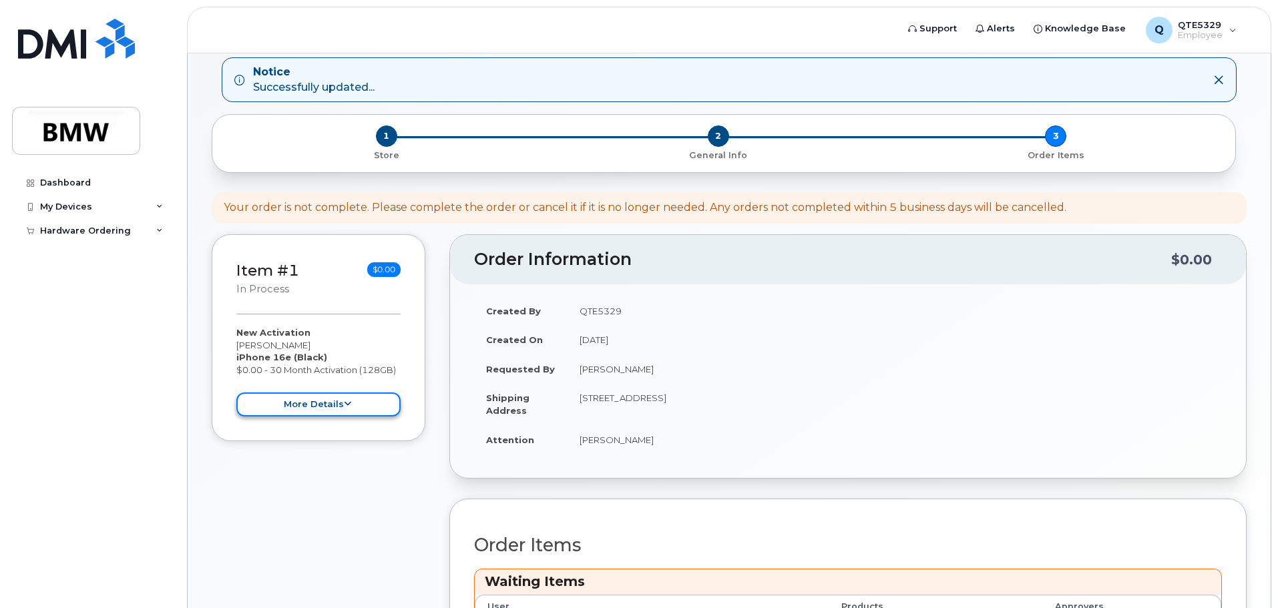
click at [297, 399] on button "more details" at bounding box center [318, 405] width 164 height 25
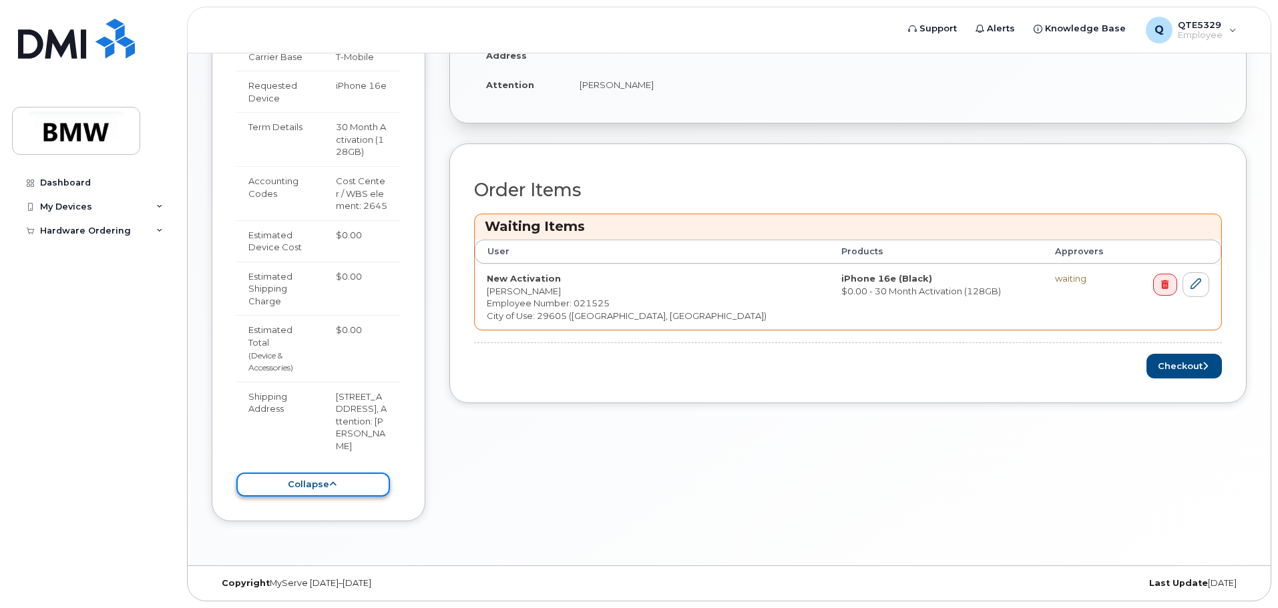
click at [329, 483] on icon at bounding box center [332, 484] width 7 height 9
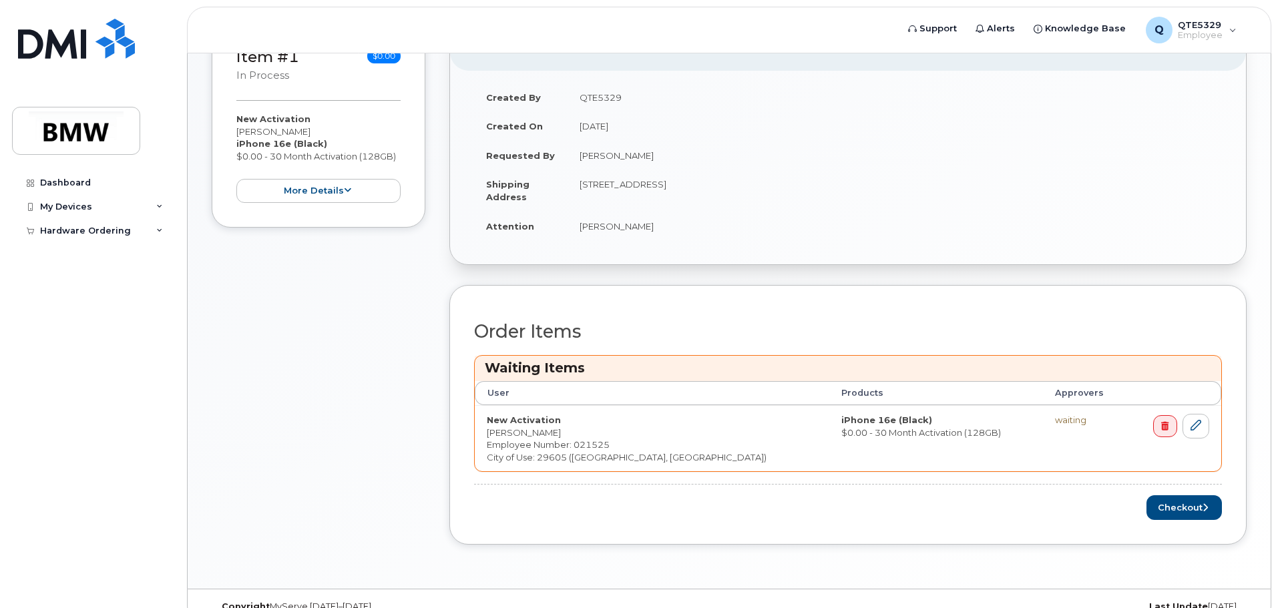
scroll to position [371, 0]
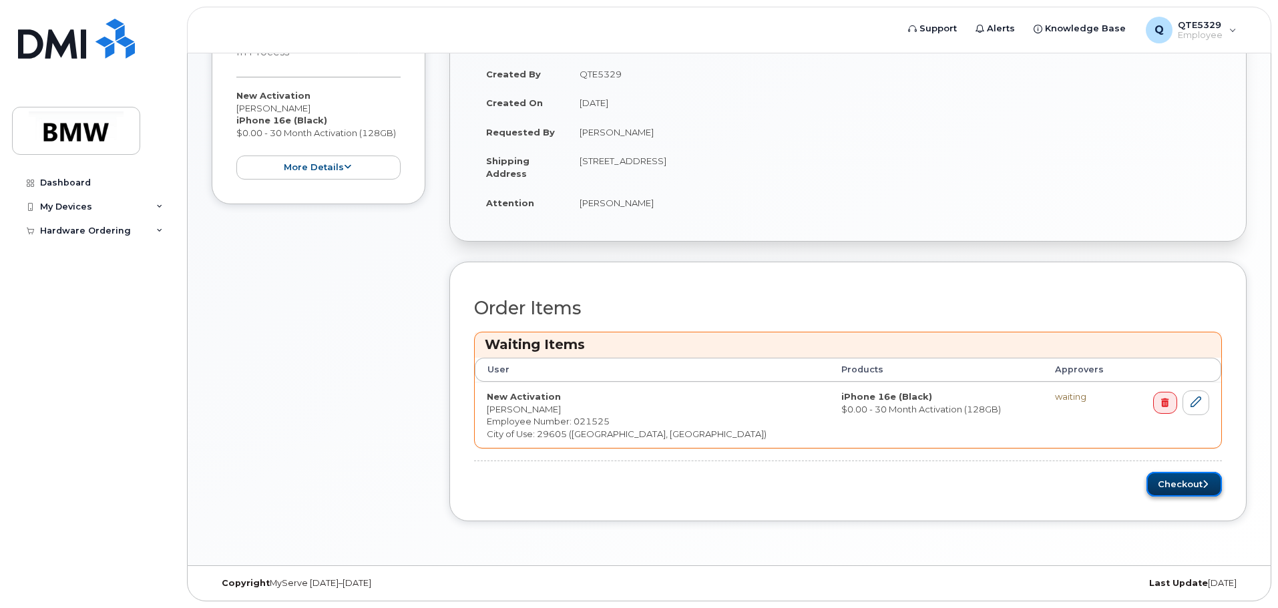
click at [1198, 493] on button "Checkout" at bounding box center [1183, 484] width 75 height 25
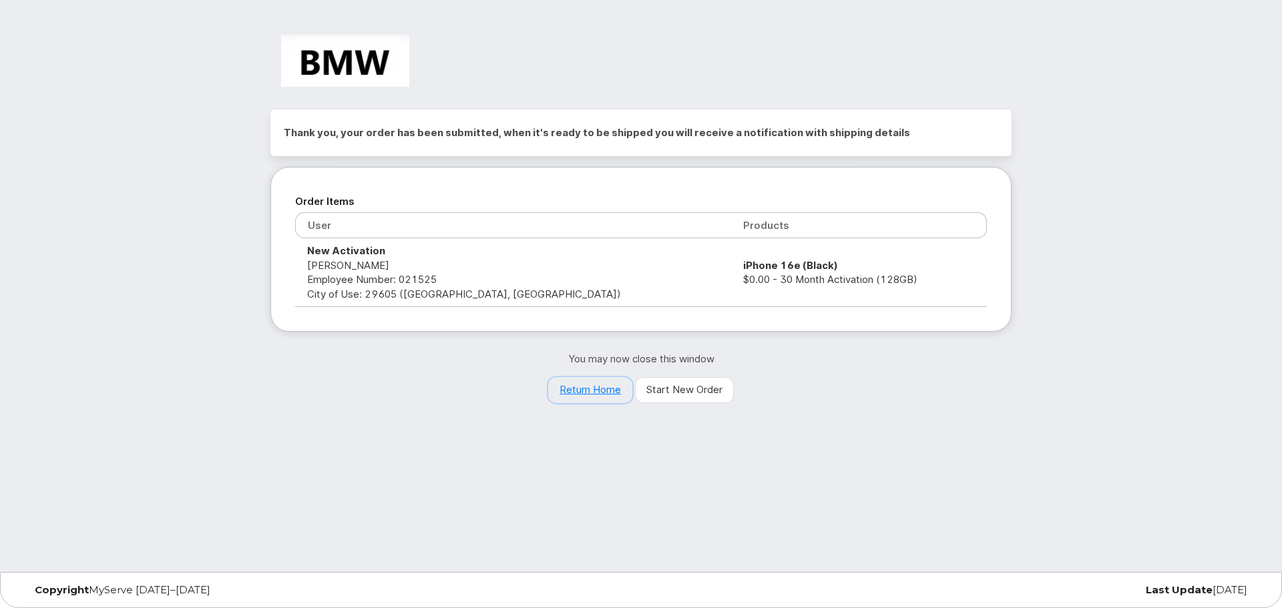
click at [598, 389] on link "Return Home" at bounding box center [590, 390] width 84 height 27
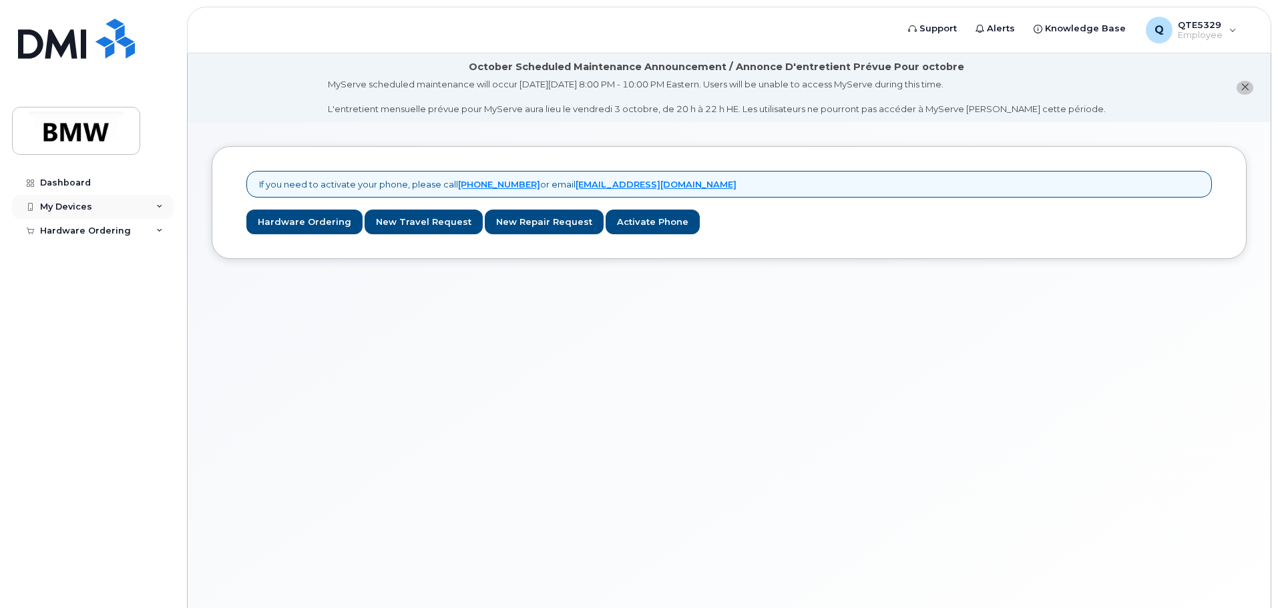
click at [56, 218] on div "My Devices" at bounding box center [93, 207] width 162 height 24
click at [71, 256] on div "Hardware Ordering" at bounding box center [85, 256] width 91 height 11
click at [84, 271] on link "My Orders" at bounding box center [104, 280] width 138 height 25
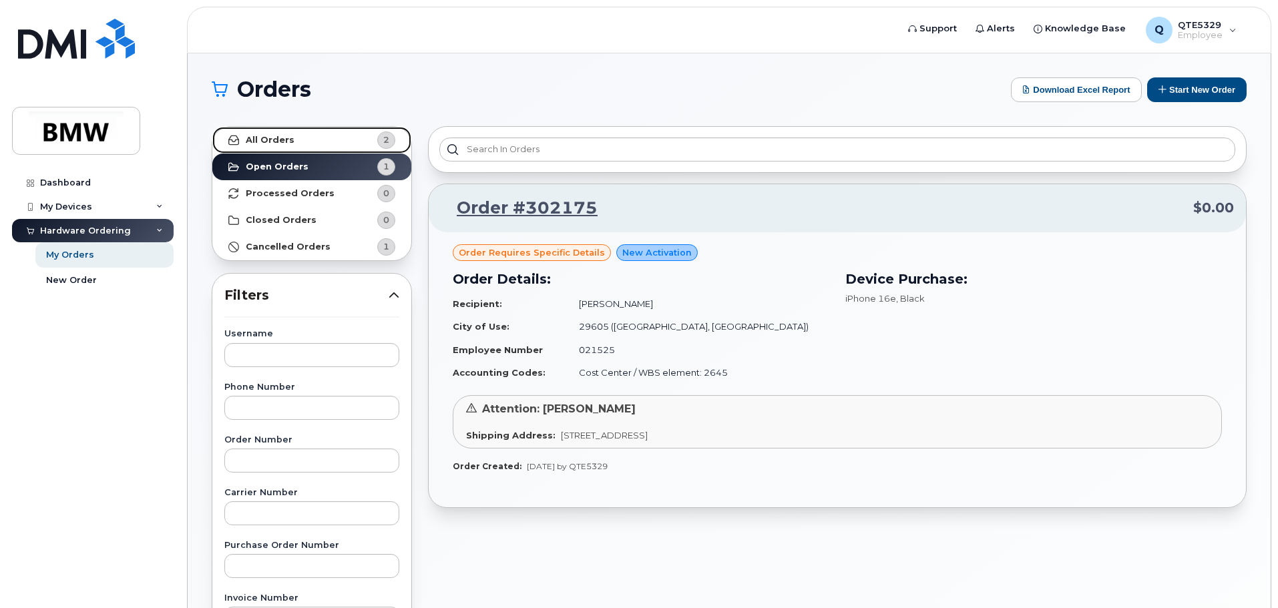
click at [317, 143] on link "All Orders 2" at bounding box center [311, 140] width 199 height 27
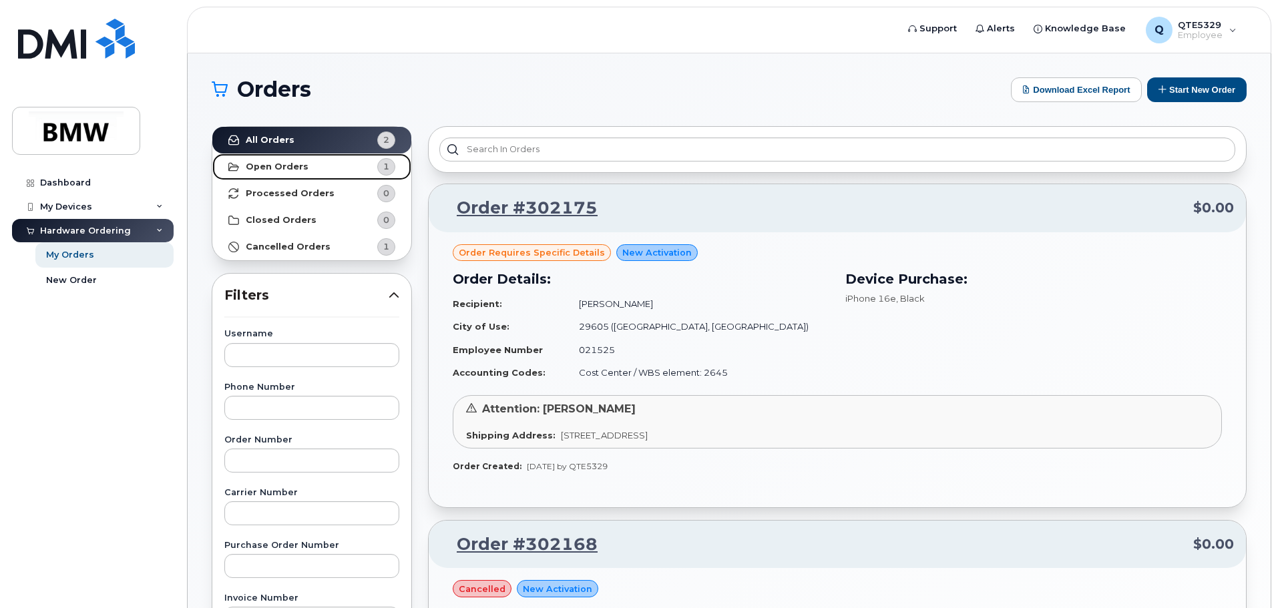
click at [231, 155] on link "Open Orders 1" at bounding box center [311, 167] width 199 height 27
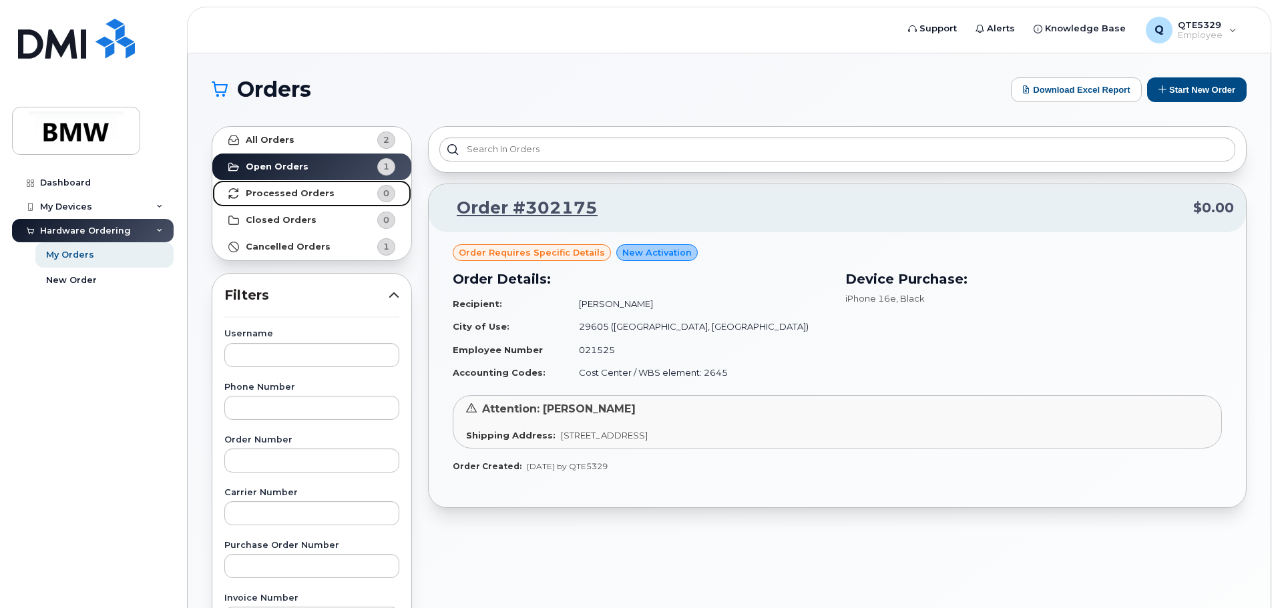
click at [303, 196] on strong "Processed Orders" at bounding box center [290, 193] width 89 height 11
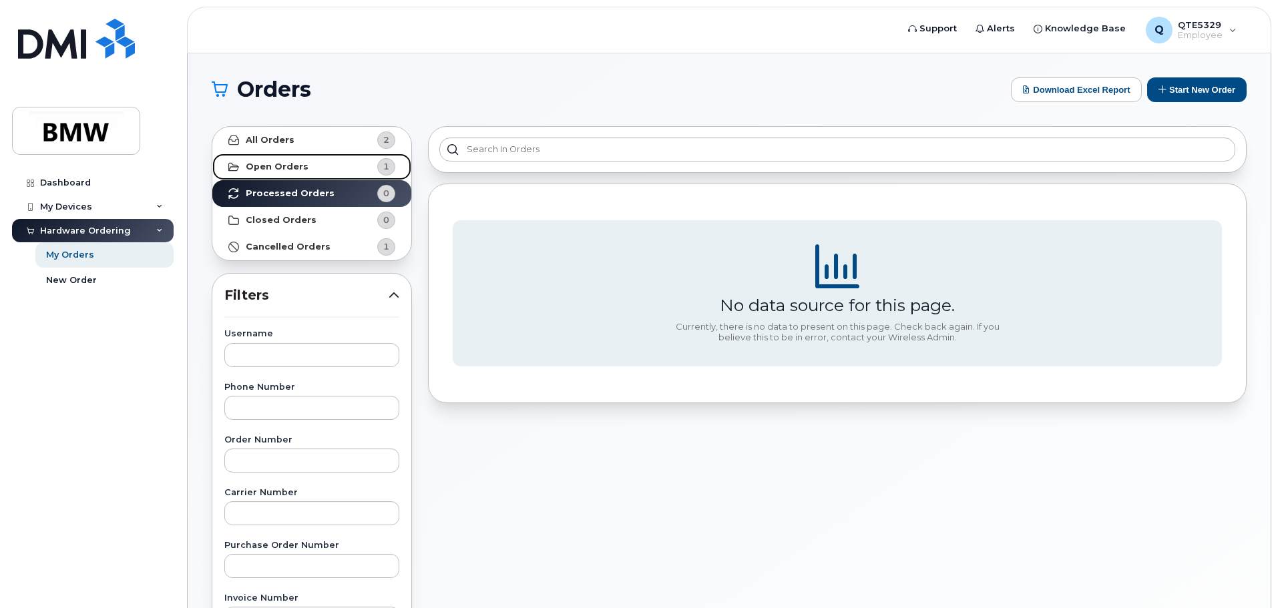
click at [375, 165] on span "1" at bounding box center [375, 166] width 40 height 17
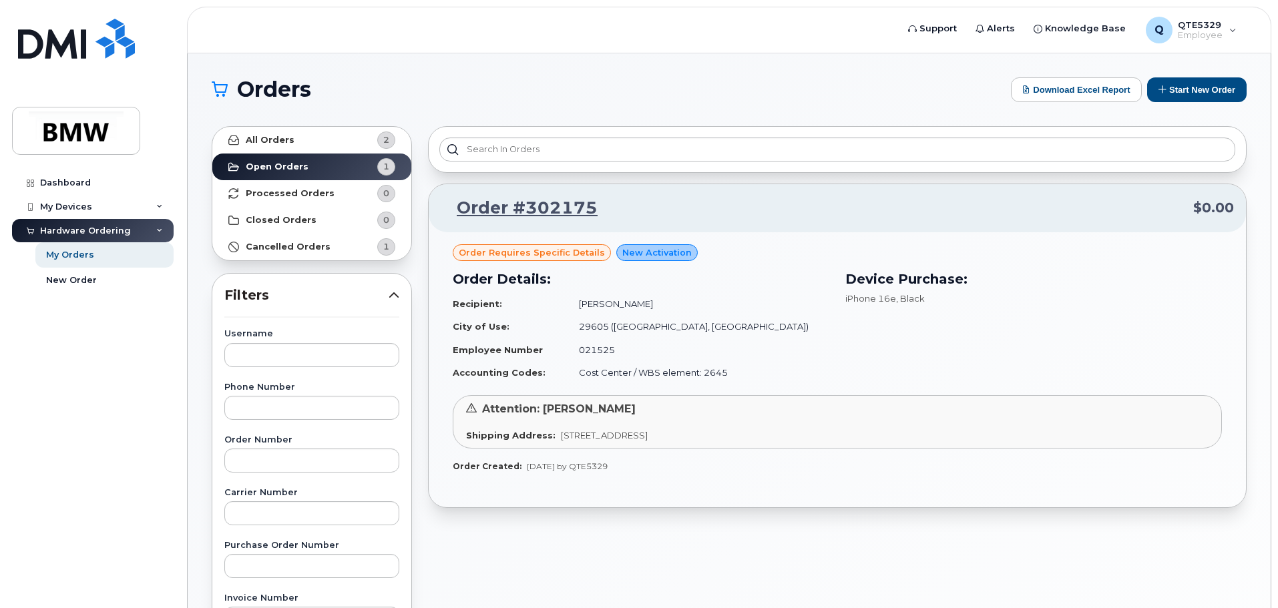
click at [766, 461] on div "Order requires Specific details New Activation Order Details: Recipient: [PERSO…" at bounding box center [837, 369] width 817 height 275
click at [567, 199] on link "Order #302175" at bounding box center [519, 208] width 157 height 24
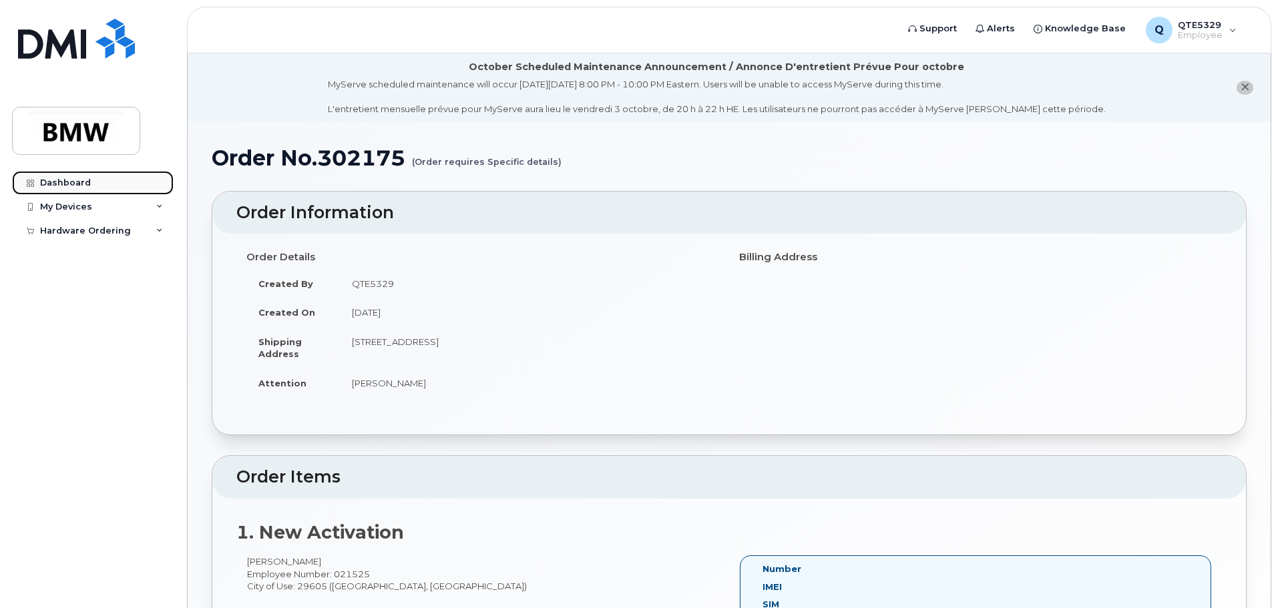
click at [85, 174] on link "Dashboard" at bounding box center [93, 183] width 162 height 24
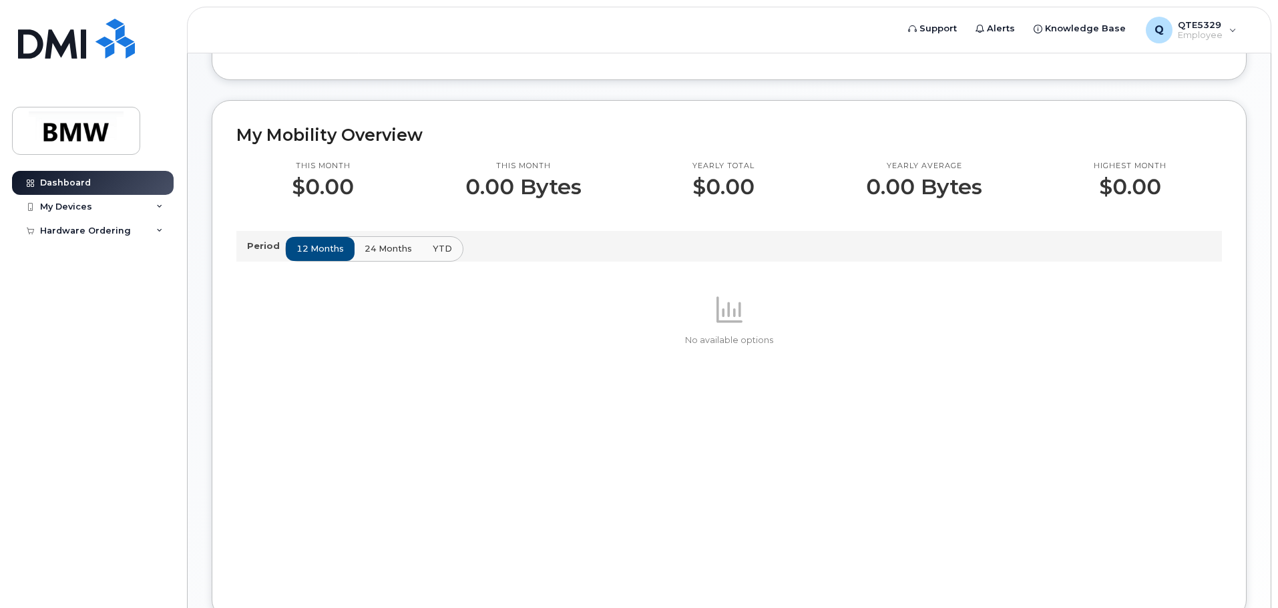
scroll to position [401, 0]
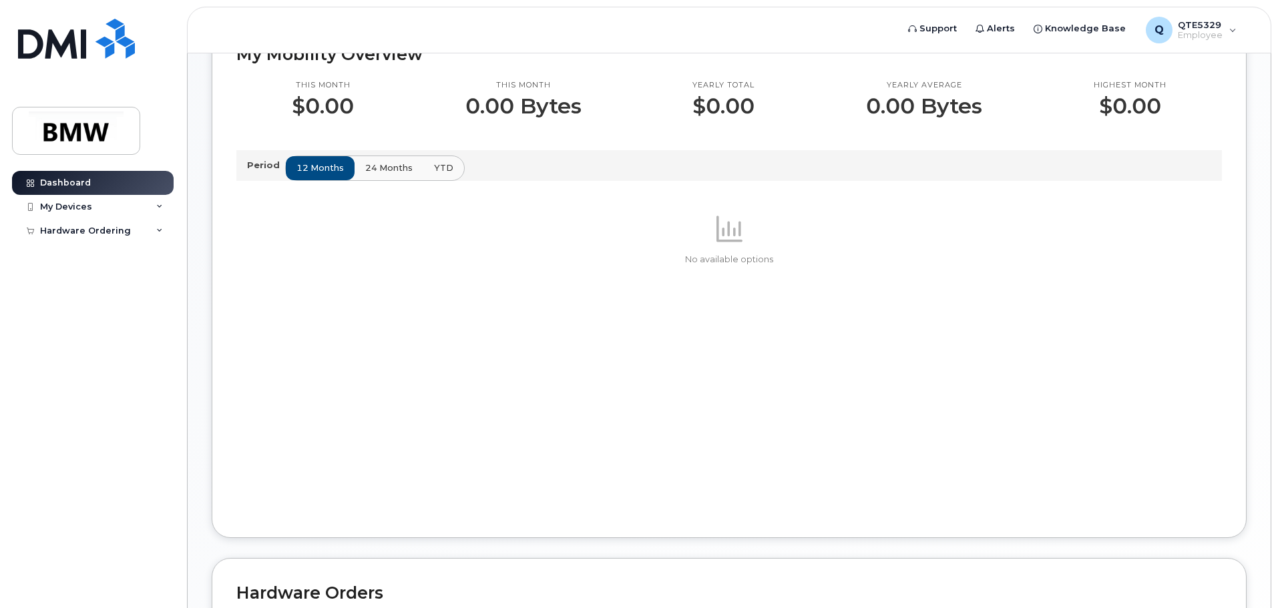
click at [384, 180] on button "24 months" at bounding box center [389, 168] width 70 height 24
click at [336, 173] on button "12 months" at bounding box center [321, 168] width 70 height 24
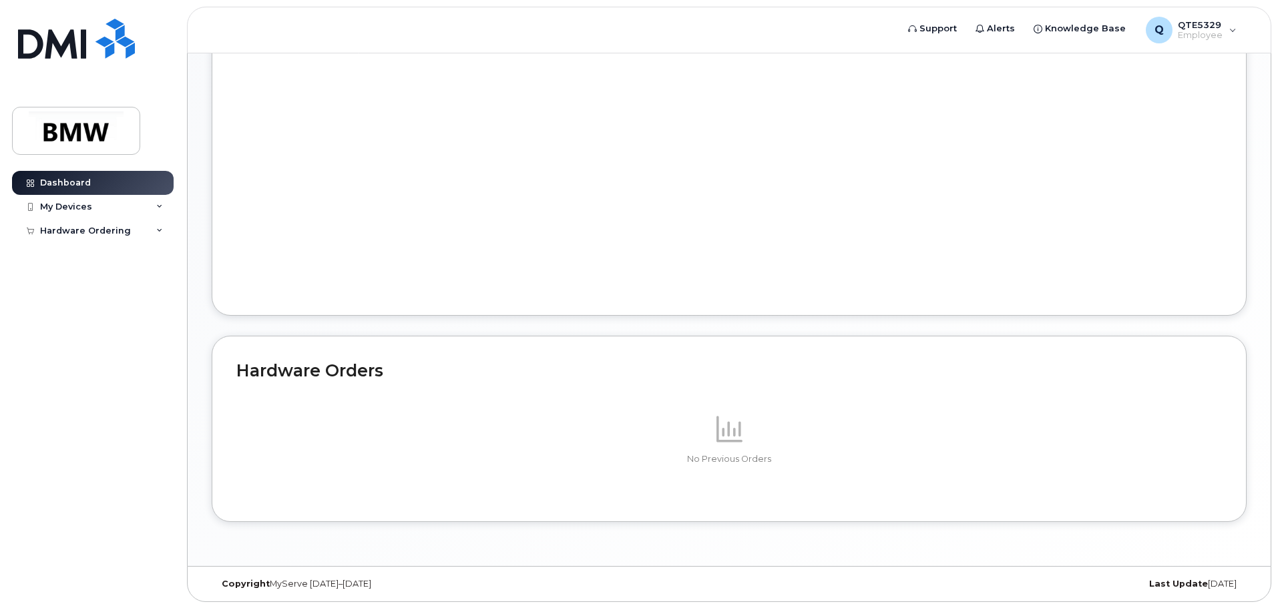
scroll to position [636, 0]
click at [51, 226] on div "Hardware Ordering" at bounding box center [85, 231] width 91 height 11
click at [57, 260] on div "My Orders" at bounding box center [70, 255] width 48 height 12
